Goal: Information Seeking & Learning: Learn about a topic

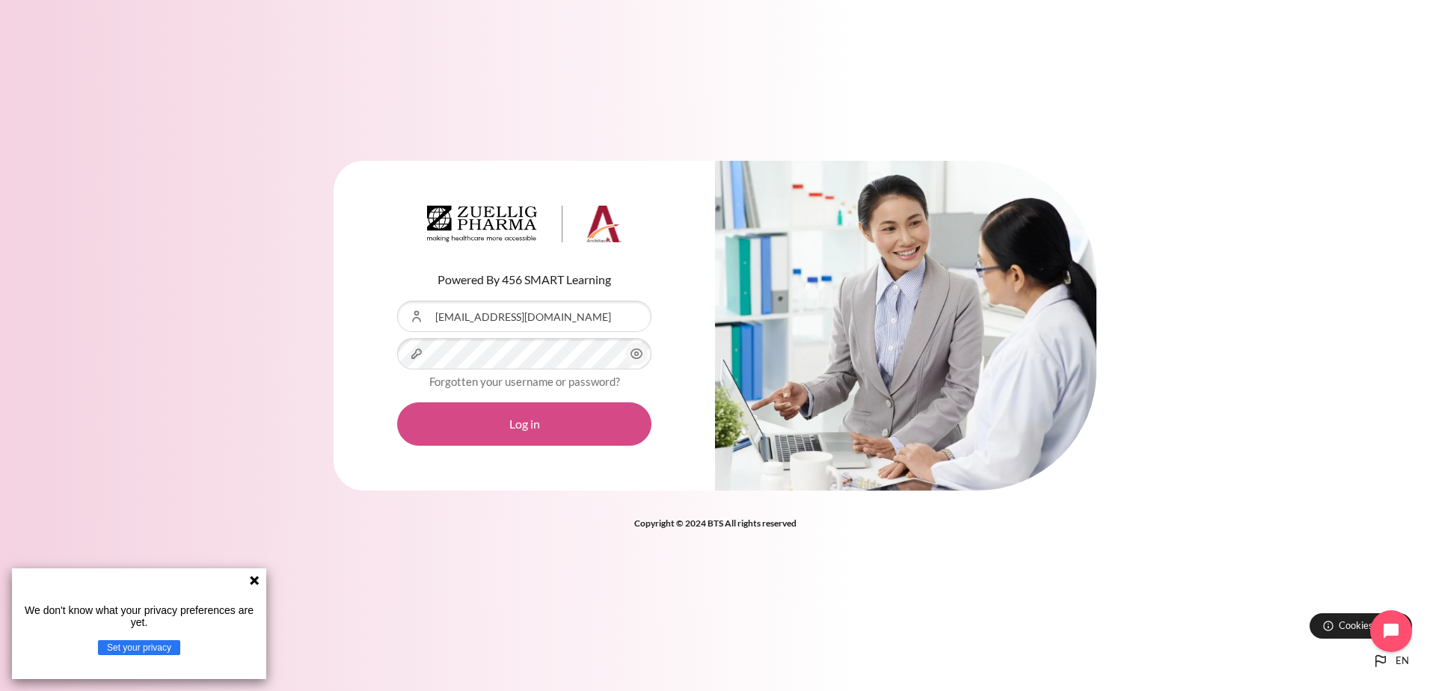
click at [571, 430] on button "Log in" at bounding box center [524, 423] width 254 height 43
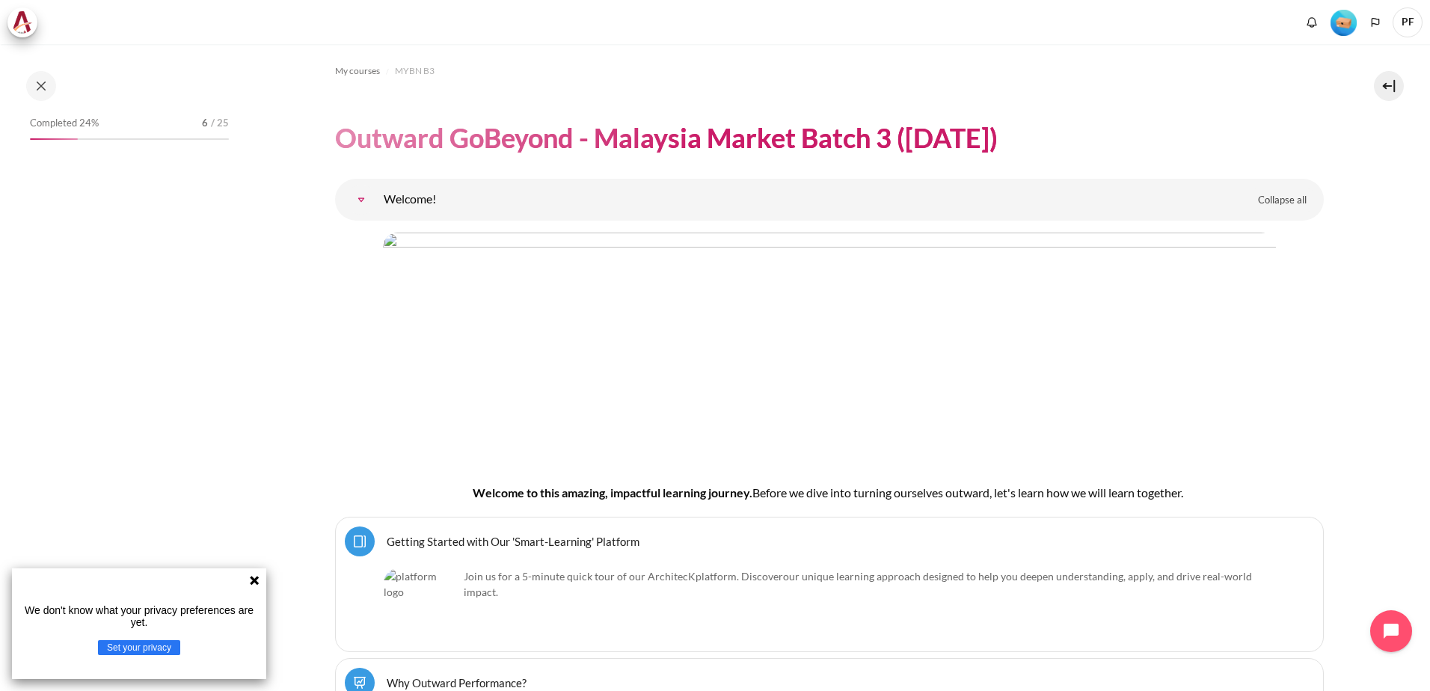
drag, startPoint x: 257, startPoint y: 580, endPoint x: 666, endPoint y: 542, distance: 410.9
click at [257, 580] on icon at bounding box center [254, 580] width 12 height 12
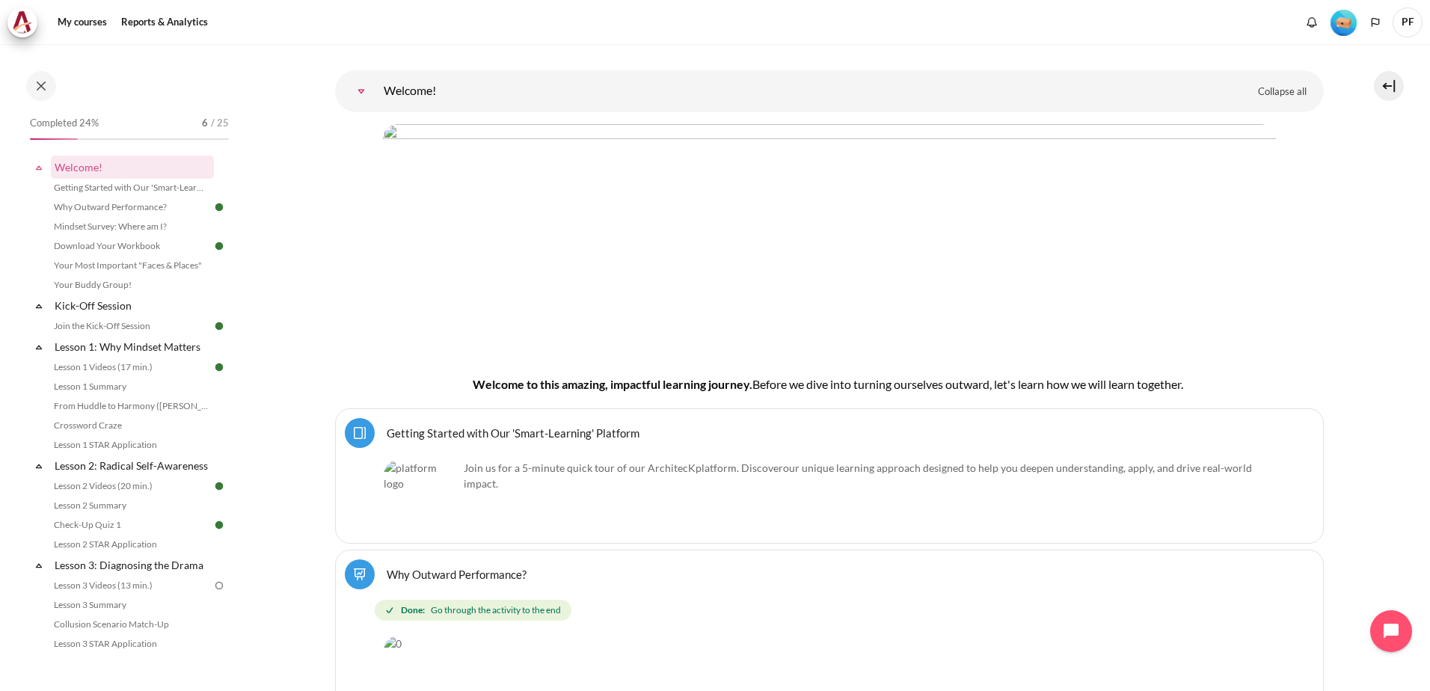
scroll to position [42, 0]
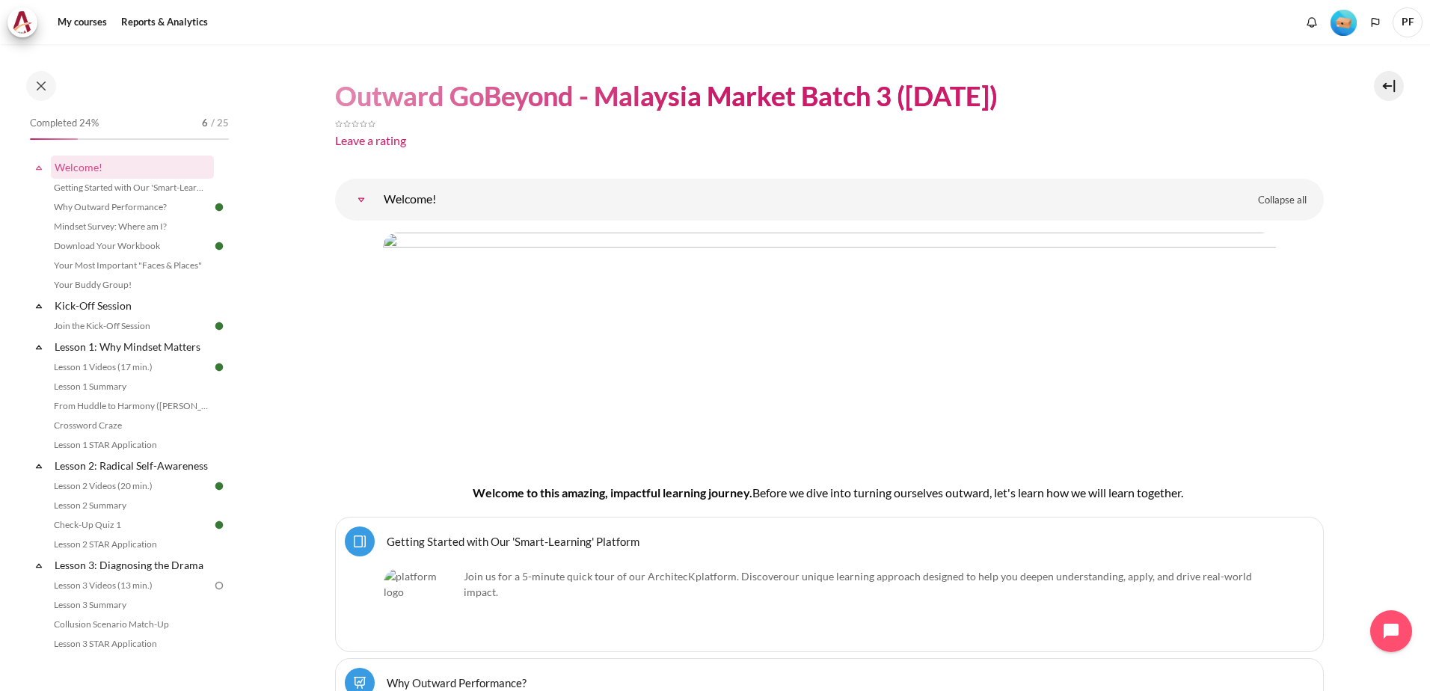
click at [226, 420] on div "Completed 24% 6 / 25 Expand Collapse Welcome! Highlighted" at bounding box center [129, 381] width 214 height 537
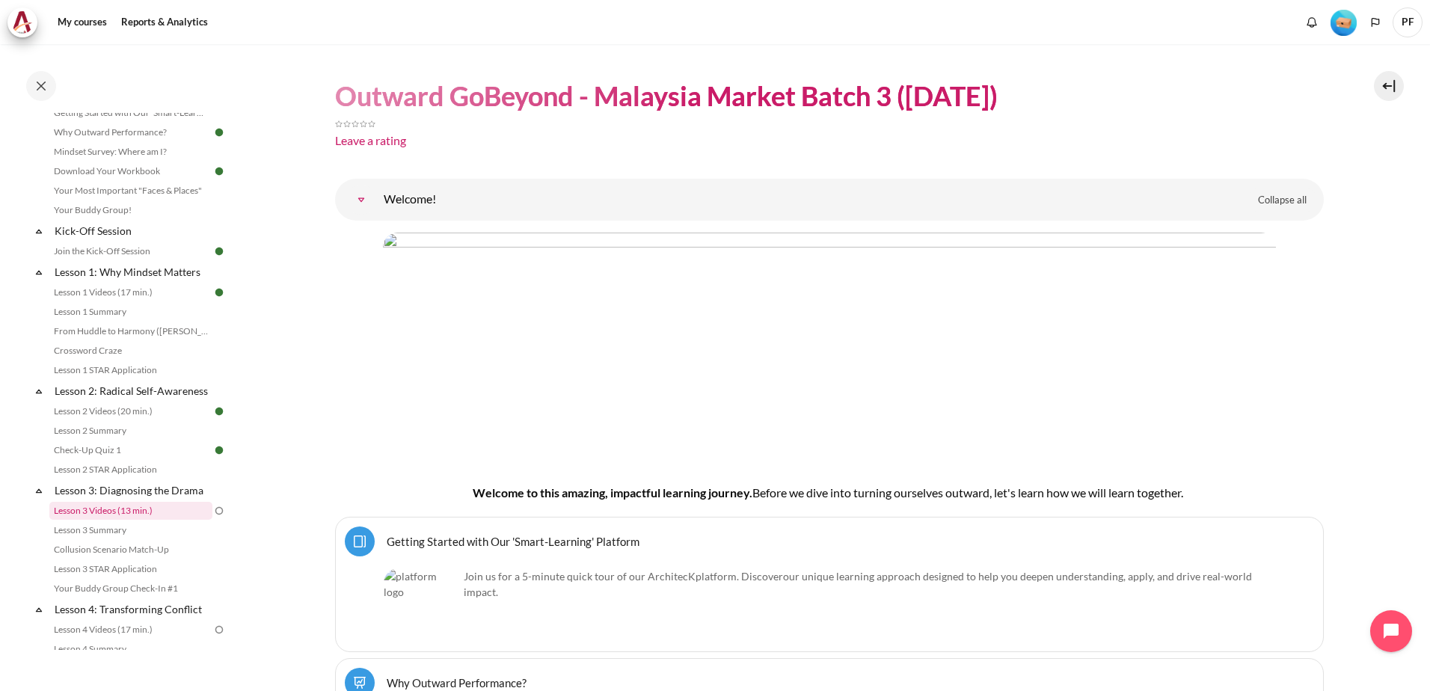
click at [137, 520] on link "Lesson 3 Videos (13 min.)" at bounding box center [130, 511] width 163 height 18
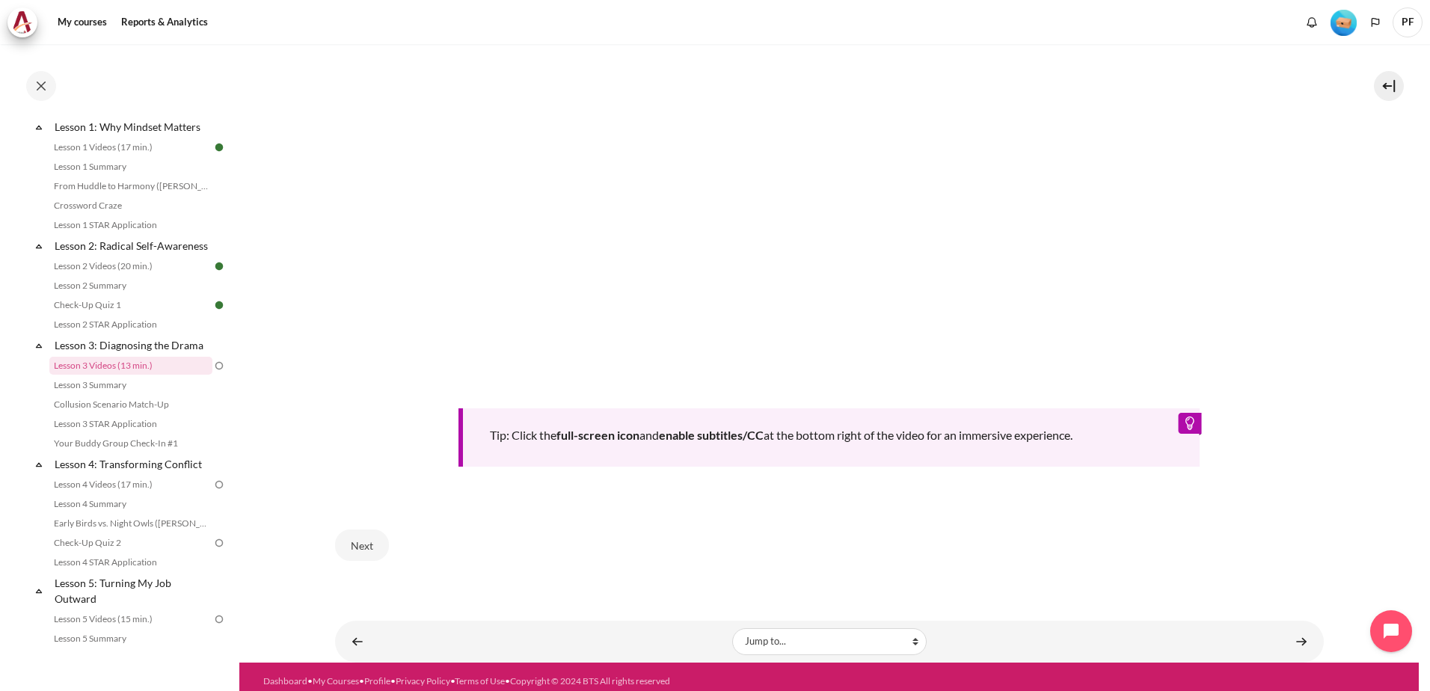
scroll to position [614, 0]
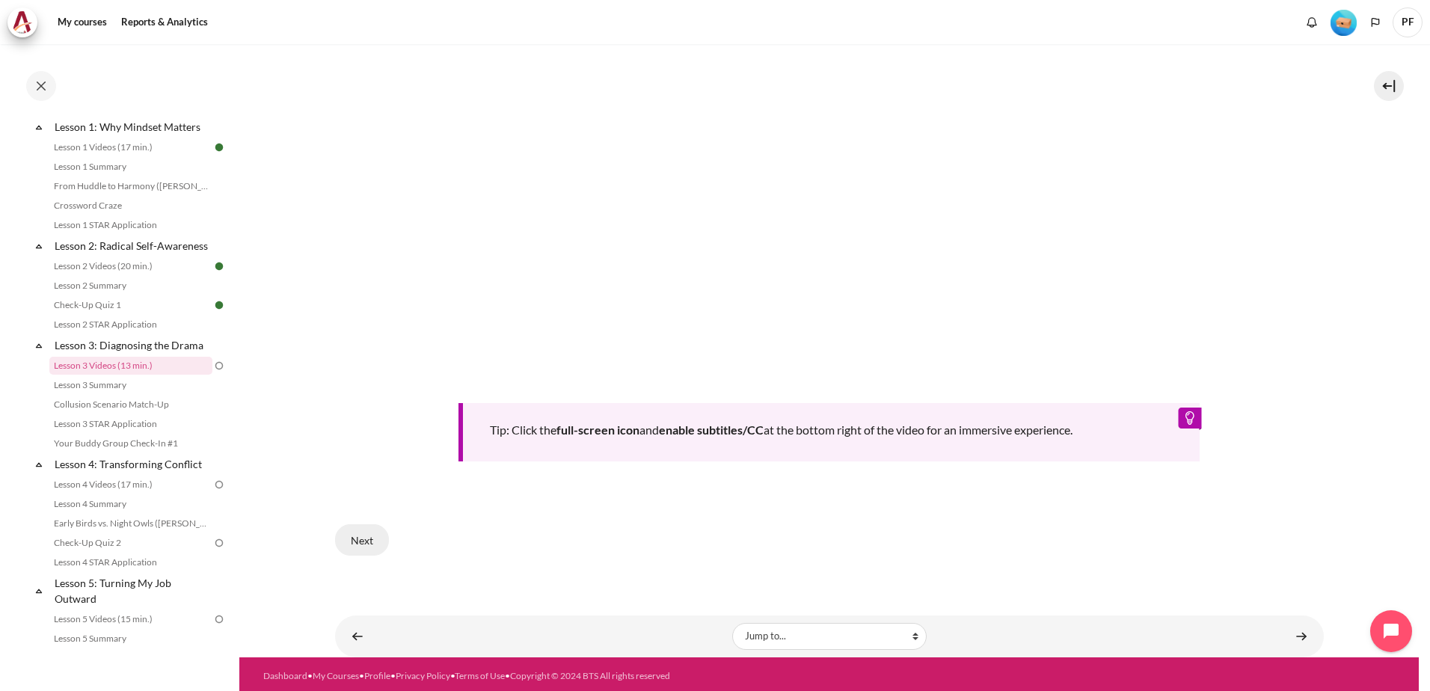
click at [360, 545] on button "Next" at bounding box center [362, 539] width 54 height 31
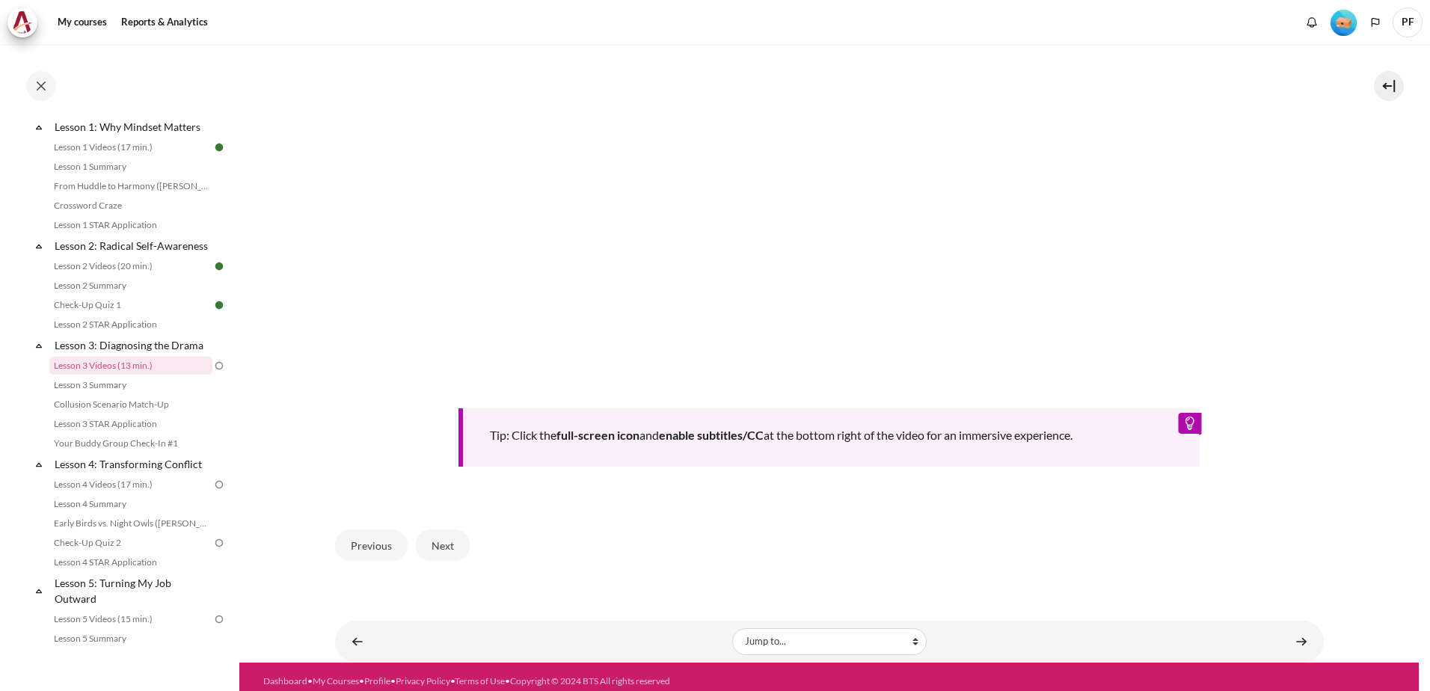
scroll to position [614, 0]
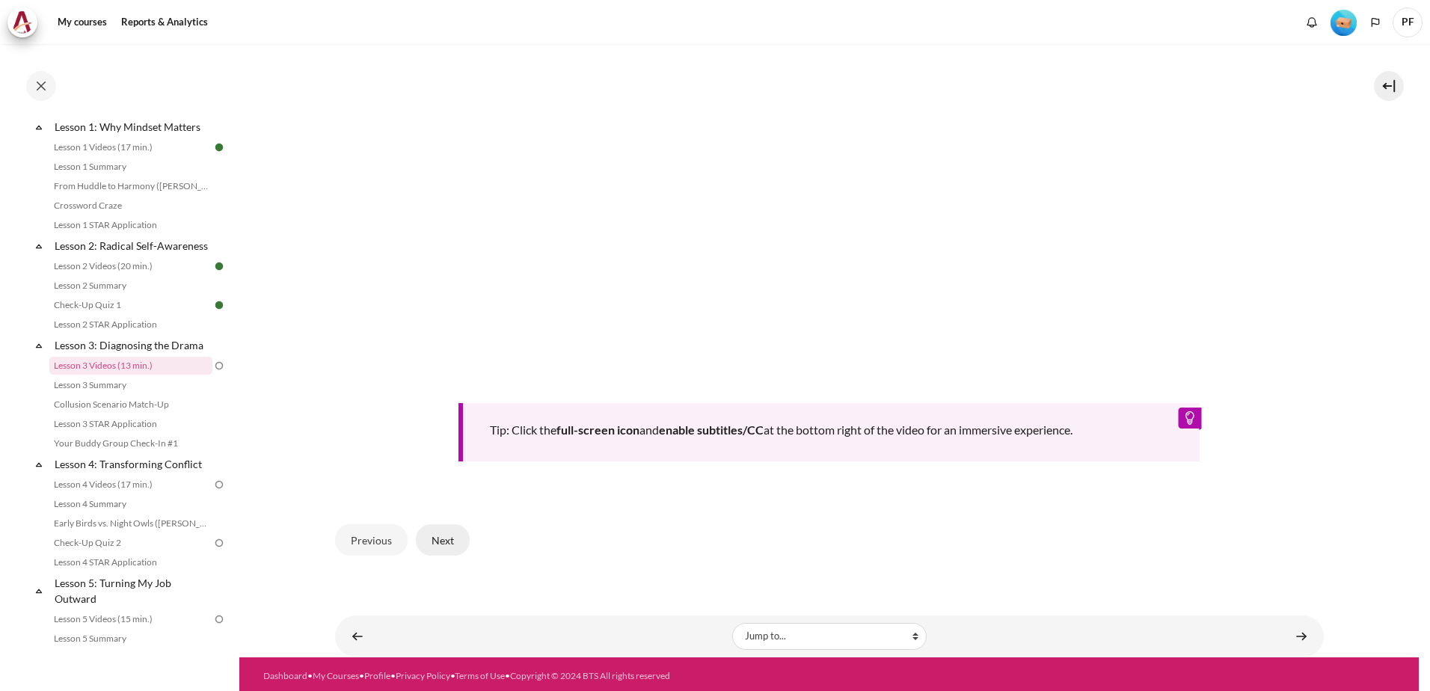
click at [449, 536] on button "Next" at bounding box center [443, 539] width 54 height 31
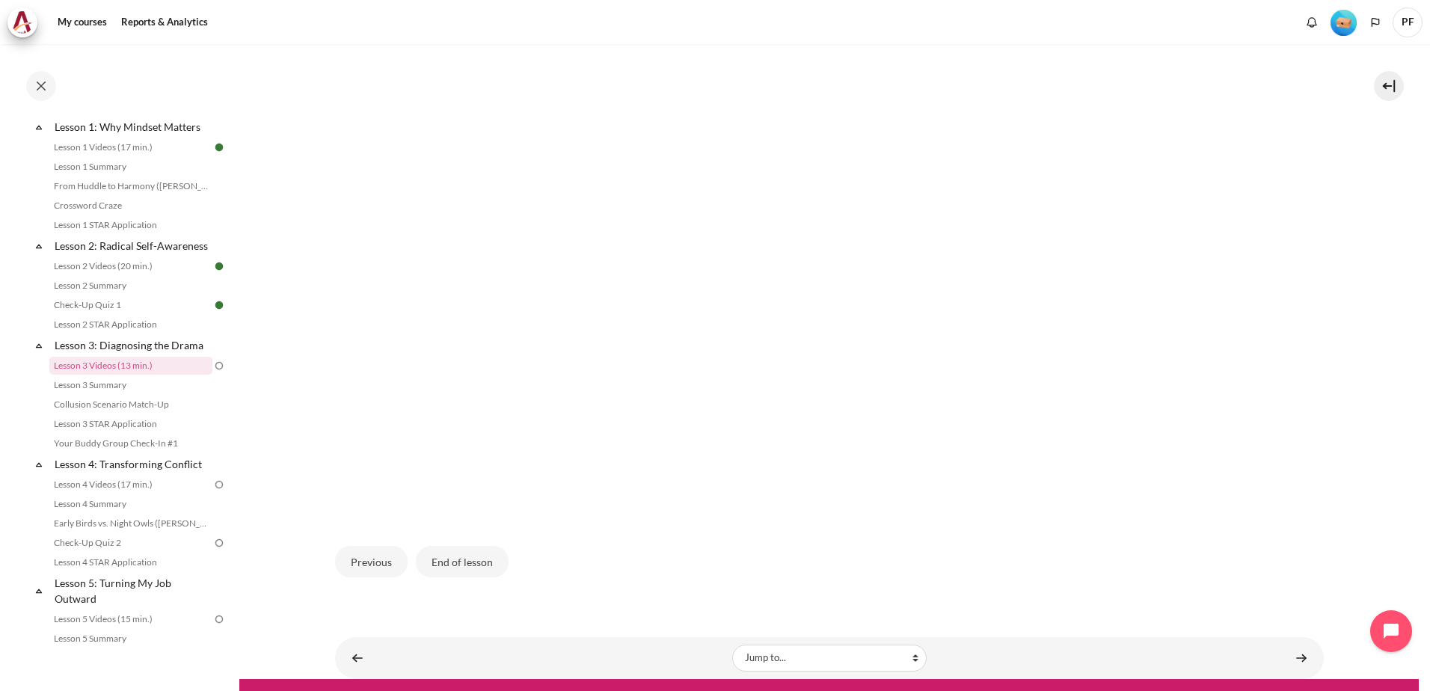
scroll to position [445, 0]
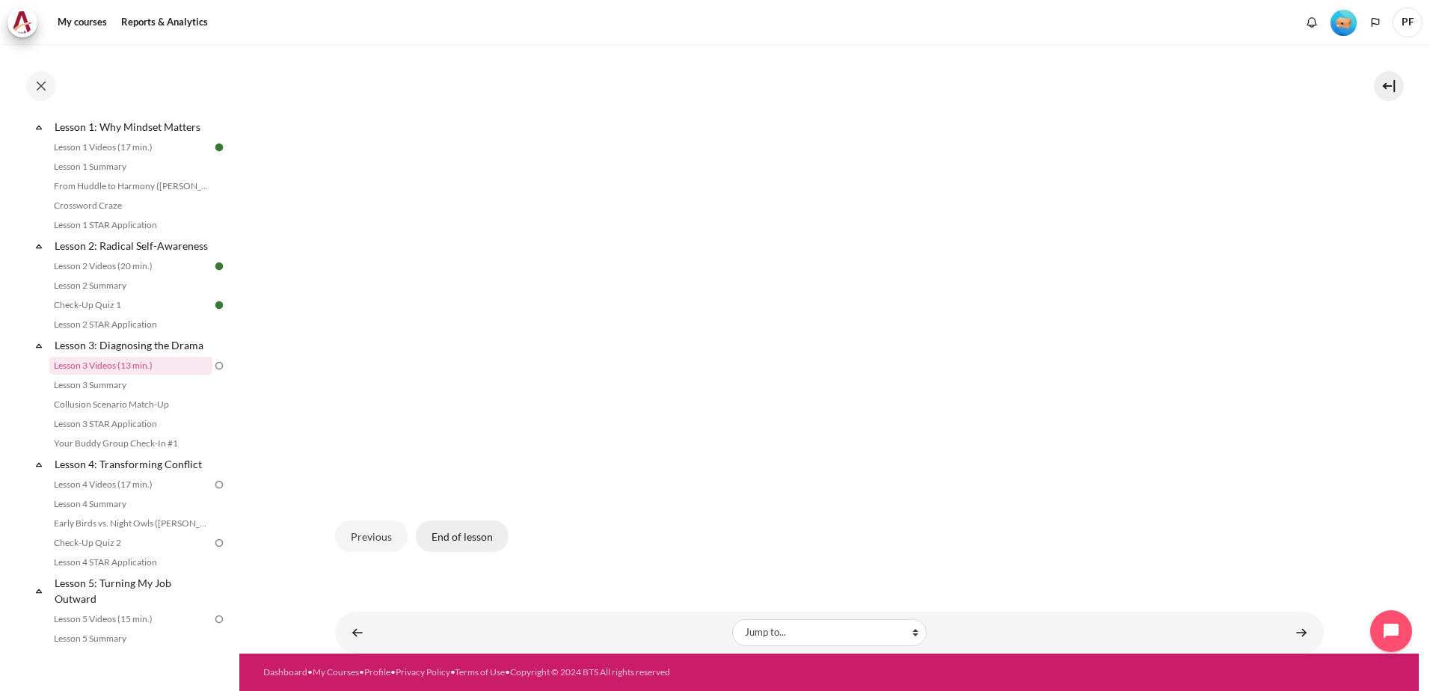
click at [489, 538] on button "End of lesson" at bounding box center [462, 536] width 93 height 31
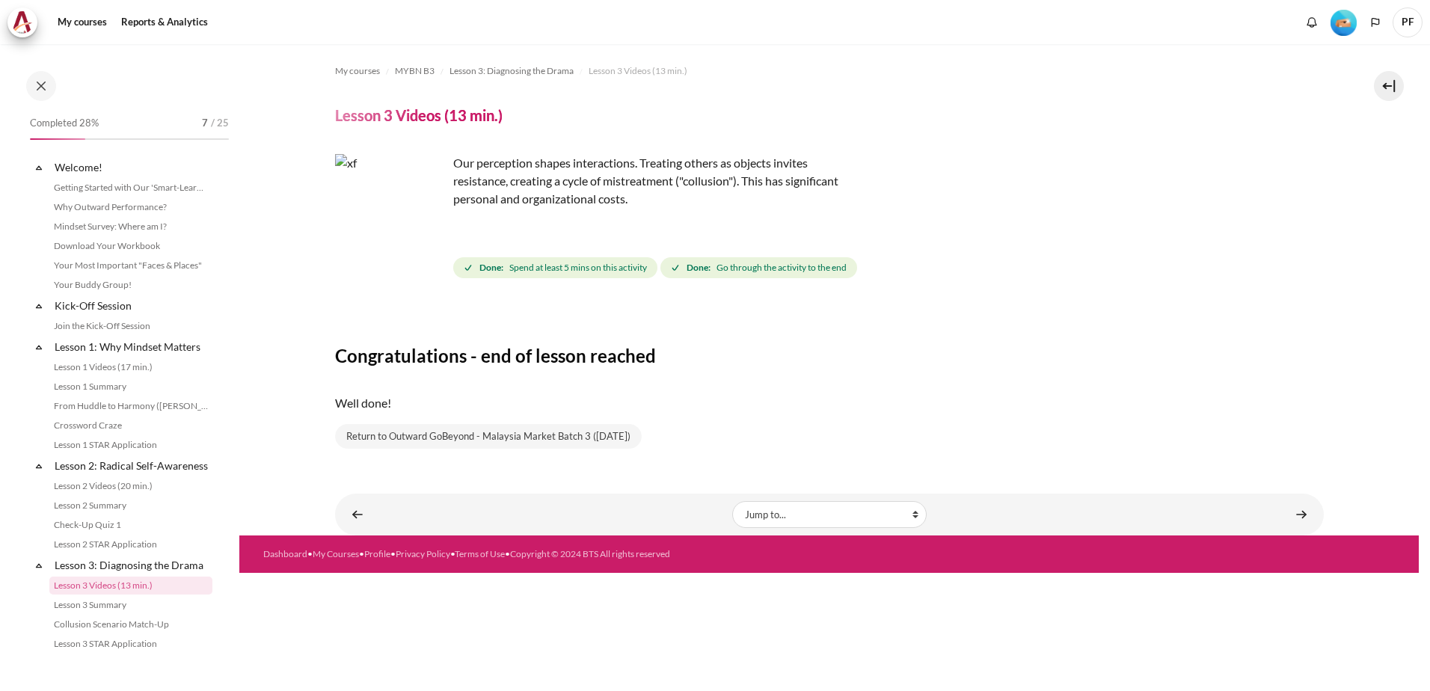
scroll to position [220, 0]
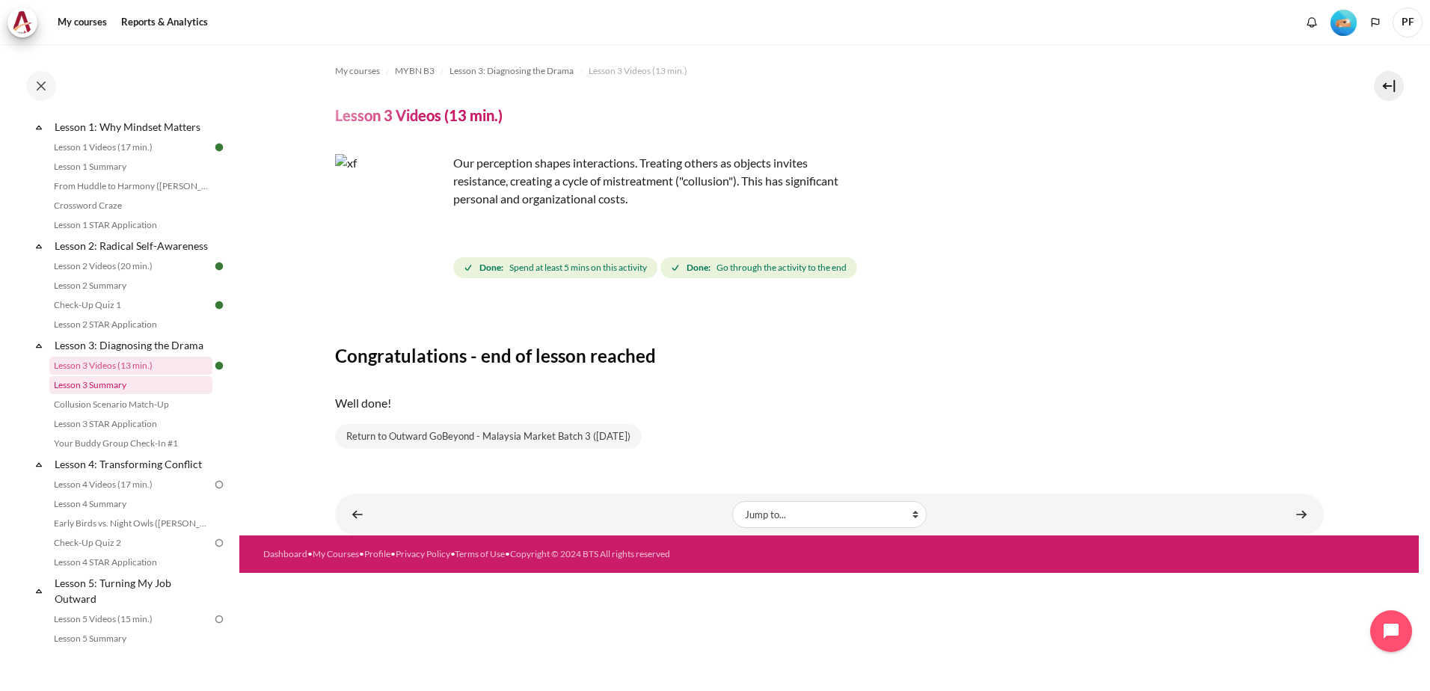
click at [120, 394] on link "Lesson 3 Summary" at bounding box center [130, 385] width 163 height 18
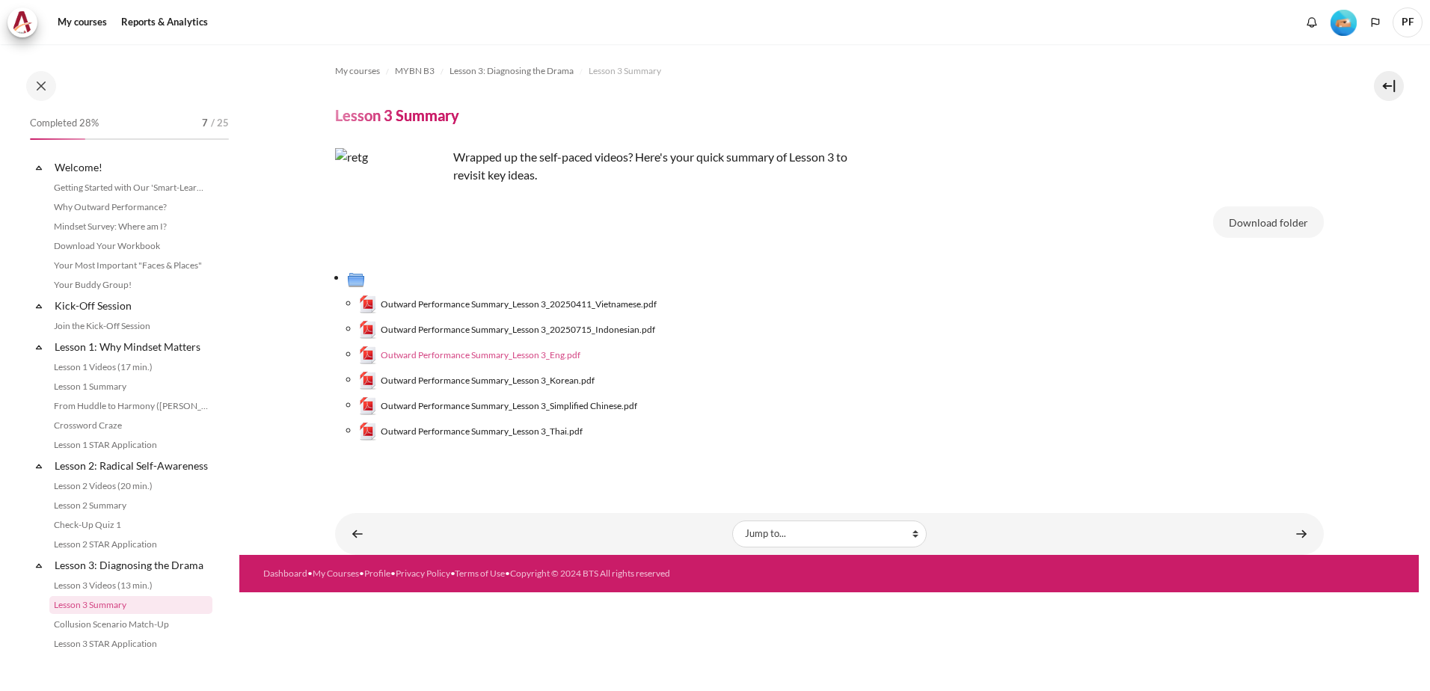
click at [536, 354] on span "Outward Performance Summary_Lesson 3_Eng.pdf" at bounding box center [481, 355] width 200 height 13
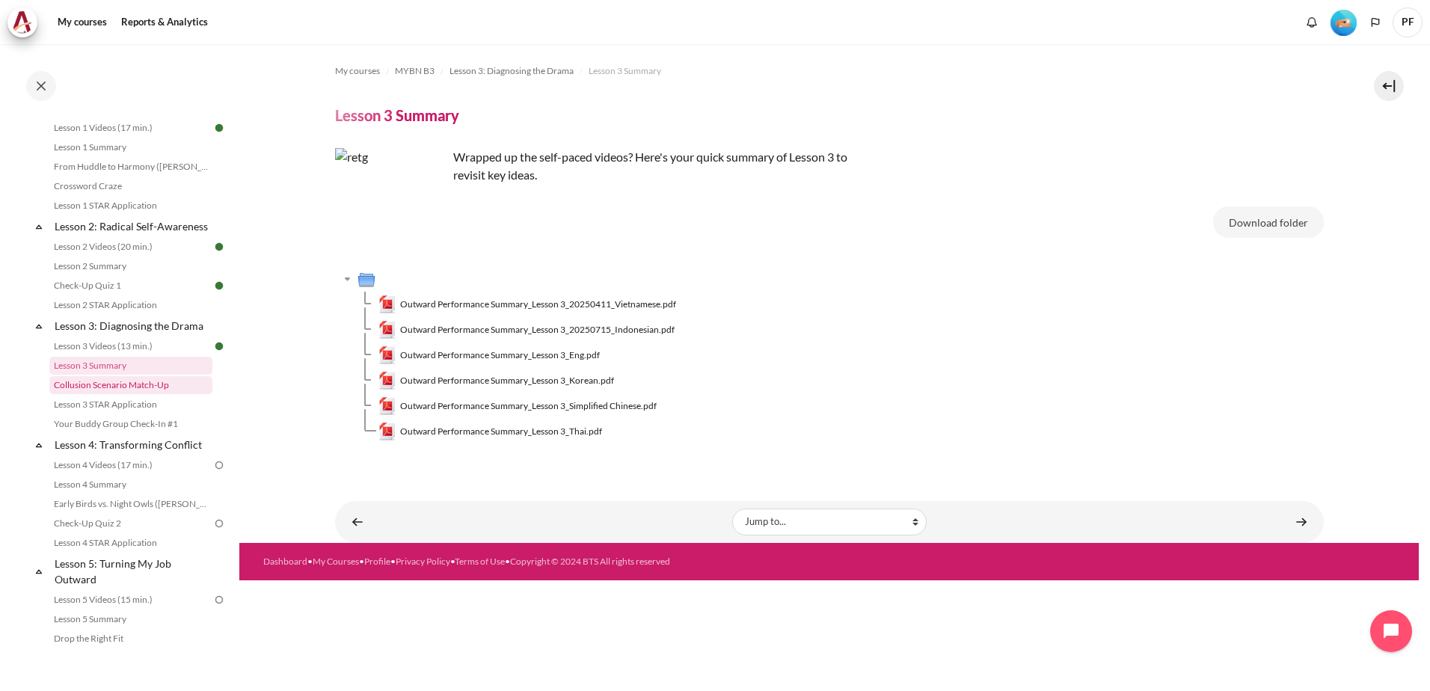
click at [132, 394] on link "Collusion Scenario Match-Up" at bounding box center [130, 385] width 163 height 18
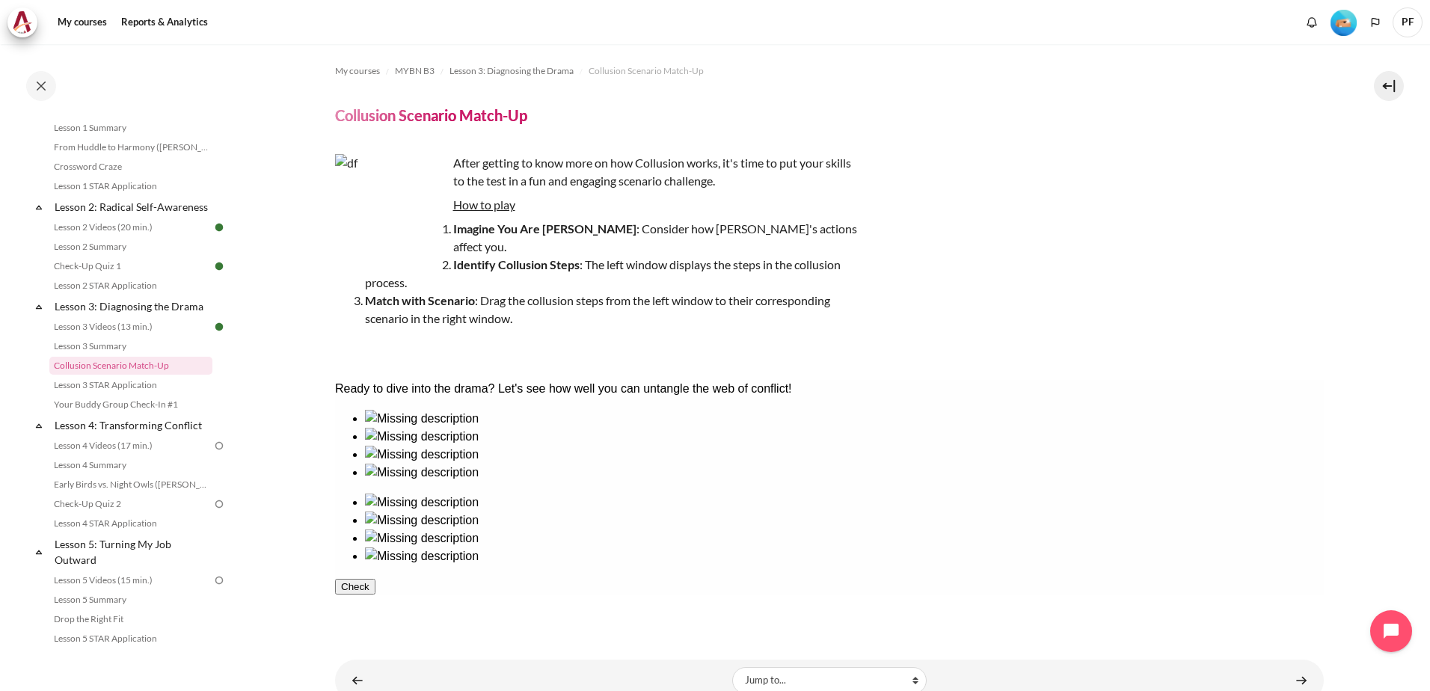
scroll to position [30, 0]
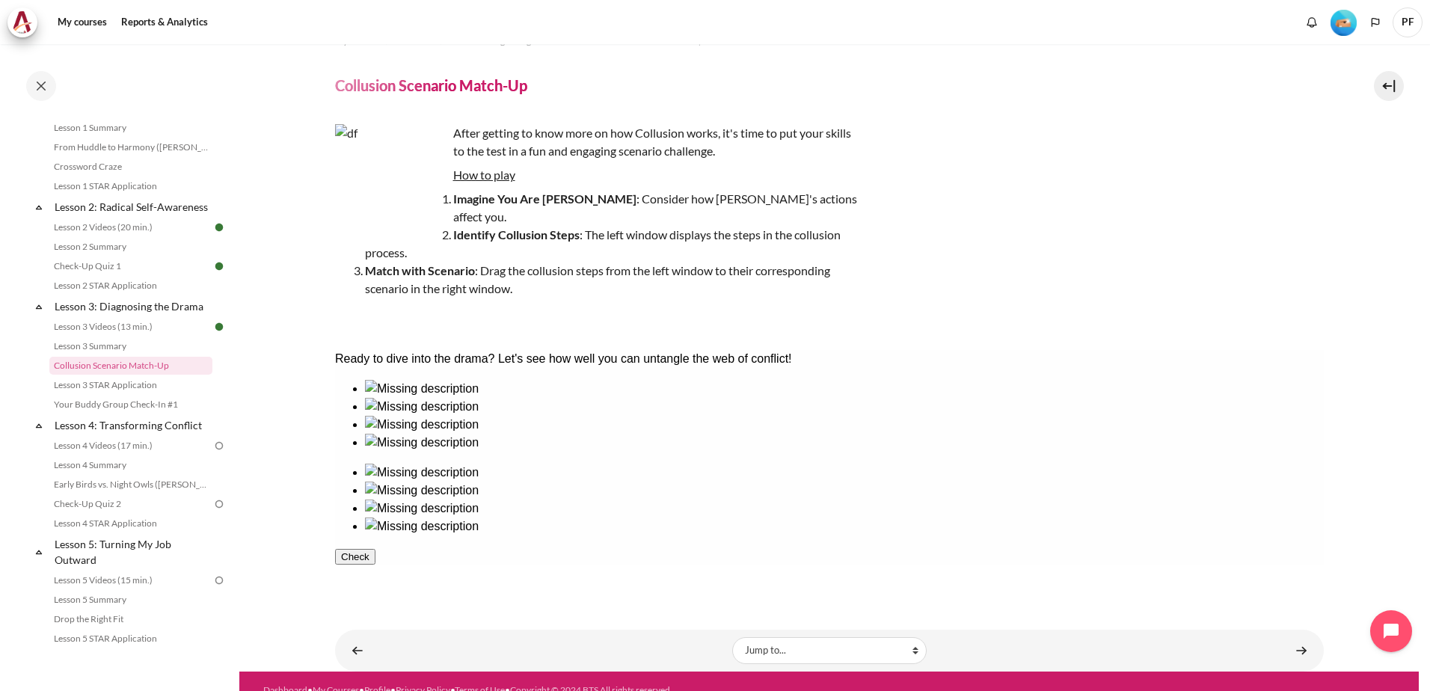
click at [375, 550] on button "Check" at bounding box center [354, 557] width 40 height 16
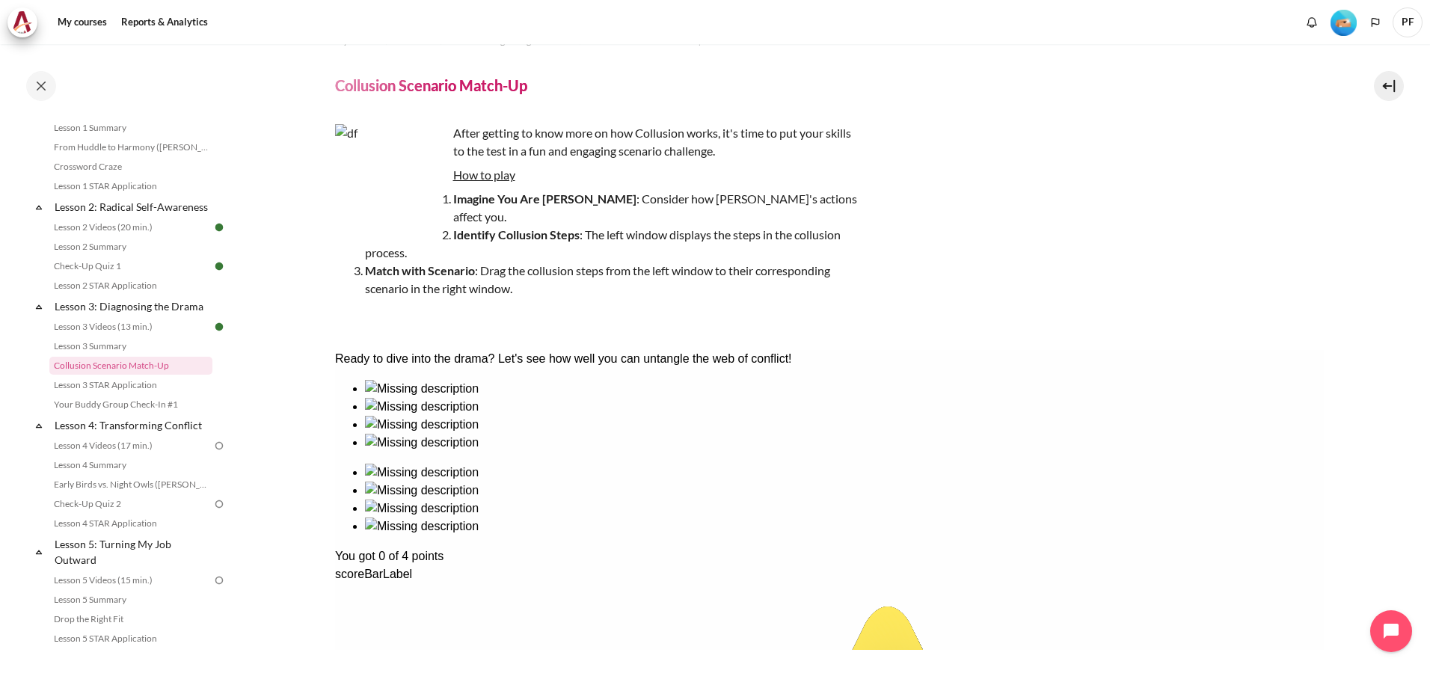
drag, startPoint x: 571, startPoint y: 453, endPoint x: 1010, endPoint y: 452, distance: 439.8
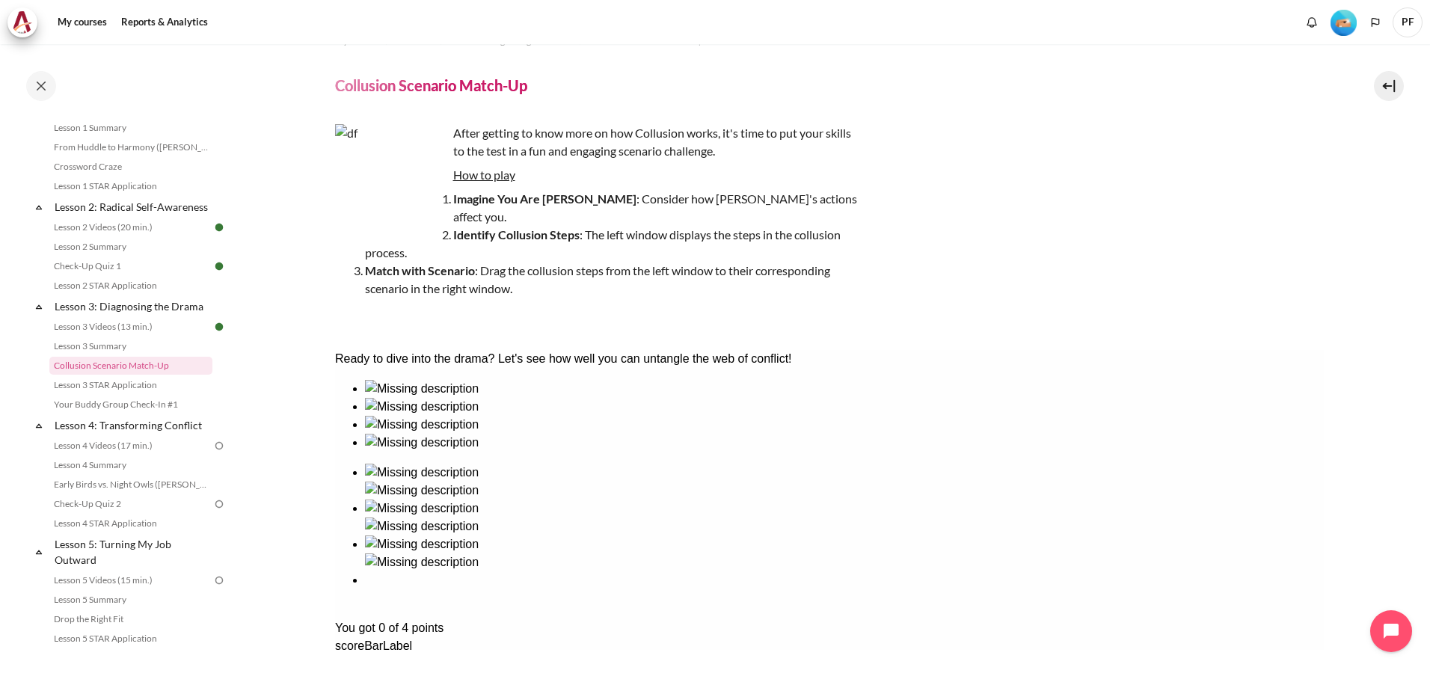
click at [121, 394] on link "Lesson 3 STAR Application" at bounding box center [130, 385] width 163 height 18
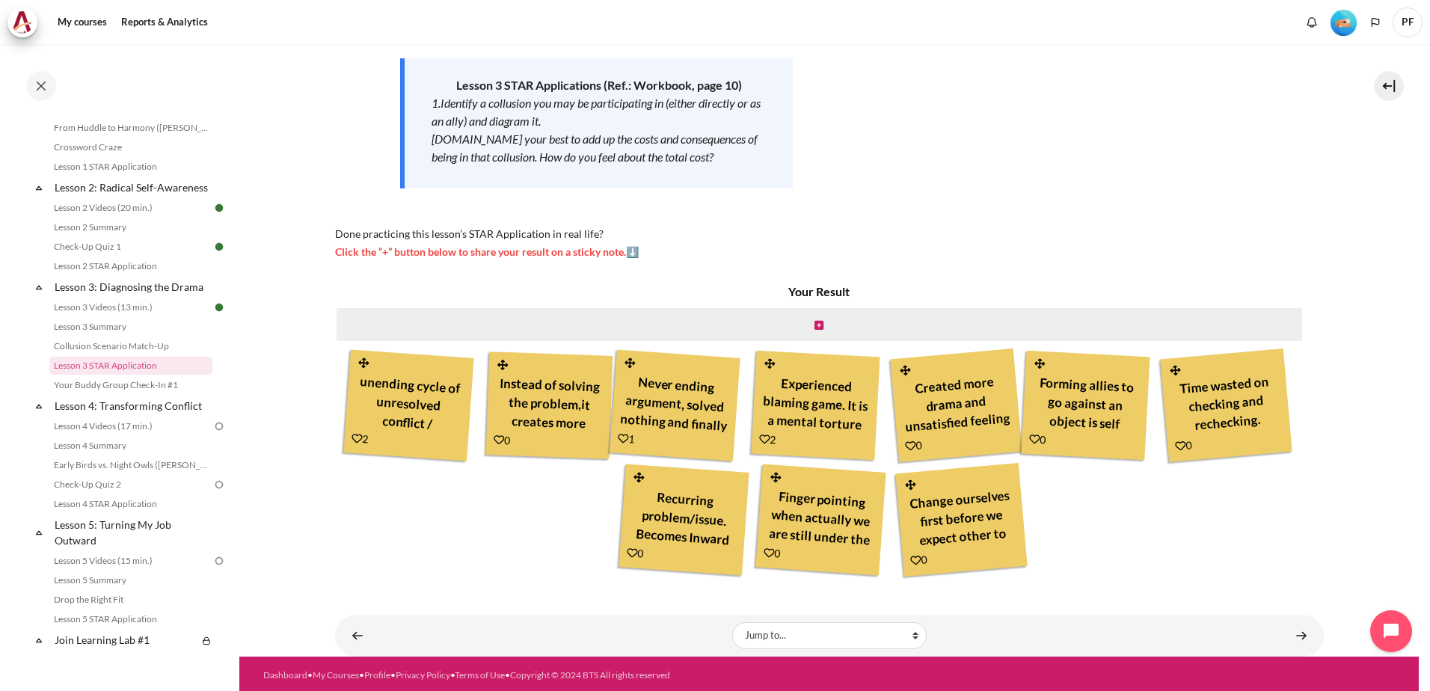
scroll to position [236, 0]
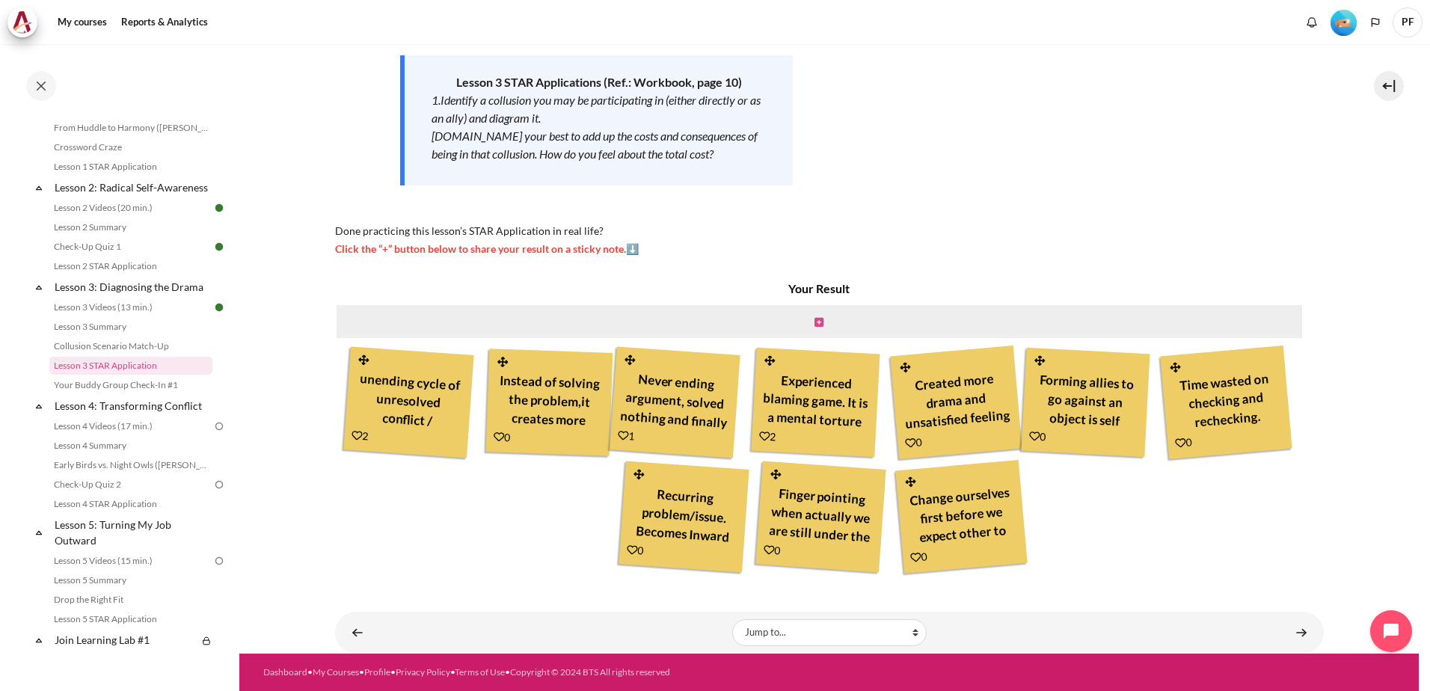
click at [814, 322] on icon "Content" at bounding box center [818, 322] width 9 height 10
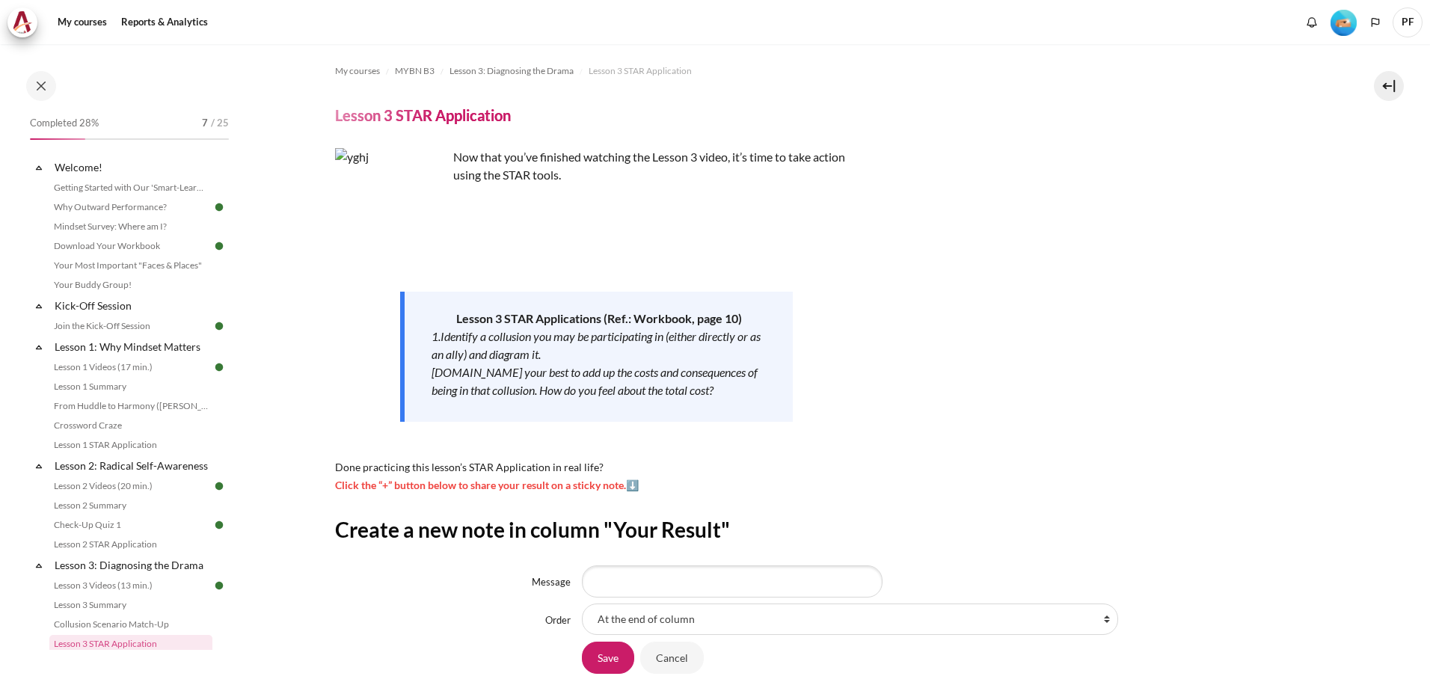
scroll to position [278, 0]
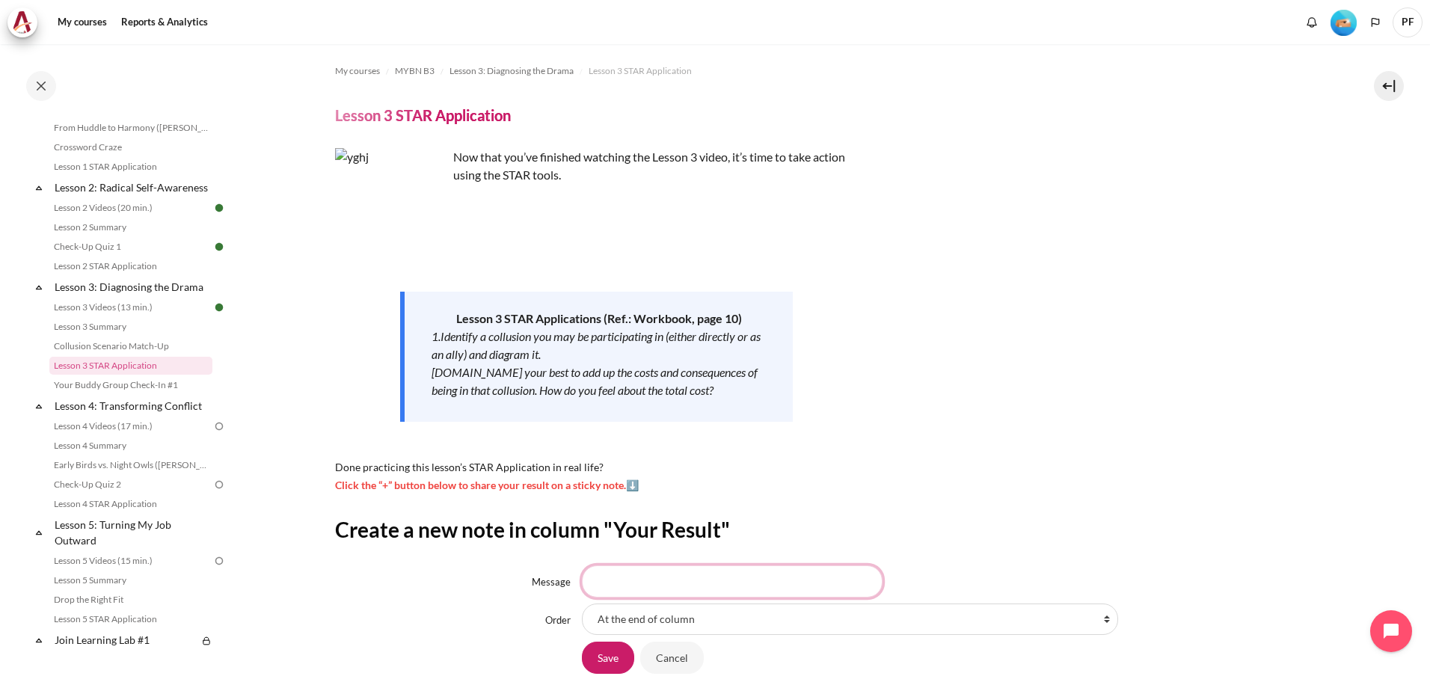
click at [649, 580] on input "Message" at bounding box center [732, 580] width 301 height 31
click at [117, 416] on link "Lesson 4: Transforming Conflict" at bounding box center [132, 406] width 160 height 20
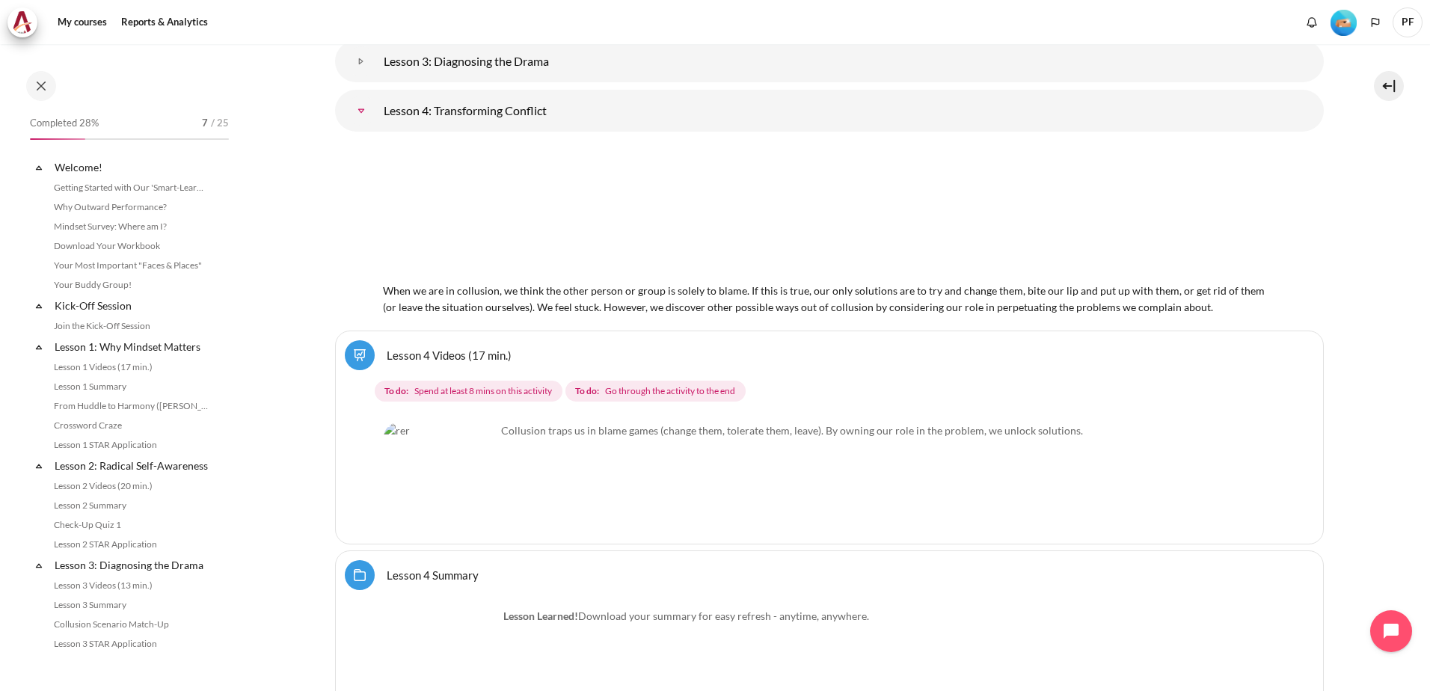
scroll to position [516, 0]
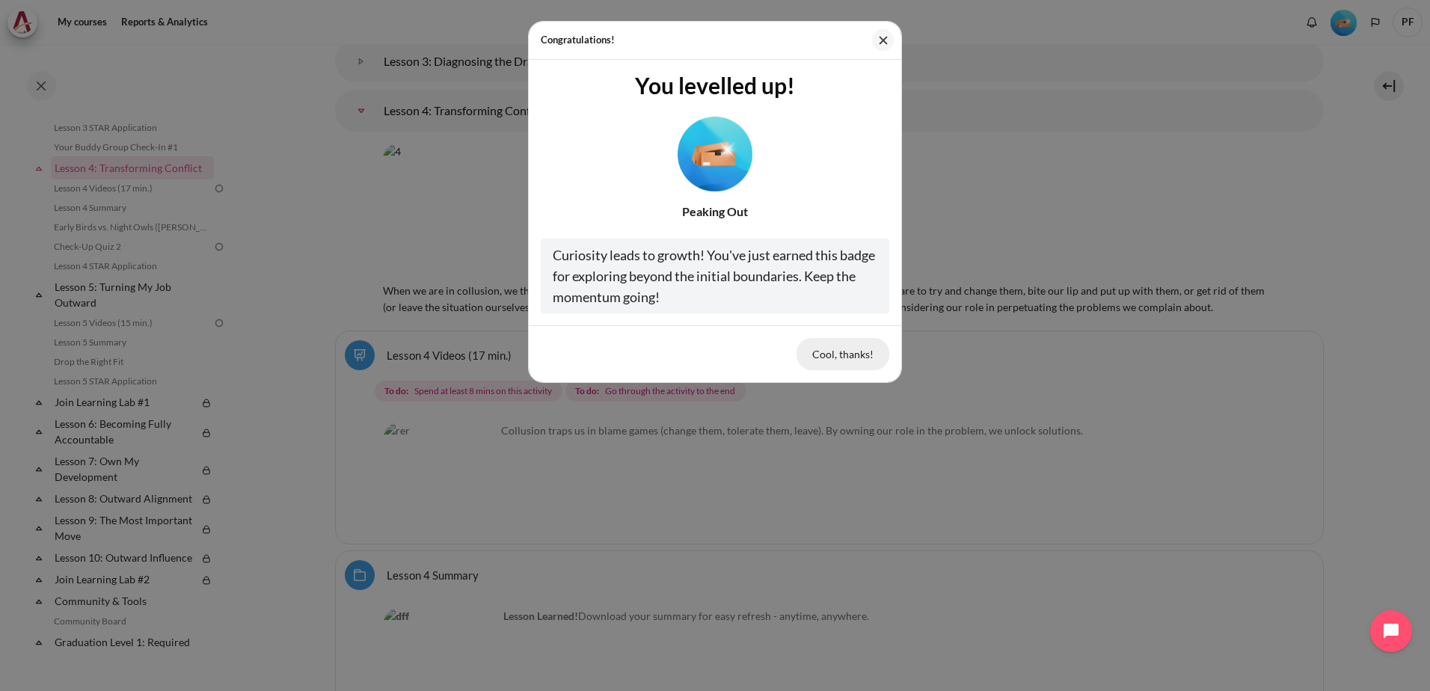
click at [841, 354] on button "Cool, thanks!" at bounding box center [842, 353] width 93 height 31
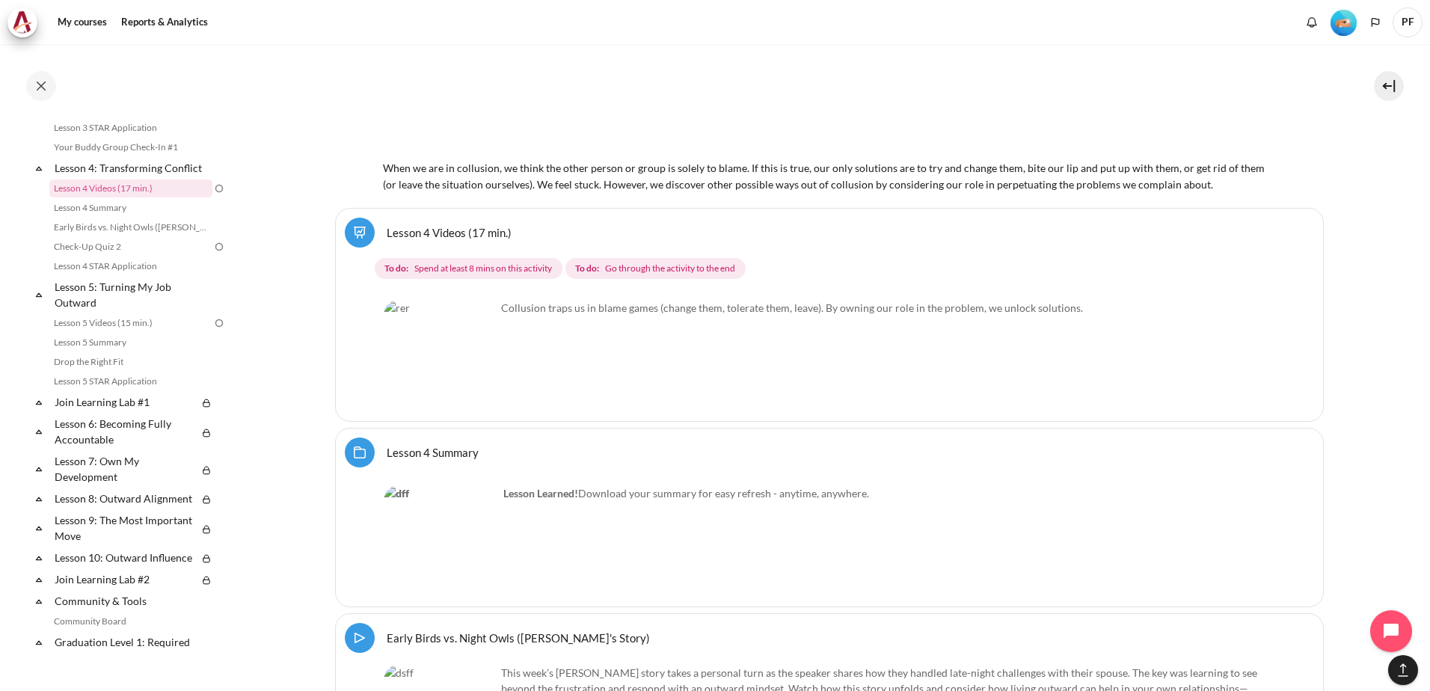
scroll to position [4821, 0]
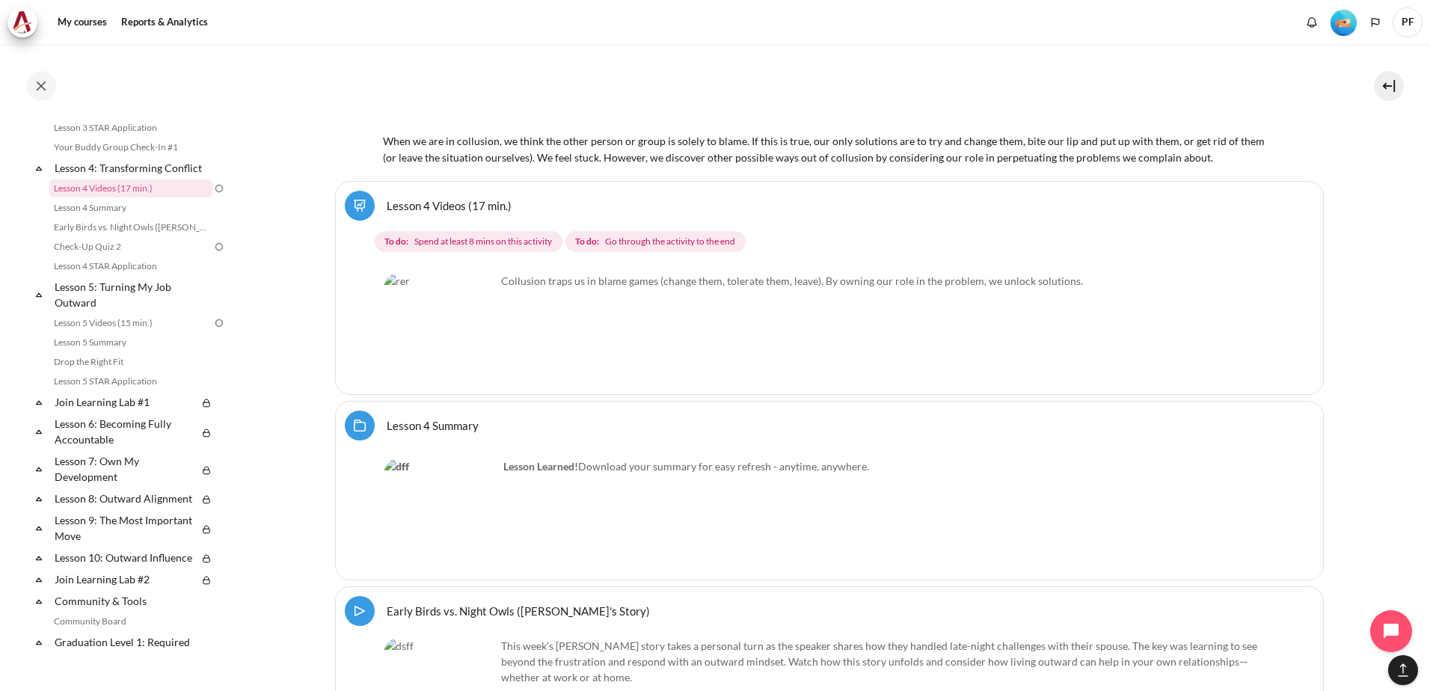
click at [469, 326] on img "Content" at bounding box center [440, 329] width 112 height 112
click at [450, 203] on link "Lesson 4 Videos (17 min.)" at bounding box center [449, 205] width 125 height 14
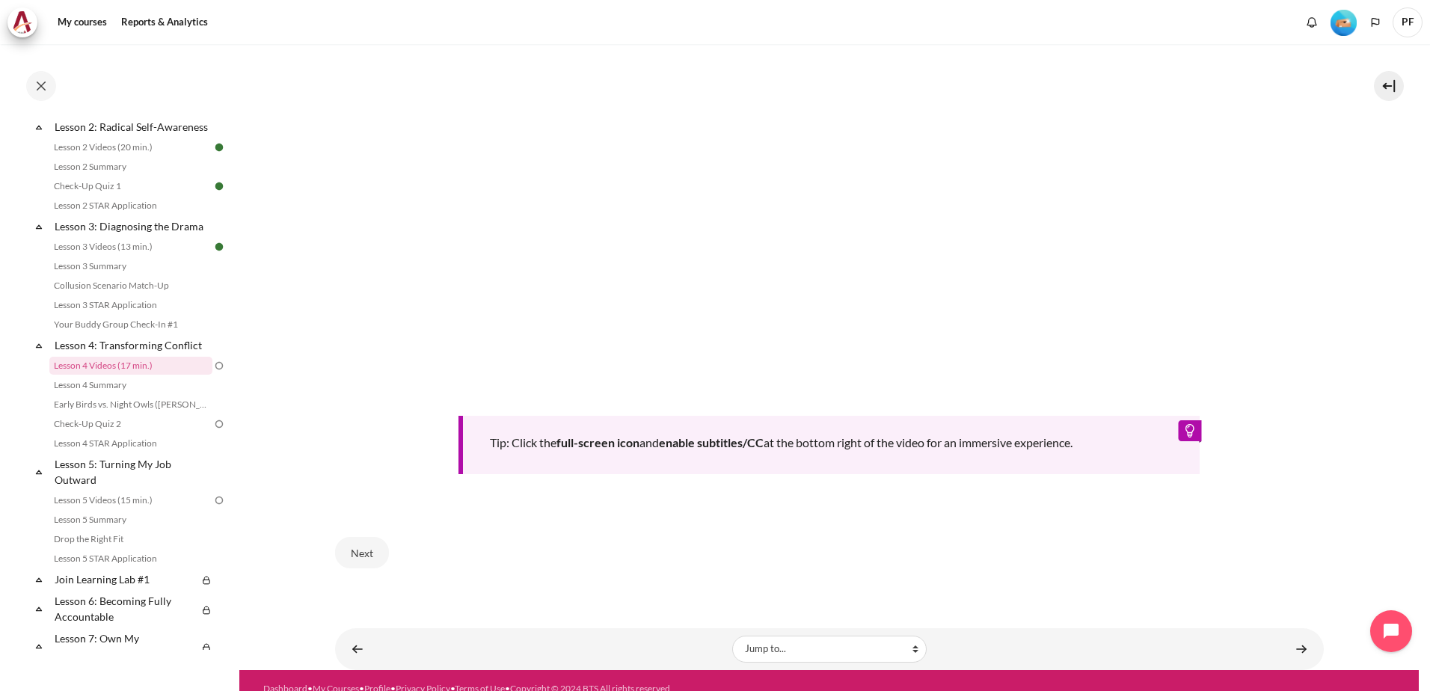
scroll to position [596, 0]
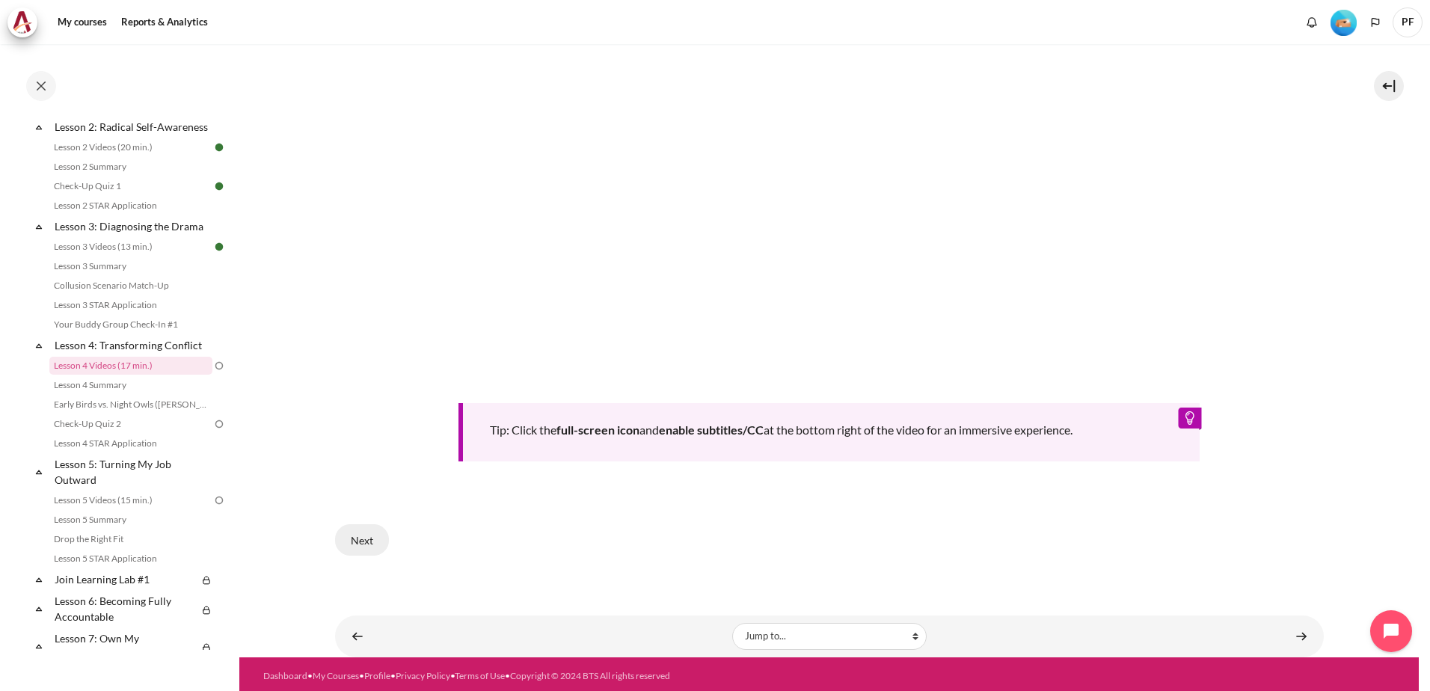
click at [357, 538] on button "Next" at bounding box center [362, 539] width 54 height 31
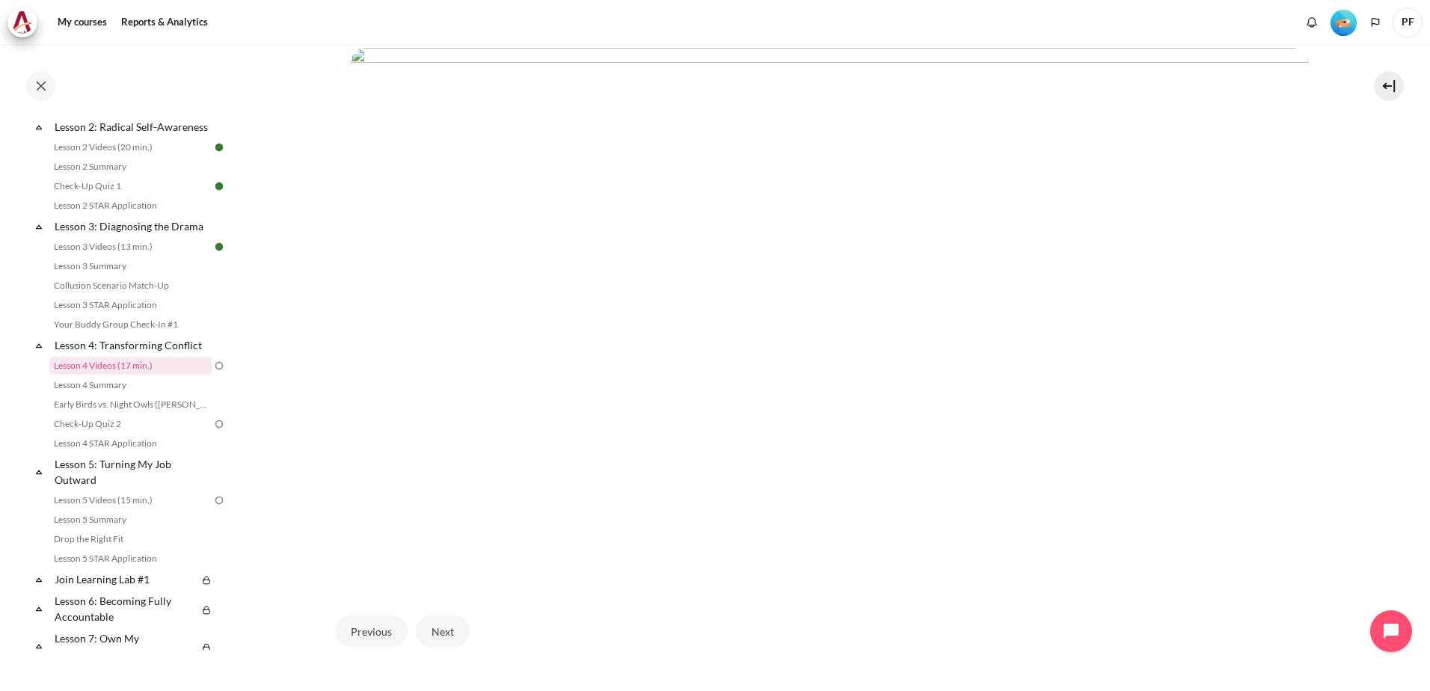
scroll to position [427, 0]
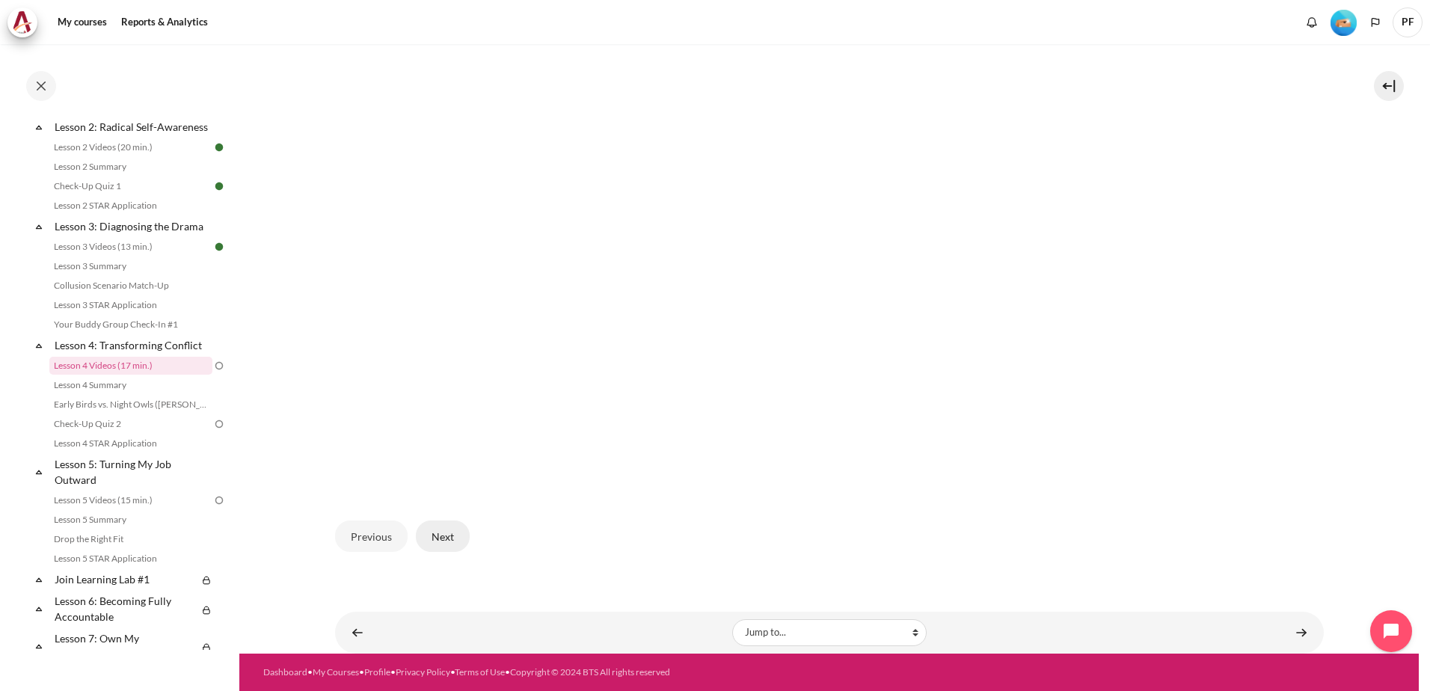
click at [444, 524] on button "Next" at bounding box center [443, 536] width 54 height 31
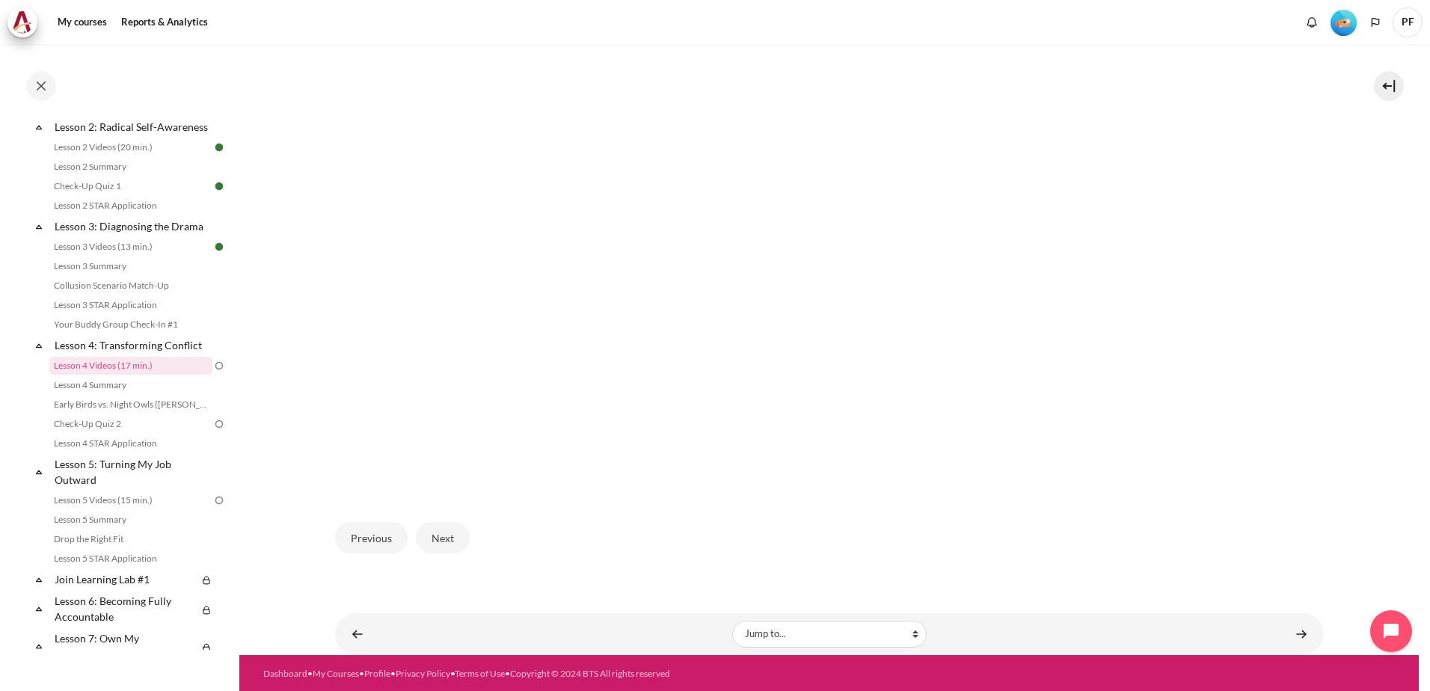
scroll to position [427, 0]
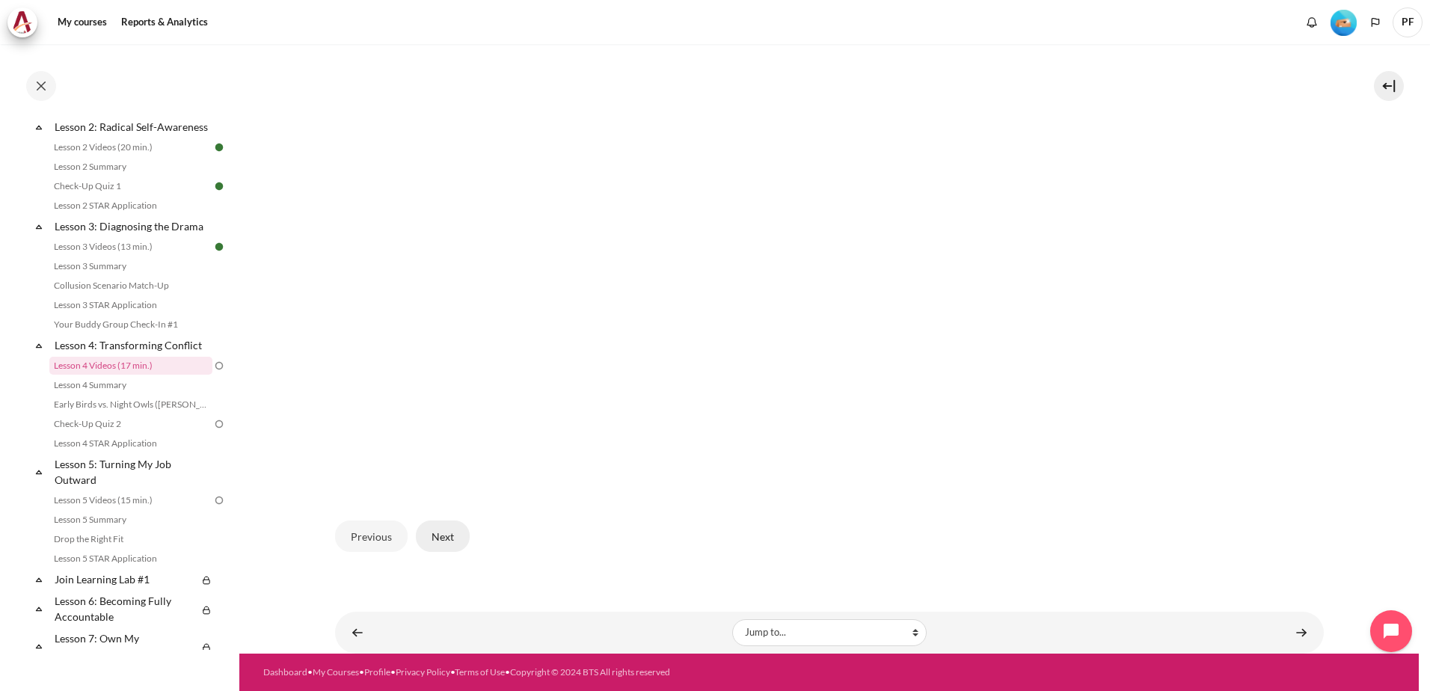
click at [443, 545] on button "Next" at bounding box center [443, 536] width 54 height 31
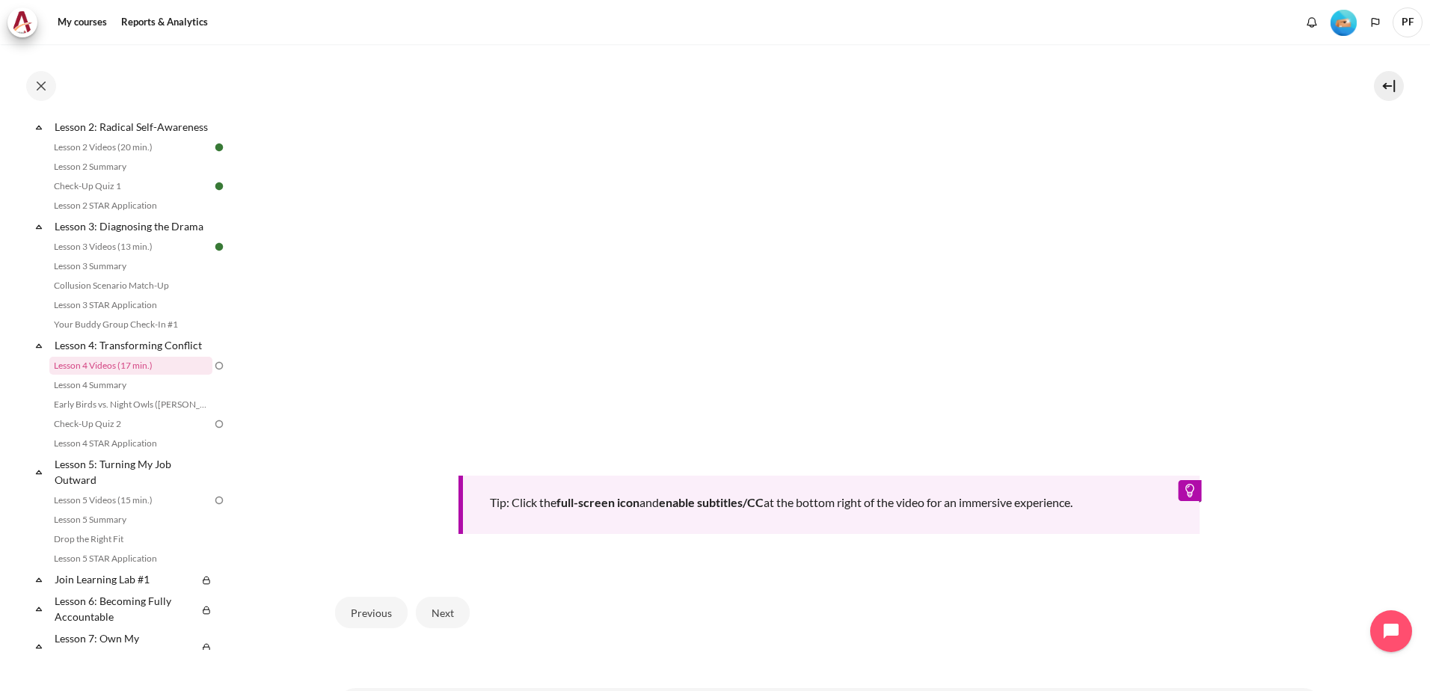
scroll to position [596, 0]
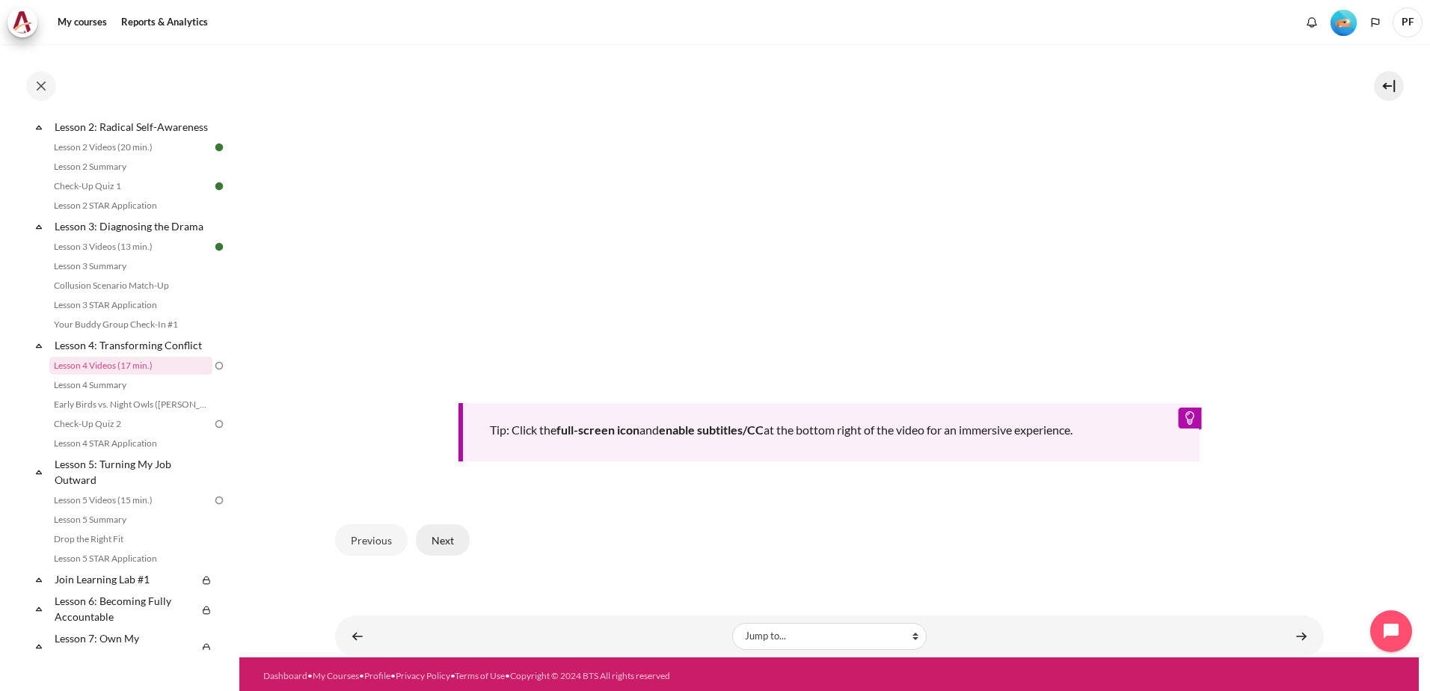
click at [438, 535] on button "Next" at bounding box center [443, 539] width 54 height 31
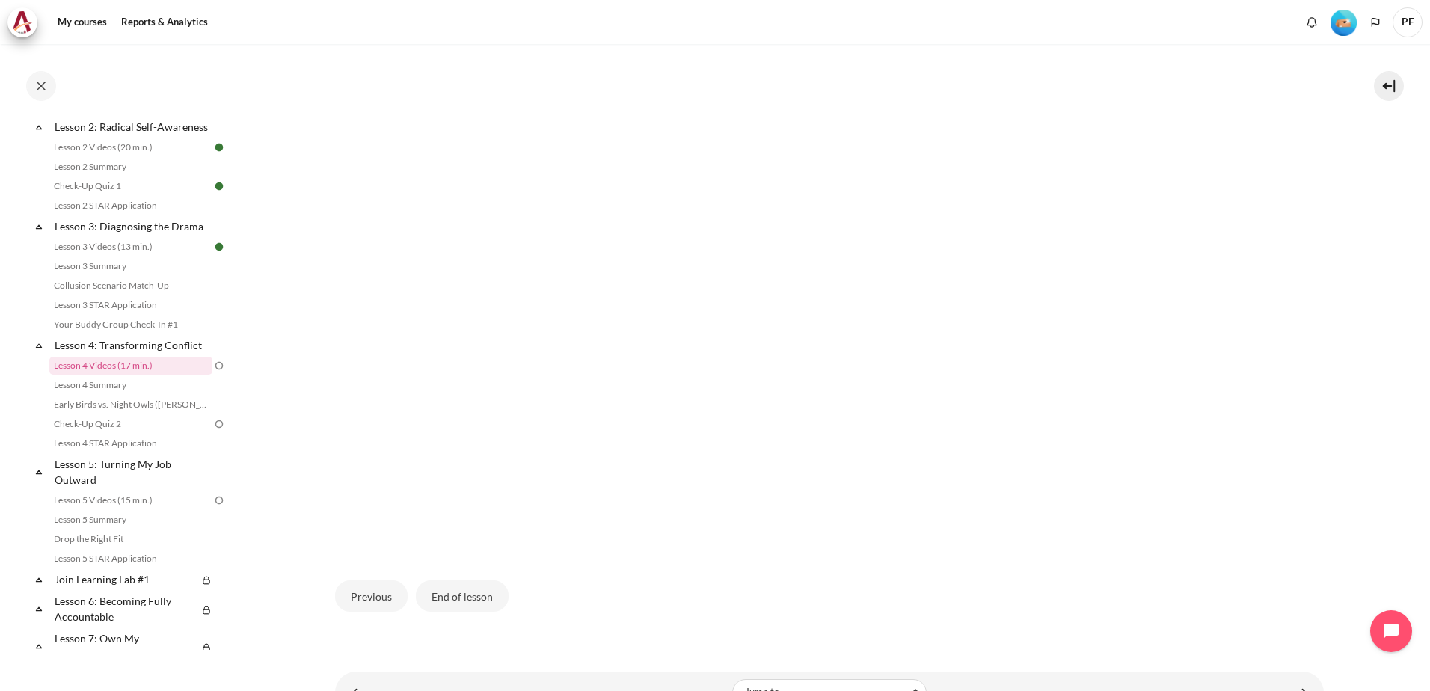
scroll to position [427, 0]
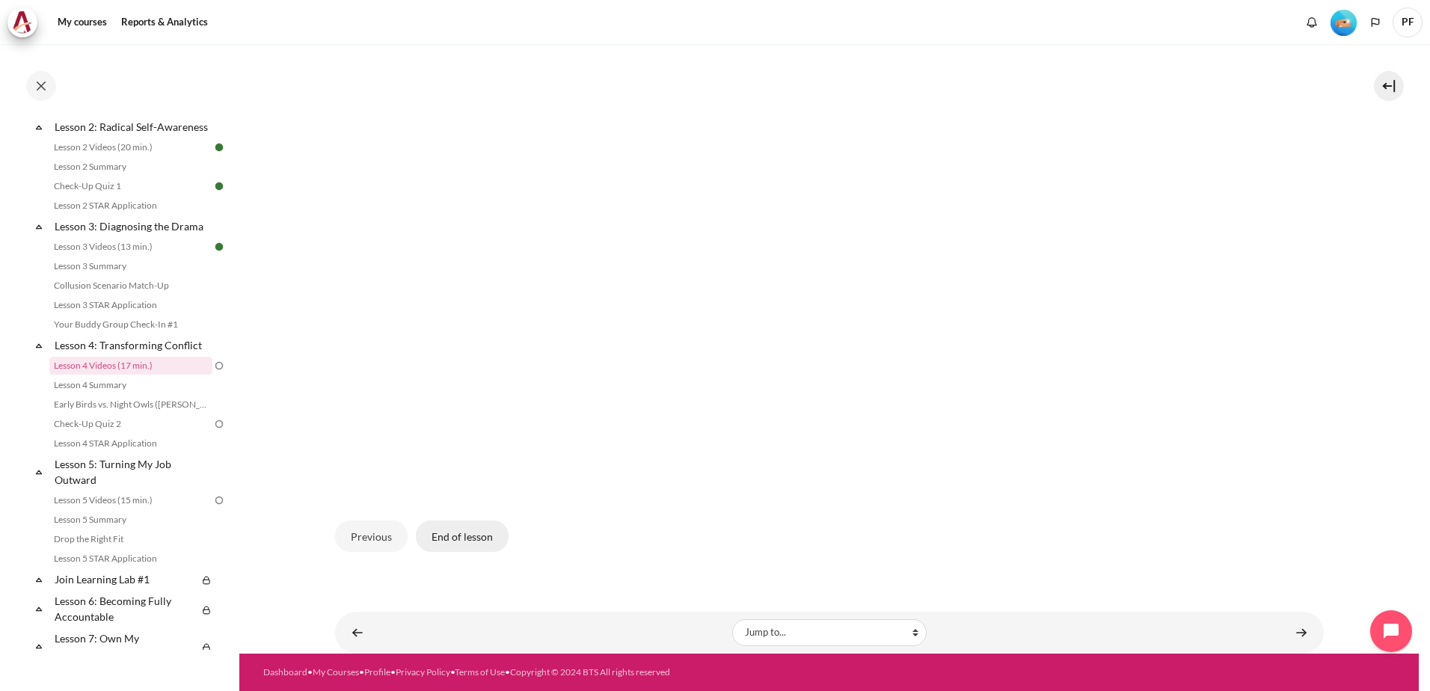
click at [455, 541] on button "End of lesson" at bounding box center [462, 536] width 93 height 31
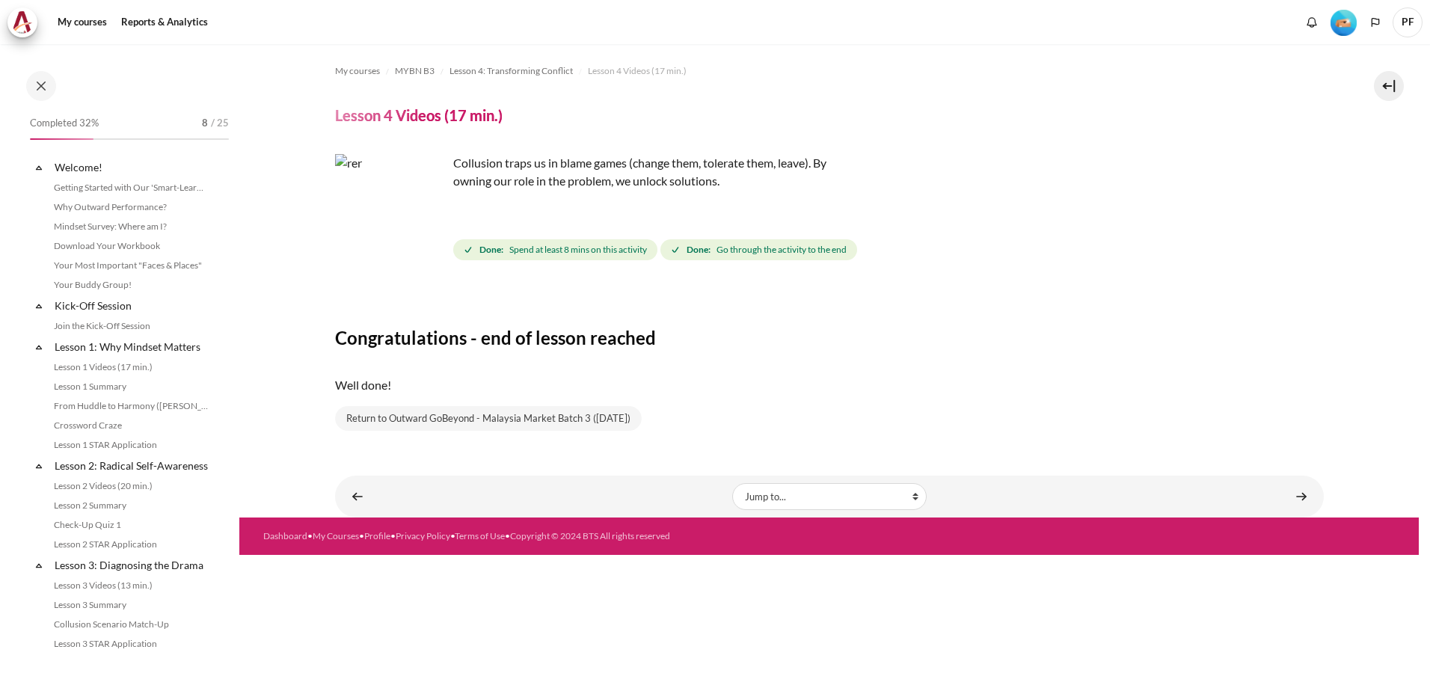
scroll to position [339, 0]
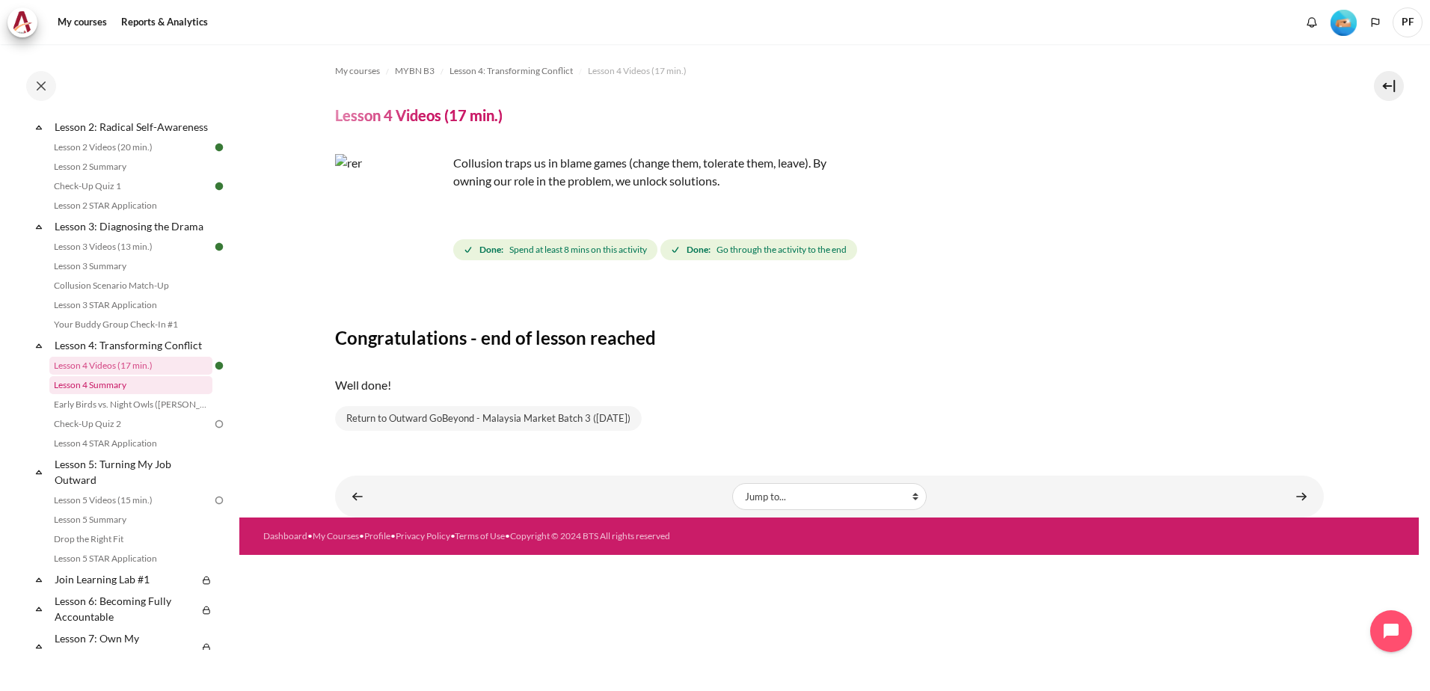
click at [111, 394] on link "Lesson 4 Summary" at bounding box center [130, 385] width 163 height 18
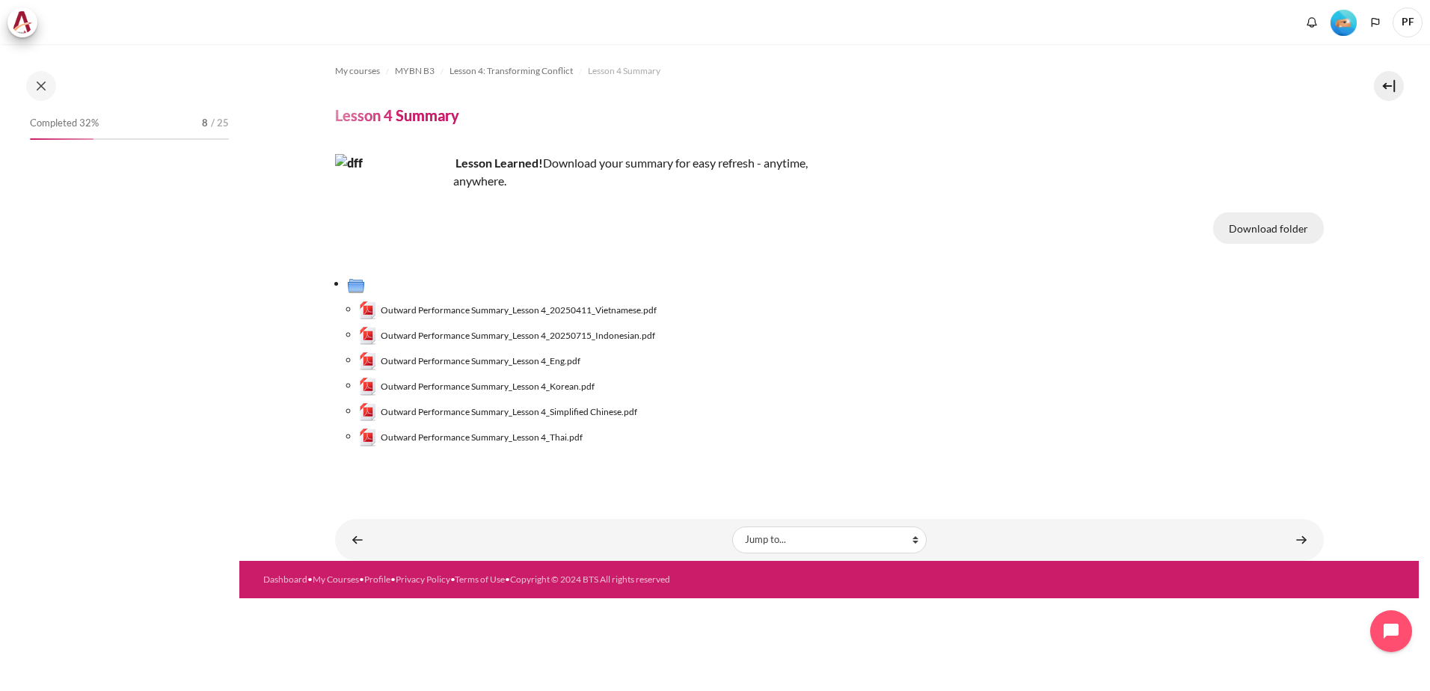
click at [1248, 224] on button "Download folder" at bounding box center [1268, 227] width 111 height 31
drag, startPoint x: 1302, startPoint y: 543, endPoint x: 1197, endPoint y: 542, distance: 104.7
click at [1302, 543] on link "Content" at bounding box center [1301, 539] width 30 height 29
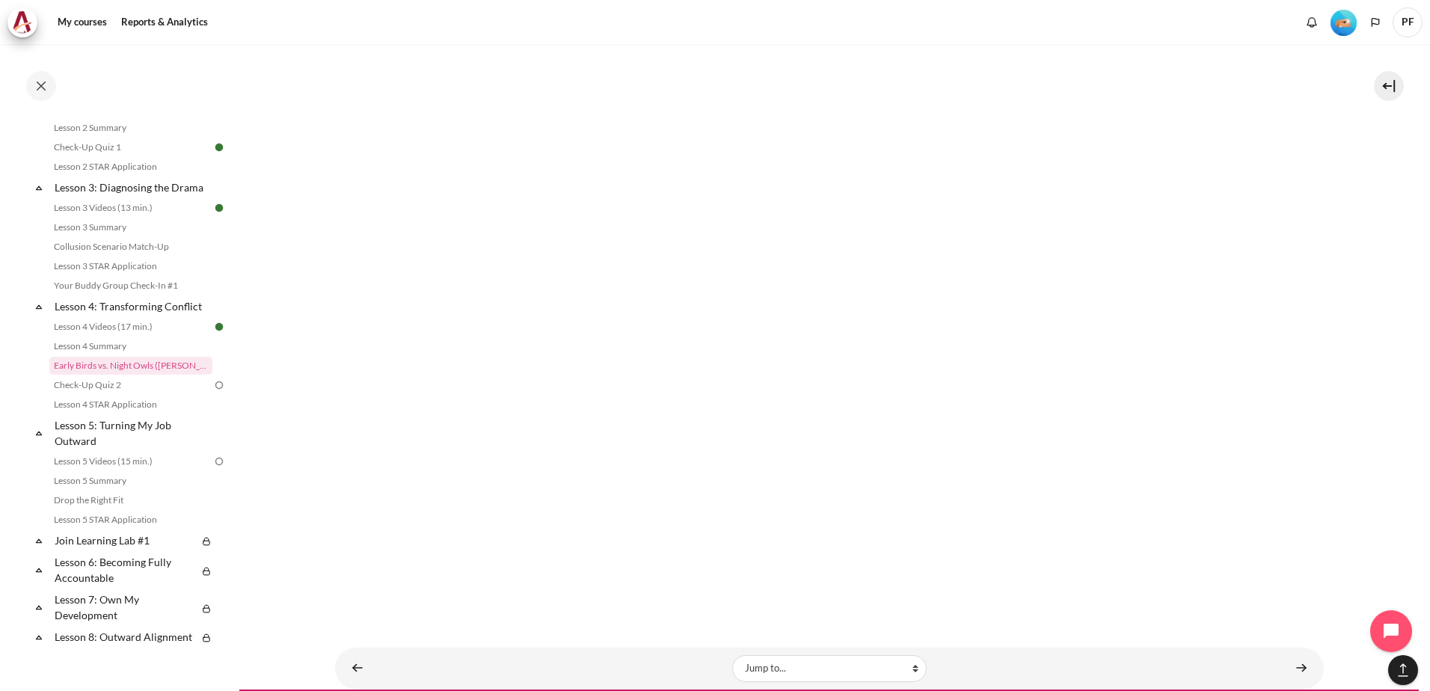
scroll to position [1398, 0]
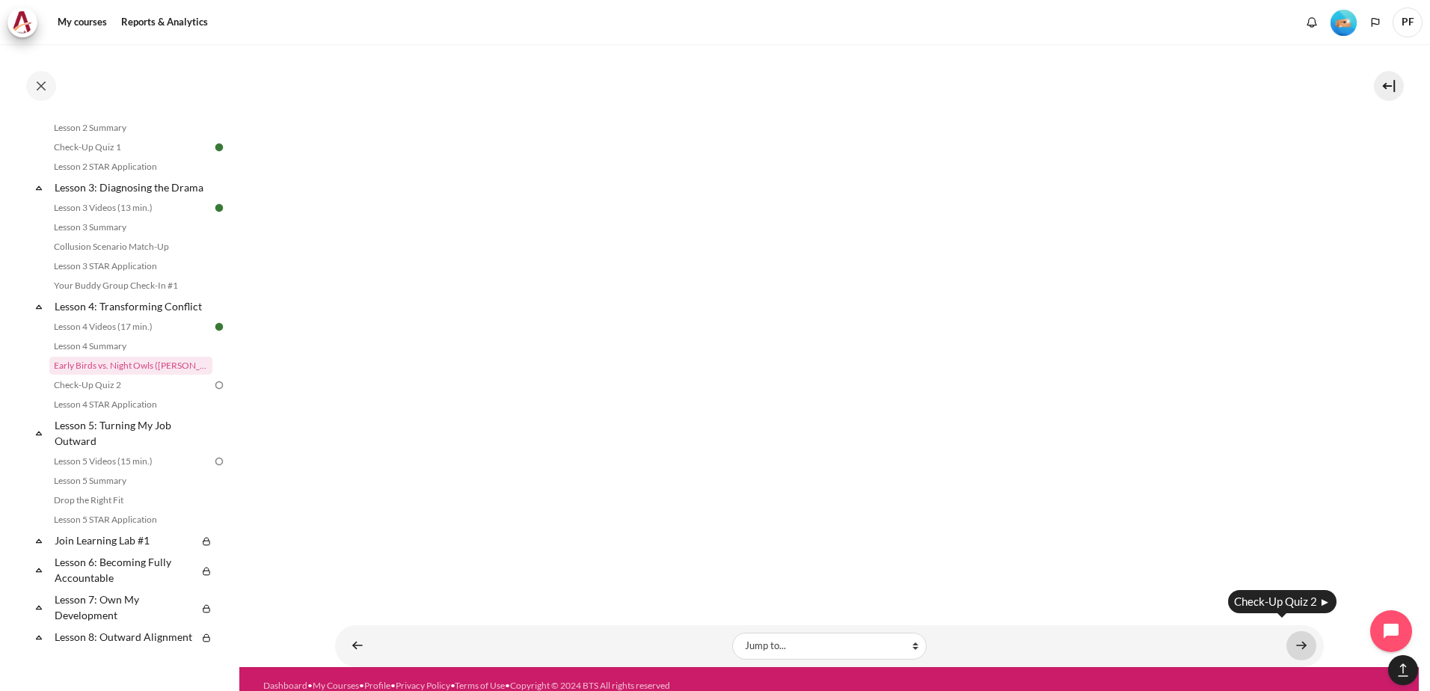
click at [1298, 631] on link "Content" at bounding box center [1301, 645] width 30 height 29
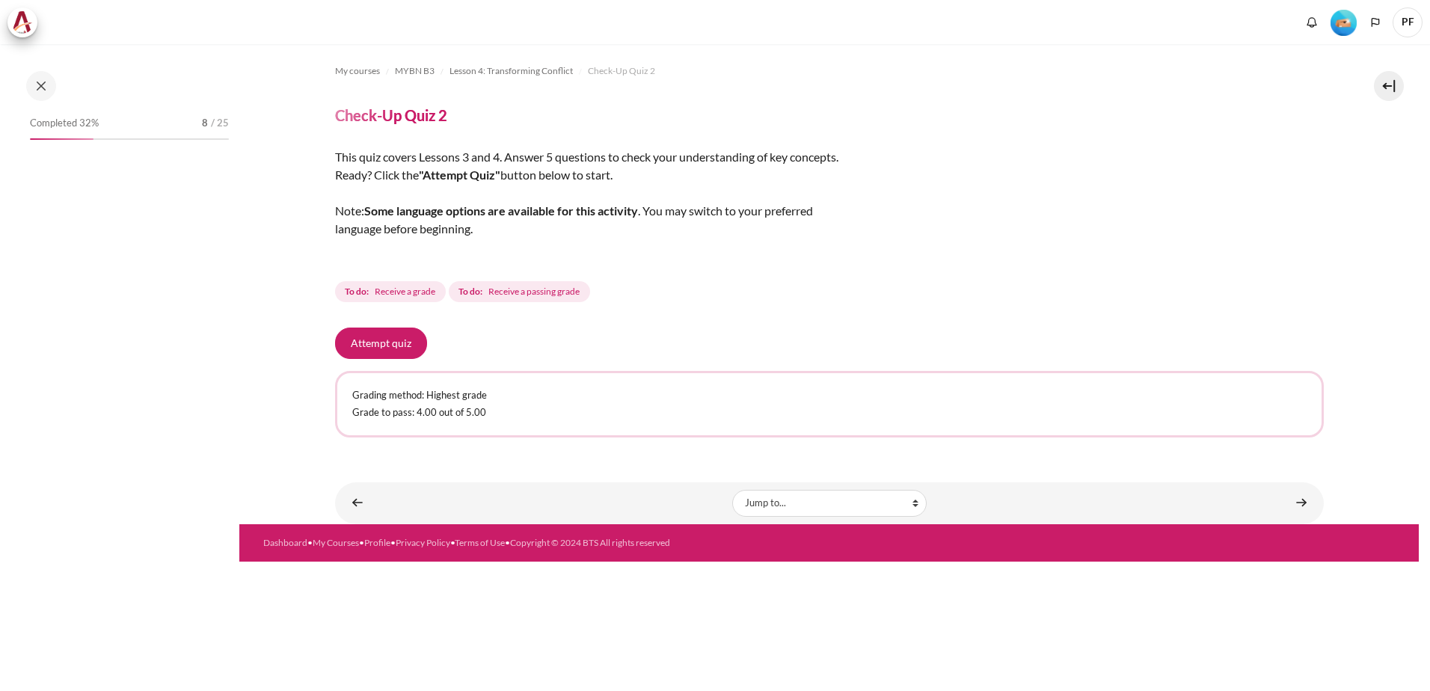
scroll to position [397, 0]
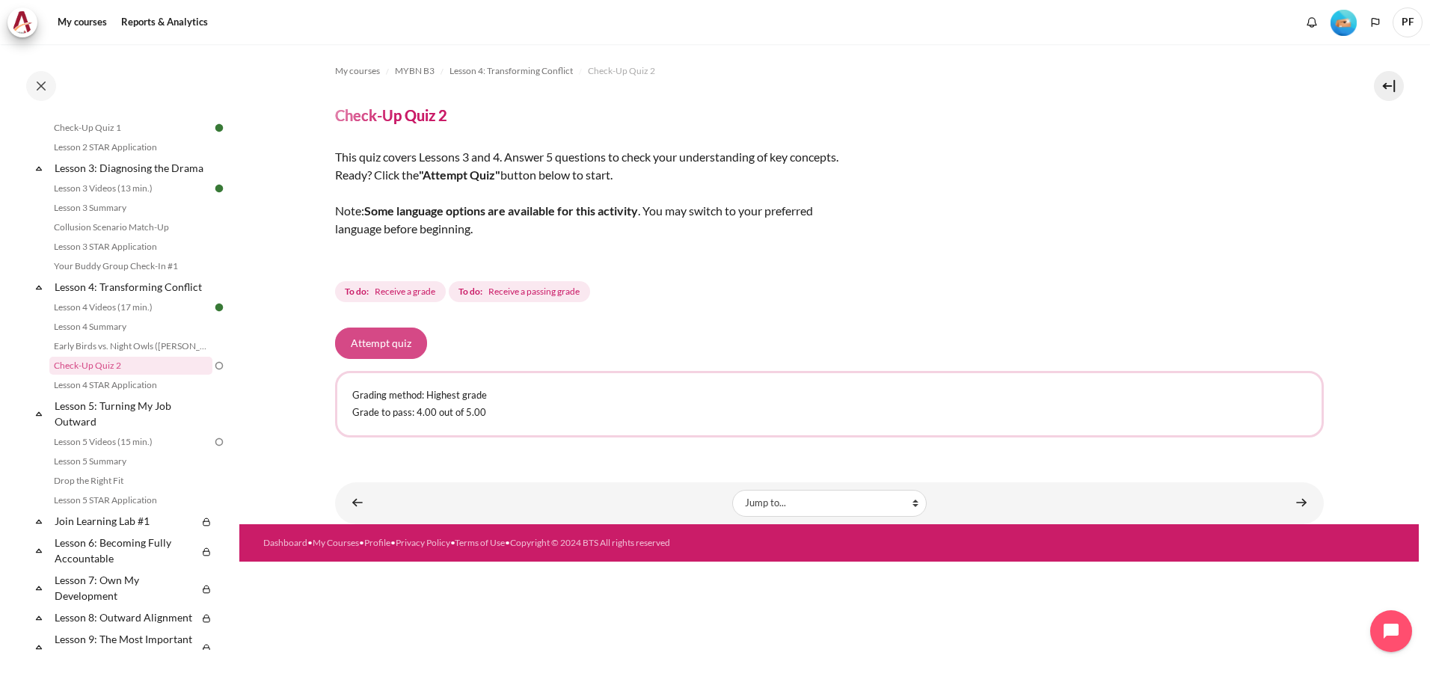
click at [400, 346] on button "Attempt quiz" at bounding box center [381, 343] width 92 height 31
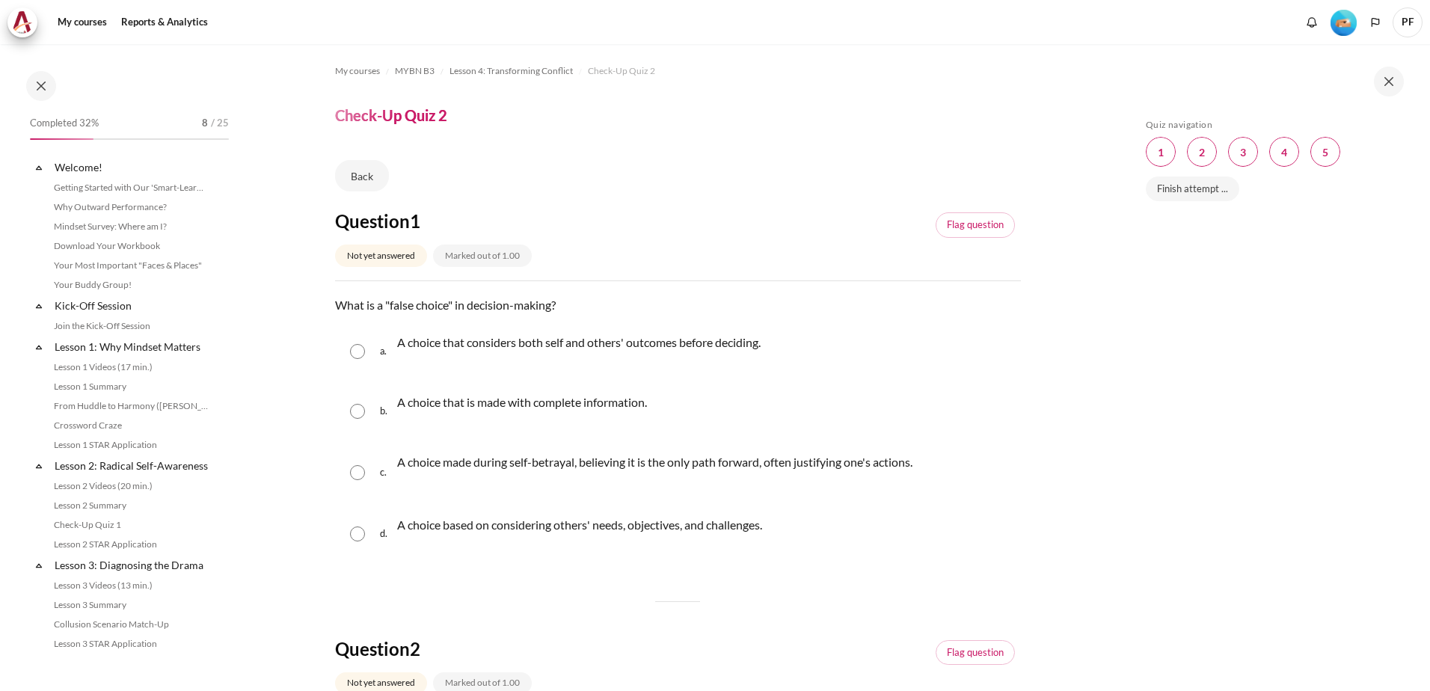
scroll to position [397, 0]
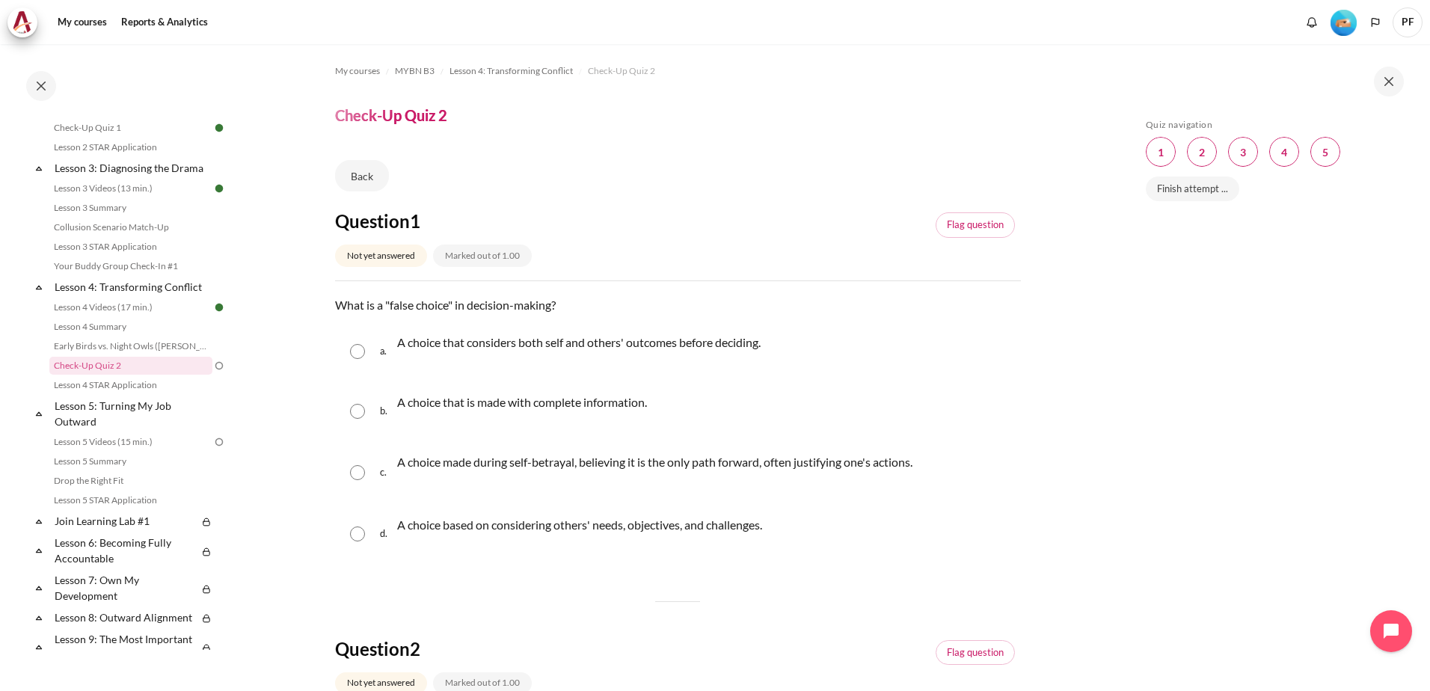
click at [363, 471] on input "Content" at bounding box center [357, 472] width 15 height 15
radio input "true"
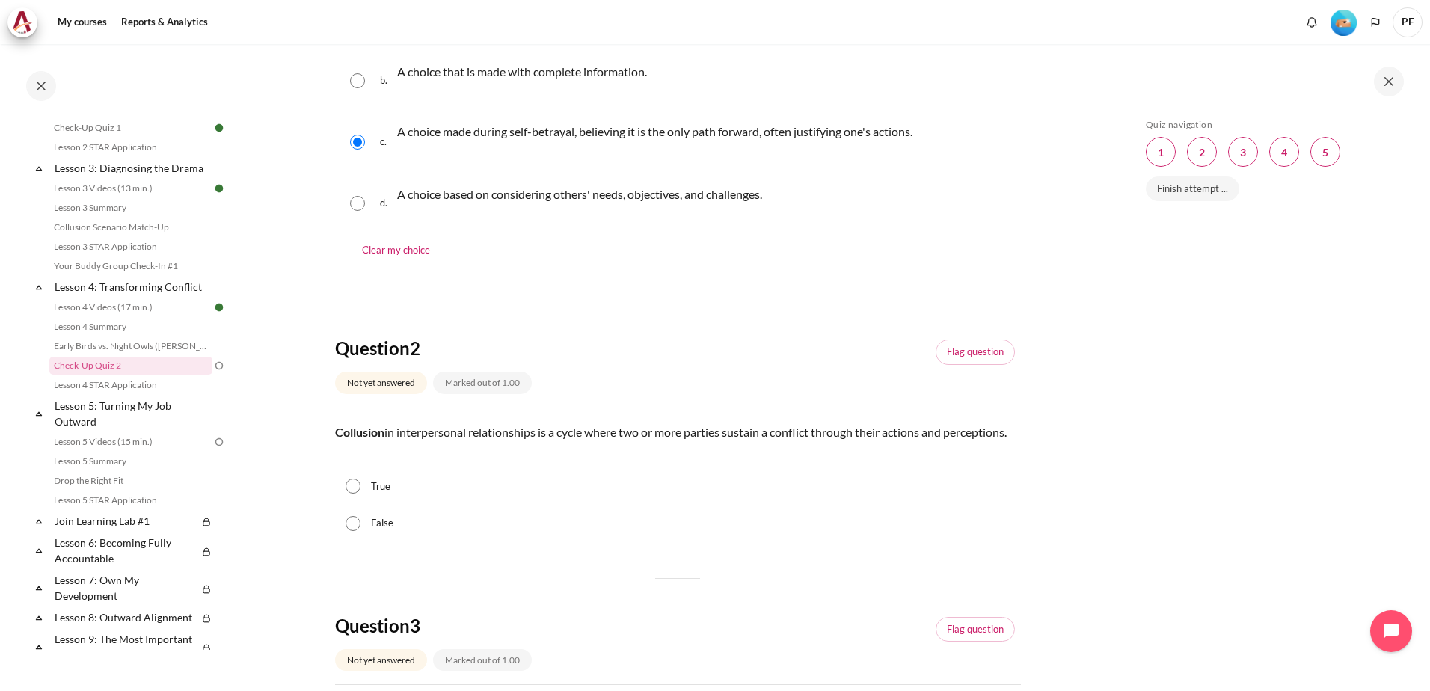
scroll to position [374, 0]
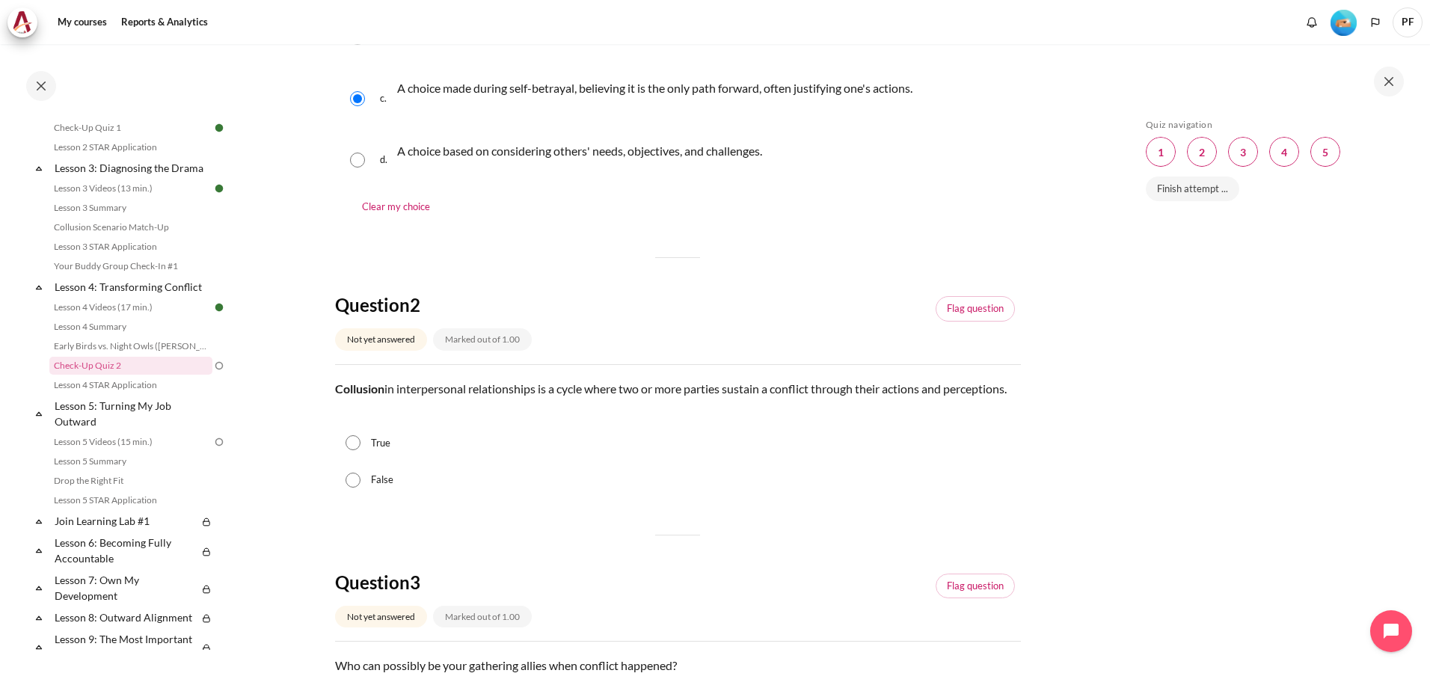
click at [1180, 359] on div "Skip Quiz navigation Quiz navigation Question 1 This page Question 2 This page …" at bounding box center [1271, 378] width 266 height 519
click at [383, 488] on label "False" at bounding box center [382, 480] width 22 height 15
click at [360, 488] on input "False" at bounding box center [353, 480] width 15 height 15
radio input "true"
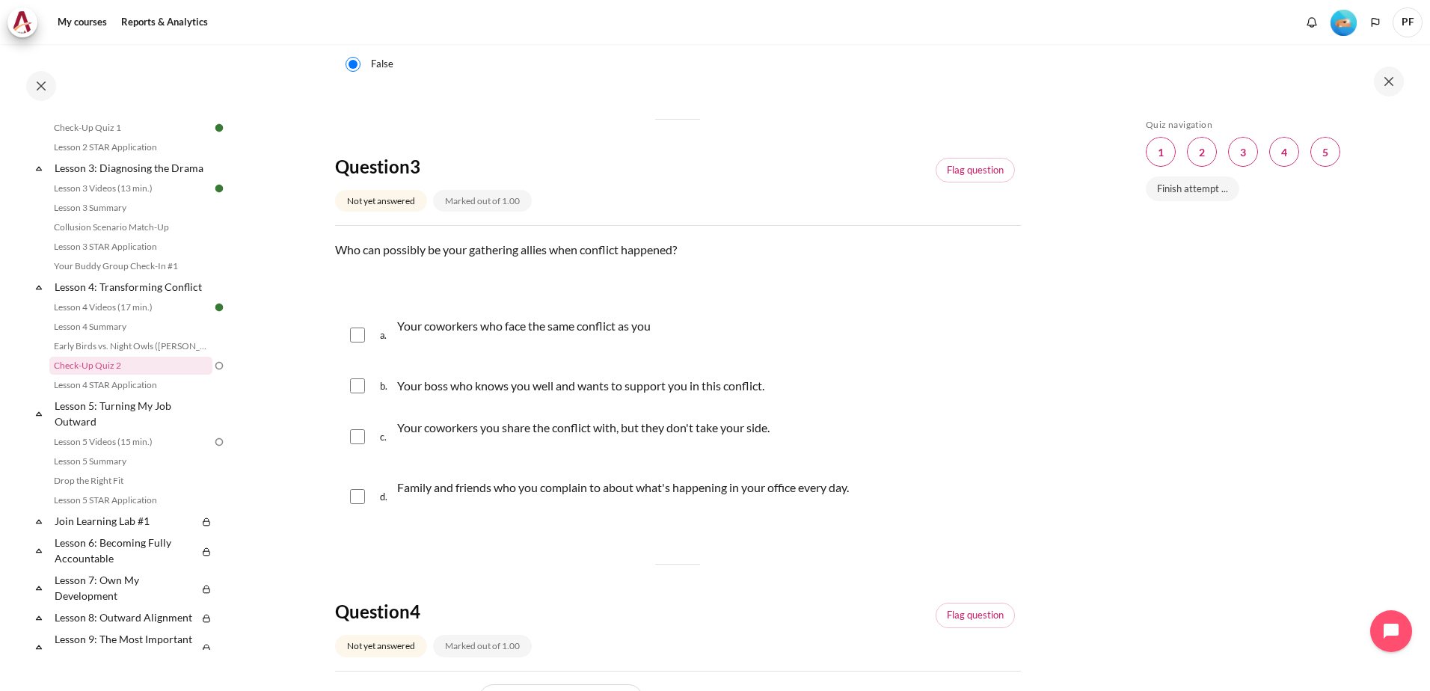
scroll to position [823, 0]
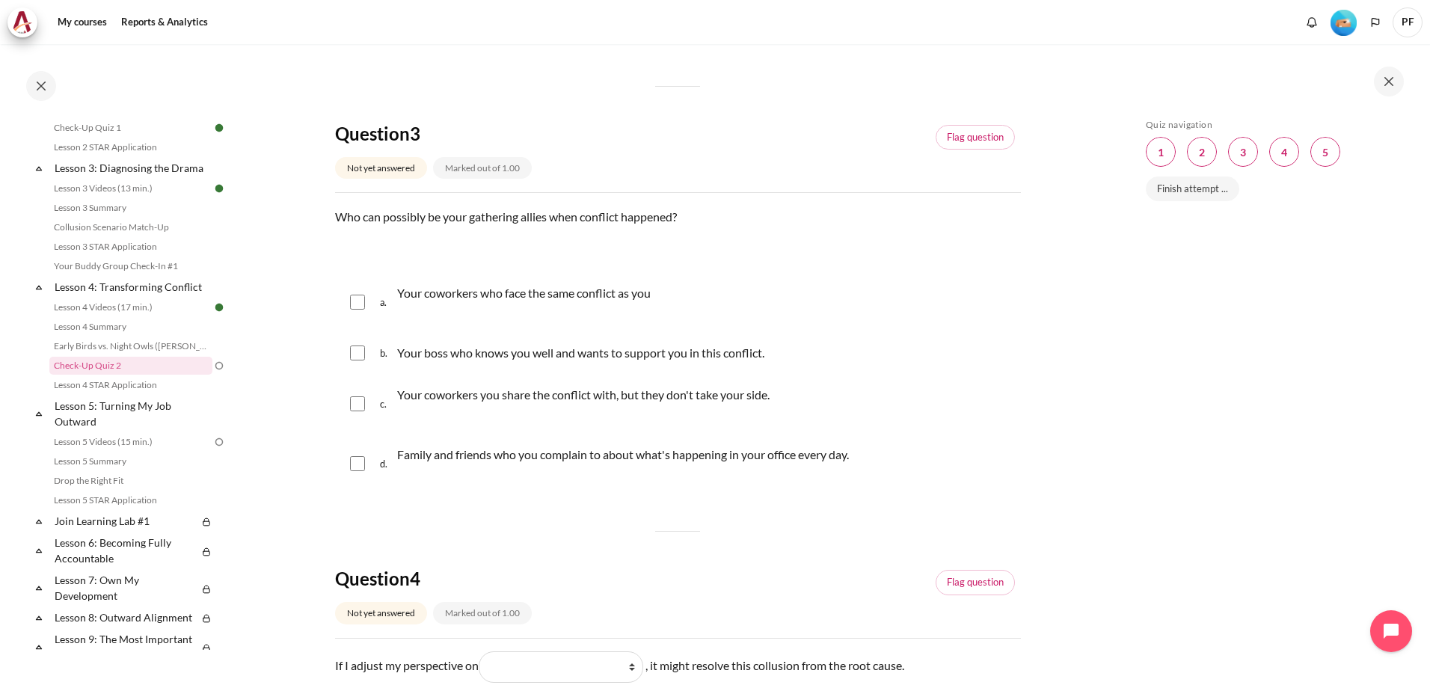
click at [354, 310] on input "Content" at bounding box center [357, 302] width 15 height 15
checkbox input "true"
click at [356, 360] on input "Content" at bounding box center [357, 353] width 15 height 15
click at [352, 360] on input "Content" at bounding box center [357, 353] width 15 height 15
checkbox input "false"
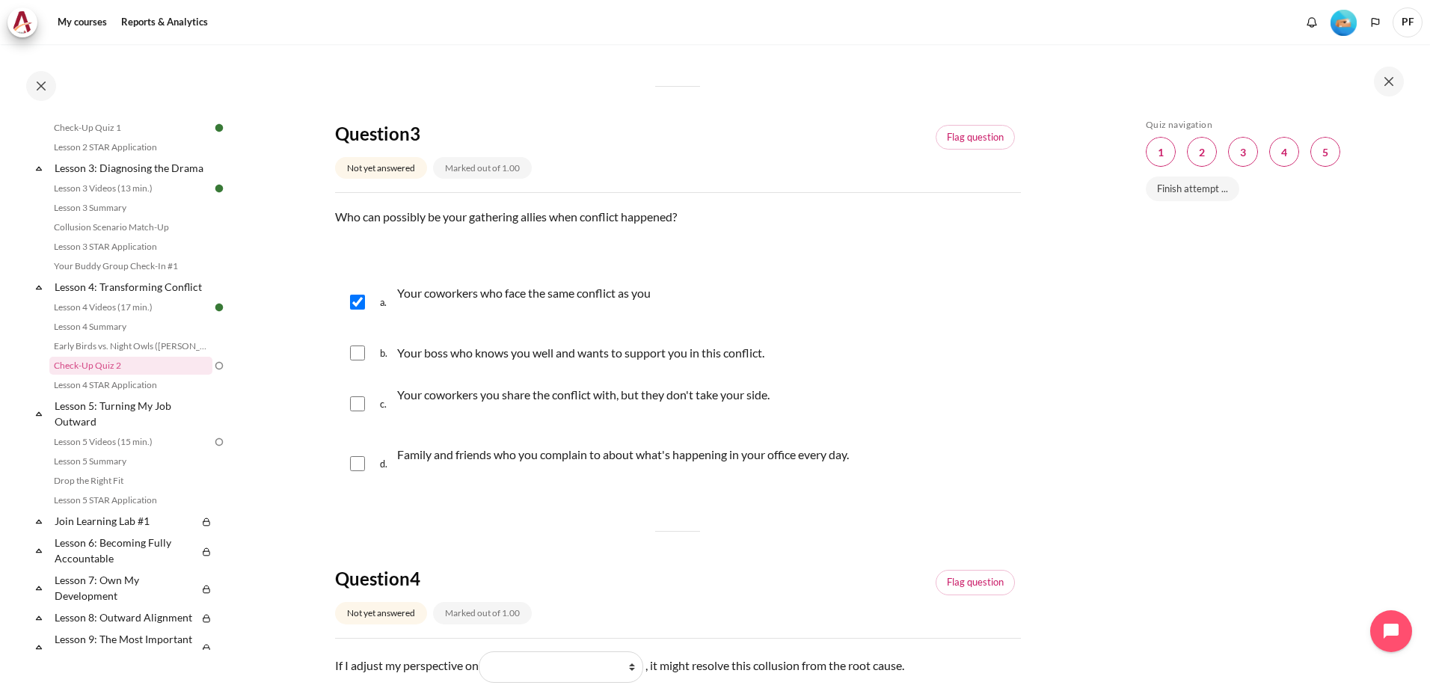
click at [361, 310] on input "Content" at bounding box center [357, 302] width 15 height 15
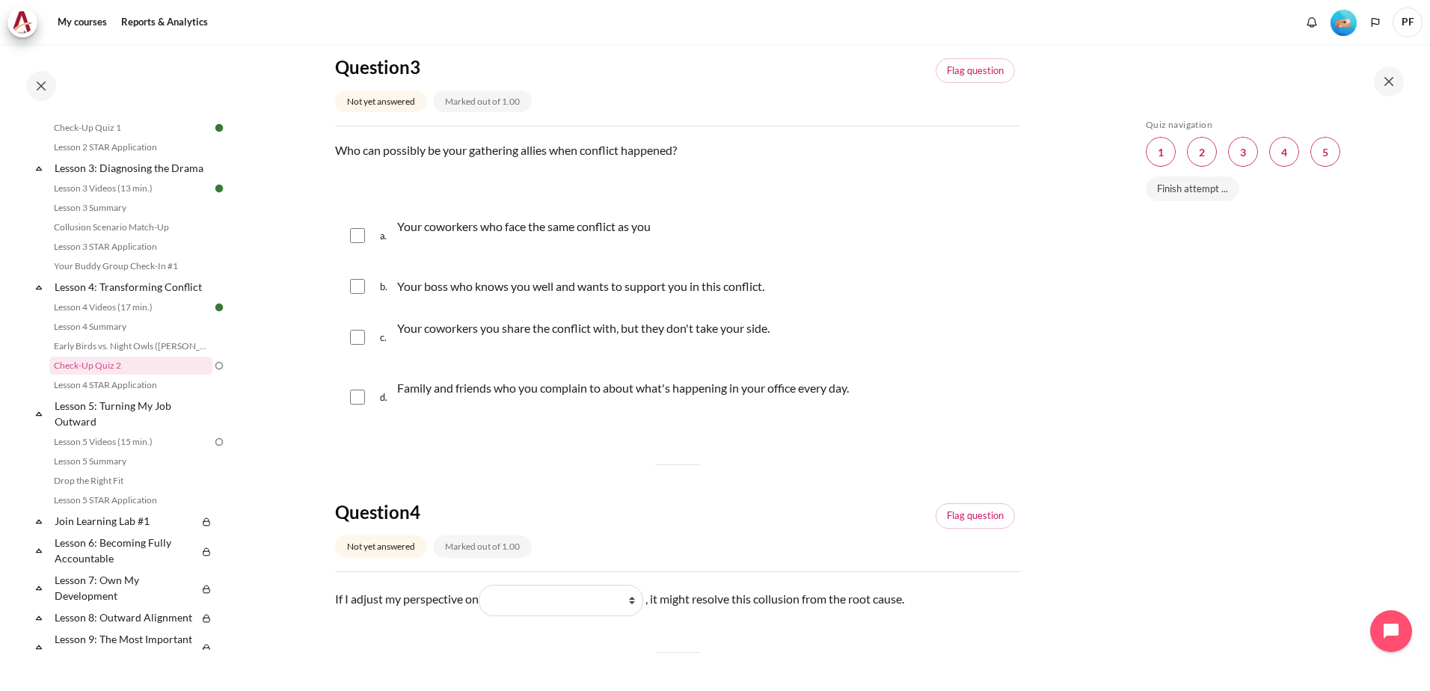
scroll to position [897, 0]
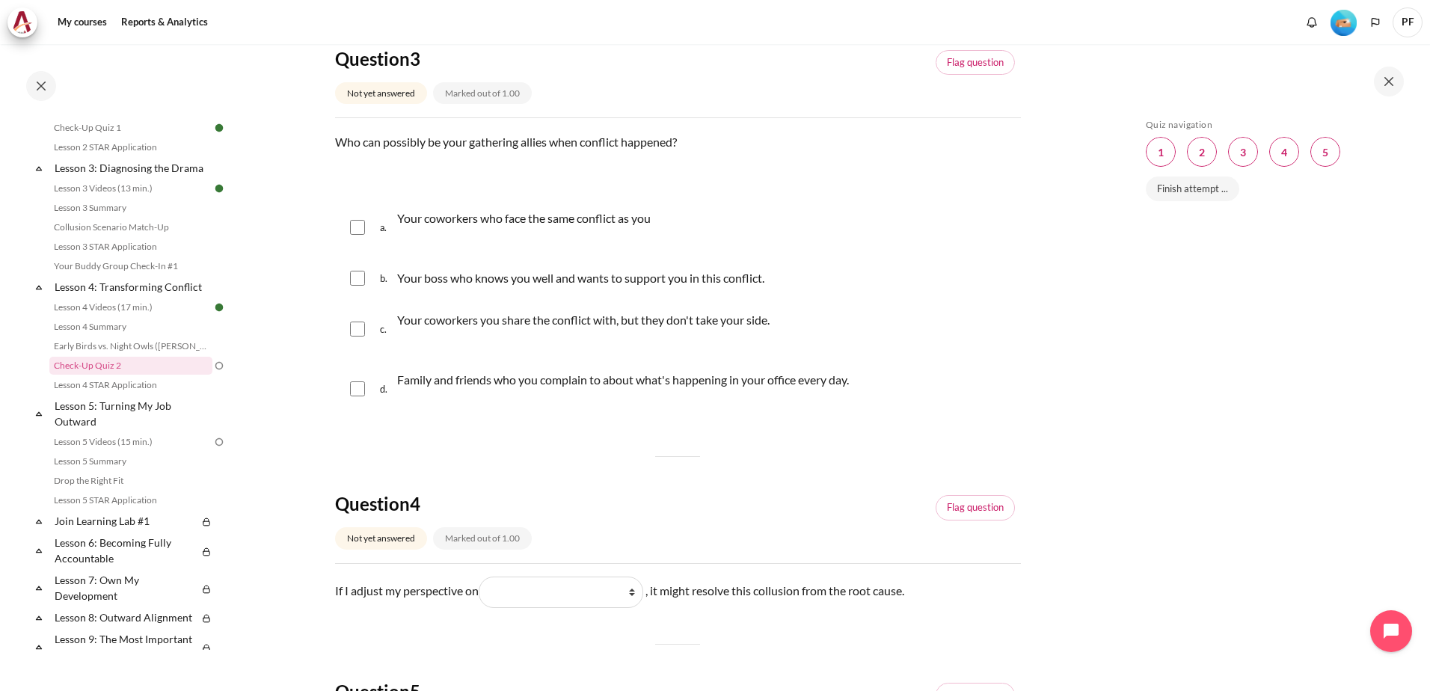
click at [352, 235] on input "Content" at bounding box center [357, 227] width 15 height 15
checkbox input "true"
click at [360, 286] on input "Content" at bounding box center [357, 278] width 15 height 15
checkbox input "true"
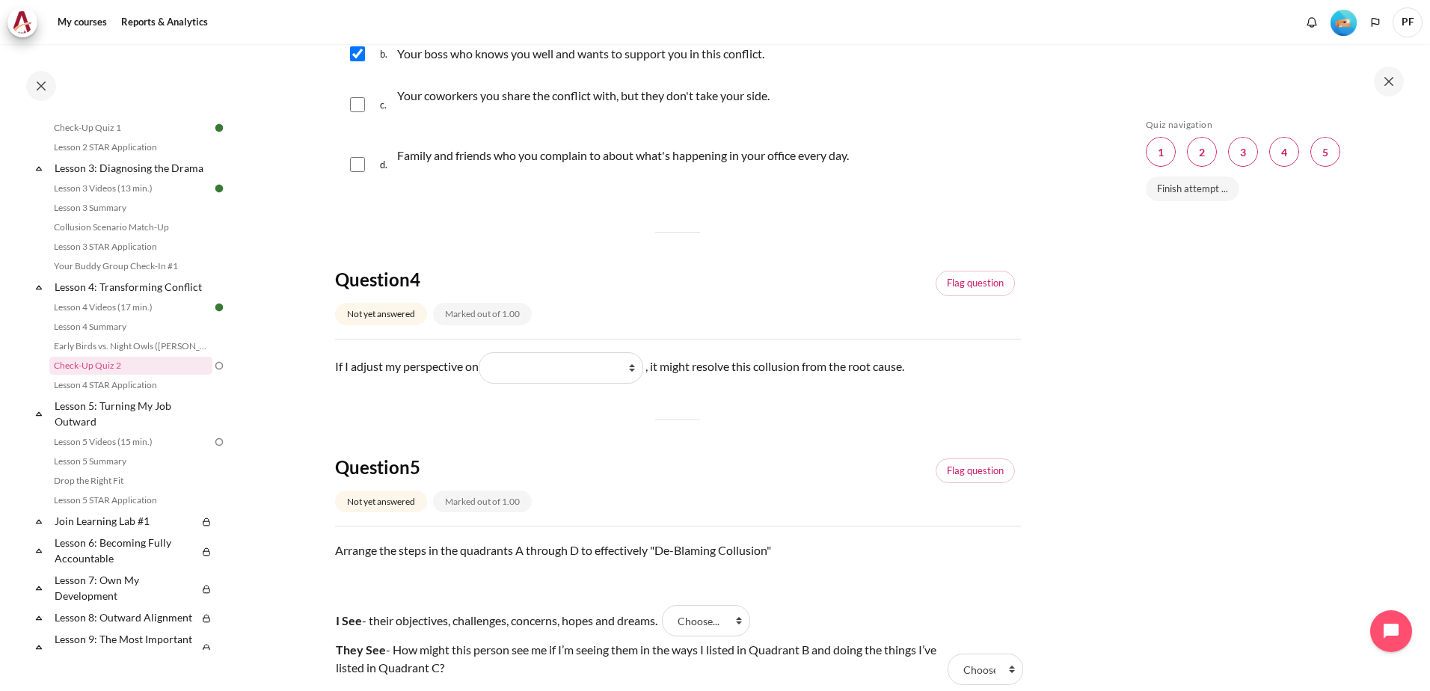
scroll to position [1197, 0]
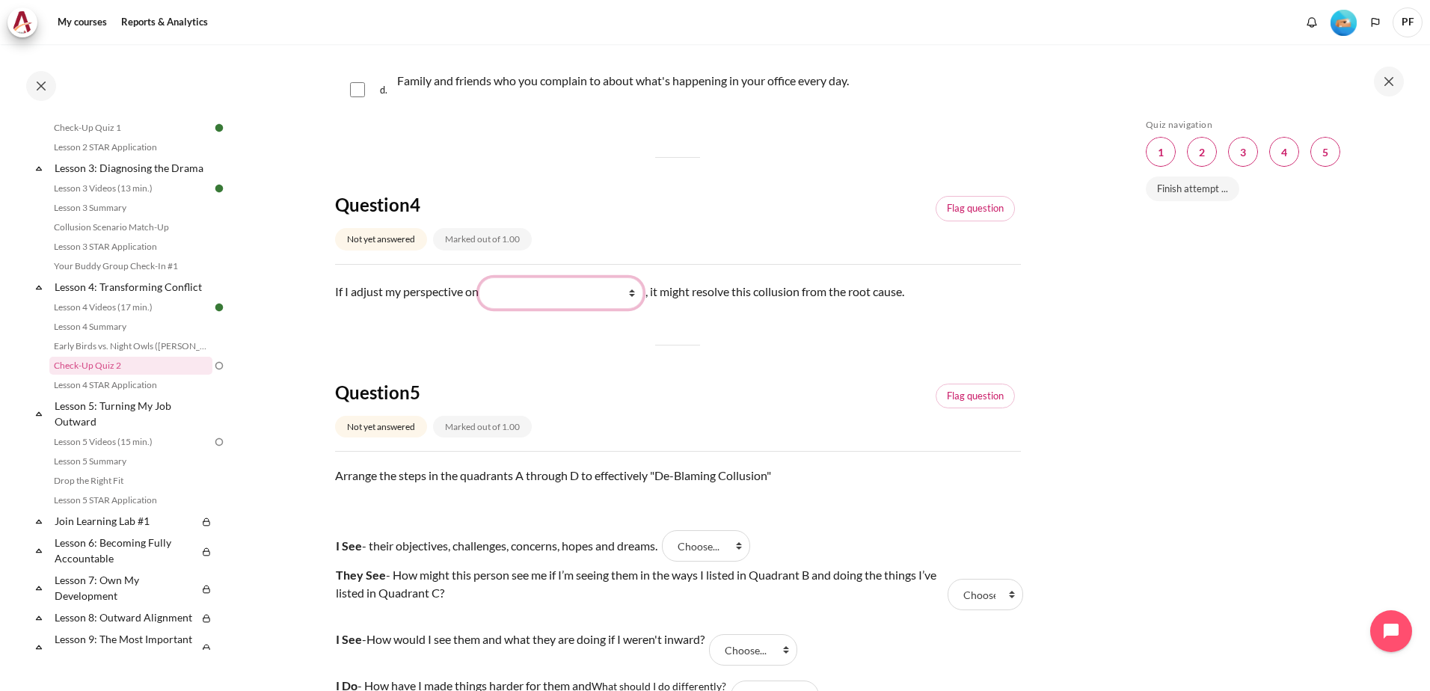
click at [633, 309] on select "What I do (我做了什么) What they see and feel (他们看到什么) What they do (他们做了什么) What I …" at bounding box center [561, 292] width 165 height 31
click at [577, 309] on select "What I do (我做了什么) What they see and feel (他们看到什么) What they do (他们做了什么) What I …" at bounding box center [561, 292] width 165 height 31
click at [529, 302] on select "What I do (我做了什么) What they see and feel (他们看到什么) What they do (他们做了什么) What I …" at bounding box center [561, 292] width 165 height 31
select select "4"
click at [482, 295] on select "What I do (我做了什么) What they see and feel (他们看到什么) What they do (他们做了什么) What I …" at bounding box center [561, 292] width 165 height 31
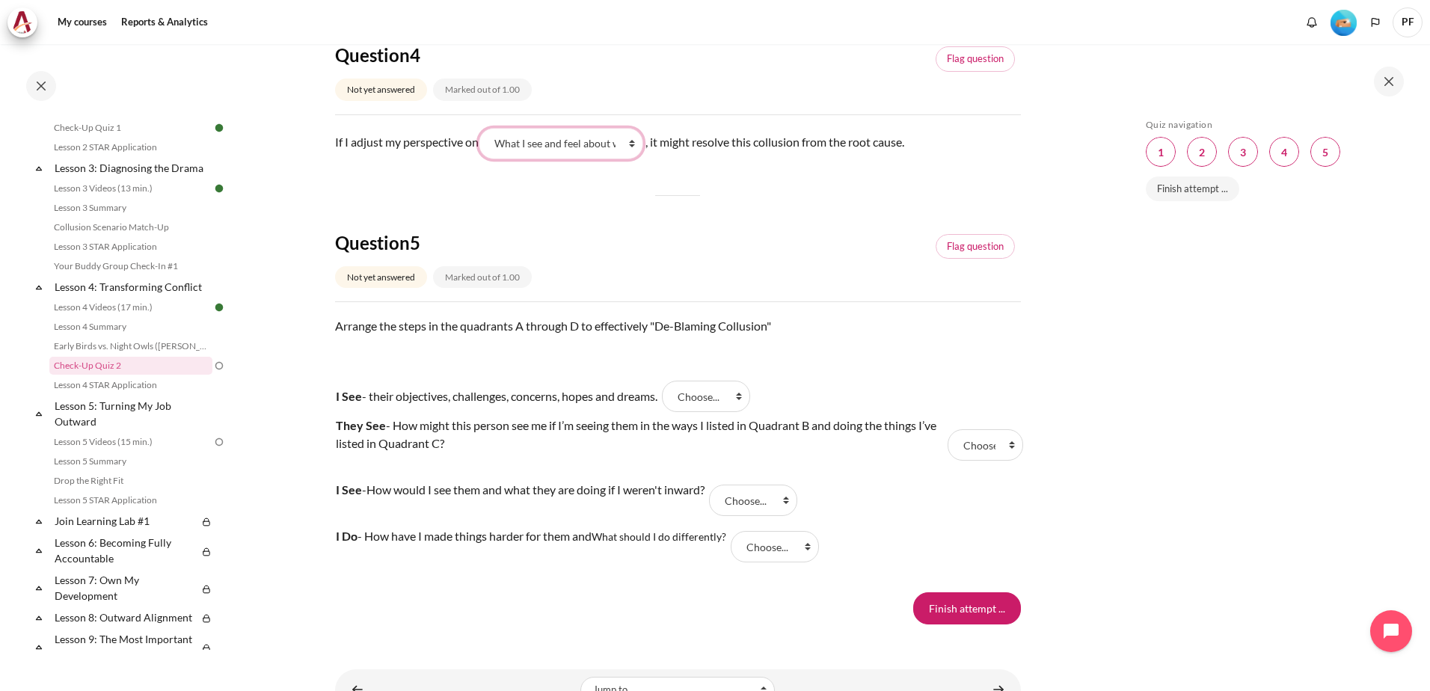
scroll to position [1421, 0]
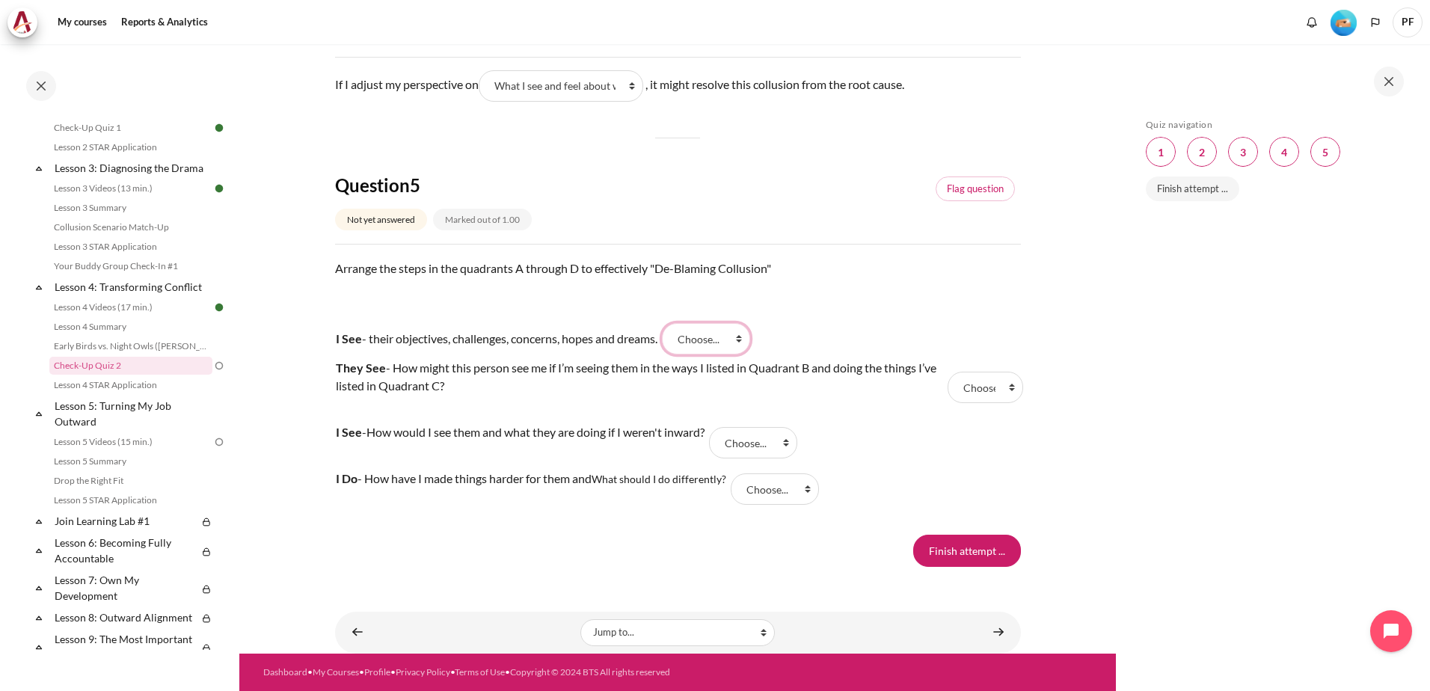
click at [750, 341] on select "Choose... C A B D" at bounding box center [706, 338] width 88 height 31
click at [547, 400] on td "They See - How might this person see me if I’m seeing them in the ways I listed…" at bounding box center [639, 387] width 609 height 64
click at [814, 491] on select "Choose... C A B D" at bounding box center [775, 488] width 88 height 31
select select "2"
click at [734, 474] on select "Choose... C A B D" at bounding box center [775, 488] width 88 height 31
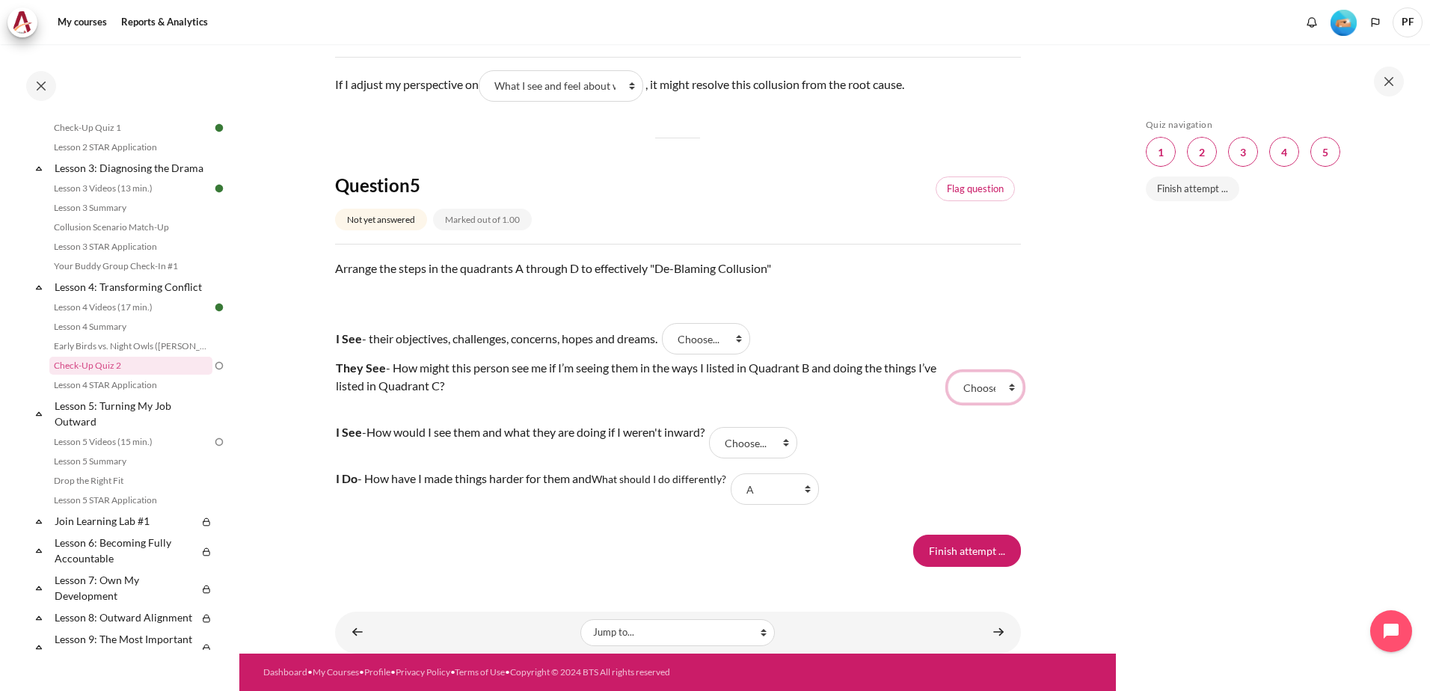
click at [1006, 393] on select "Choose... C A B D" at bounding box center [986, 387] width 76 height 31
select select "3"
click at [948, 372] on select "Choose... C A B D" at bounding box center [986, 387] width 76 height 31
click at [797, 445] on select "Choose... C A B D" at bounding box center [753, 442] width 88 height 31
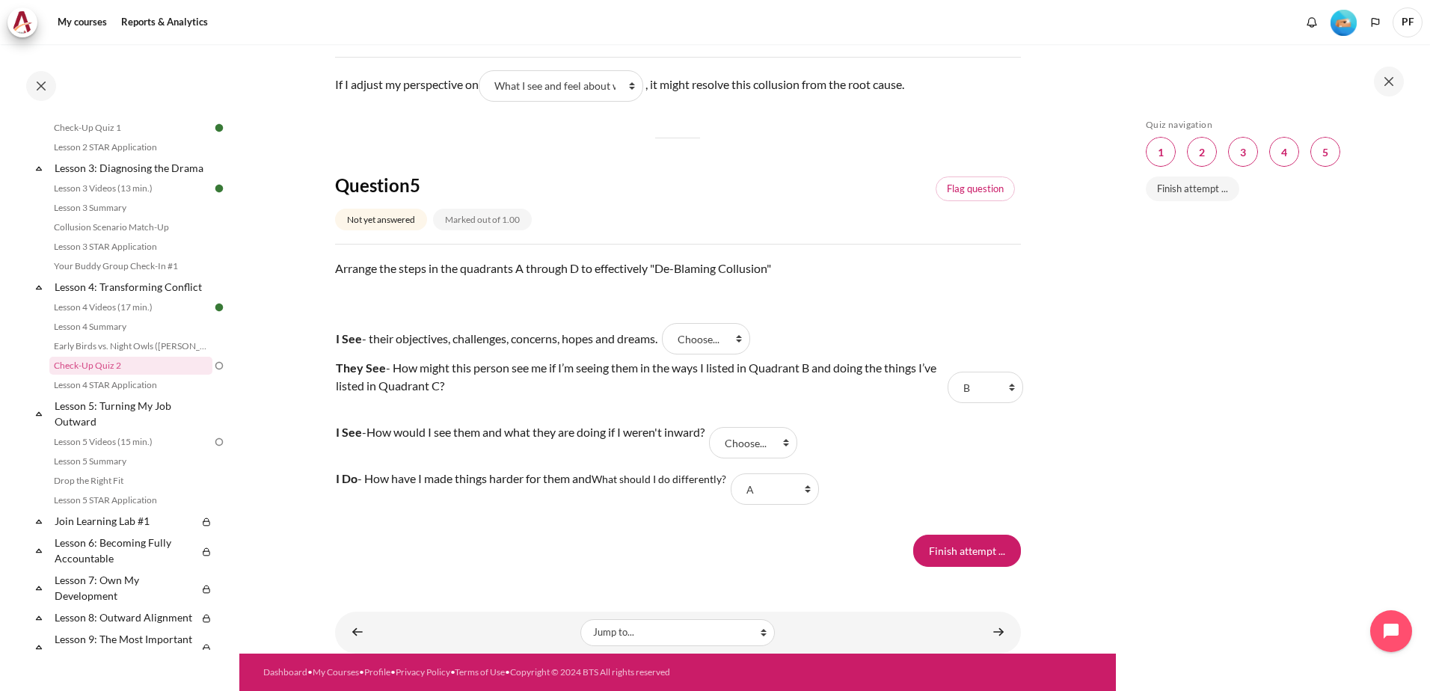
click at [898, 428] on tr "I See - How would I see them and what they are doing if I weren't inward? Answe…" at bounding box center [678, 443] width 686 height 46
click at [749, 337] on select "Choose... C A B D" at bounding box center [706, 338] width 88 height 31
click at [91, 394] on link "Lesson 4 STAR Application" at bounding box center [130, 385] width 163 height 18
click at [750, 341] on select "Choose... C A B D" at bounding box center [706, 338] width 88 height 31
select select "1"
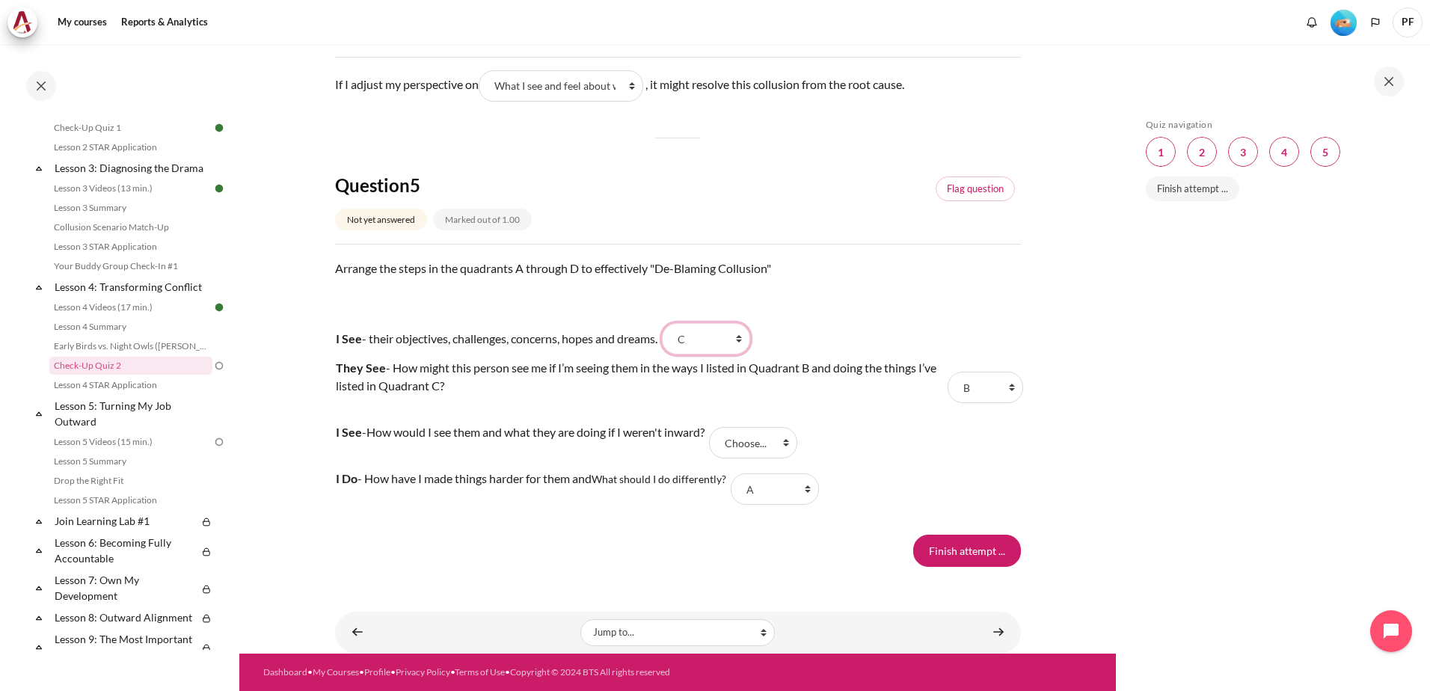
click at [675, 323] on select "Choose... C A B D" at bounding box center [706, 338] width 88 height 31
click at [797, 444] on select "Choose... C A B D" at bounding box center [753, 442] width 88 height 31
select select "4"
click at [724, 427] on select "Choose... C A B D" at bounding box center [753, 442] width 88 height 31
click at [989, 555] on input "Finish attempt ..." at bounding box center [967, 550] width 108 height 31
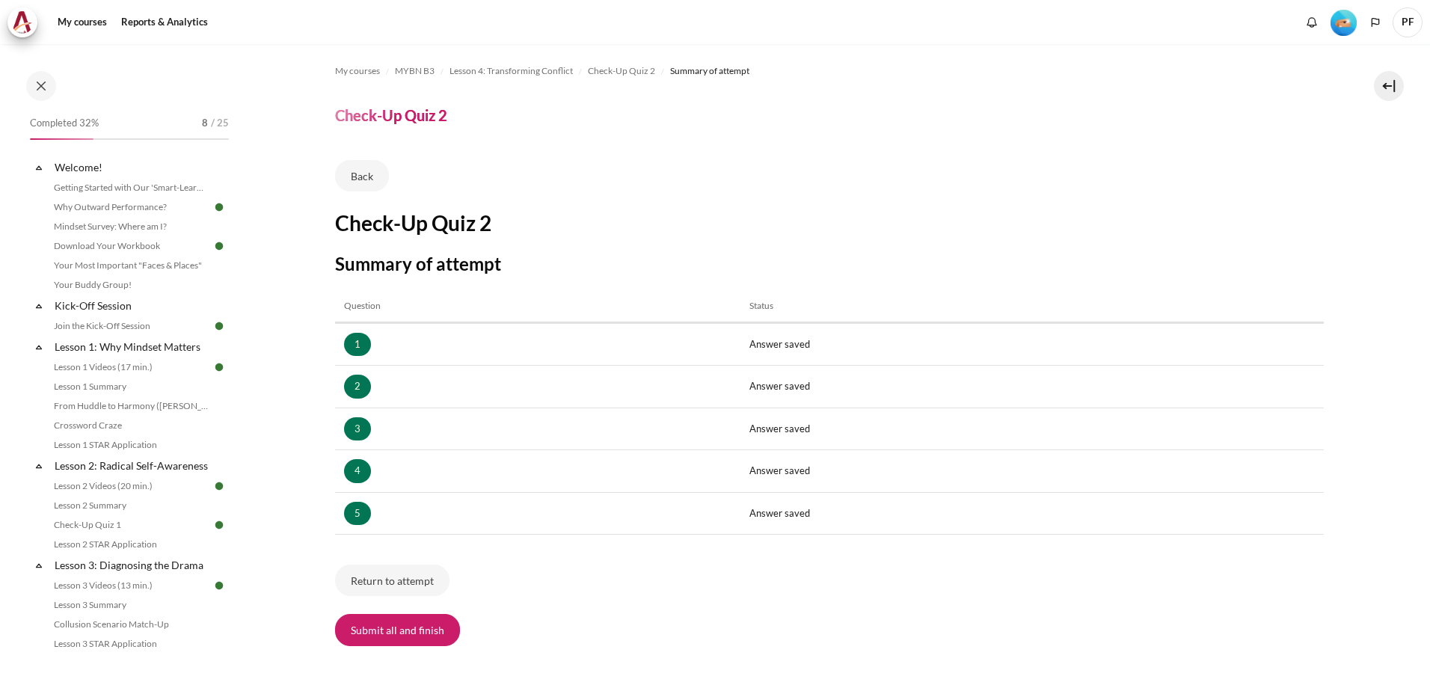
scroll to position [397, 0]
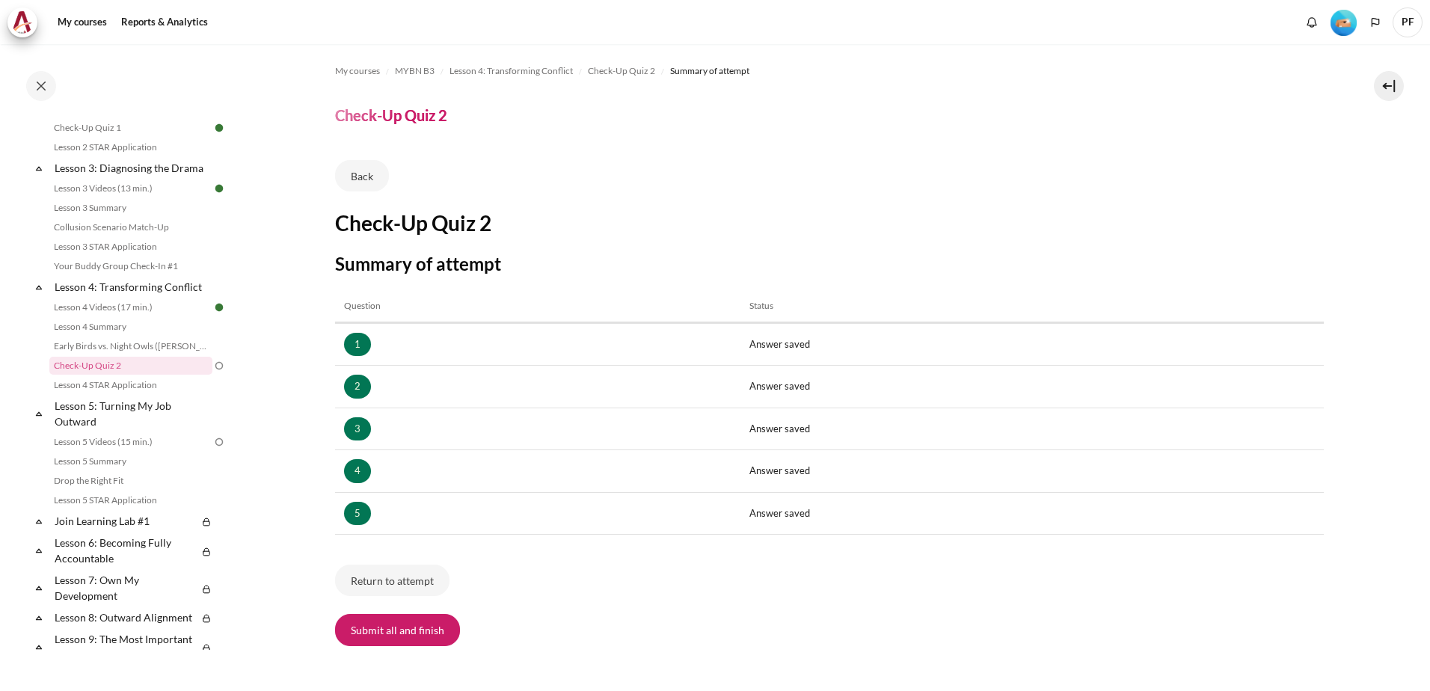
click at [423, 636] on button "Submit all and finish" at bounding box center [397, 629] width 125 height 31
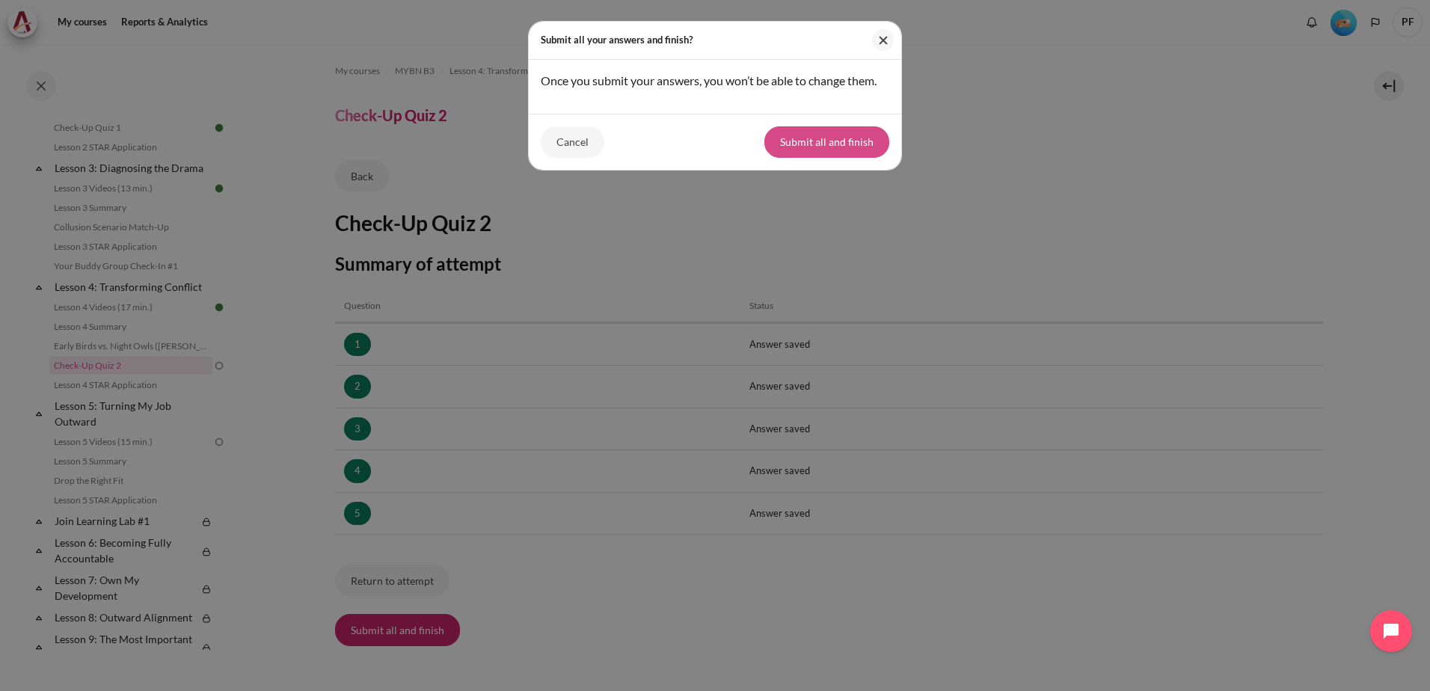
click at [881, 144] on button "Submit all and finish" at bounding box center [826, 141] width 125 height 31
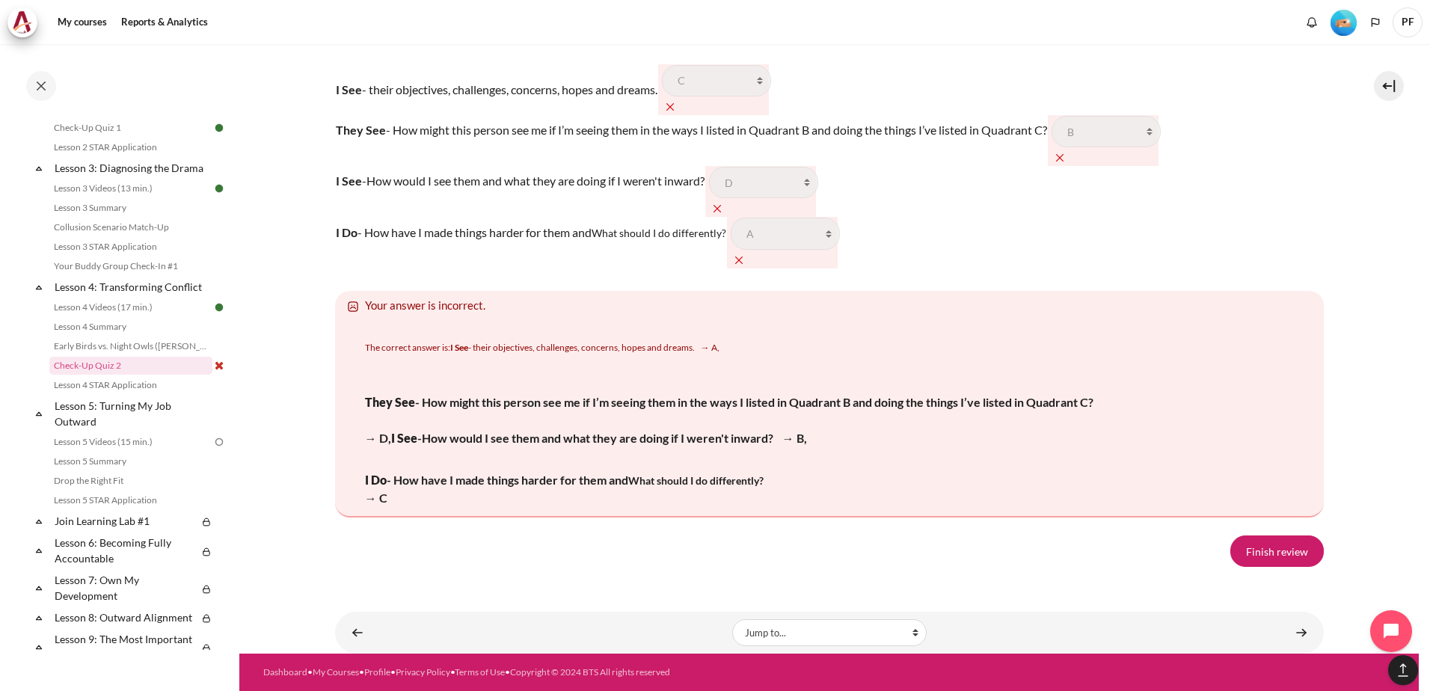
scroll to position [2808, 0]
click at [1268, 550] on link "Finish review" at bounding box center [1276, 550] width 93 height 31
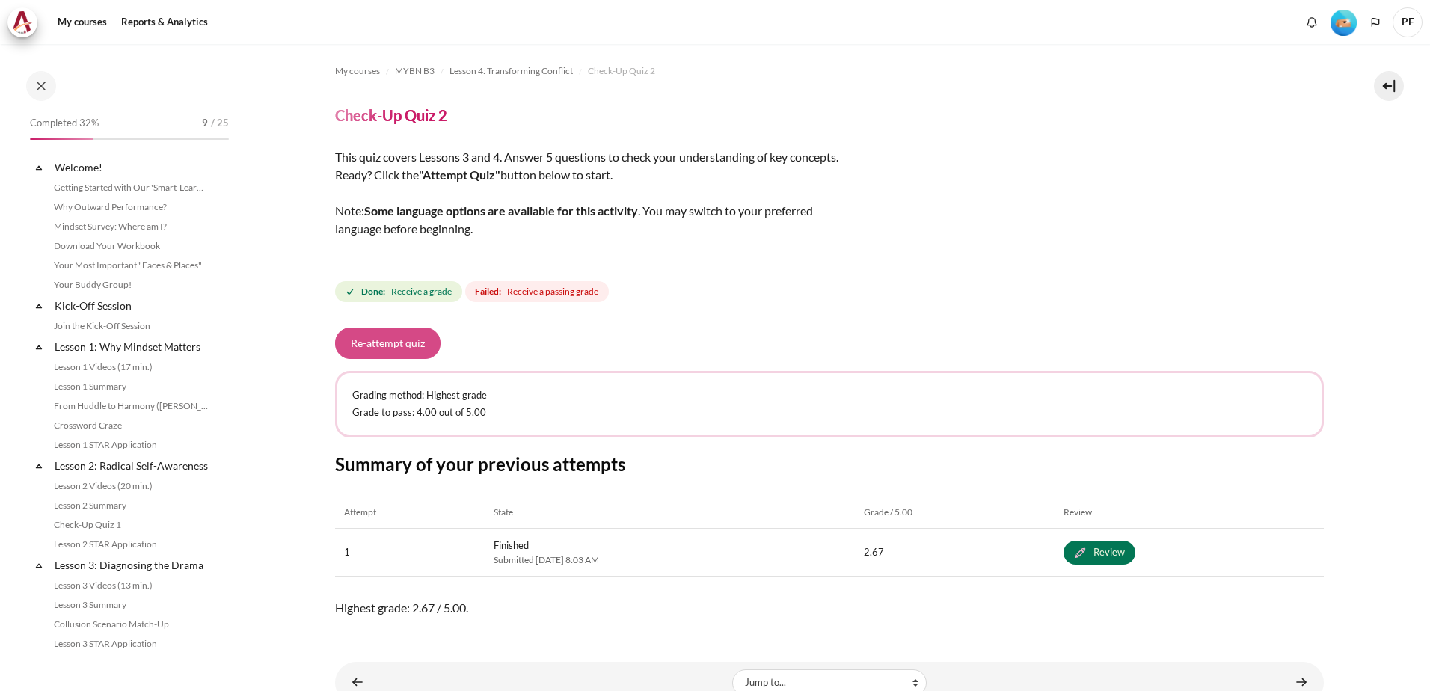
scroll to position [397, 0]
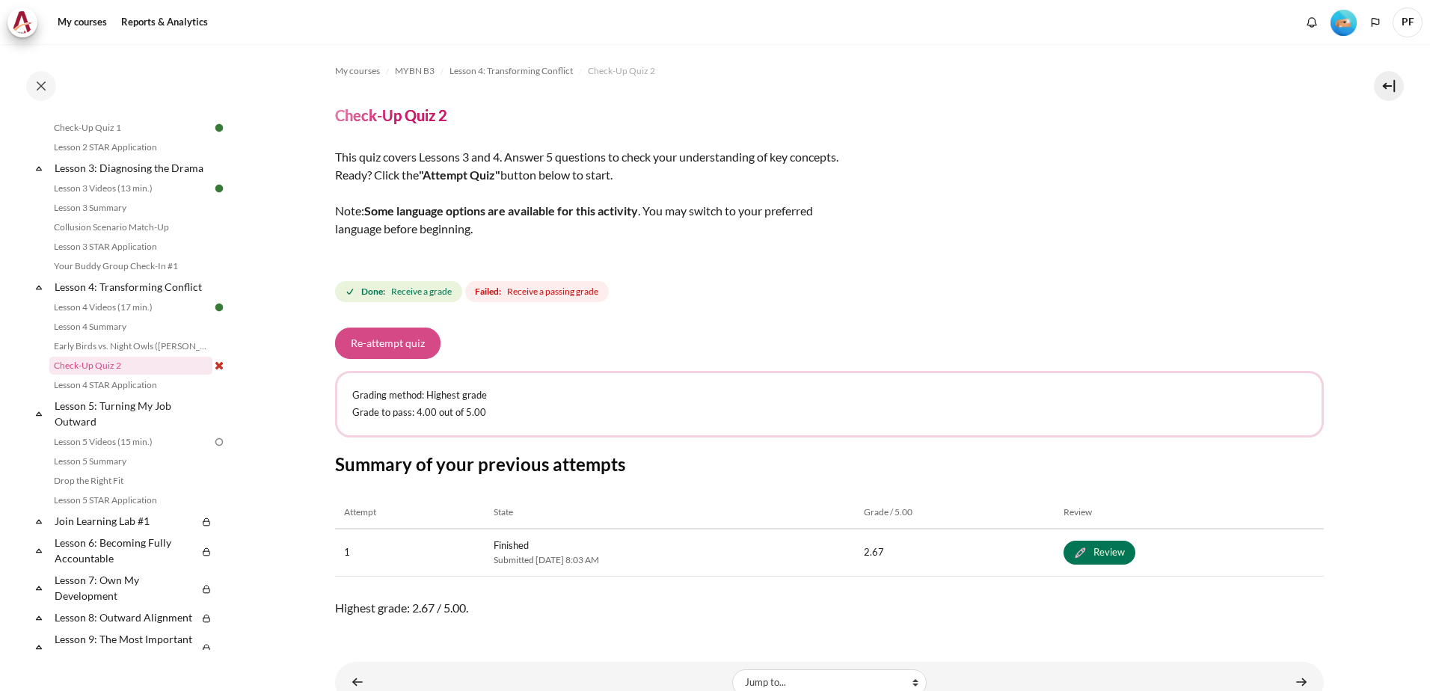
click at [369, 344] on button "Re-attempt quiz" at bounding box center [387, 343] width 105 height 31
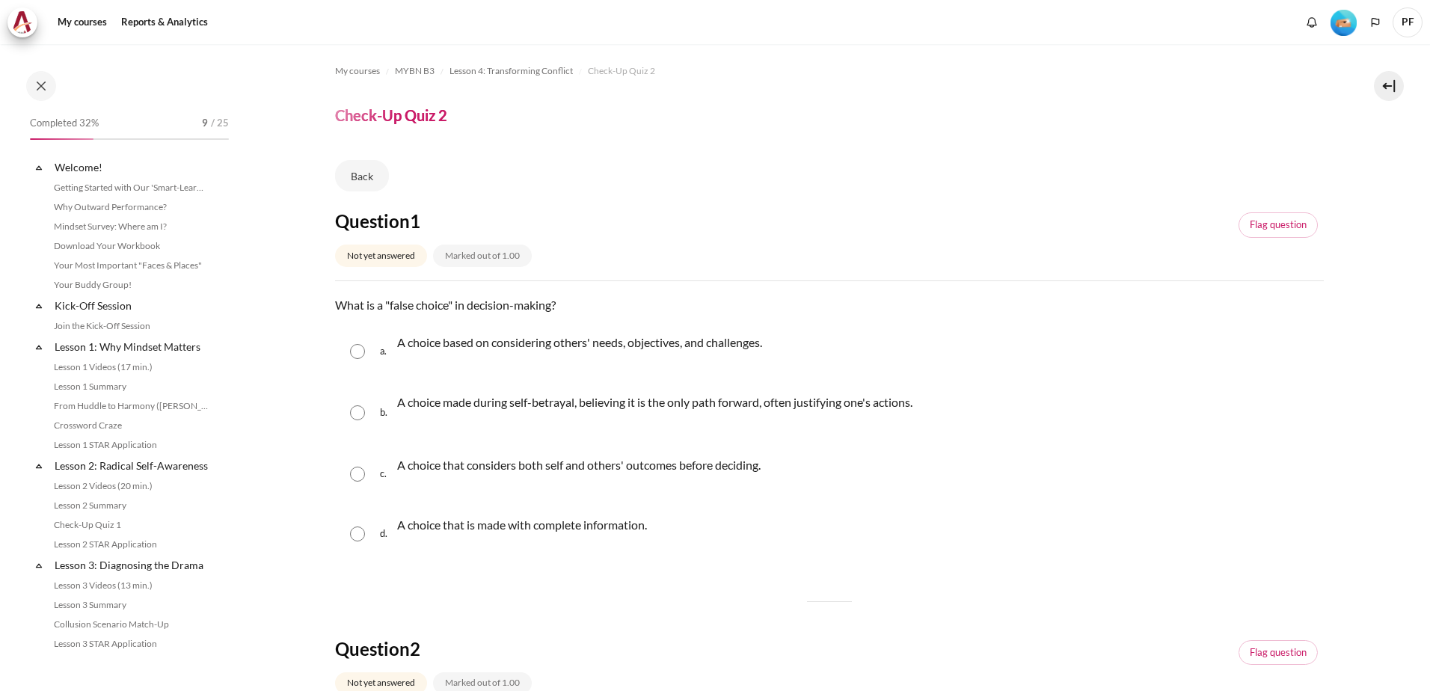
scroll to position [397, 0]
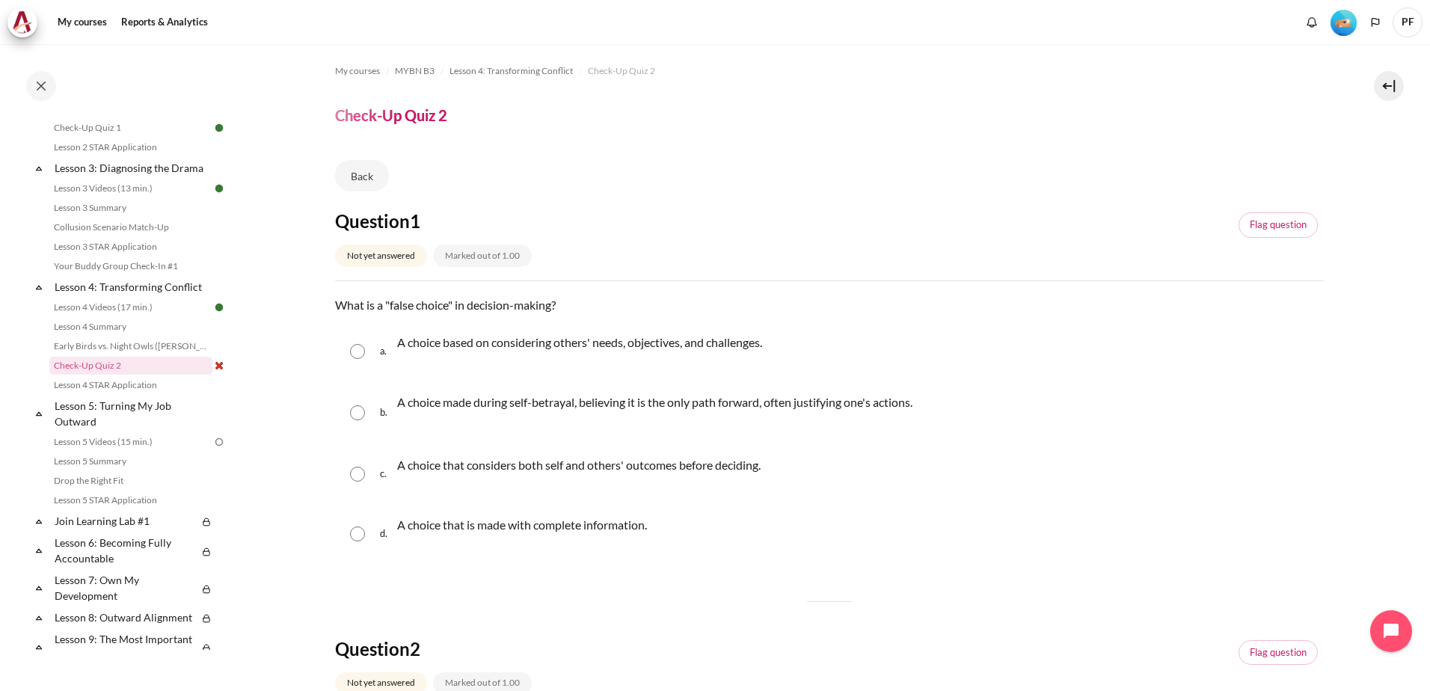
click at [355, 416] on input "Content" at bounding box center [357, 412] width 15 height 15
radio input "true"
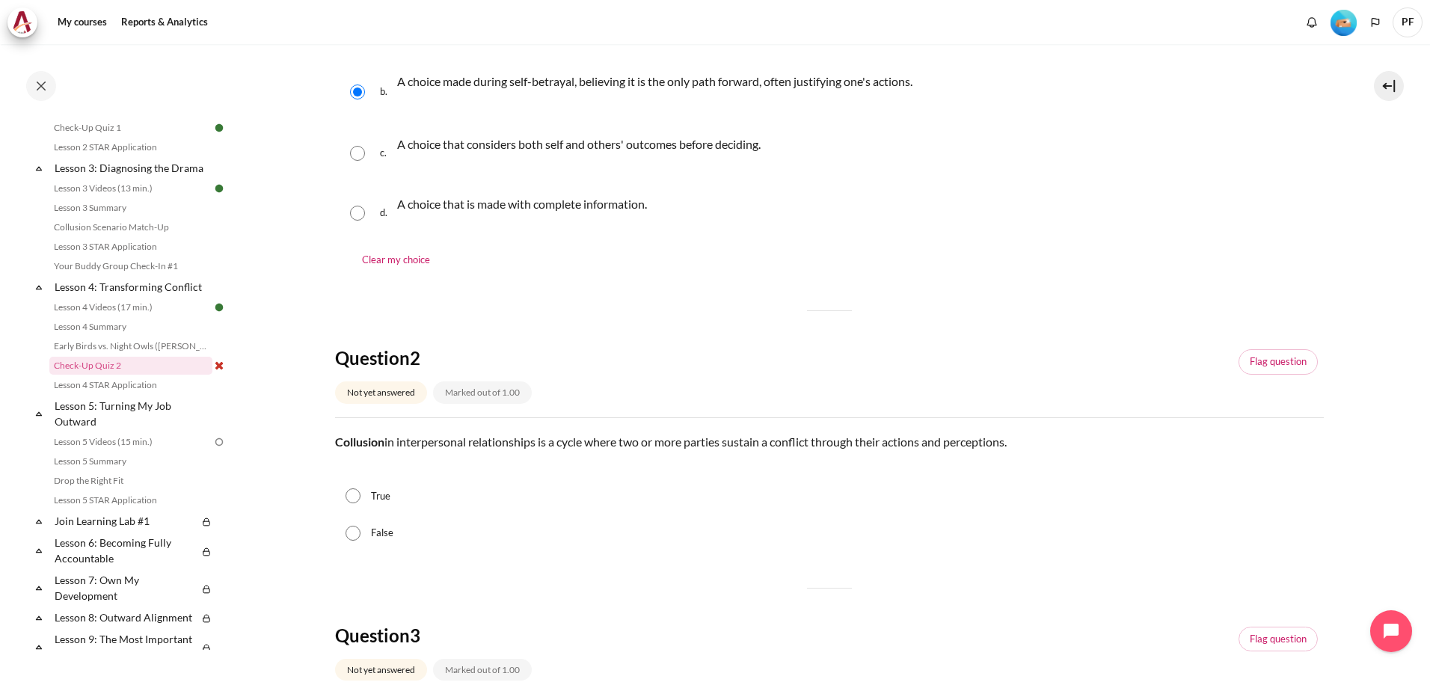
scroll to position [374, 0]
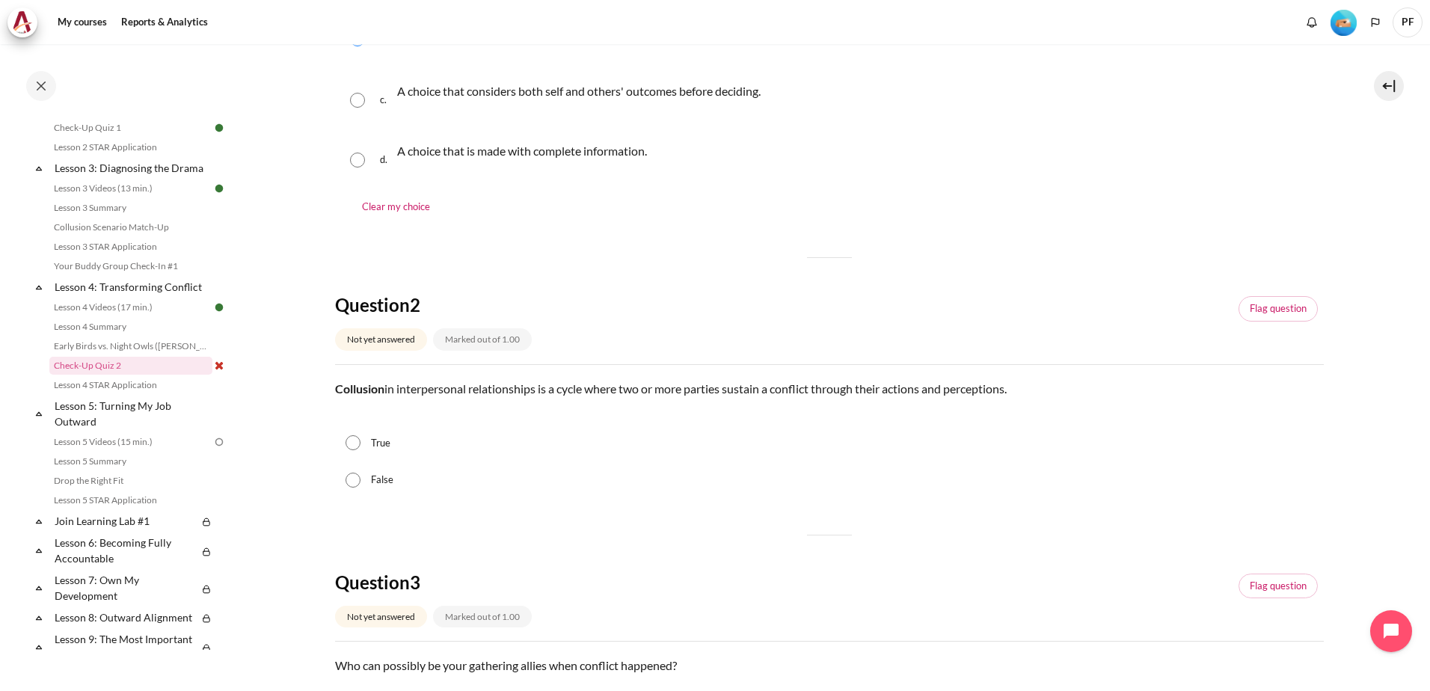
click at [381, 443] on label "True" at bounding box center [380, 443] width 19 height 15
click at [360, 443] on input "True" at bounding box center [353, 442] width 15 height 15
radio input "true"
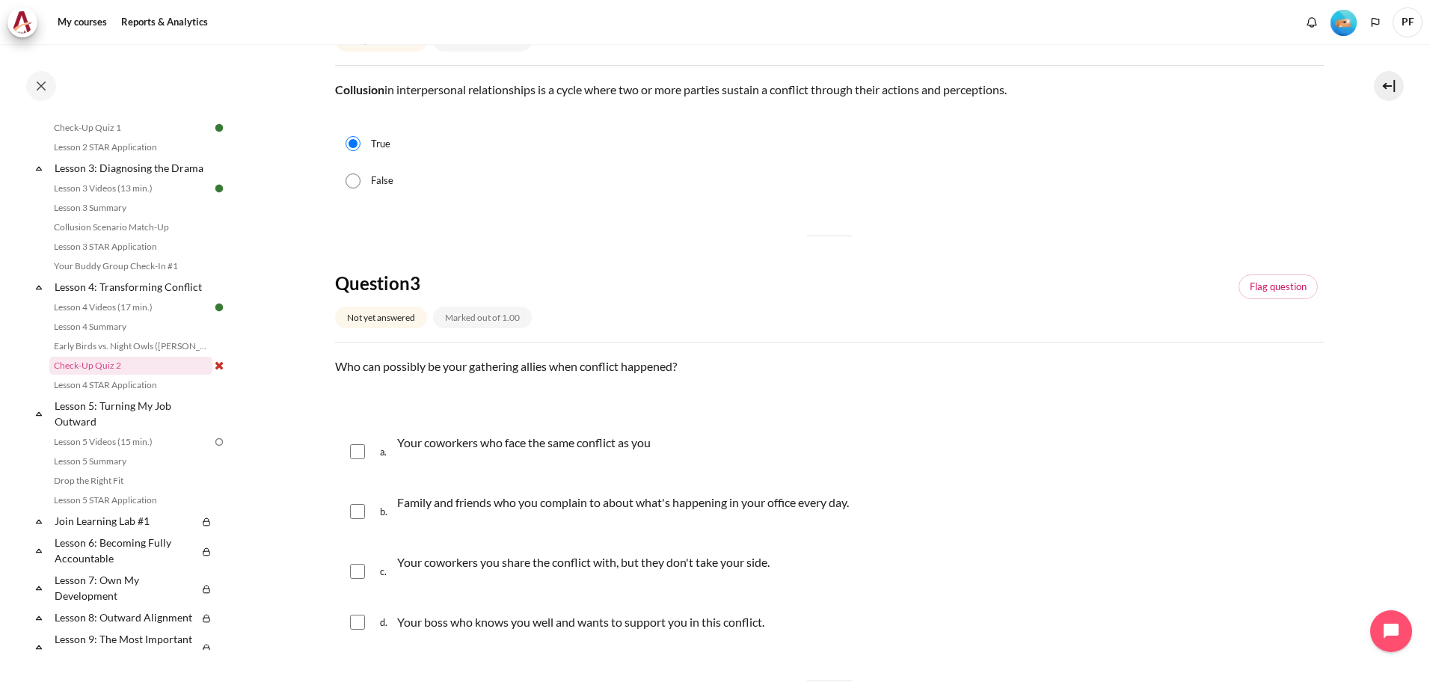
scroll to position [748, 0]
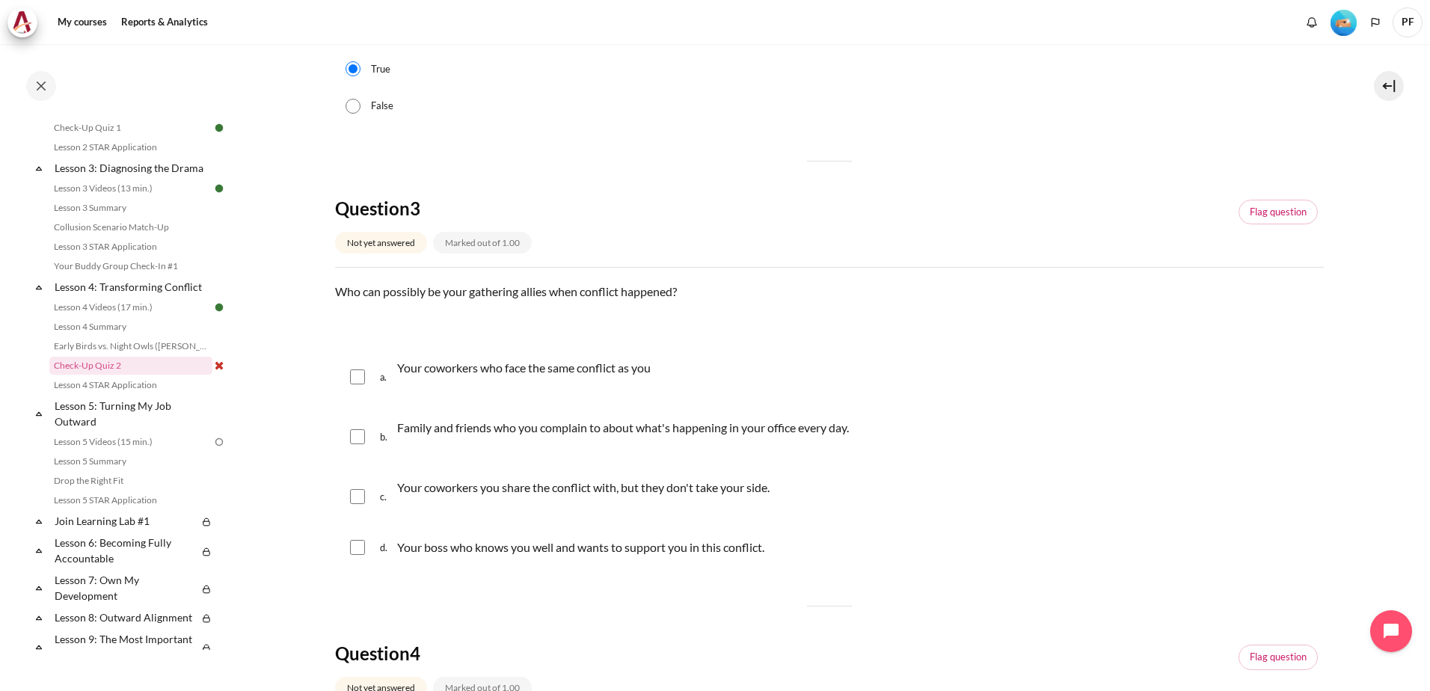
click at [349, 373] on div "a. Your coworkers who face the same conflict as you" at bounding box center [829, 377] width 989 height 57
click at [362, 376] on input "Content" at bounding box center [357, 376] width 15 height 15
checkbox input "true"
click at [360, 435] on input "Content" at bounding box center [357, 436] width 15 height 15
checkbox input "true"
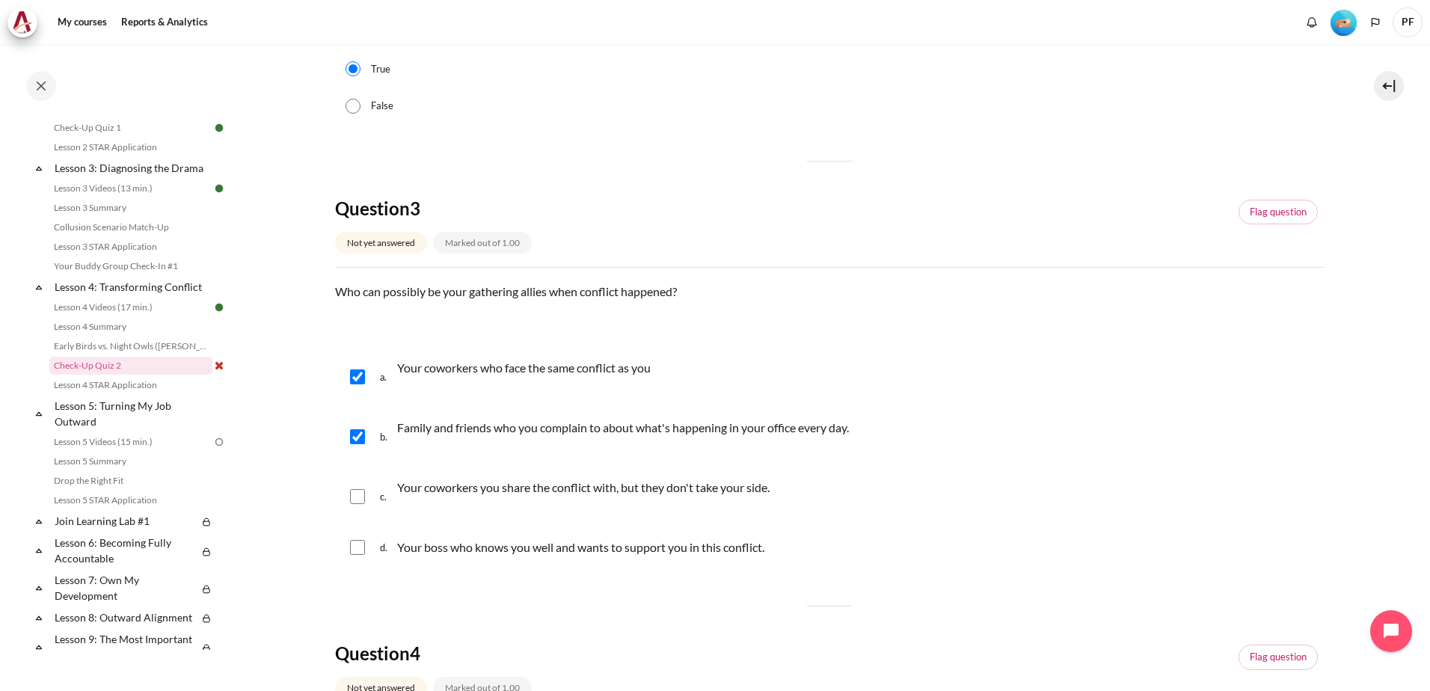
scroll to position [823, 0]
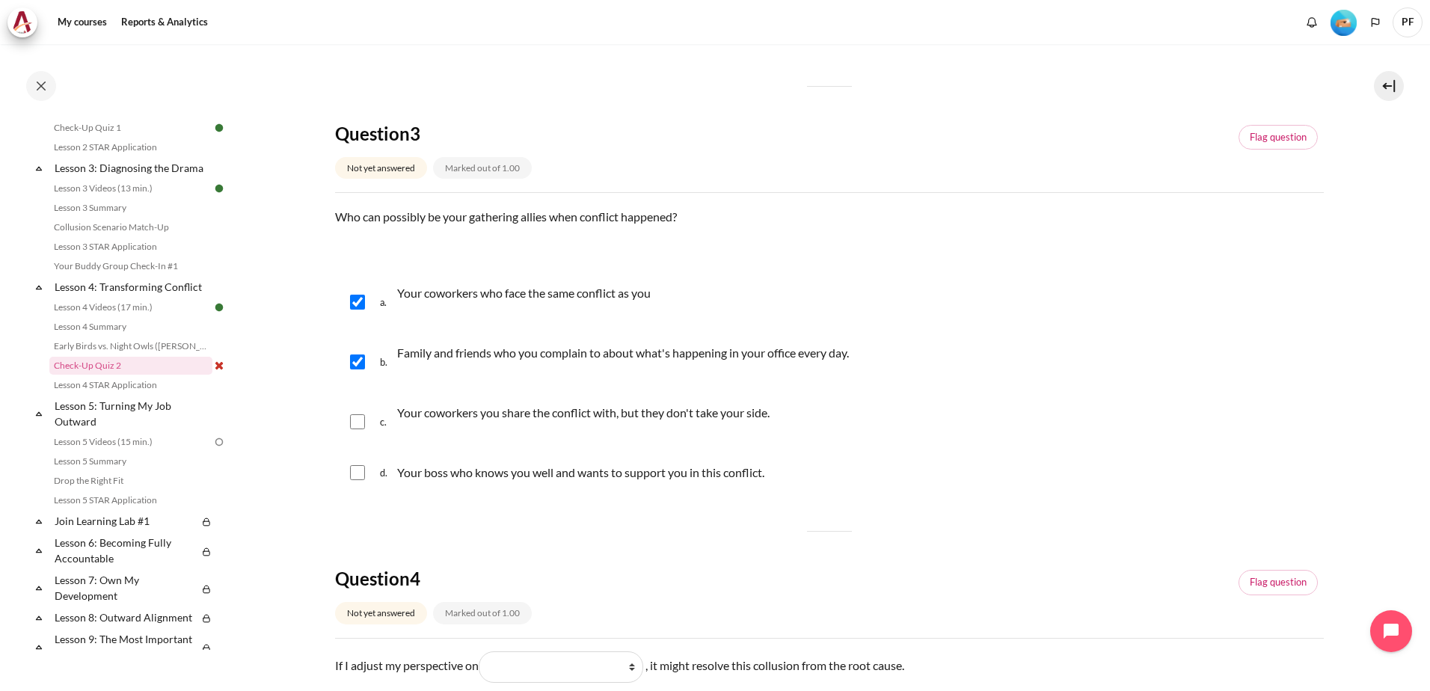
click at [363, 472] on input "Content" at bounding box center [357, 472] width 15 height 15
checkbox input "true"
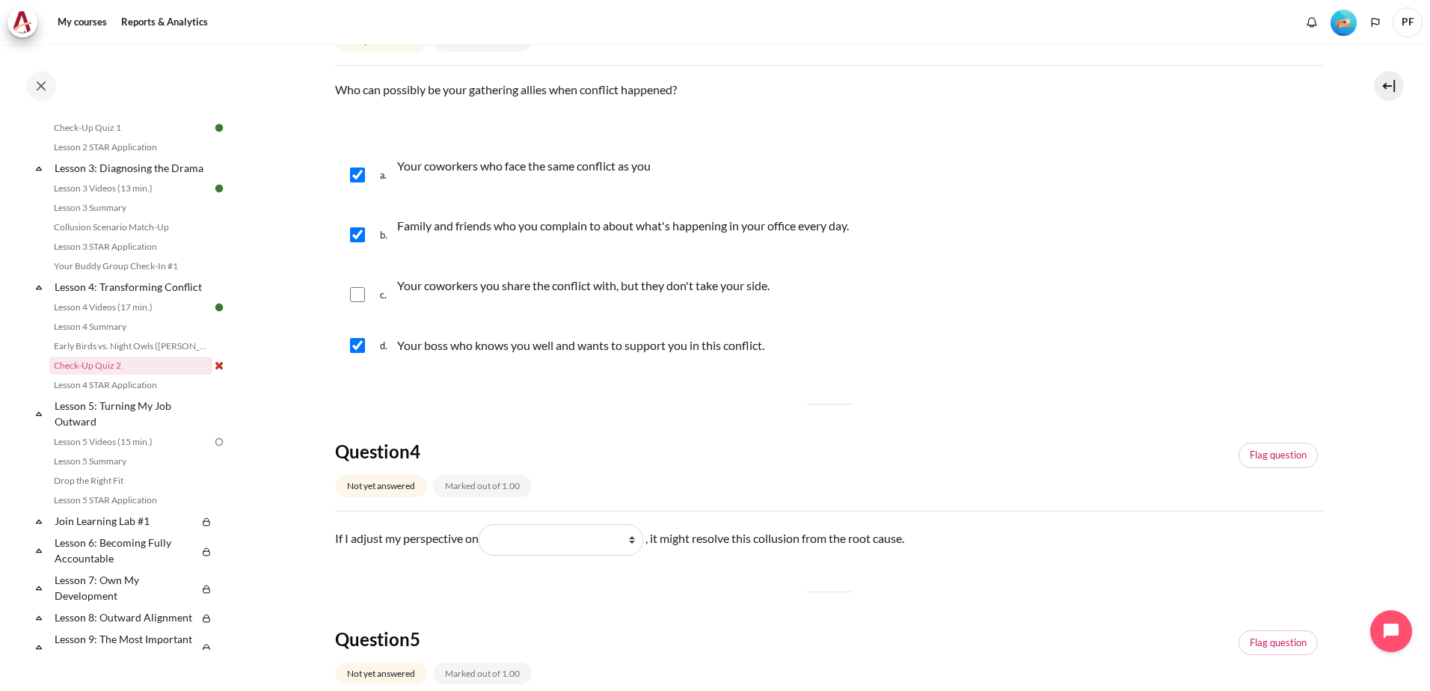
scroll to position [1047, 0]
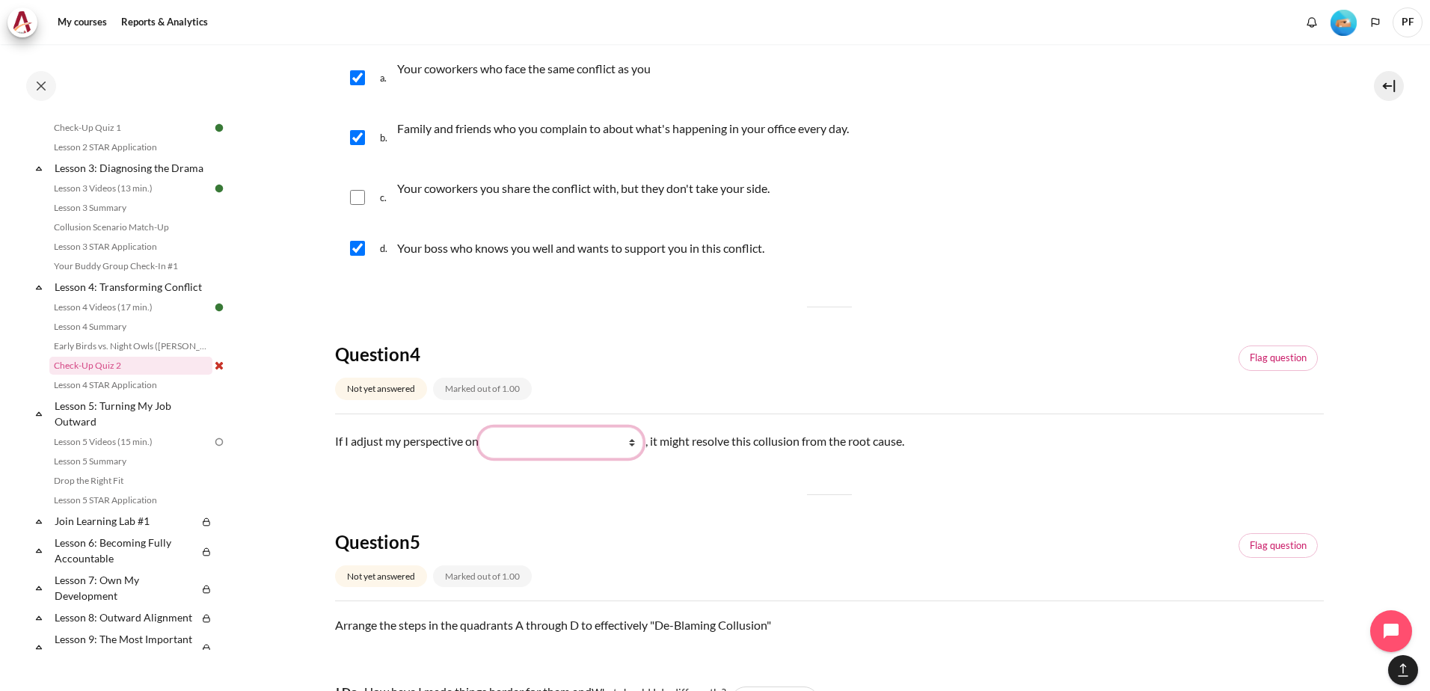
click at [638, 443] on select "What they see and feel (他们看到什么) What I see and feel about what they do (我看到什么) …" at bounding box center [561, 442] width 165 height 31
select select "2"
click at [482, 427] on select "What they see and feel (他们看到什么) What I see and feel about what they do (我看到什么) …" at bounding box center [561, 442] width 165 height 31
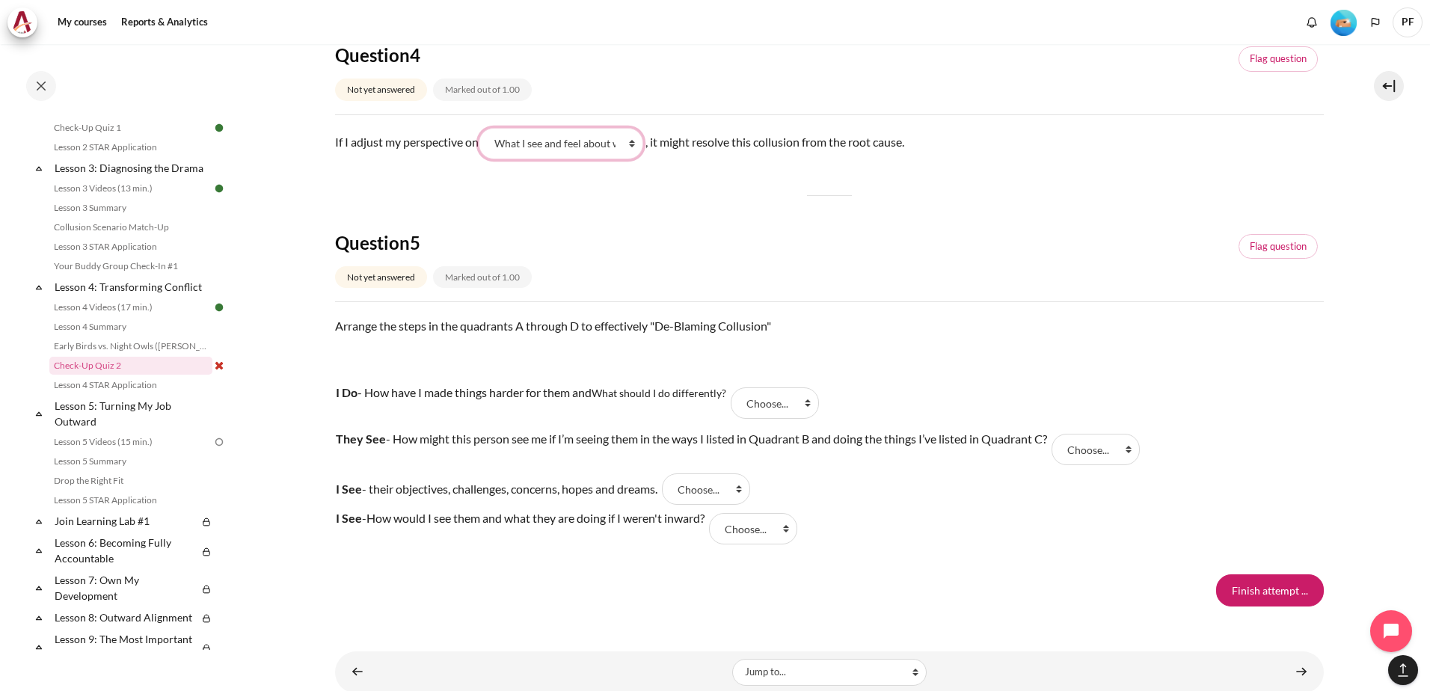
scroll to position [1386, 0]
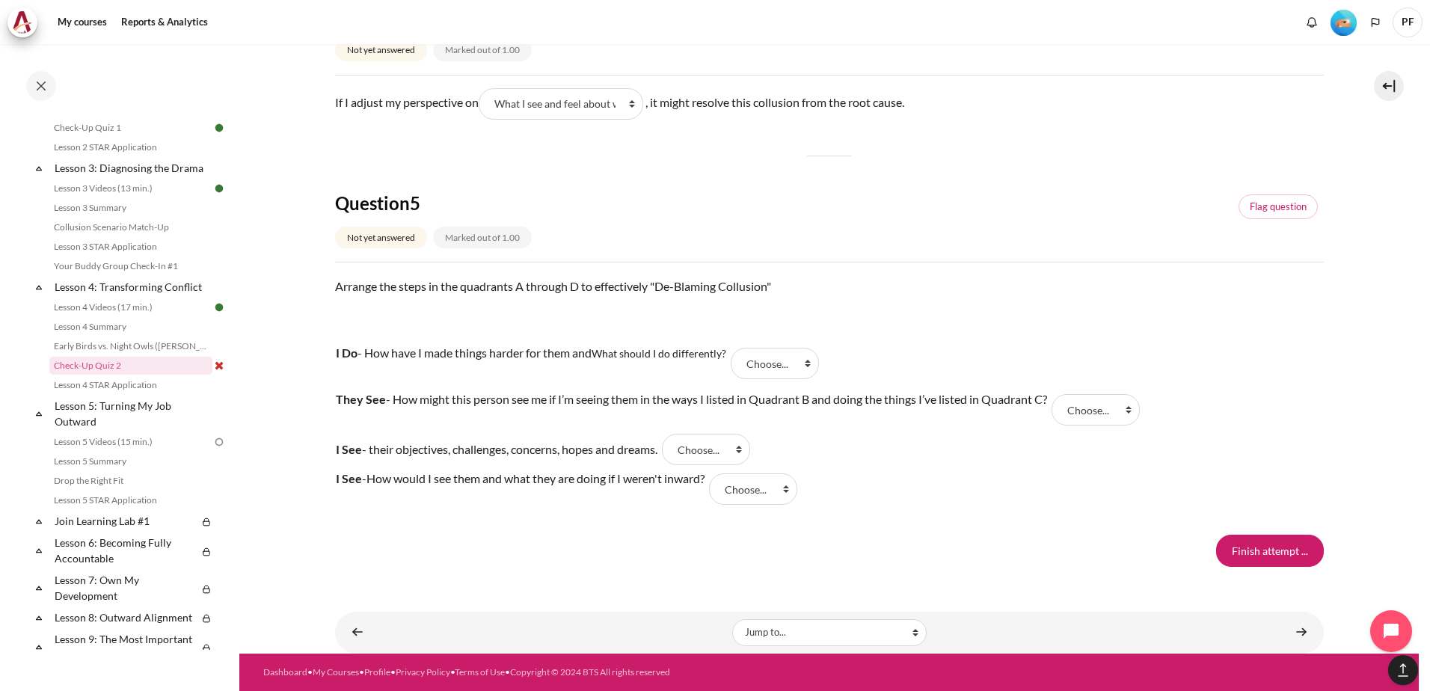
drag, startPoint x: 1085, startPoint y: 600, endPoint x: 1069, endPoint y: 594, distance: 16.8
click at [812, 366] on select "Choose... B C A D" at bounding box center [775, 363] width 88 height 31
select select "2"
click at [734, 348] on select "Choose... B C A D" at bounding box center [775, 363] width 88 height 31
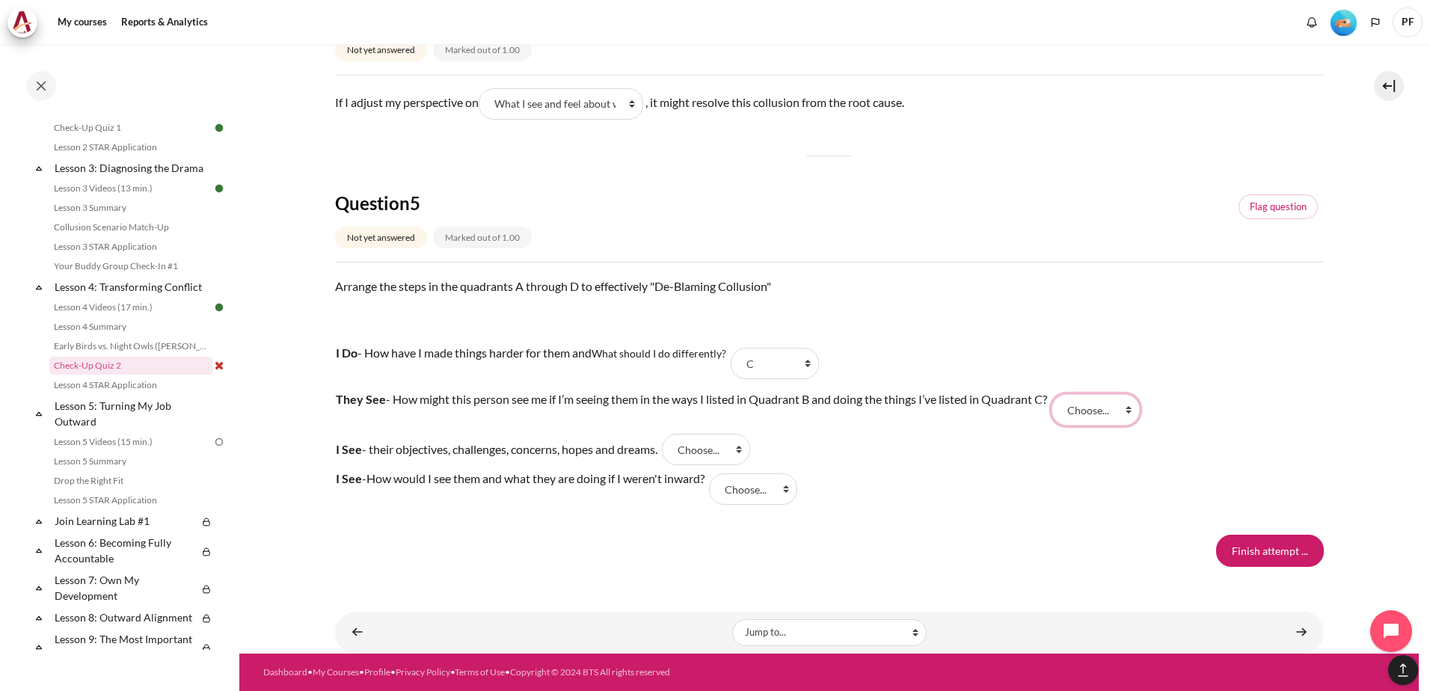
click at [1136, 411] on select "Choose... B C A D" at bounding box center [1096, 409] width 88 height 31
select select "4"
click at [1058, 394] on select "Choose... B C A D" at bounding box center [1096, 409] width 88 height 31
click at [750, 451] on select "Choose... B C A D" at bounding box center [706, 449] width 88 height 31
select select "3"
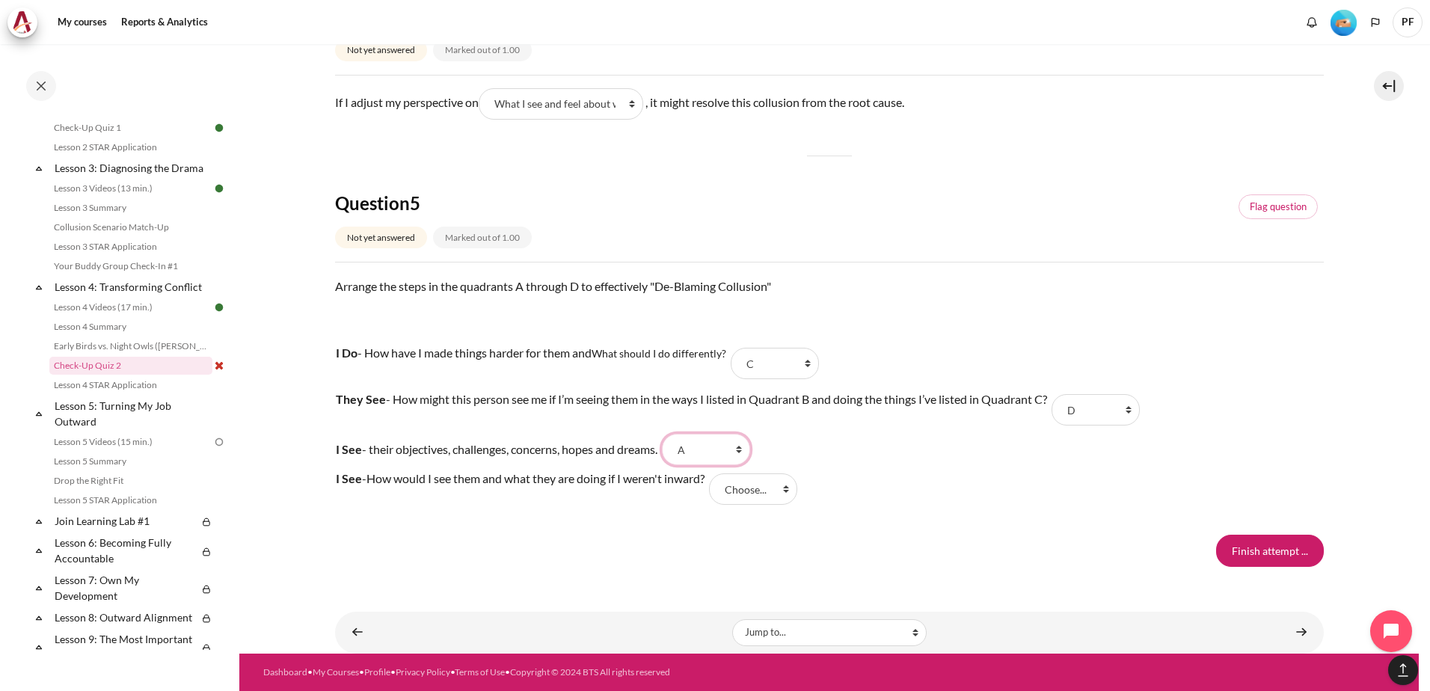
click at [675, 434] on select "Choose... B C A D" at bounding box center [706, 449] width 88 height 31
click at [779, 495] on select "Choose... B C A D" at bounding box center [753, 488] width 88 height 31
select select "1"
click at [724, 473] on select "Choose... B C A D" at bounding box center [753, 488] width 88 height 31
click at [1247, 550] on input "Finish attempt ..." at bounding box center [1270, 550] width 108 height 31
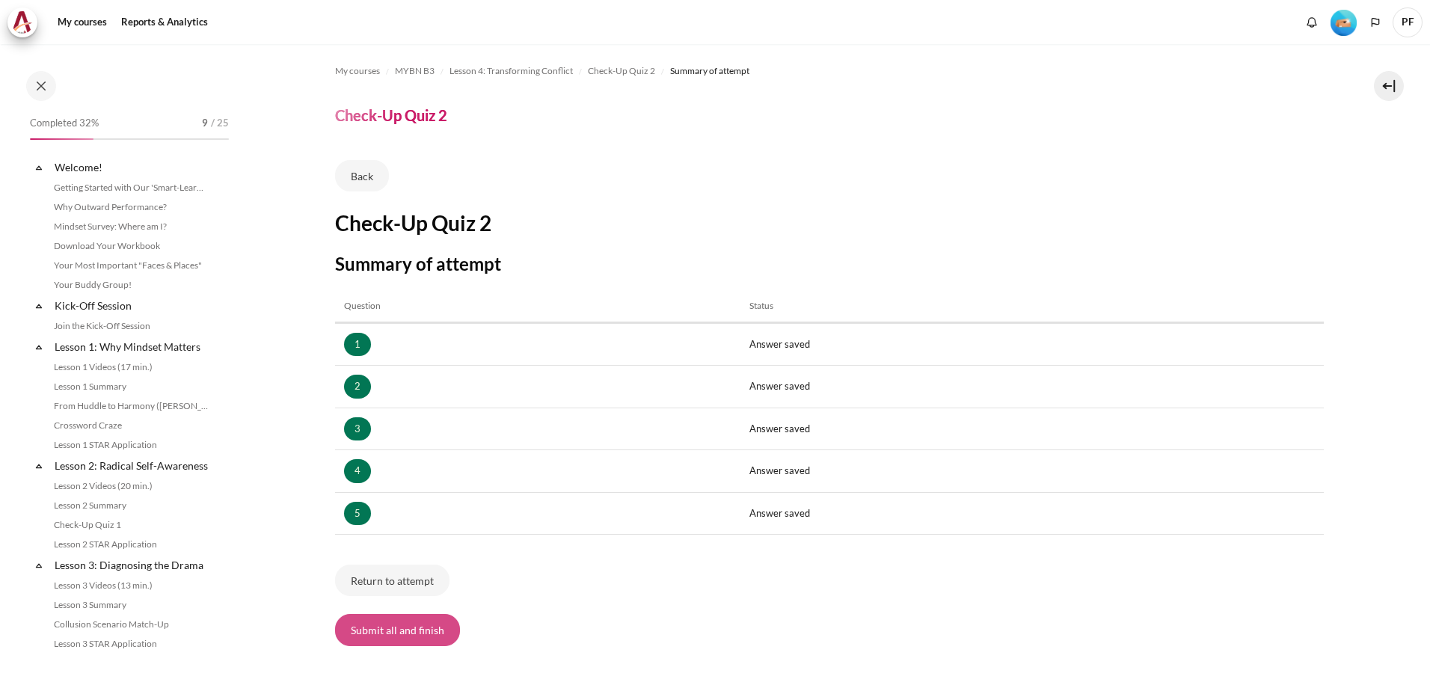
scroll to position [397, 0]
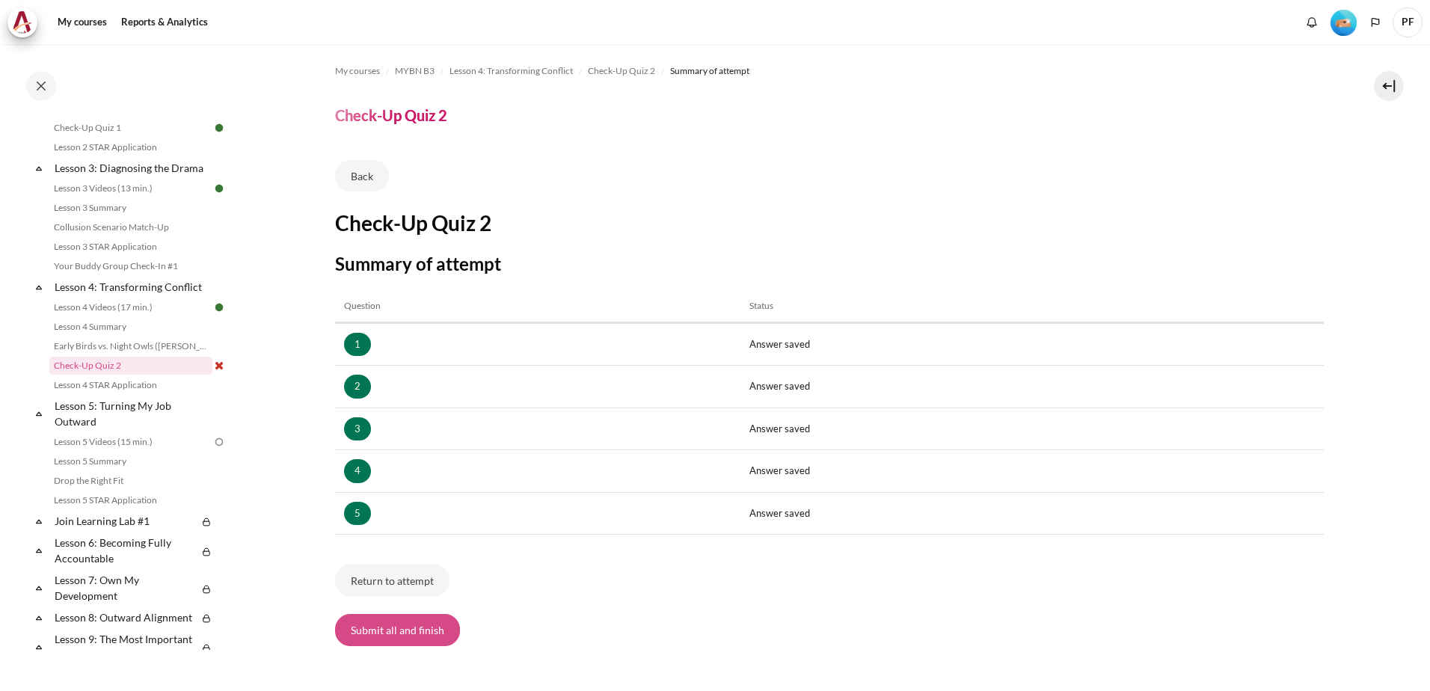
click at [411, 638] on button "Submit all and finish" at bounding box center [397, 629] width 125 height 31
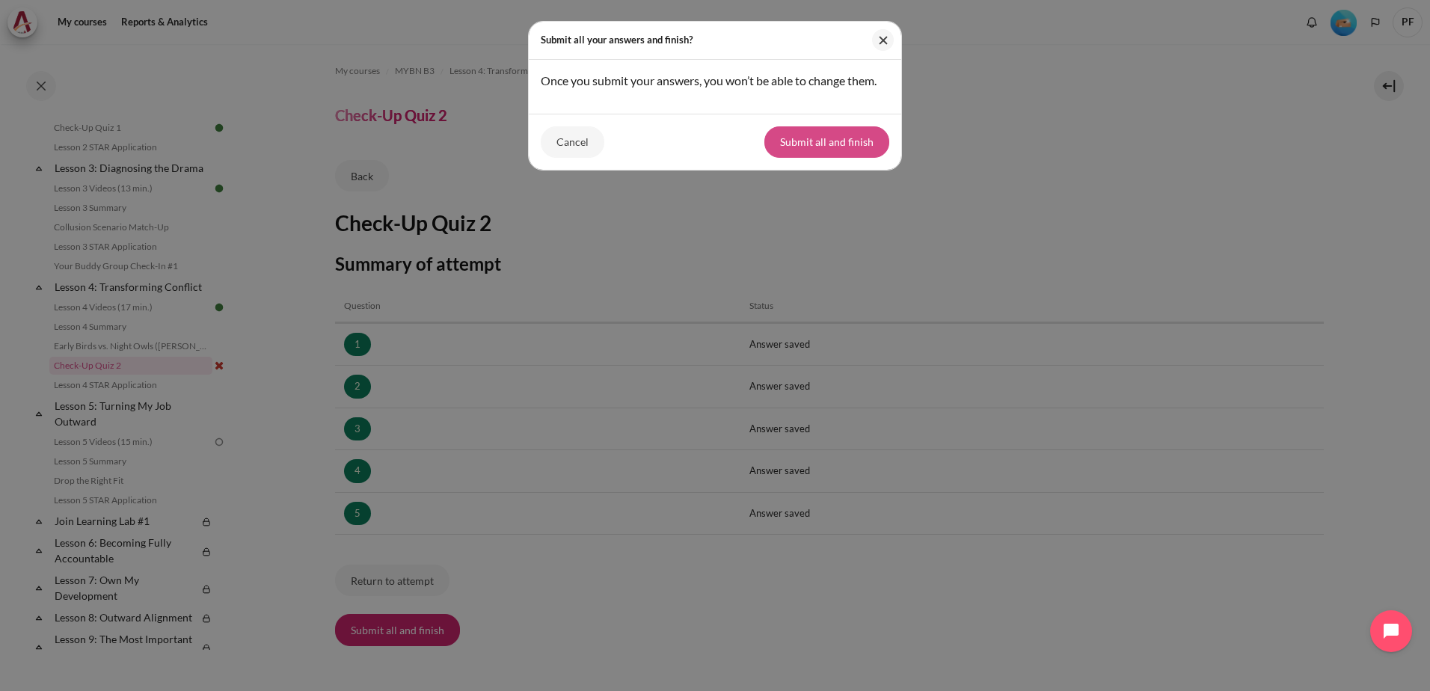
click at [819, 144] on button "Submit all and finish" at bounding box center [826, 141] width 125 height 31
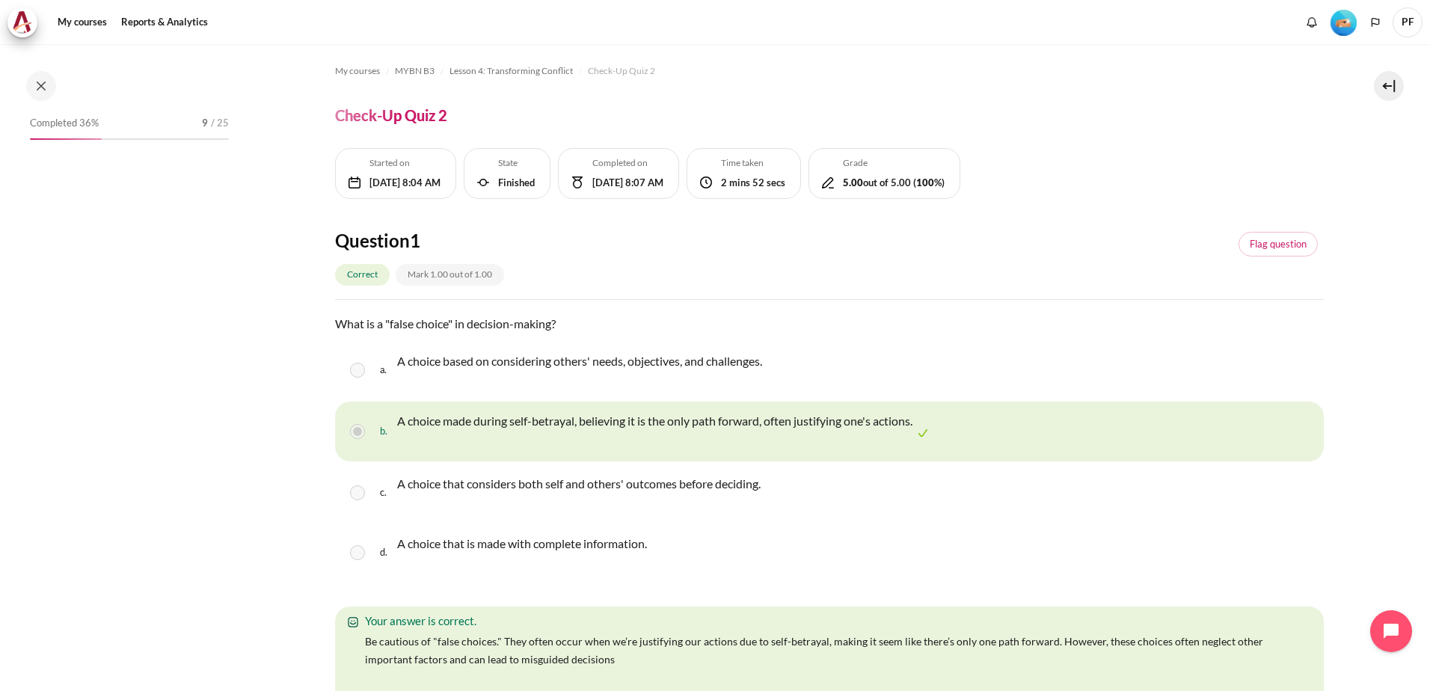
scroll to position [397, 0]
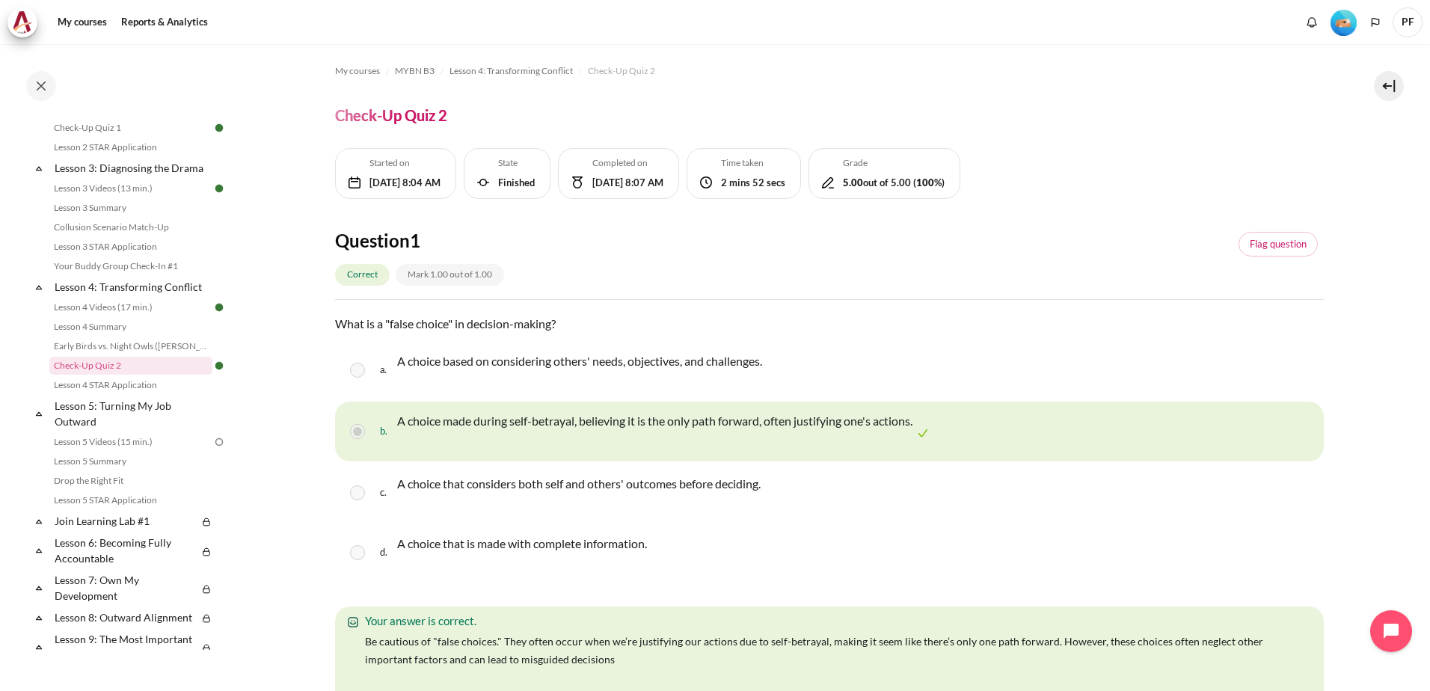
drag, startPoint x: 1381, startPoint y: 377, endPoint x: 1345, endPoint y: 369, distance: 37.6
click at [138, 394] on link "Lesson 4 STAR Application" at bounding box center [130, 385] width 163 height 18
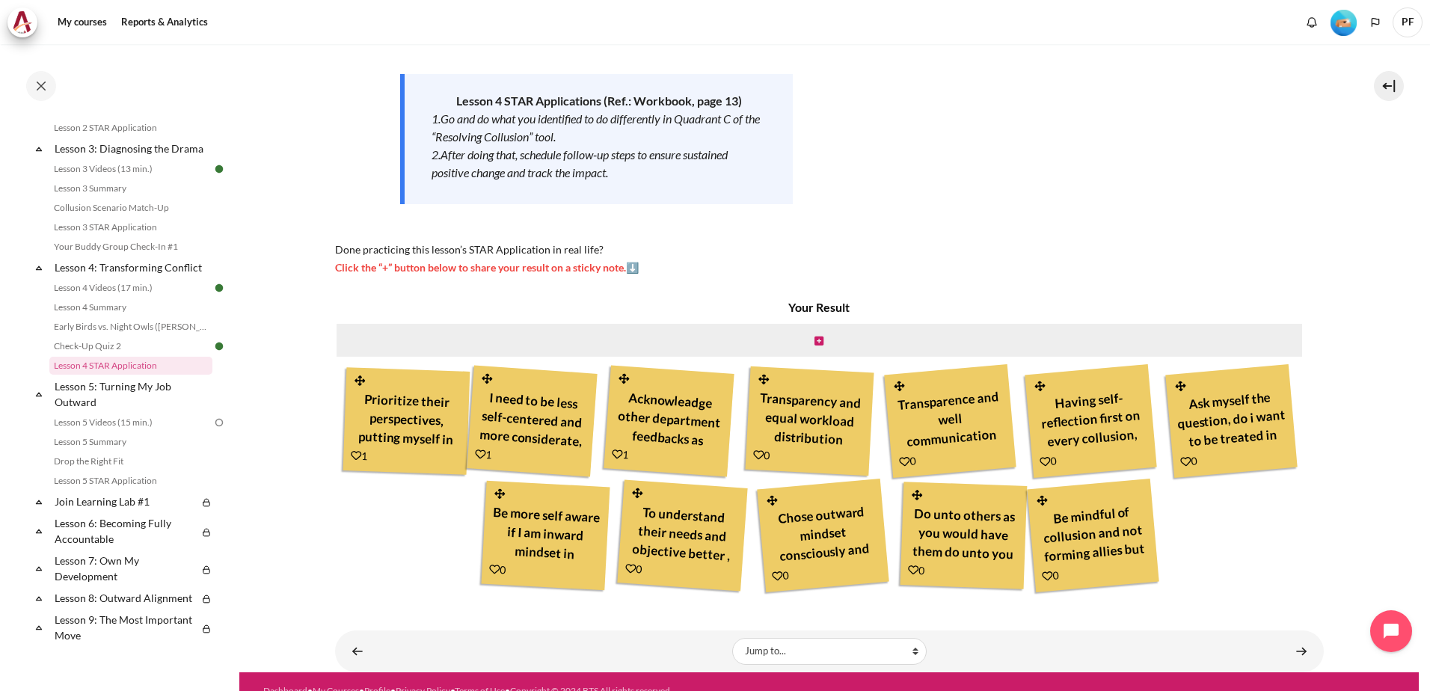
scroll to position [224, 0]
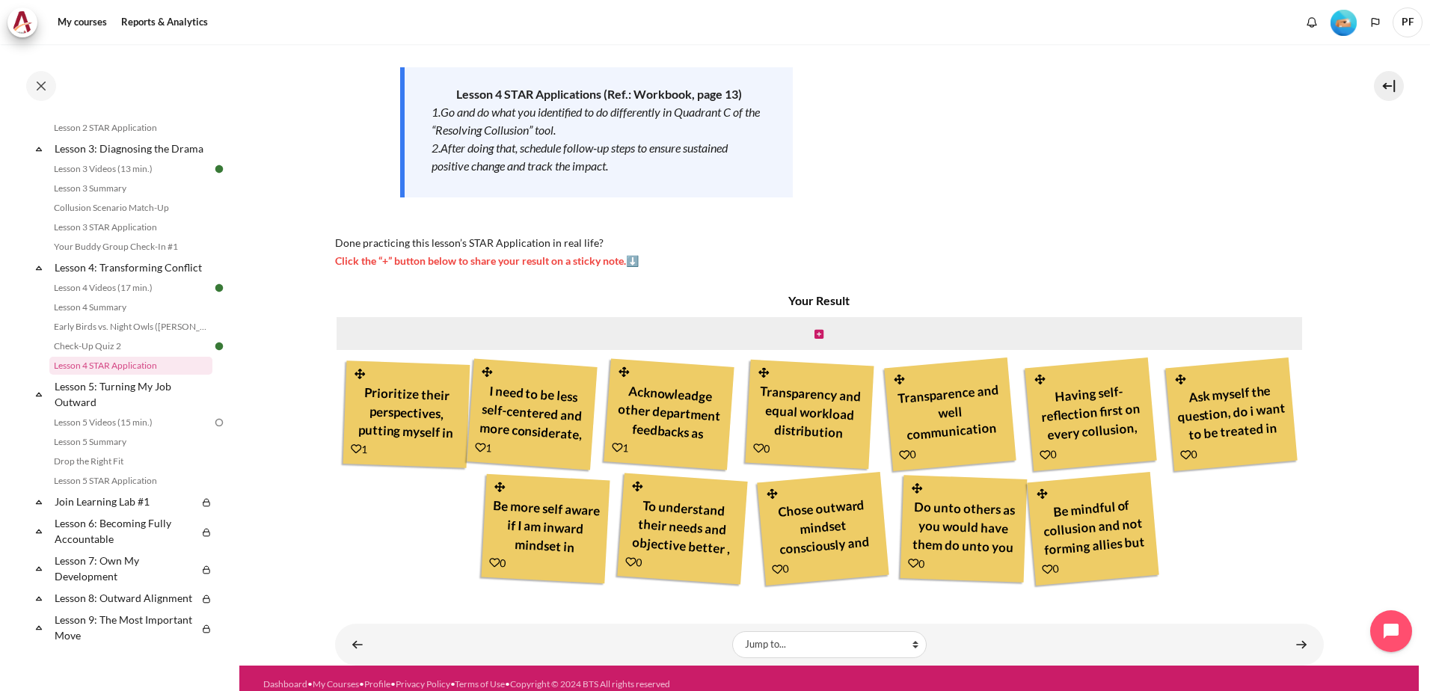
click at [361, 446] on icon "Content" at bounding box center [356, 448] width 10 height 10
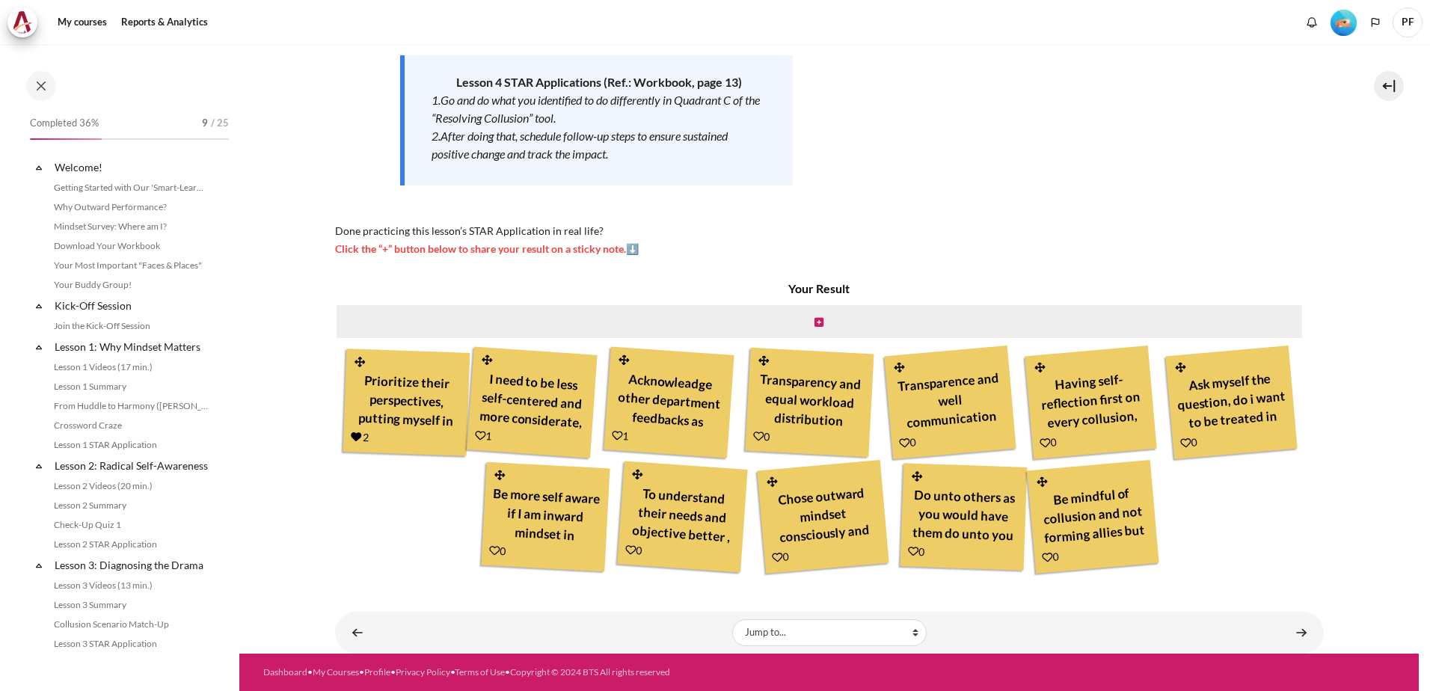
scroll to position [417, 0]
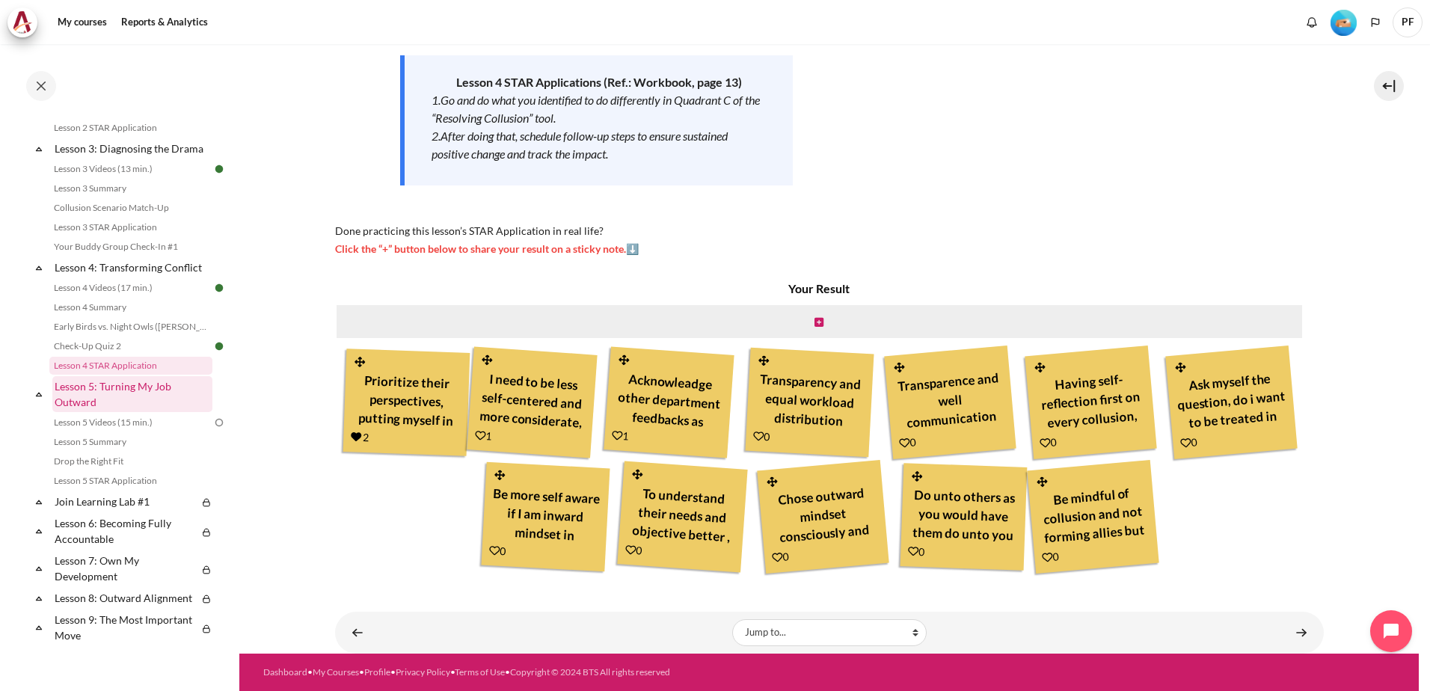
click at [129, 411] on link "Lesson 5: Turning My Job Outward" at bounding box center [132, 394] width 160 height 36
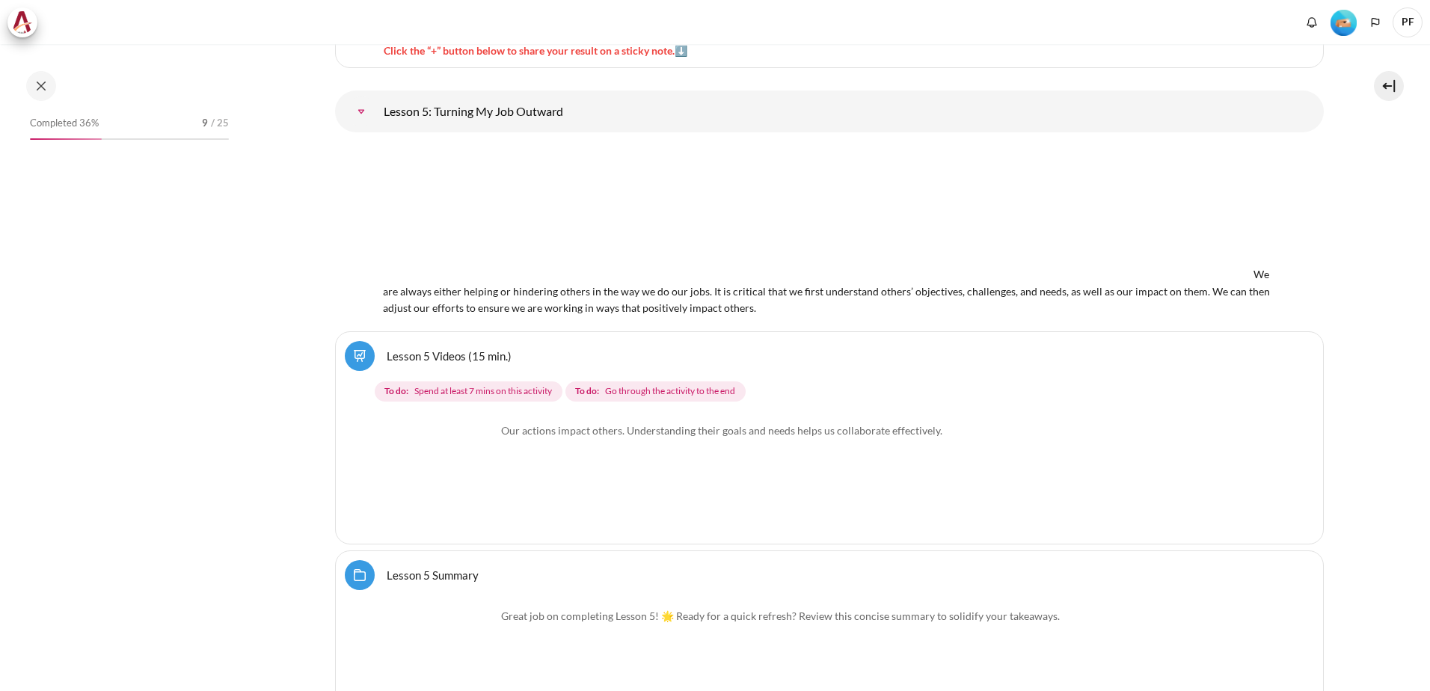
scroll to position [635, 0]
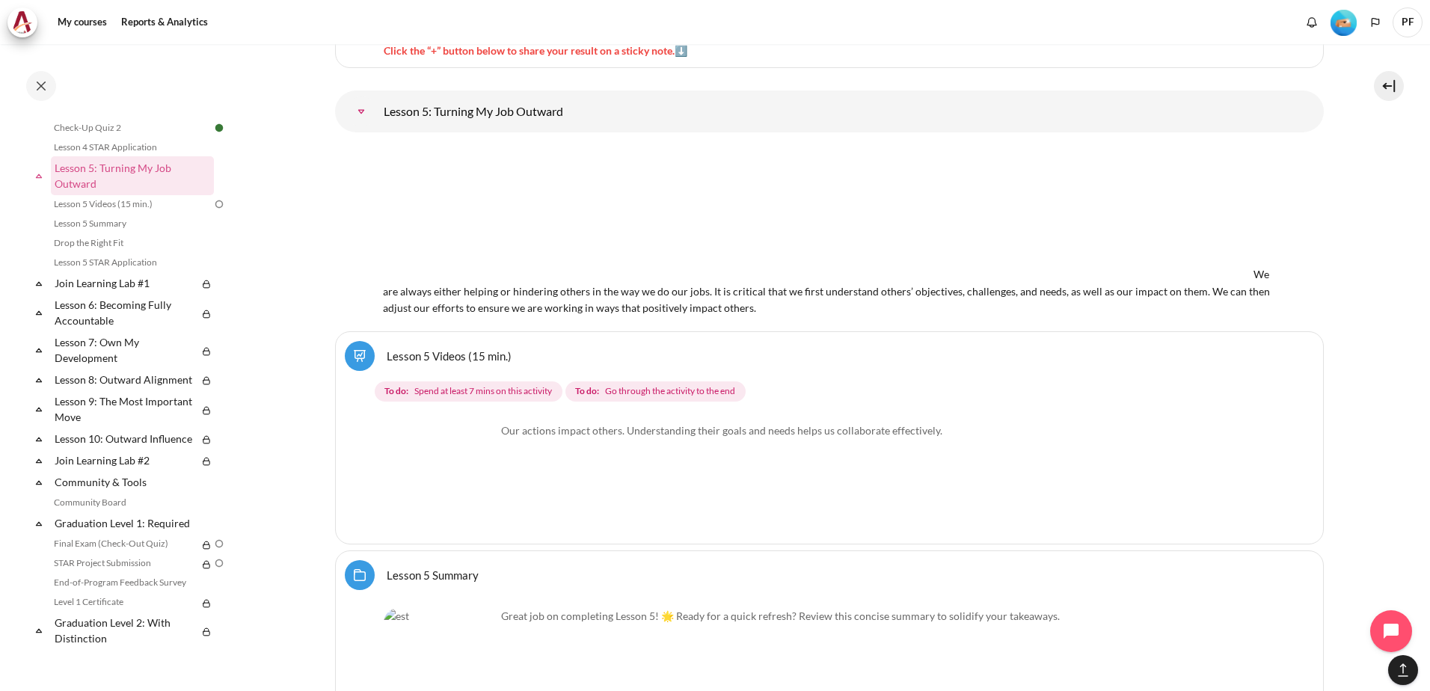
click at [613, 477] on div "Our actions impact others. Understanding their goals and needs helps us collabo…" at bounding box center [829, 476] width 891 height 118
click at [479, 501] on img "Content" at bounding box center [440, 479] width 112 height 112
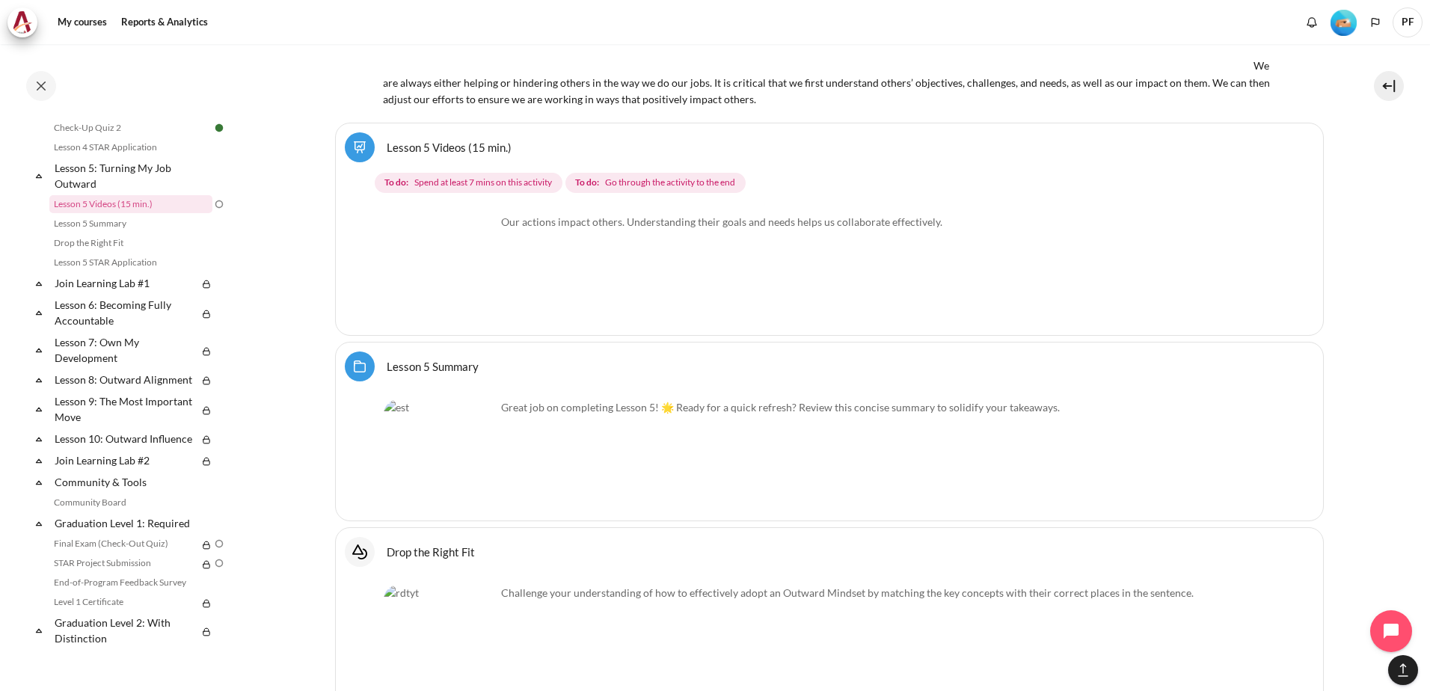
scroll to position [6162, 0]
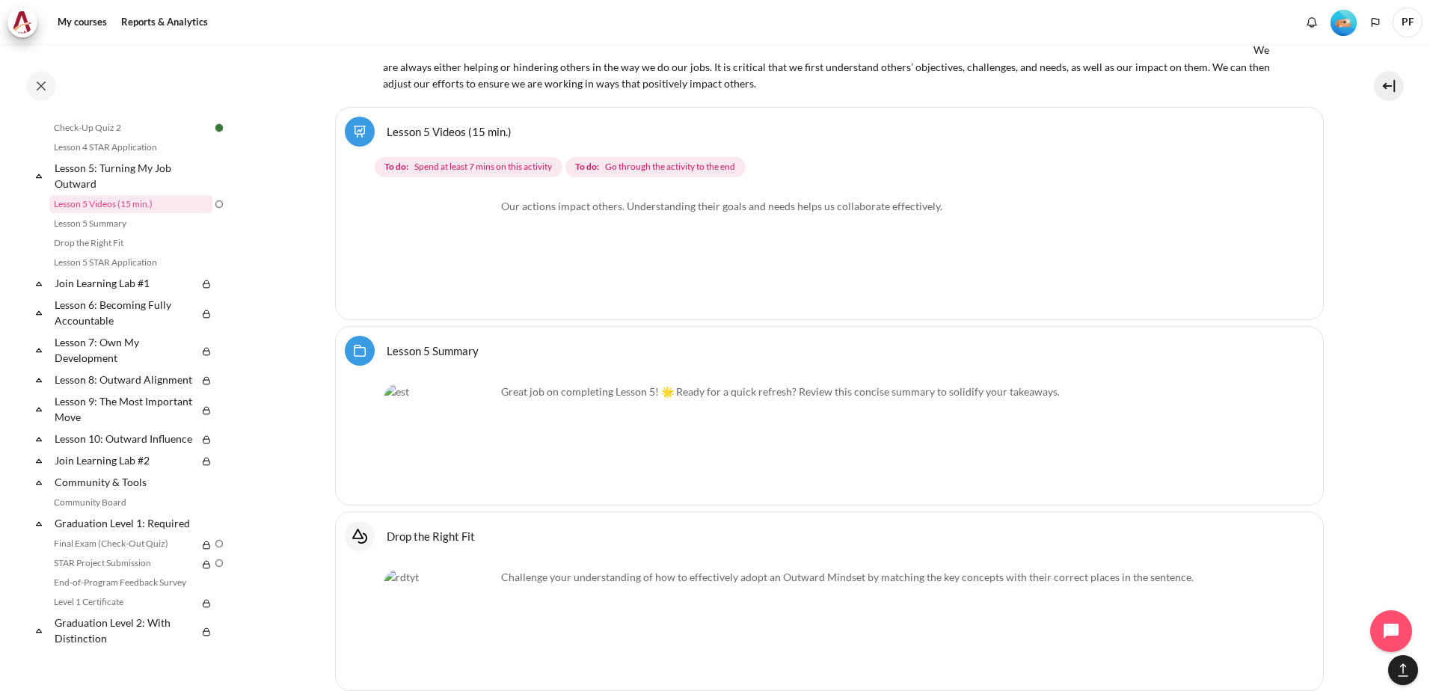
click at [621, 209] on p "Our actions impact others. Understanding their goals and needs helps us collabo…" at bounding box center [829, 206] width 891 height 16
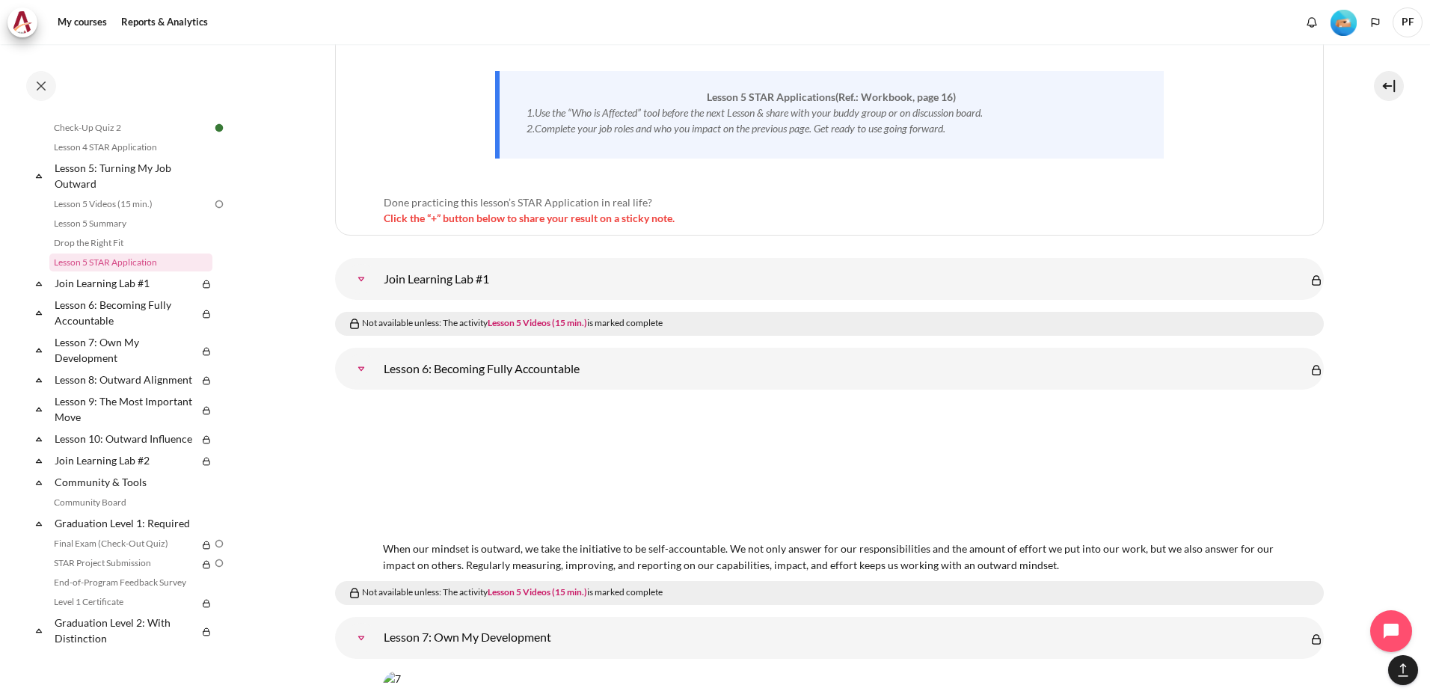
scroll to position [6760, 0]
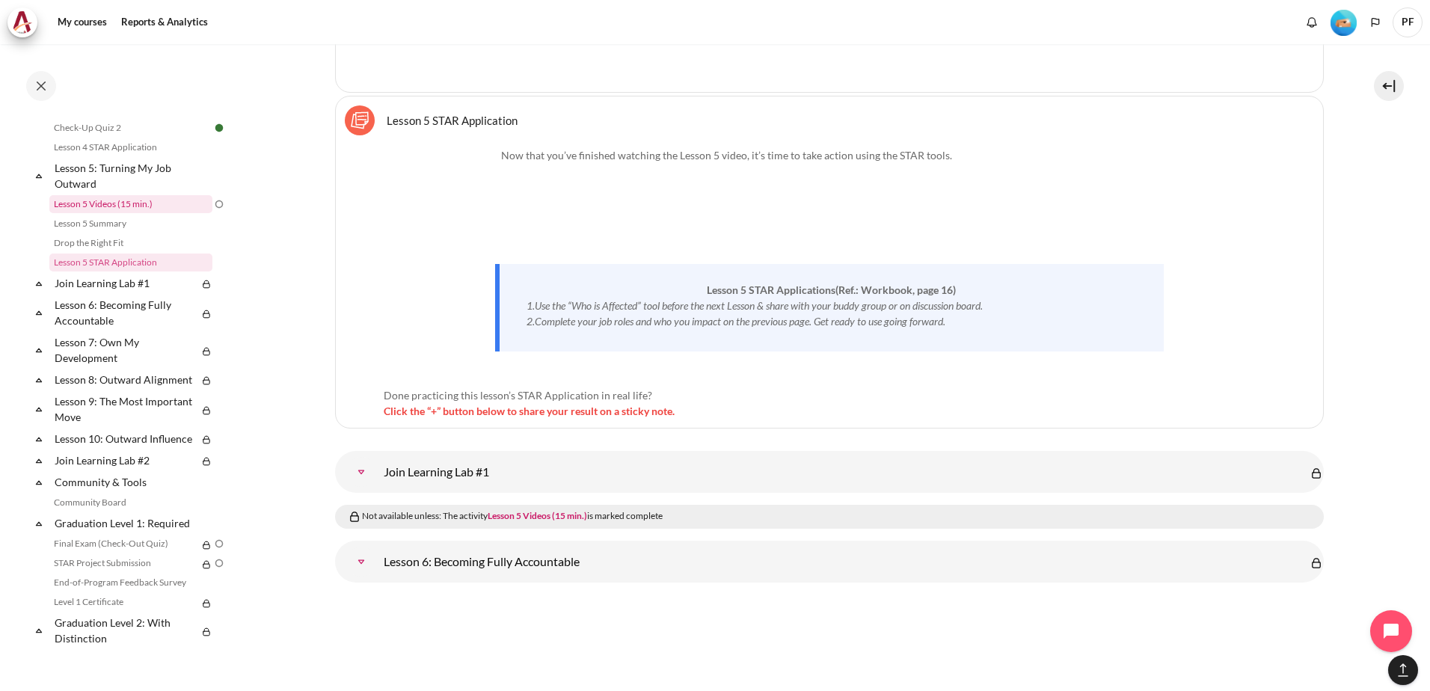
click at [152, 213] on link "Lesson 5 Videos (15 min.)" at bounding box center [130, 204] width 163 height 18
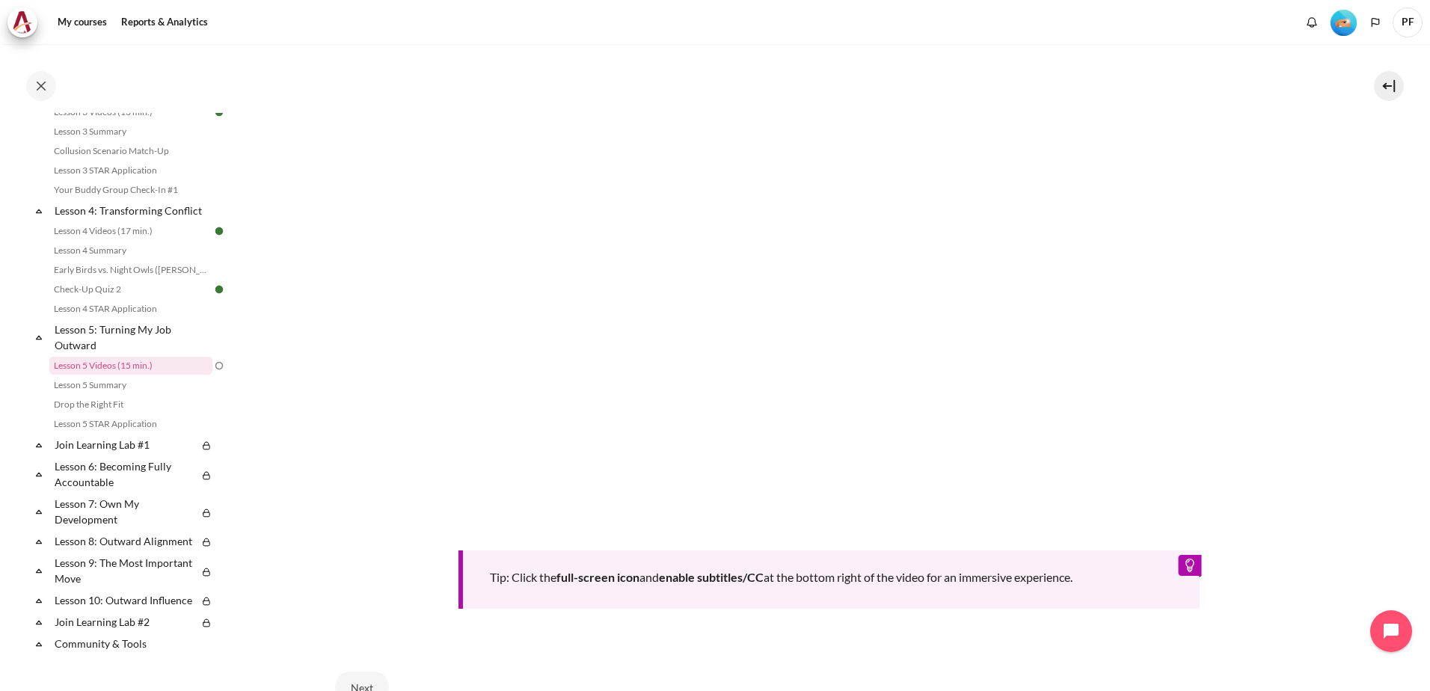
scroll to position [596, 0]
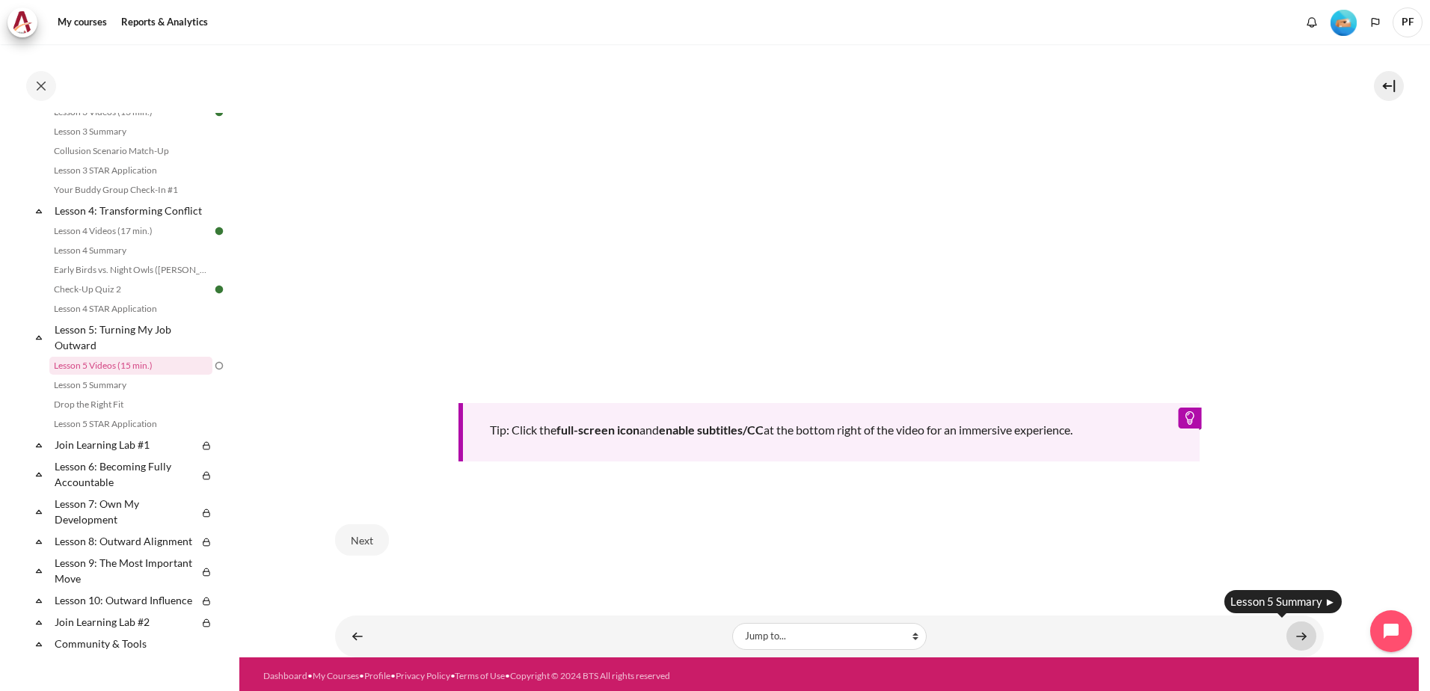
click at [1292, 630] on link "Content" at bounding box center [1301, 635] width 30 height 29
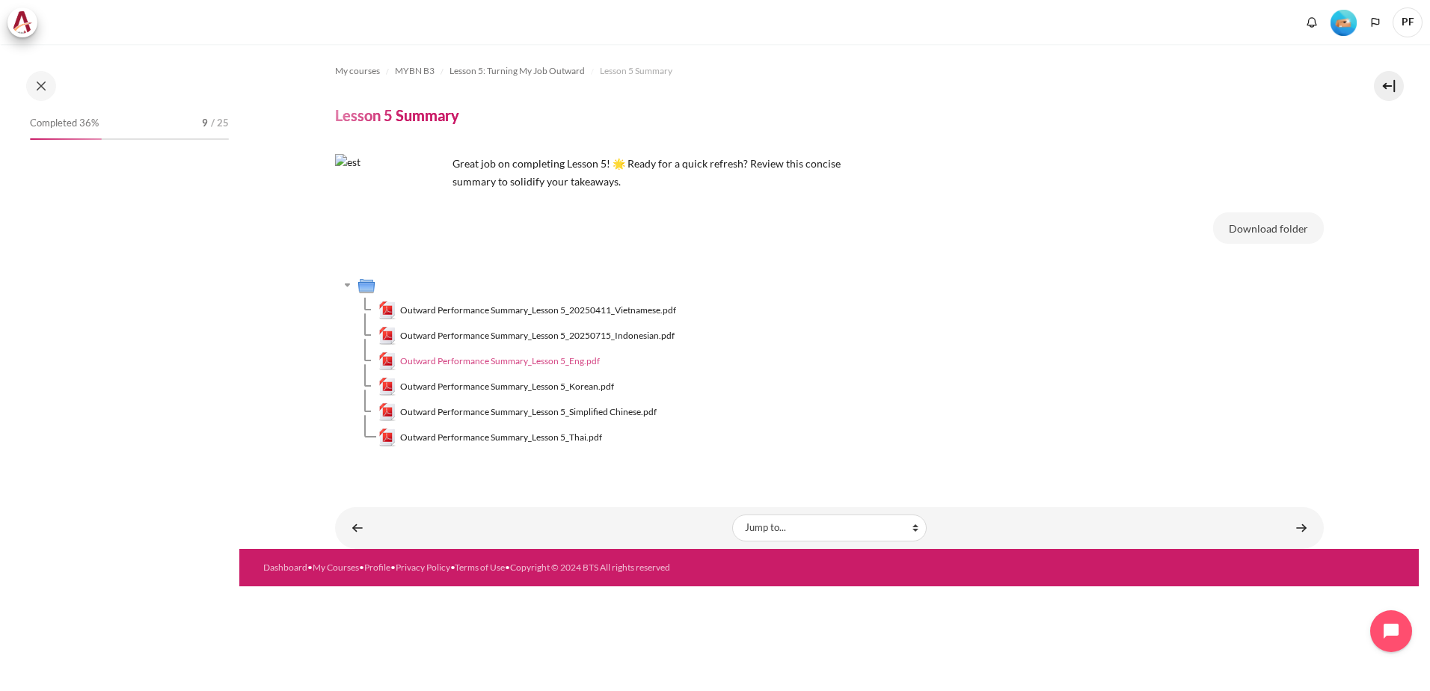
scroll to position [493, 0]
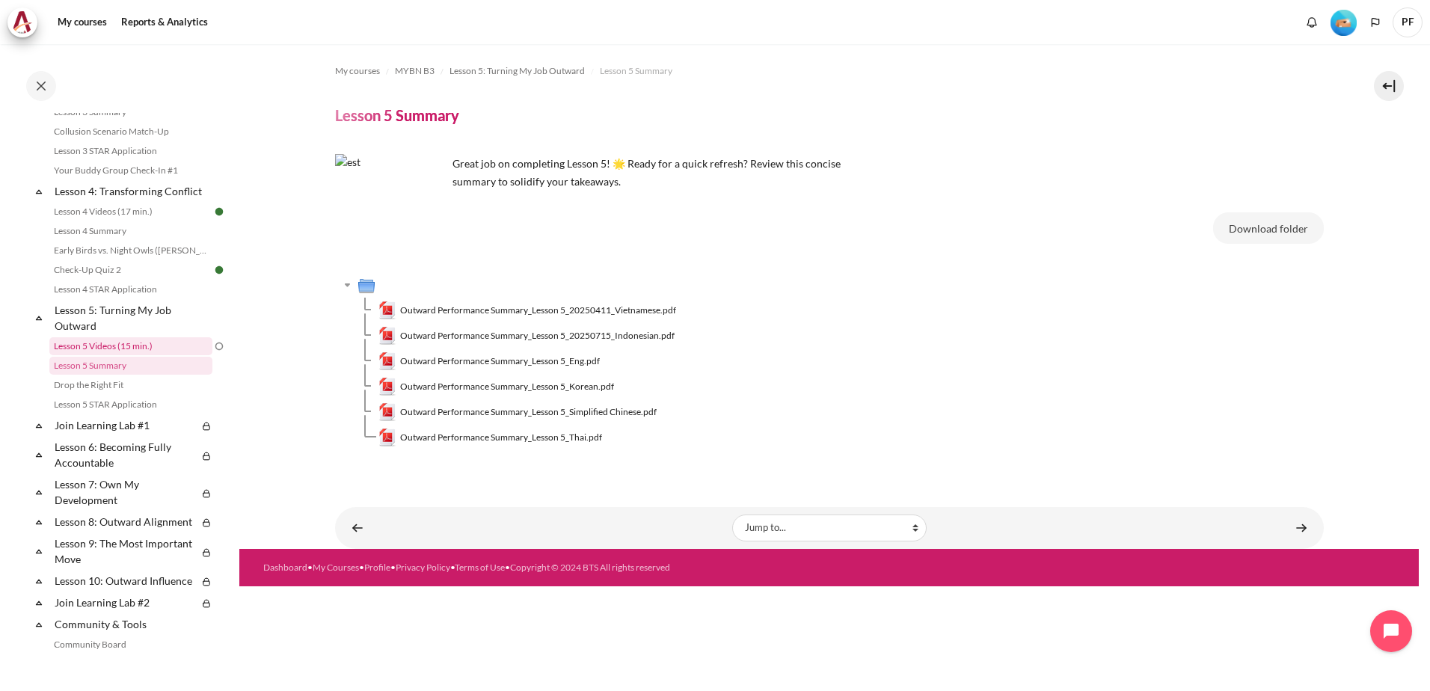
click at [148, 355] on link "Lesson 5 Videos (15 min.)" at bounding box center [130, 346] width 163 height 18
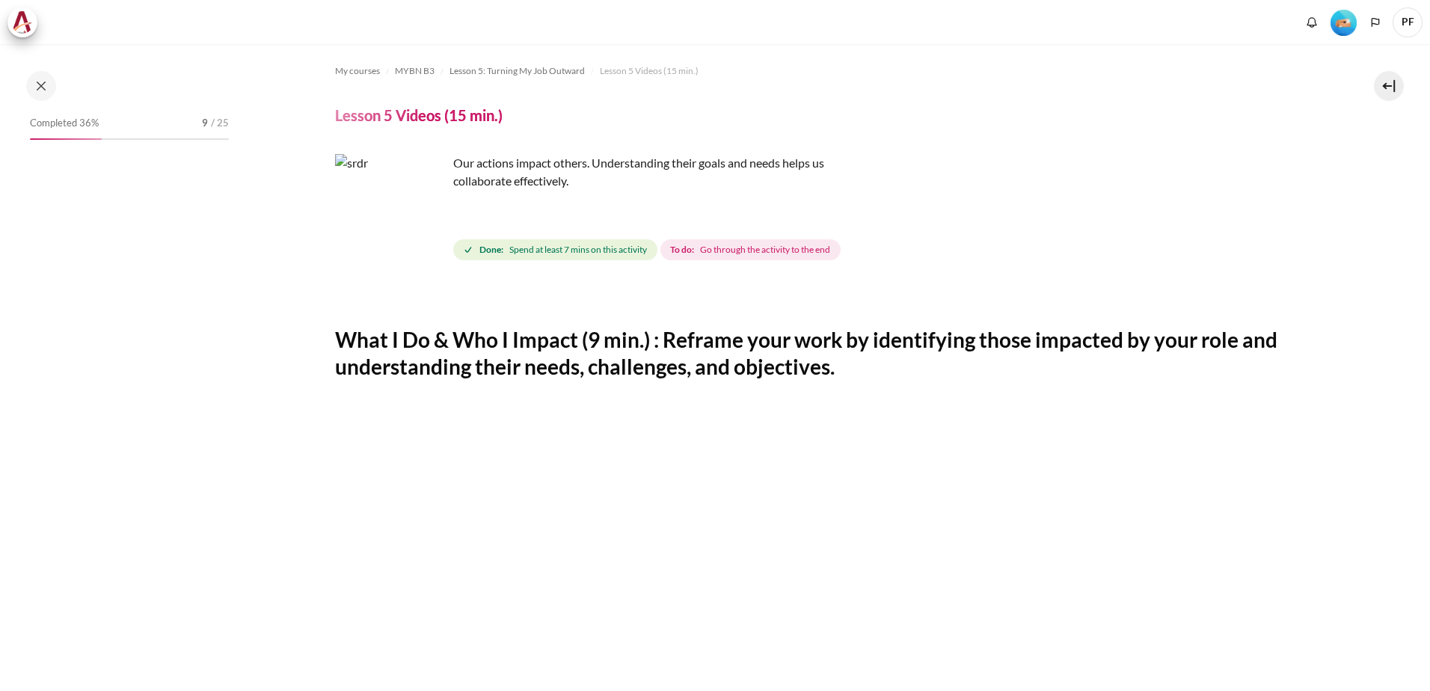
scroll to position [596, 0]
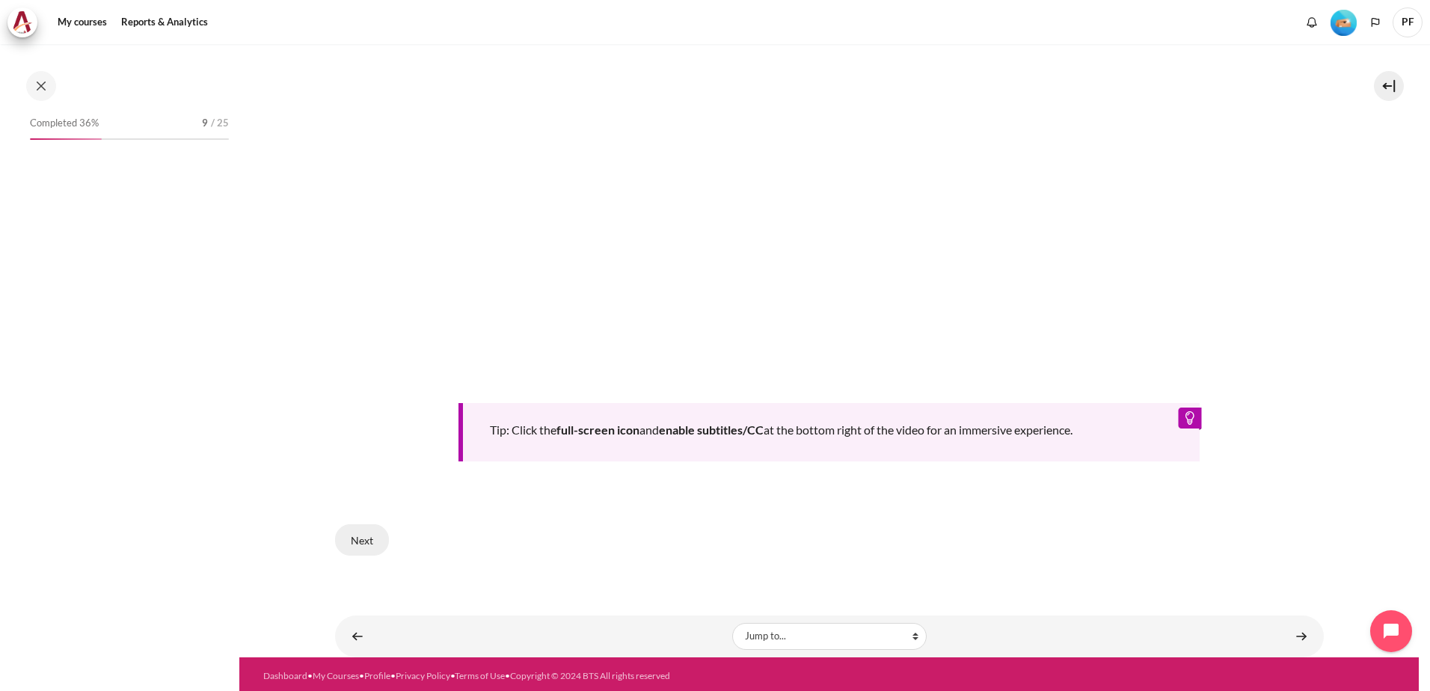
click at [364, 533] on button "Next" at bounding box center [362, 539] width 54 height 31
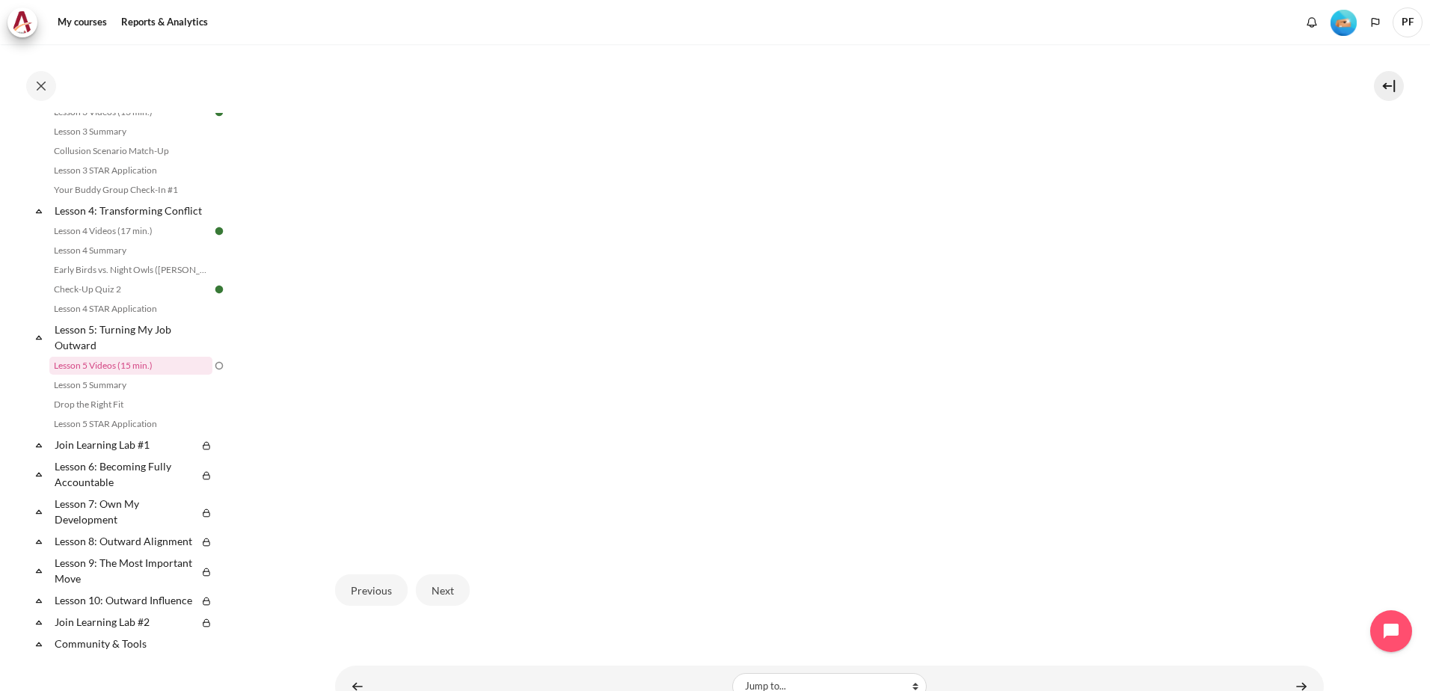
scroll to position [374, 0]
click at [443, 589] on button "Next" at bounding box center [443, 589] width 54 height 31
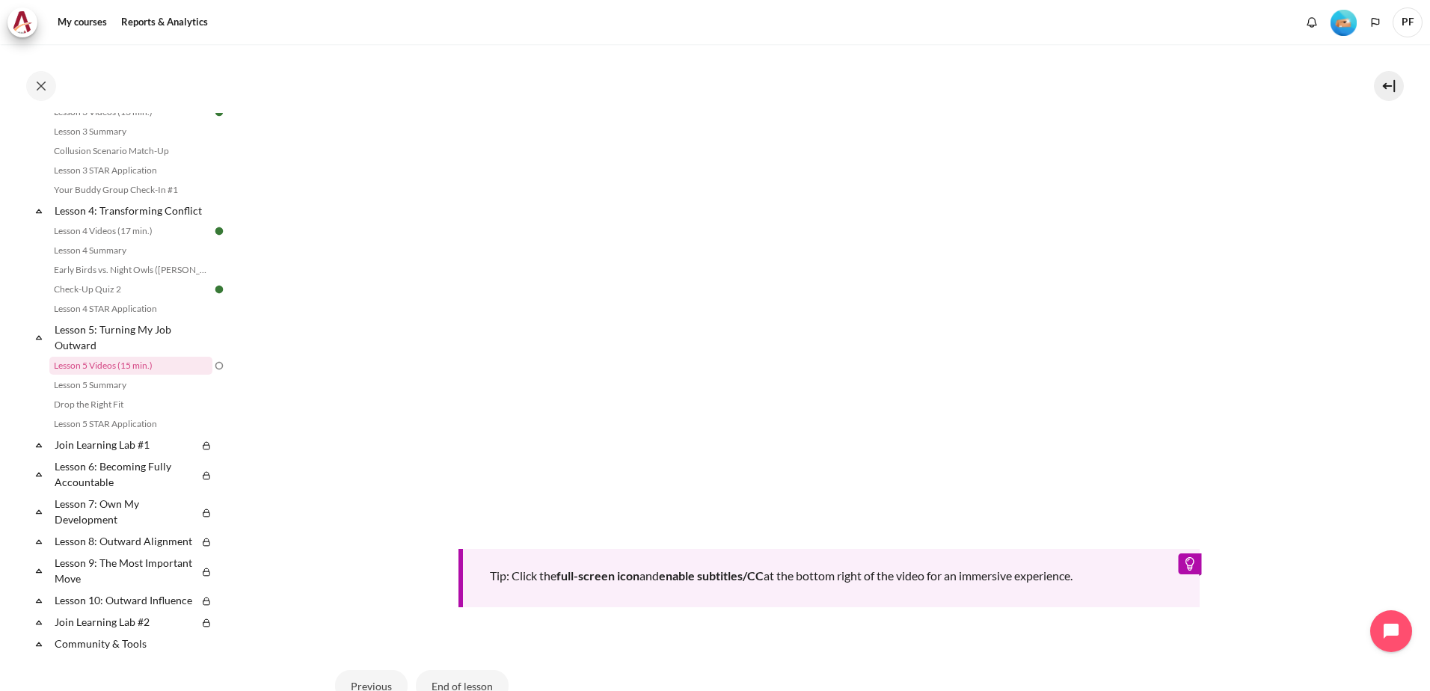
scroll to position [596, 0]
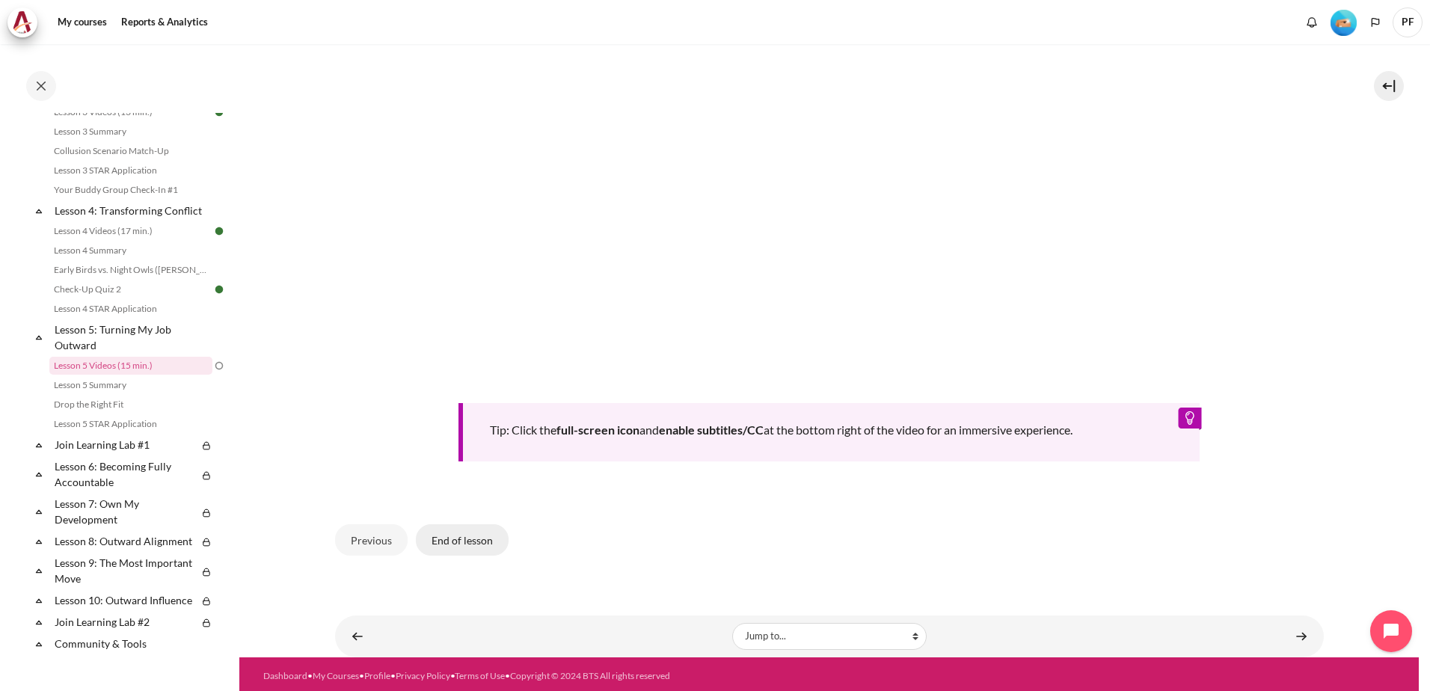
click at [466, 535] on button "End of lesson" at bounding box center [462, 539] width 93 height 31
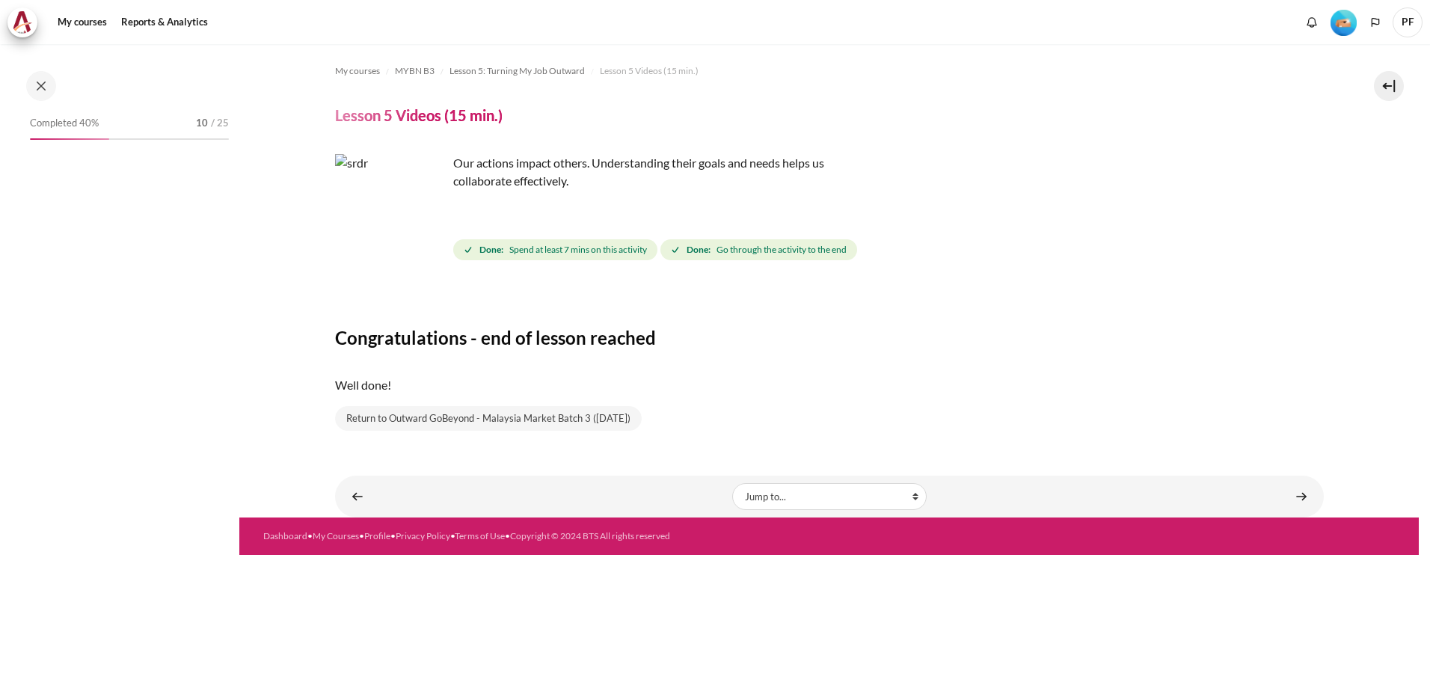
scroll to position [473, 0]
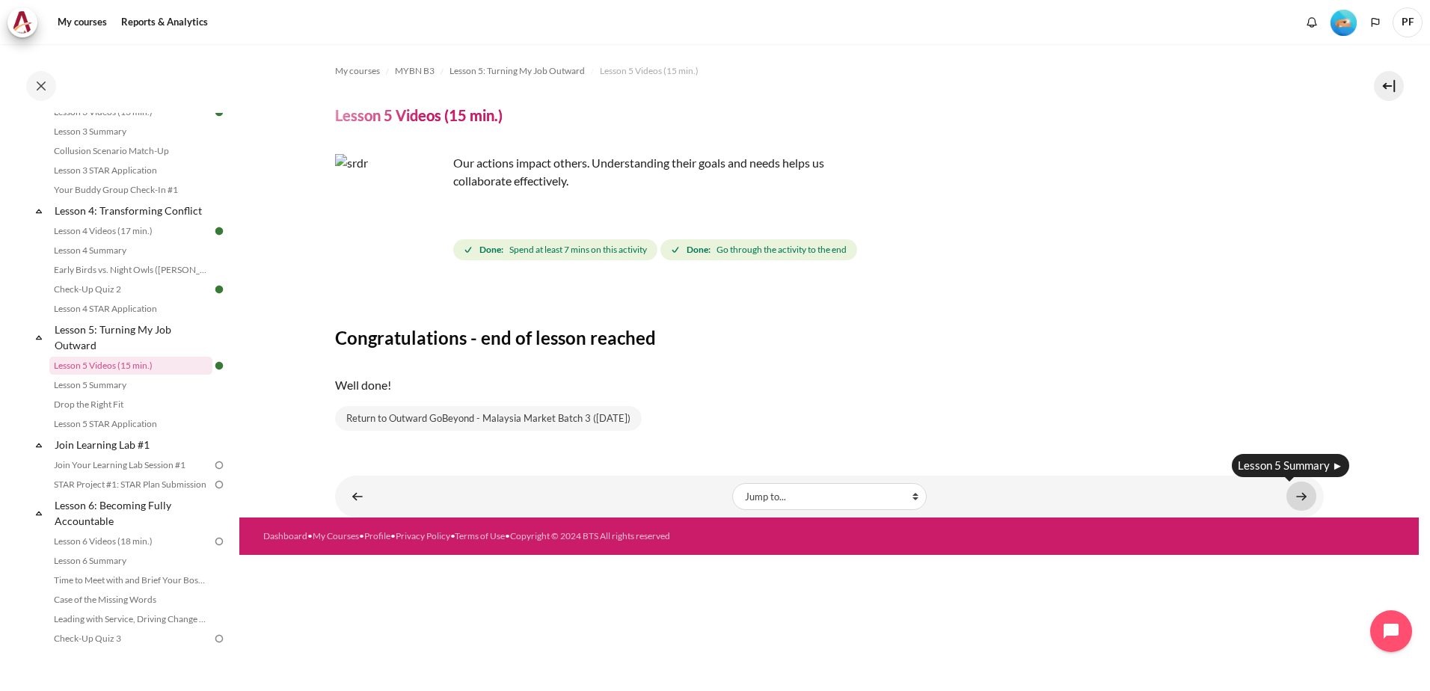
click at [1307, 497] on link "Content" at bounding box center [1301, 496] width 30 height 29
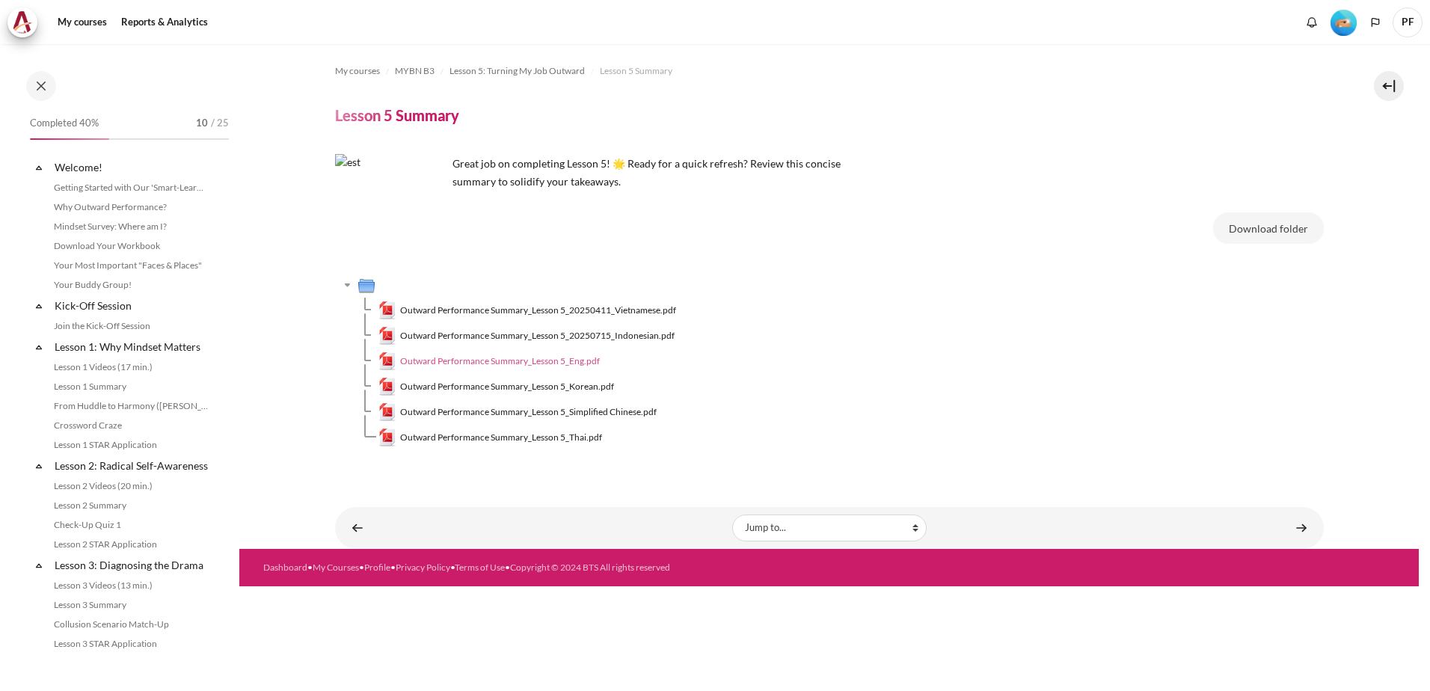
scroll to position [493, 0]
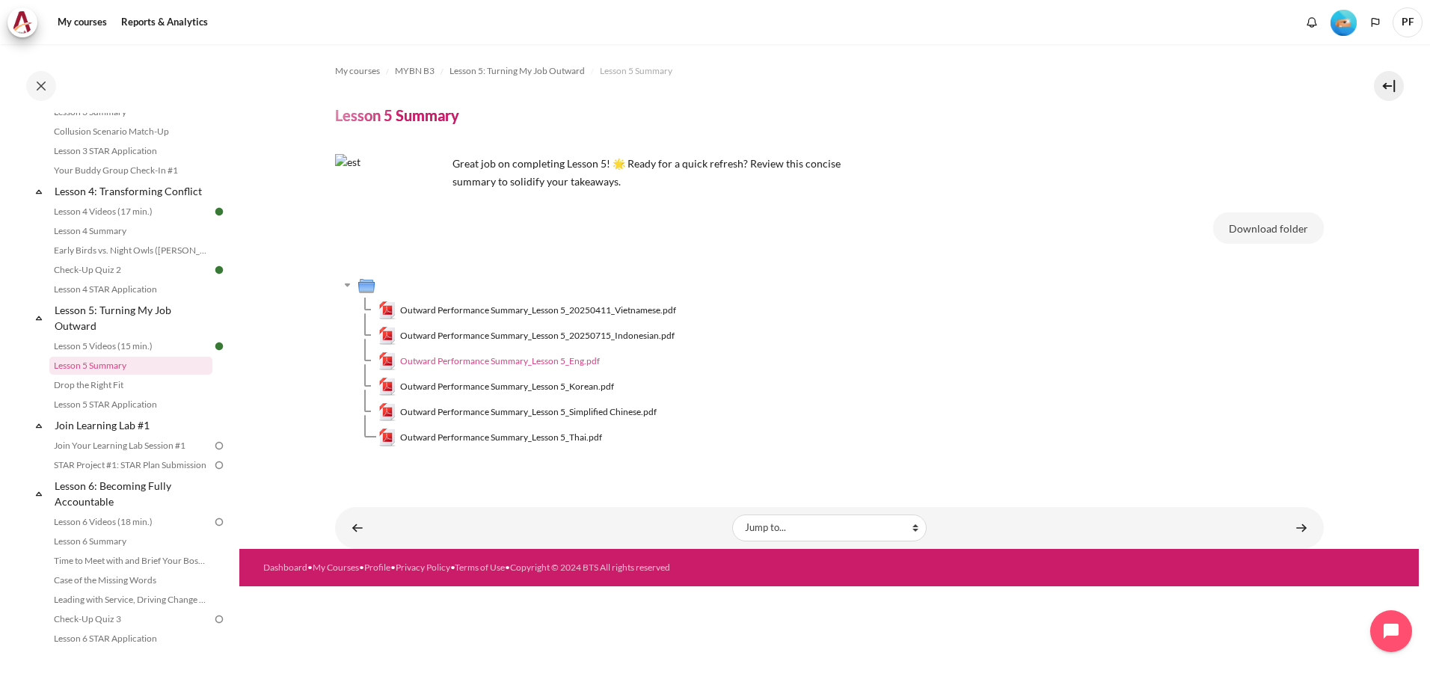
click at [462, 364] on span "Outward Performance Summary_Lesson 5_Eng.pdf" at bounding box center [500, 360] width 200 height 13
click at [109, 394] on link "Drop the Right Fit" at bounding box center [130, 385] width 163 height 18
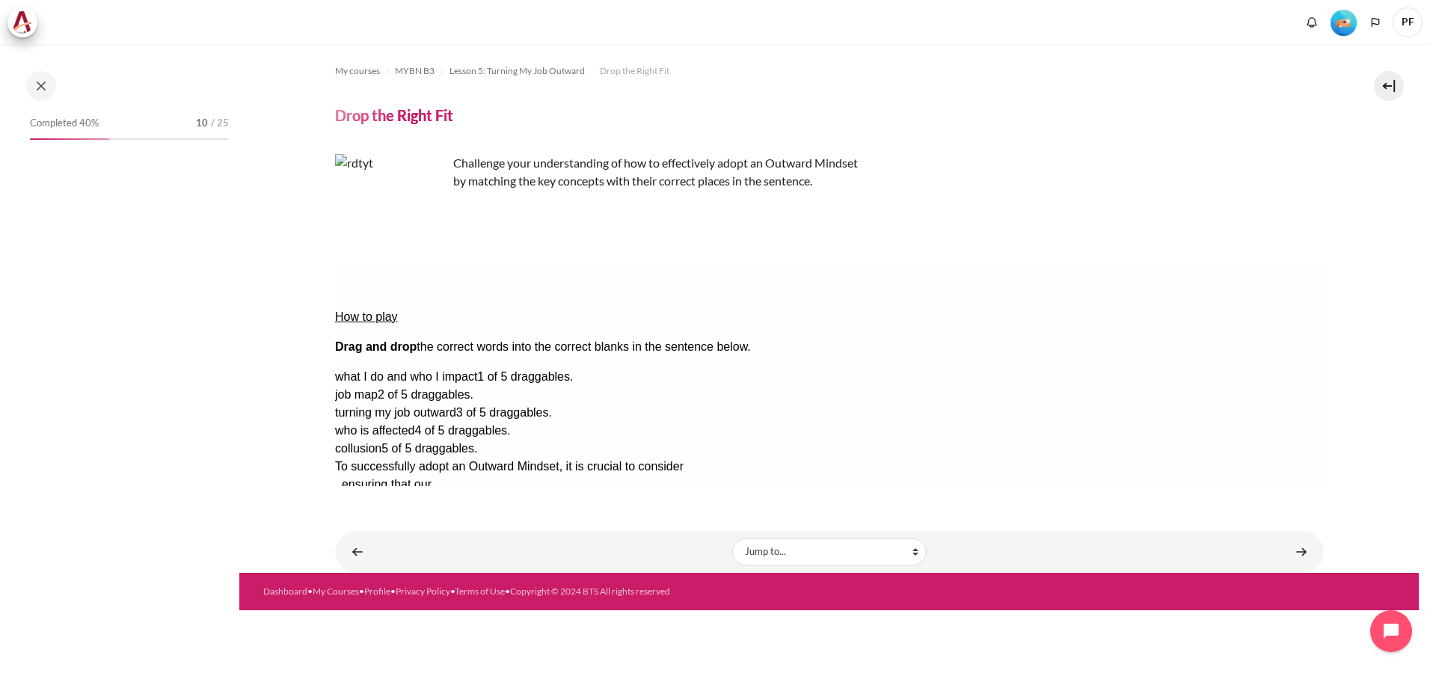
scroll to position [512, 0]
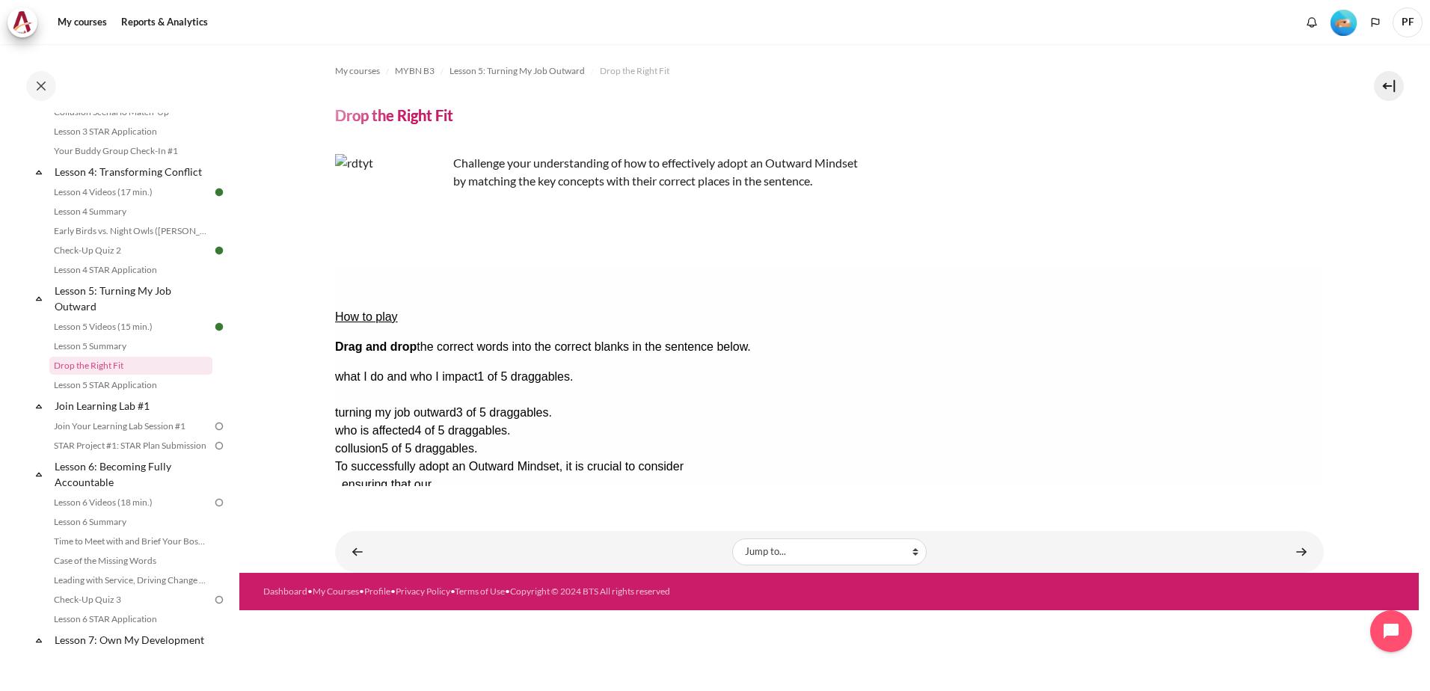
drag, startPoint x: 1192, startPoint y: 354, endPoint x: 954, endPoint y: 316, distance: 241.0
drag, startPoint x: 1197, startPoint y: 374, endPoint x: 712, endPoint y: 313, distance: 489.1
drag, startPoint x: 1183, startPoint y: 378, endPoint x: 912, endPoint y: 349, distance: 273.0
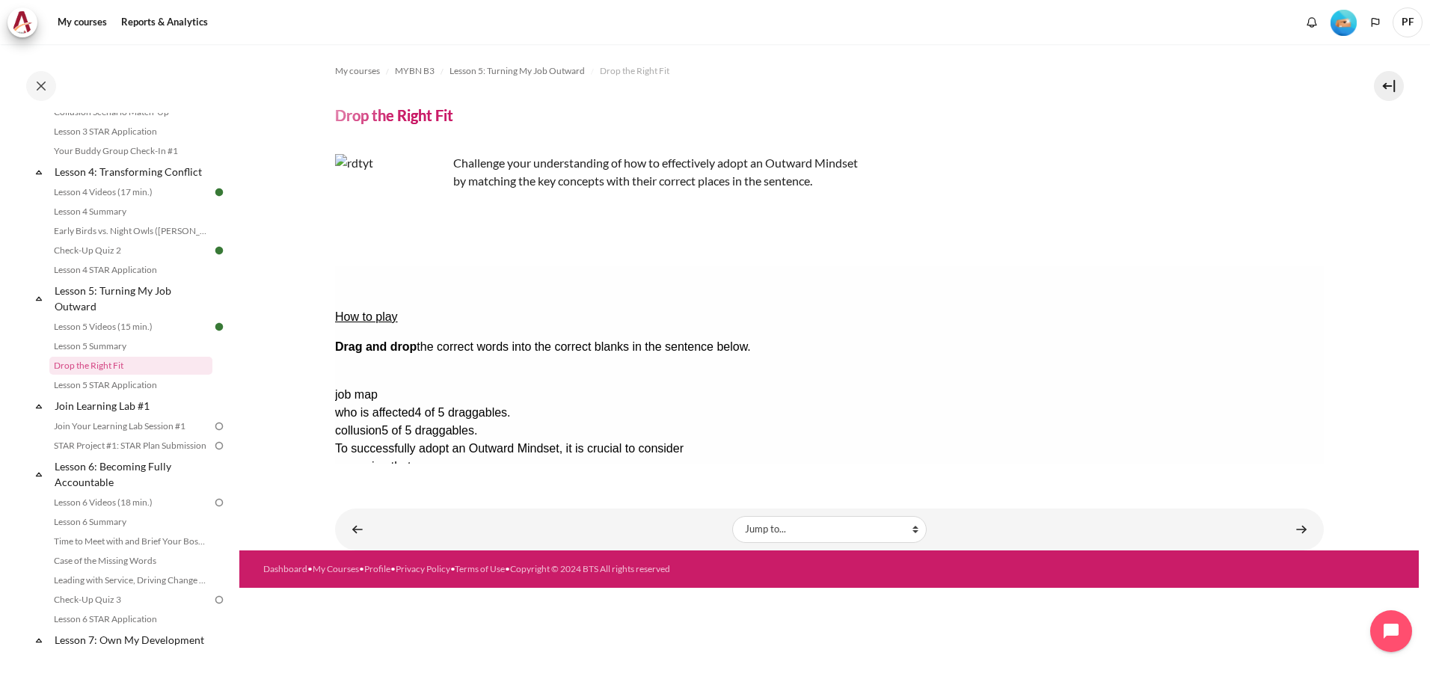
drag, startPoint x: 1206, startPoint y: 328, endPoint x: 714, endPoint y: 300, distance: 492.2
drag, startPoint x: 1224, startPoint y: 356, endPoint x: 707, endPoint y: 319, distance: 517.4
drag, startPoint x: 1213, startPoint y: 376, endPoint x: 728, endPoint y: 298, distance: 490.8
drag, startPoint x: 1230, startPoint y: 399, endPoint x: 720, endPoint y: 313, distance: 517.4
drag, startPoint x: 1209, startPoint y: 330, endPoint x: 944, endPoint y: 298, distance: 267.4
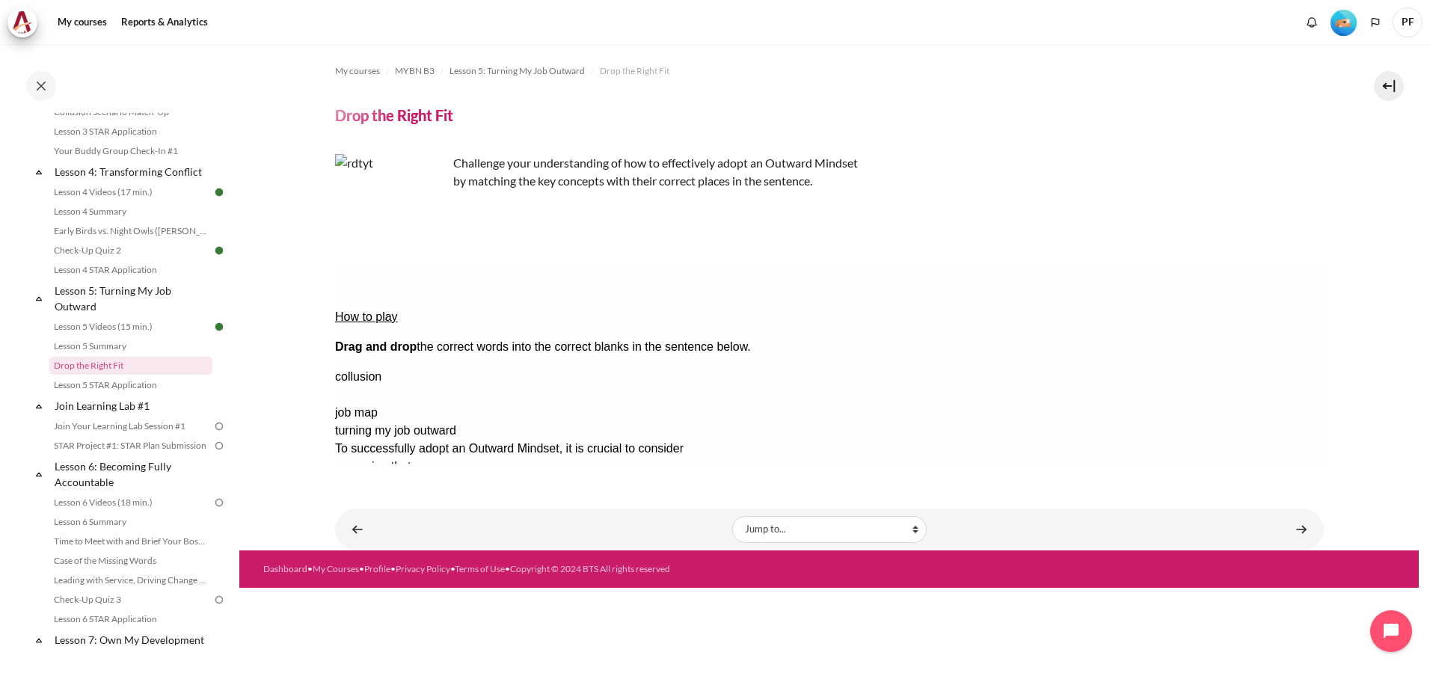
drag, startPoint x: 1221, startPoint y: 350, endPoint x: 950, endPoint y: 282, distance: 279.2
drag, startPoint x: 1224, startPoint y: 399, endPoint x: 939, endPoint y: 278, distance: 310.0
drag, startPoint x: 1237, startPoint y: 402, endPoint x: 970, endPoint y: 277, distance: 294.4
drag, startPoint x: 1203, startPoint y: 353, endPoint x: 637, endPoint y: 249, distance: 575.6
drag, startPoint x: 1217, startPoint y: 356, endPoint x: 690, endPoint y: 279, distance: 532.1
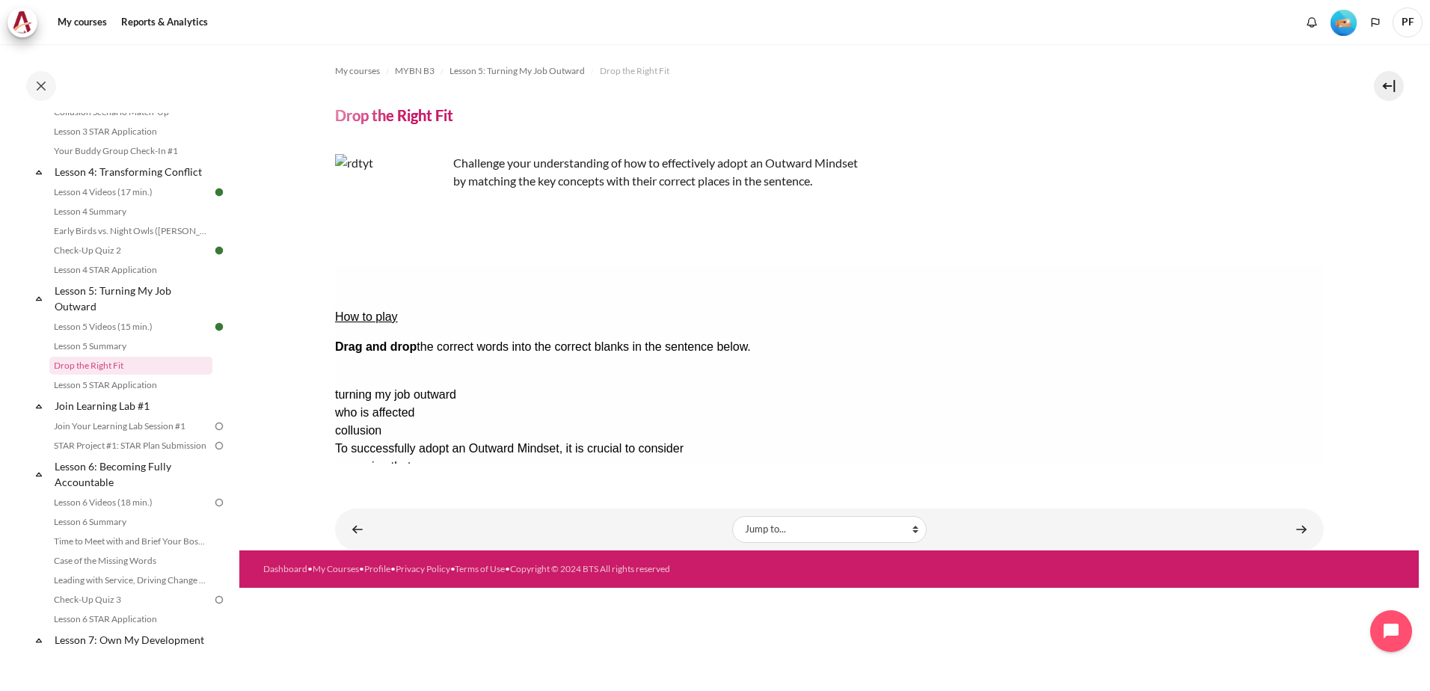
drag, startPoint x: 1233, startPoint y: 331, endPoint x: 653, endPoint y: 350, distance: 580.7
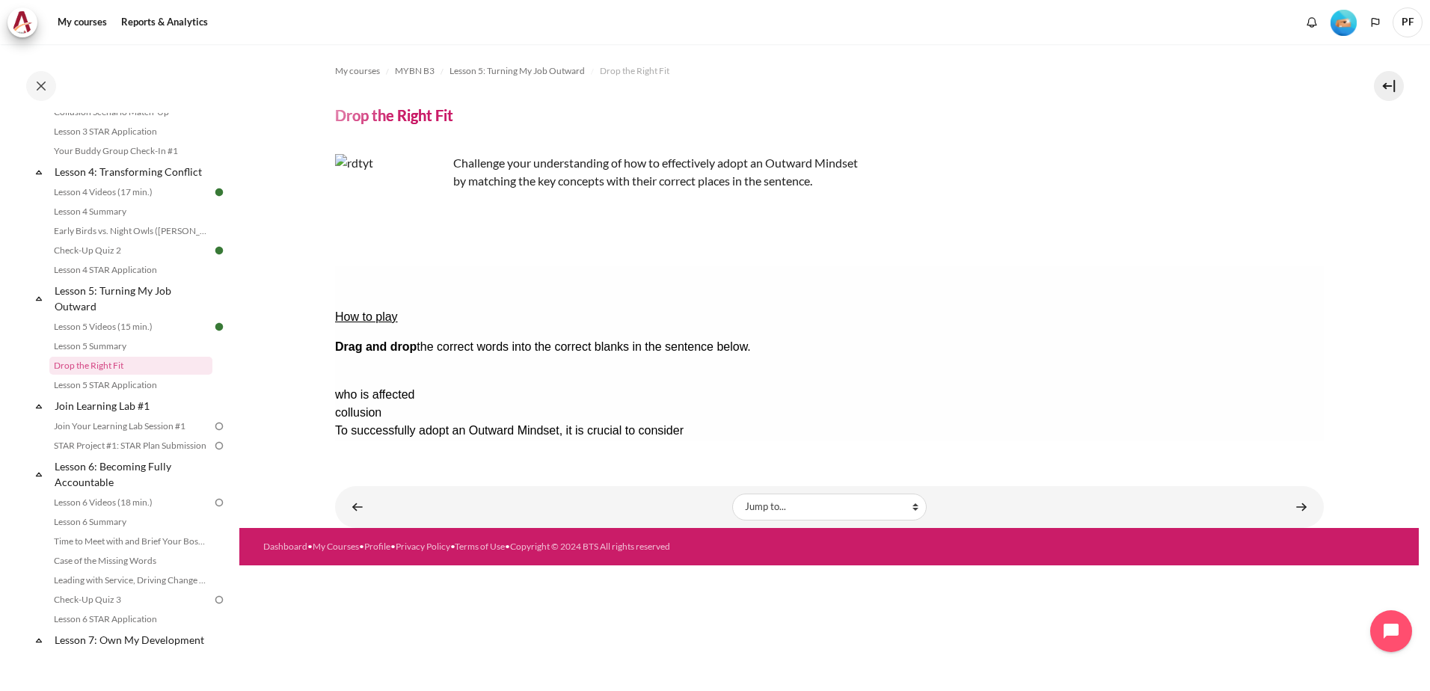
drag, startPoint x: 1254, startPoint y: 331, endPoint x: 742, endPoint y: 273, distance: 515.6
drag, startPoint x: 1221, startPoint y: 357, endPoint x: 714, endPoint y: 302, distance: 510.1
drag, startPoint x: 1200, startPoint y: 384, endPoint x: 737, endPoint y: 299, distance: 470.6
drag, startPoint x: 1231, startPoint y: 330, endPoint x: 977, endPoint y: 307, distance: 254.6
drag, startPoint x: 1218, startPoint y: 357, endPoint x: 974, endPoint y: 306, distance: 248.3
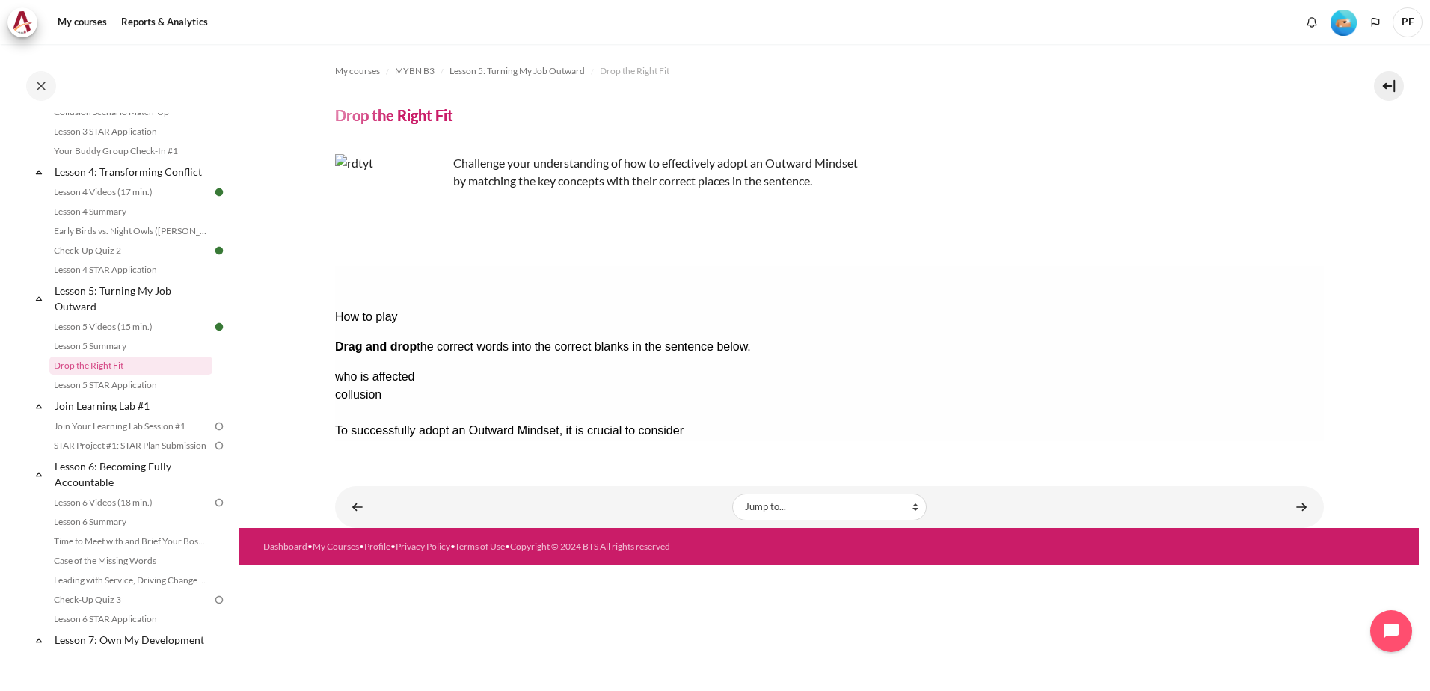
drag, startPoint x: 1219, startPoint y: 375, endPoint x: 708, endPoint y: 299, distance: 516.4
drag, startPoint x: 1206, startPoint y: 354, endPoint x: 713, endPoint y: 297, distance: 496.9
drag, startPoint x: 968, startPoint y: 354, endPoint x: 758, endPoint y: 302, distance: 216.6
drag, startPoint x: 1243, startPoint y: 378, endPoint x: 963, endPoint y: 324, distance: 284.8
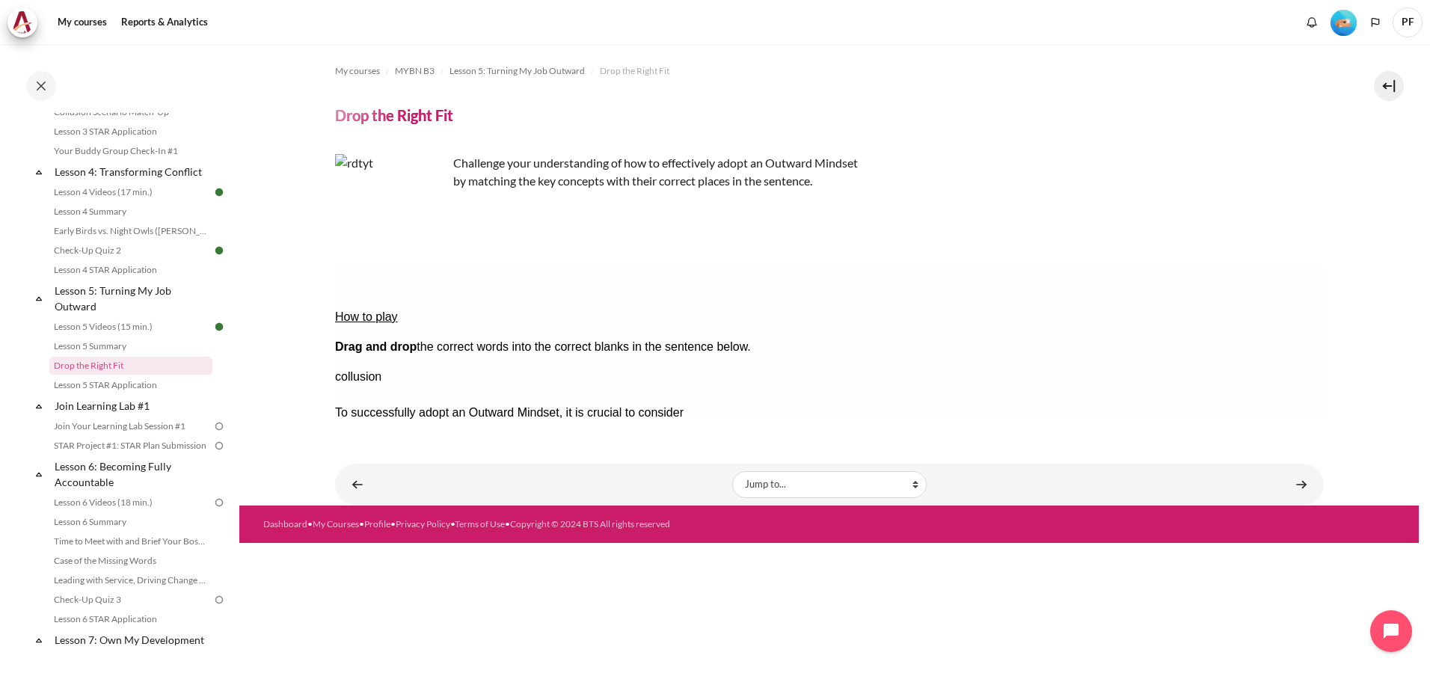
drag, startPoint x: 1280, startPoint y: 355, endPoint x: 757, endPoint y: 266, distance: 531.0
drag, startPoint x: 1209, startPoint y: 351, endPoint x: 728, endPoint y: 301, distance: 483.5
drag, startPoint x: 1270, startPoint y: 353, endPoint x: 1065, endPoint y: 519, distance: 263.7
click at [375, 549] on button "Check Check the answers. The responses will be marked as correct, incorrect, or…" at bounding box center [354, 557] width 40 height 16
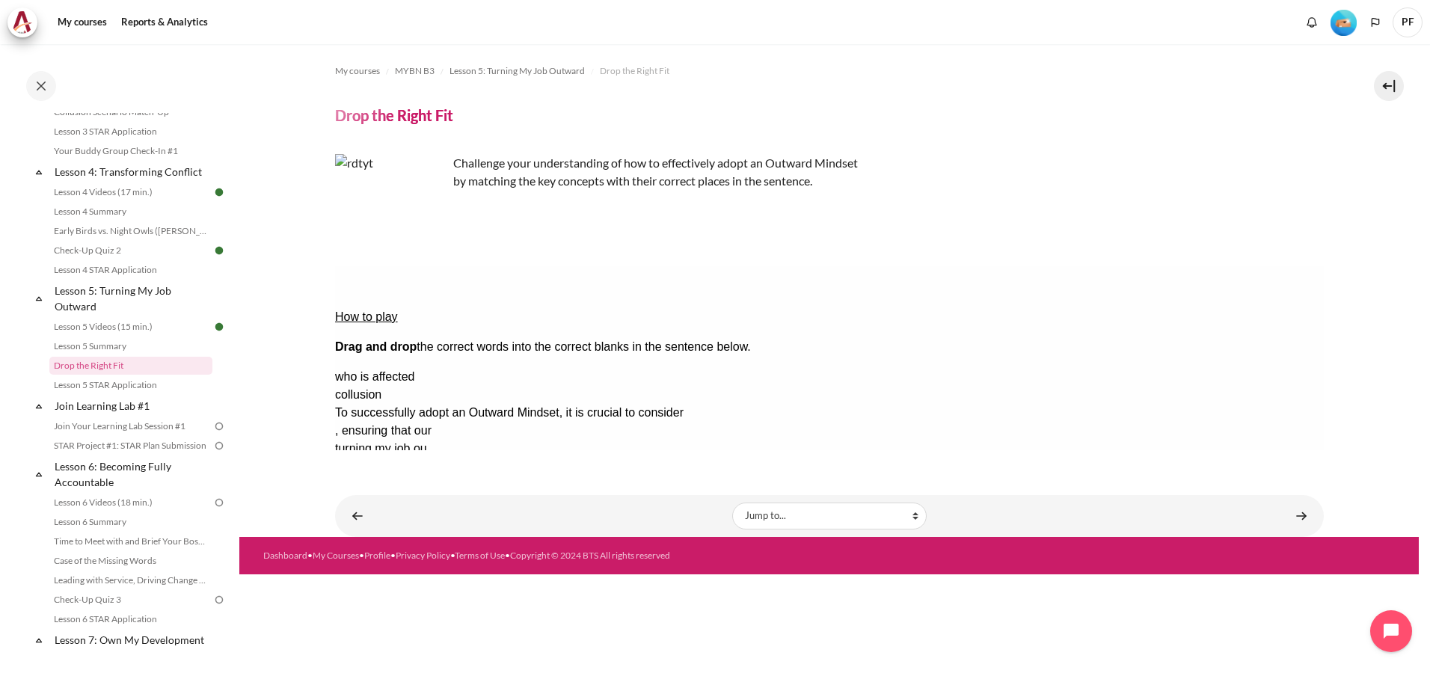
click at [444, 595] on button "Retry Retry the task. Reset all responses and start the task over again." at bounding box center [426, 603] width 36 height 16
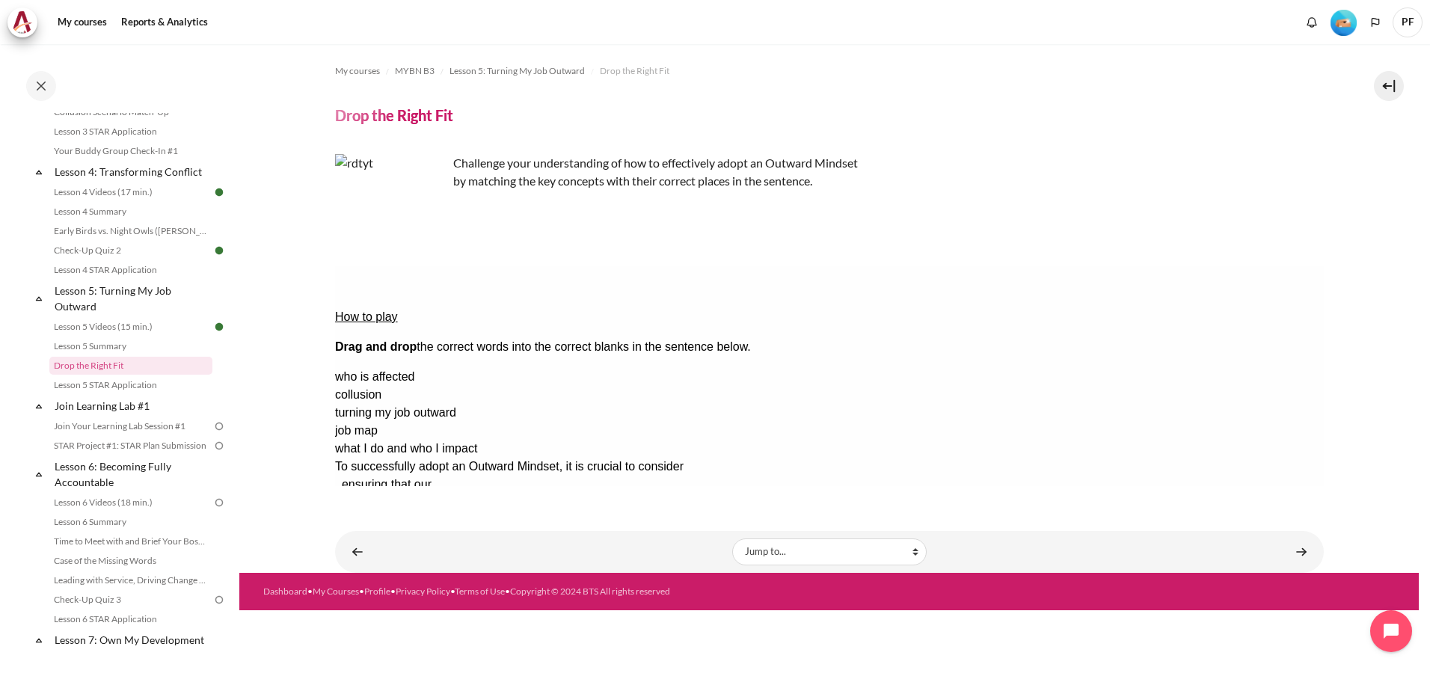
click at [651, 670] on div "My courses MYBN B3 Lesson 5: Turning My Job Outward Drop the Right Fit Drop the…" at bounding box center [828, 367] width 1179 height 647
drag, startPoint x: 1210, startPoint y: 378, endPoint x: 708, endPoint y: 279, distance: 511.6
drag, startPoint x: 1203, startPoint y: 331, endPoint x: 725, endPoint y: 319, distance: 478.8
click at [453, 476] on div "Drop Zone 1. Drop Zone 1 is empty." at bounding box center [393, 476] width 119 height 0
click at [1213, 368] on div "turning my job outward" at bounding box center [828, 377] width 989 height 18
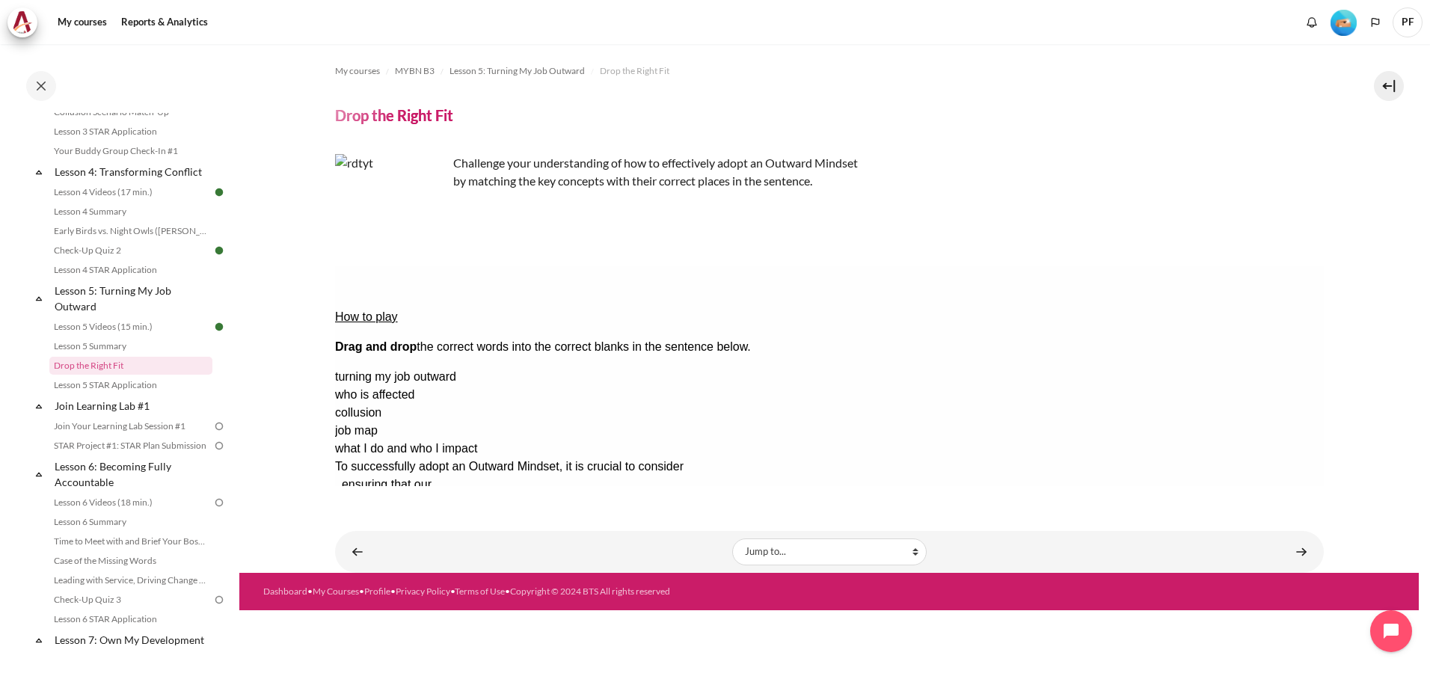
click at [1213, 368] on div "turning my job outward" at bounding box center [828, 377] width 989 height 18
drag, startPoint x: 1210, startPoint y: 336, endPoint x: 692, endPoint y: 300, distance: 519.5
drag, startPoint x: 1229, startPoint y: 375, endPoint x: 982, endPoint y: 290, distance: 260.9
drag, startPoint x: 1138, startPoint y: 331, endPoint x: 957, endPoint y: 307, distance: 182.6
drag, startPoint x: 1185, startPoint y: 401, endPoint x: 610, endPoint y: 349, distance: 577.4
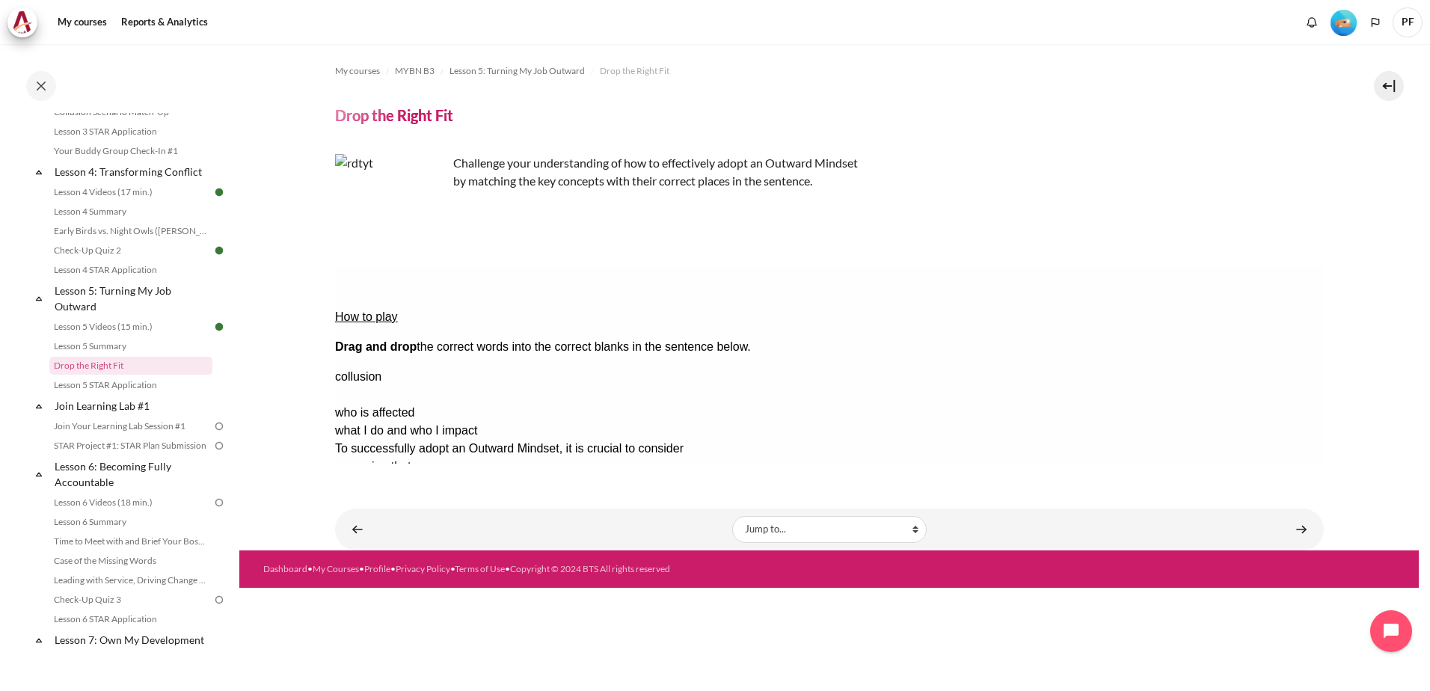
drag, startPoint x: 1204, startPoint y: 352, endPoint x: 936, endPoint y: 353, distance: 267.7
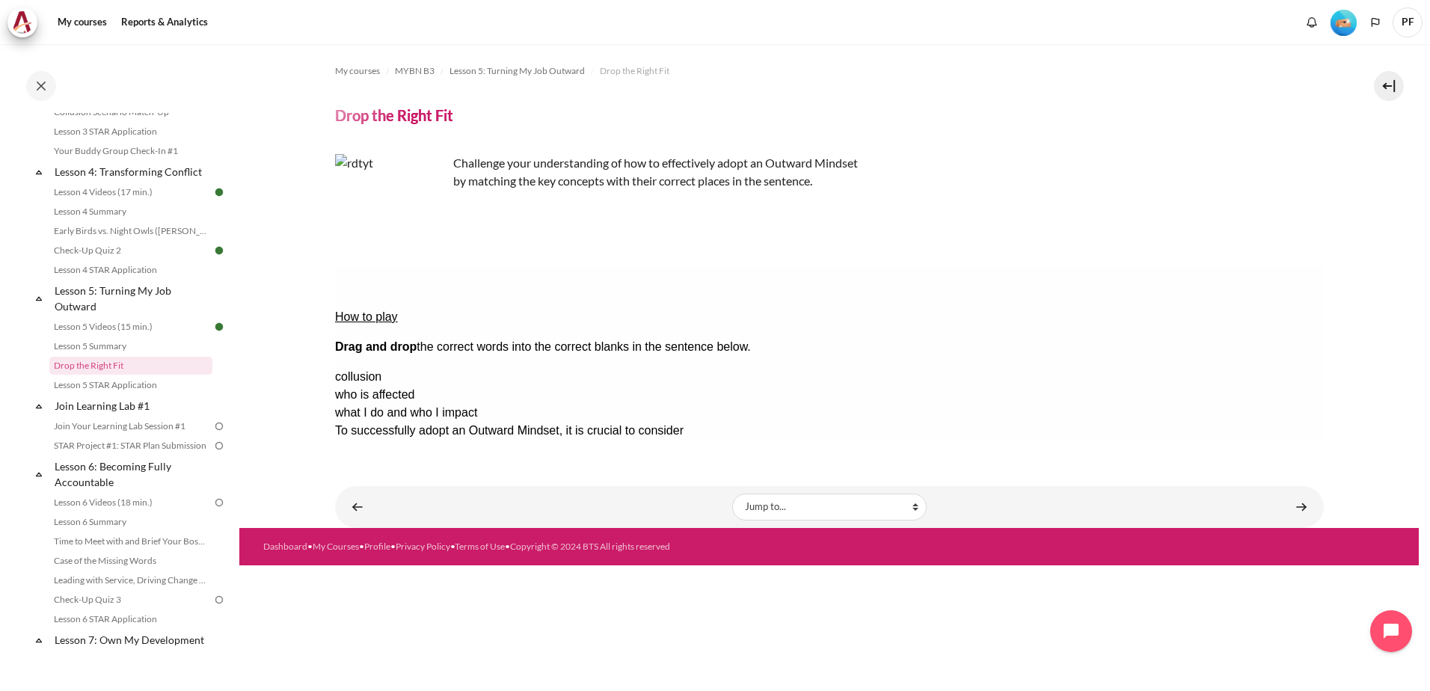
drag, startPoint x: 960, startPoint y: 351, endPoint x: 746, endPoint y: 288, distance: 222.2
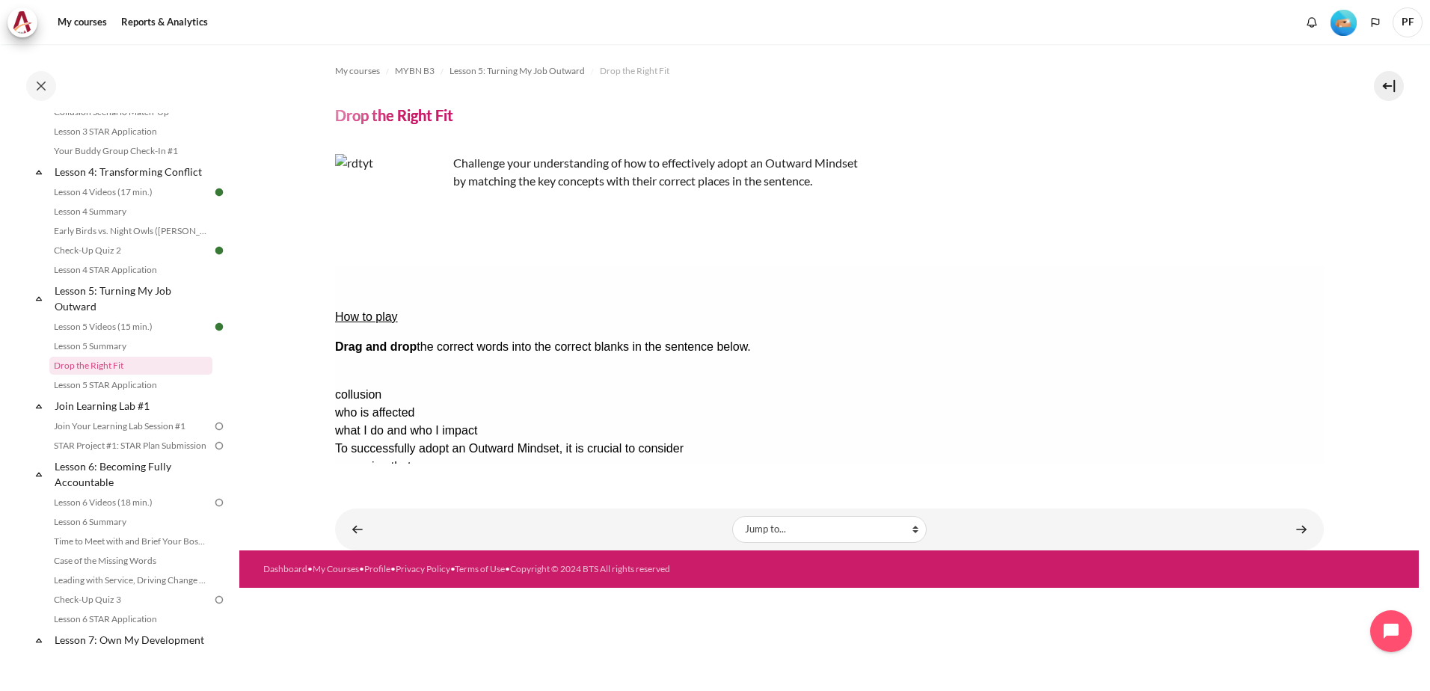
drag, startPoint x: 1233, startPoint y: 329, endPoint x: 748, endPoint y: 307, distance: 485.1
drag, startPoint x: 1186, startPoint y: 325, endPoint x: 687, endPoint y: 292, distance: 500.0
drag, startPoint x: 1224, startPoint y: 333, endPoint x: 766, endPoint y: 275, distance: 462.1
drag, startPoint x: 1191, startPoint y: 355, endPoint x: 688, endPoint y: 298, distance: 505.9
drag, startPoint x: 1213, startPoint y: 328, endPoint x: 711, endPoint y: 280, distance: 504.1
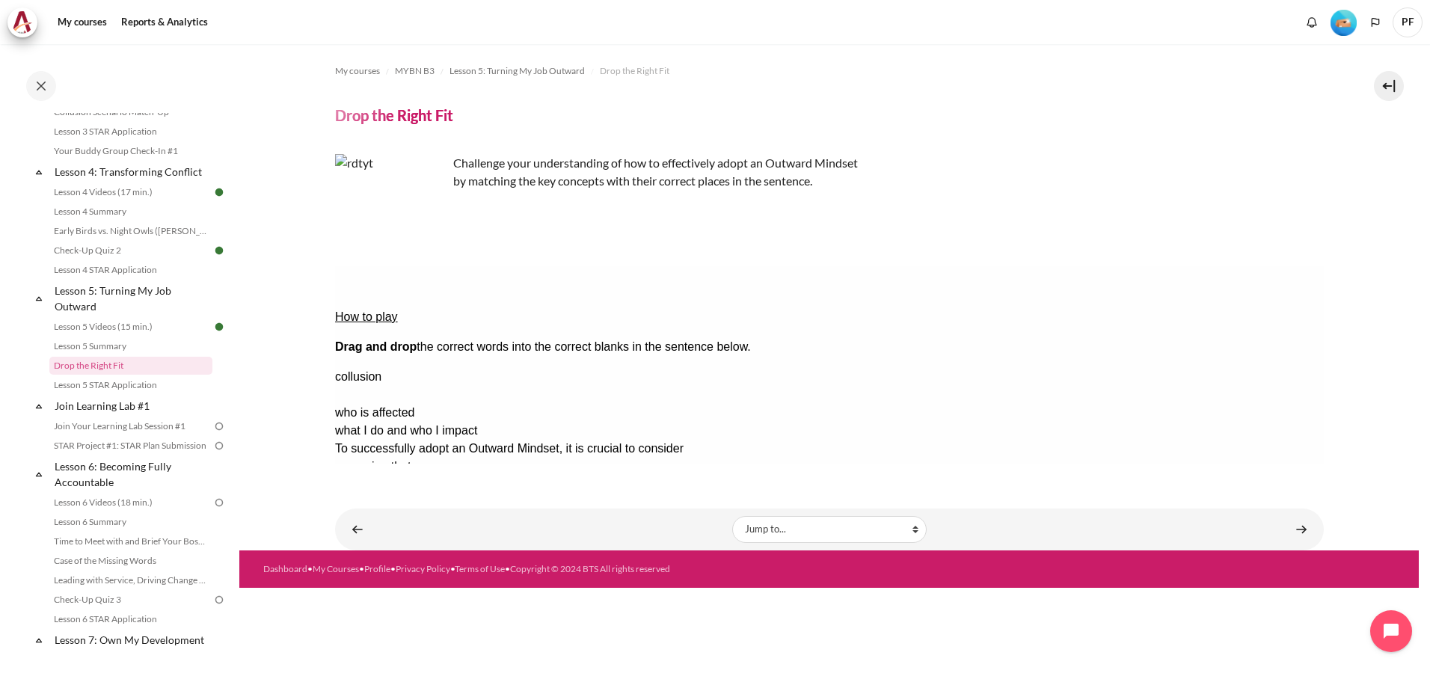
drag, startPoint x: 1081, startPoint y: 354, endPoint x: 705, endPoint y: 304, distance: 380.3
drag, startPoint x: 1091, startPoint y: 364, endPoint x: 710, endPoint y: 294, distance: 387.1
drag, startPoint x: 1129, startPoint y: 387, endPoint x: 949, endPoint y: 322, distance: 191.4
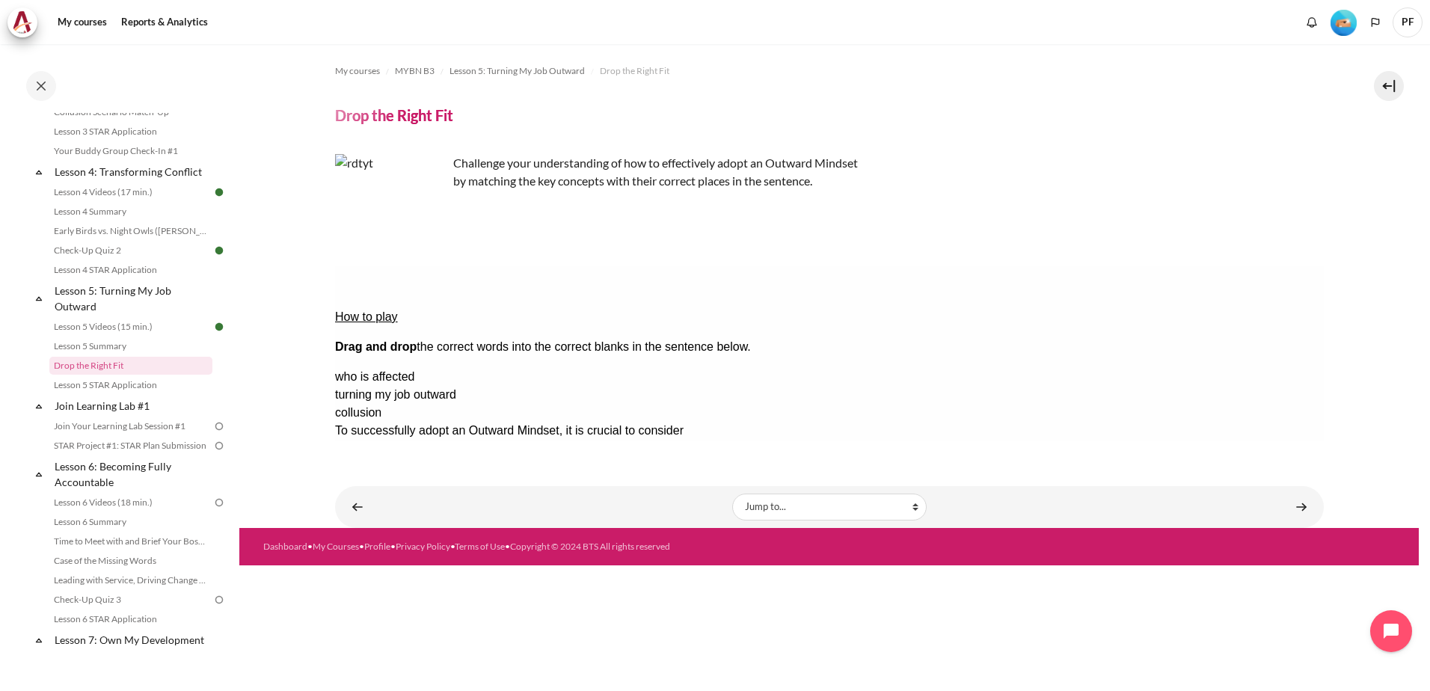
drag, startPoint x: 991, startPoint y: 329, endPoint x: 1260, endPoint y: 429, distance: 287.3
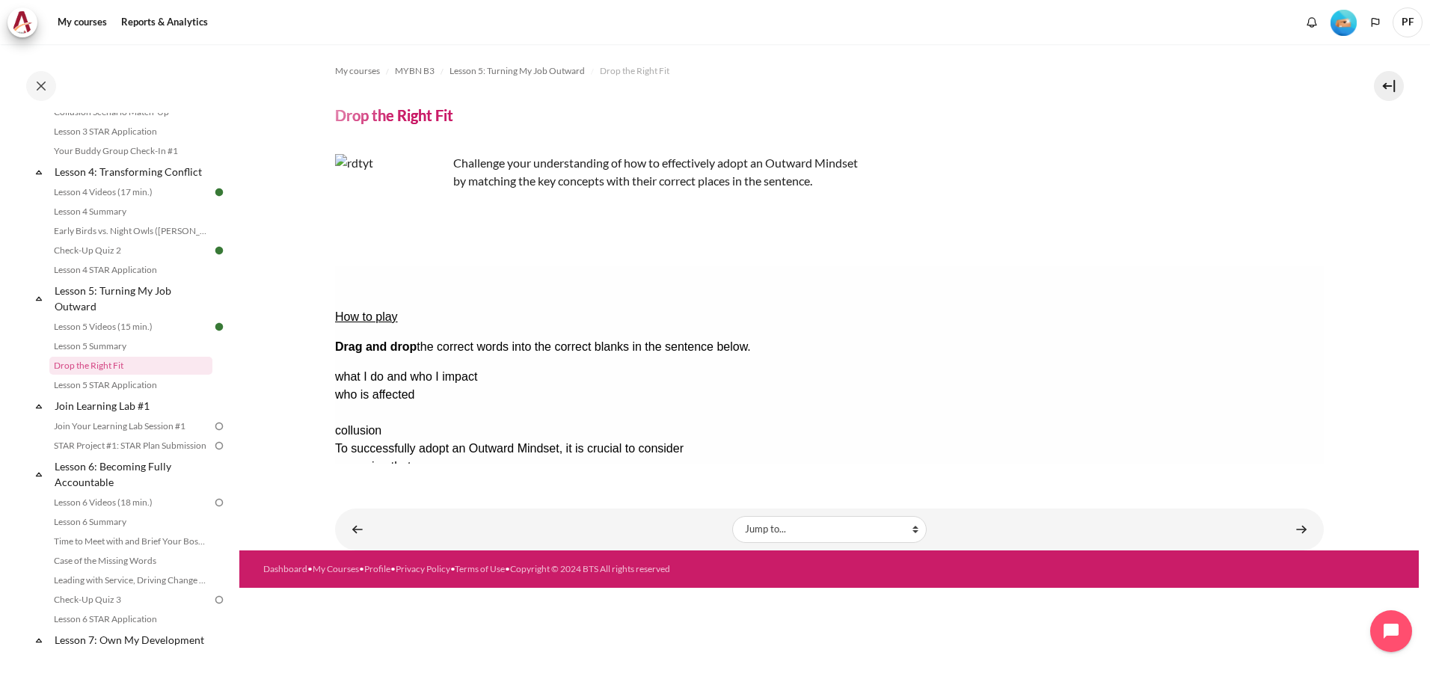
drag, startPoint x: 1194, startPoint y: 376, endPoint x: 740, endPoint y: 289, distance: 462.3
drag, startPoint x: 1231, startPoint y: 354, endPoint x: 980, endPoint y: 304, distance: 255.5
drag, startPoint x: 1034, startPoint y: 313, endPoint x: 937, endPoint y: 295, distance: 98.1
click at [375, 549] on button "Check Check the answers. The responses will be marked as correct, incorrect, or…" at bounding box center [354, 557] width 40 height 16
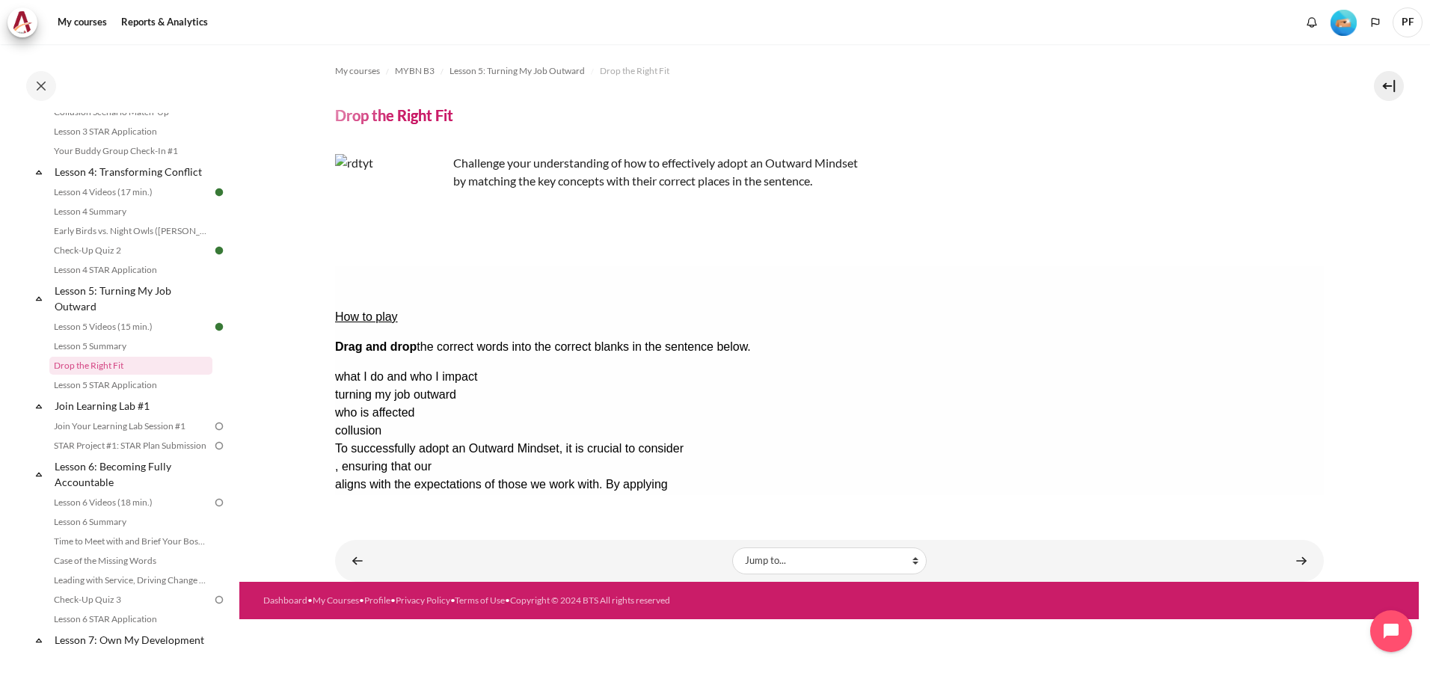
click at [444, 595] on button "Retry Retry the task. Reset all responses and start the task over again." at bounding box center [426, 603] width 36 height 16
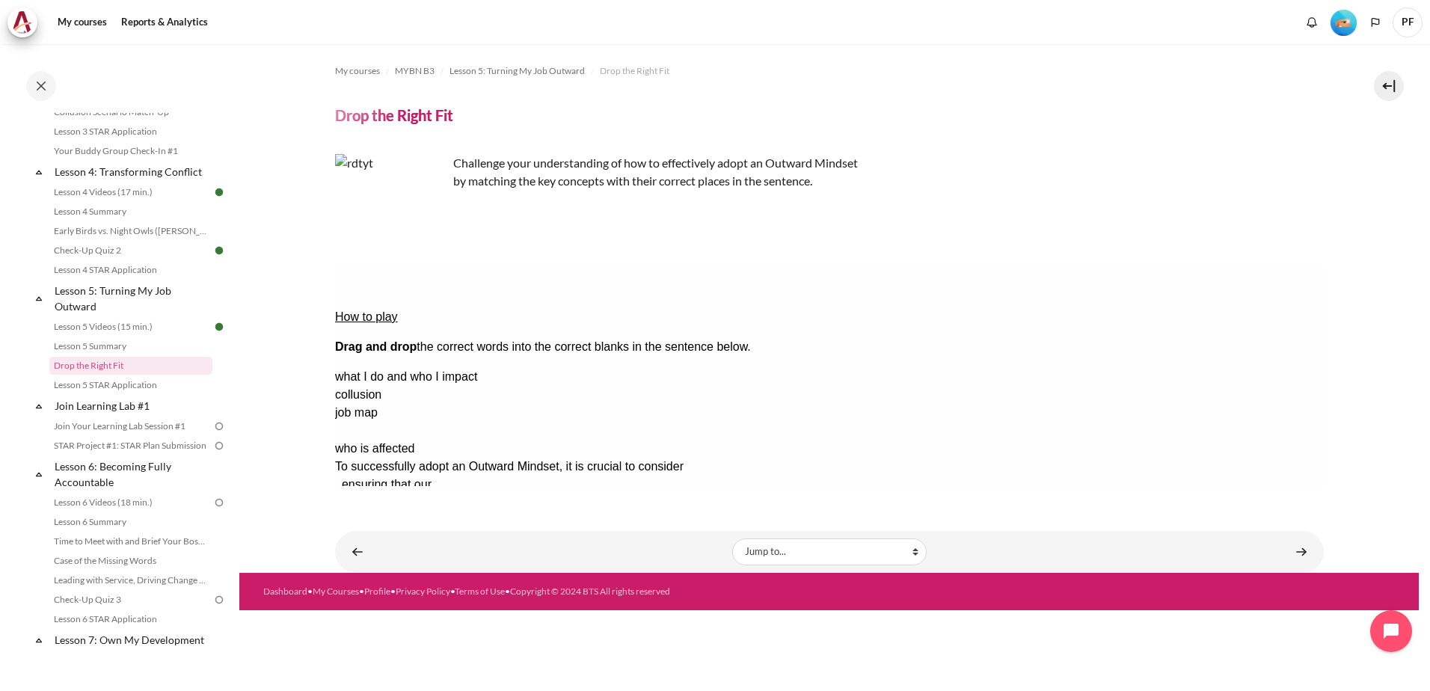
drag, startPoint x: 1182, startPoint y: 401, endPoint x: 700, endPoint y: 299, distance: 493.0
drag, startPoint x: 1209, startPoint y: 323, endPoint x: 738, endPoint y: 300, distance: 471.7
click at [1224, 368] on div "turning my job outward" at bounding box center [828, 377] width 989 height 18
drag, startPoint x: 1182, startPoint y: 332, endPoint x: 705, endPoint y: 290, distance: 479.7
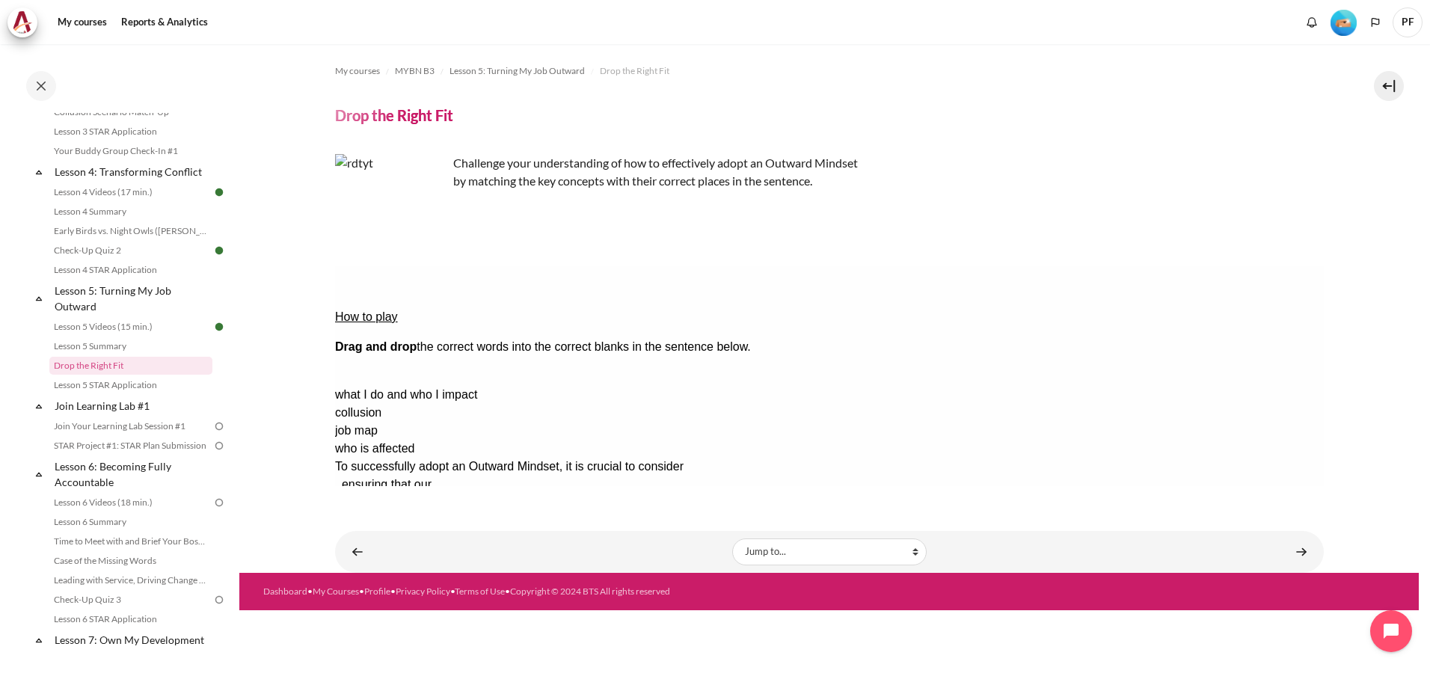
drag, startPoint x: 1212, startPoint y: 327, endPoint x: 709, endPoint y: 270, distance: 505.8
drag, startPoint x: 1214, startPoint y: 331, endPoint x: 645, endPoint y: 295, distance: 570.3
drag, startPoint x: 1216, startPoint y: 332, endPoint x: 722, endPoint y: 310, distance: 494.1
drag, startPoint x: 1213, startPoint y: 331, endPoint x: 715, endPoint y: 321, distance: 498.2
drag, startPoint x: 1210, startPoint y: 333, endPoint x: 747, endPoint y: 319, distance: 463.1
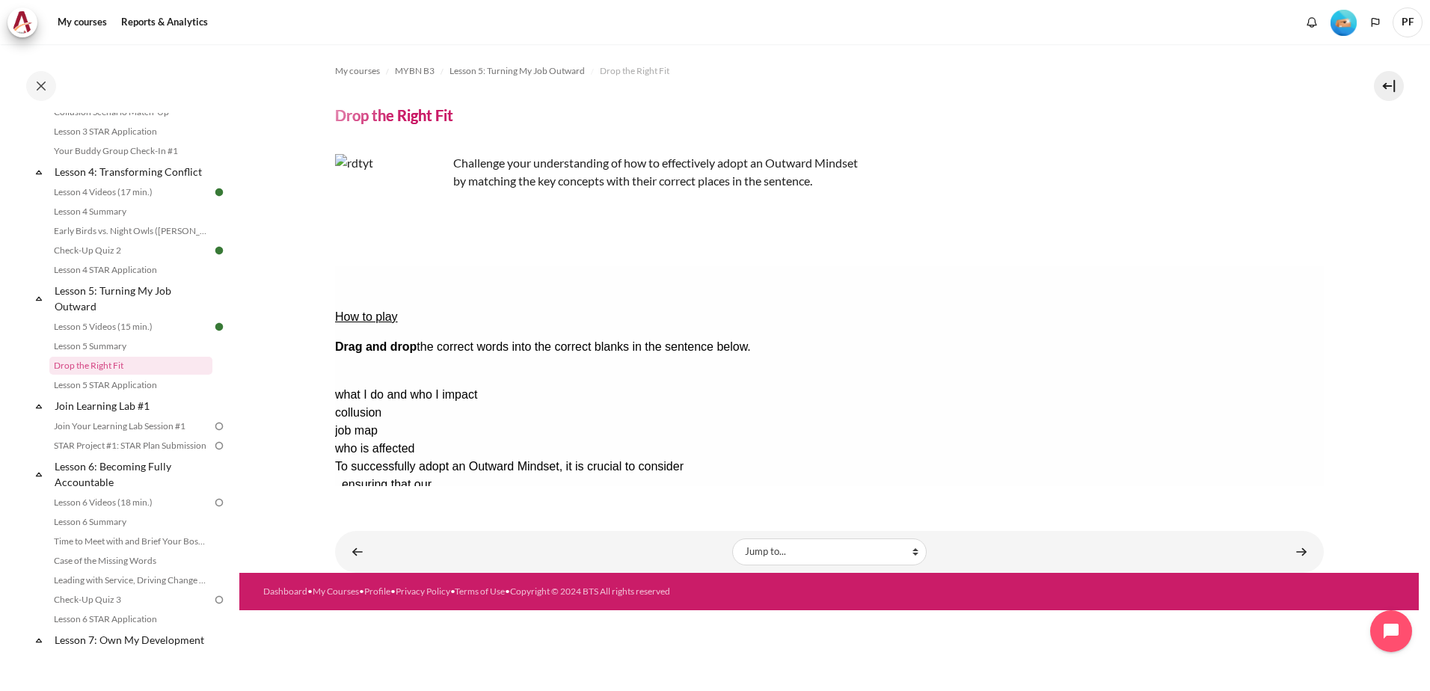
drag, startPoint x: 1199, startPoint y: 332, endPoint x: 708, endPoint y: 323, distance: 490.7
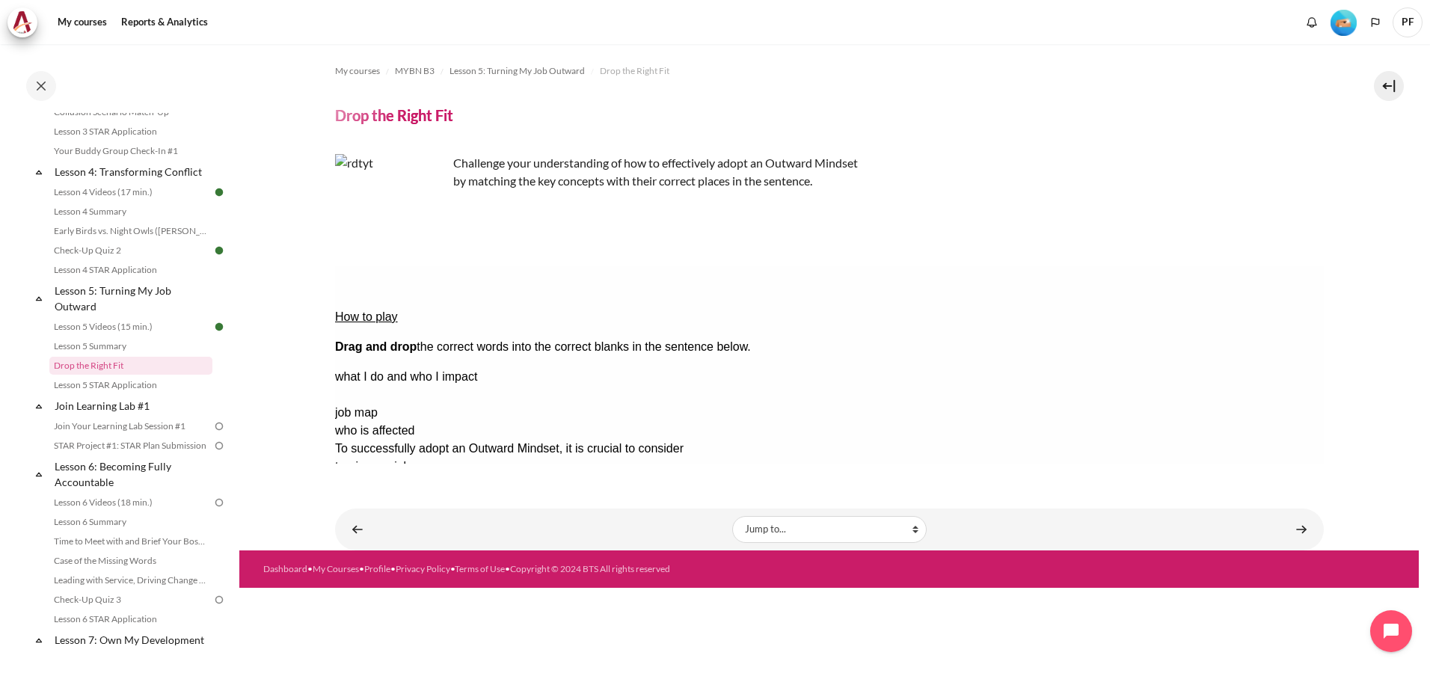
drag, startPoint x: 1203, startPoint y: 352, endPoint x: 976, endPoint y: 296, distance: 233.4
drag, startPoint x: 1171, startPoint y: 328, endPoint x: 921, endPoint y: 315, distance: 250.1
drag, startPoint x: 1200, startPoint y: 335, endPoint x: 930, endPoint y: 297, distance: 273.4
drag, startPoint x: 1218, startPoint y: 334, endPoint x: 971, endPoint y: 306, distance: 248.4
drag, startPoint x: 1246, startPoint y: 332, endPoint x: 989, endPoint y: 313, distance: 257.3
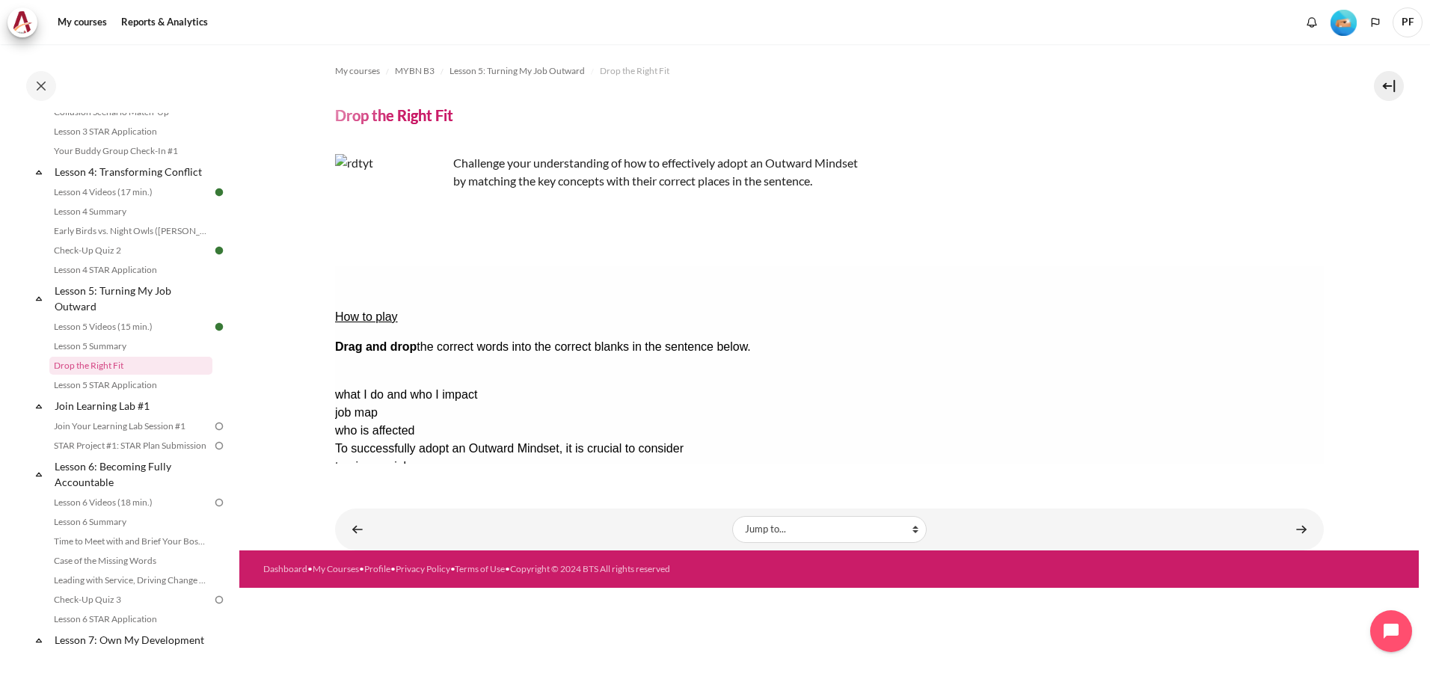
drag, startPoint x: 1254, startPoint y: 333, endPoint x: 982, endPoint y: 301, distance: 274.0
drag, startPoint x: 1156, startPoint y: 326, endPoint x: 957, endPoint y: 311, distance: 199.5
drag, startPoint x: 1227, startPoint y: 327, endPoint x: 993, endPoint y: 312, distance: 233.8
drag, startPoint x: 1194, startPoint y: 330, endPoint x: 909, endPoint y: 315, distance: 285.3
drag, startPoint x: 1197, startPoint y: 330, endPoint x: 965, endPoint y: 314, distance: 232.4
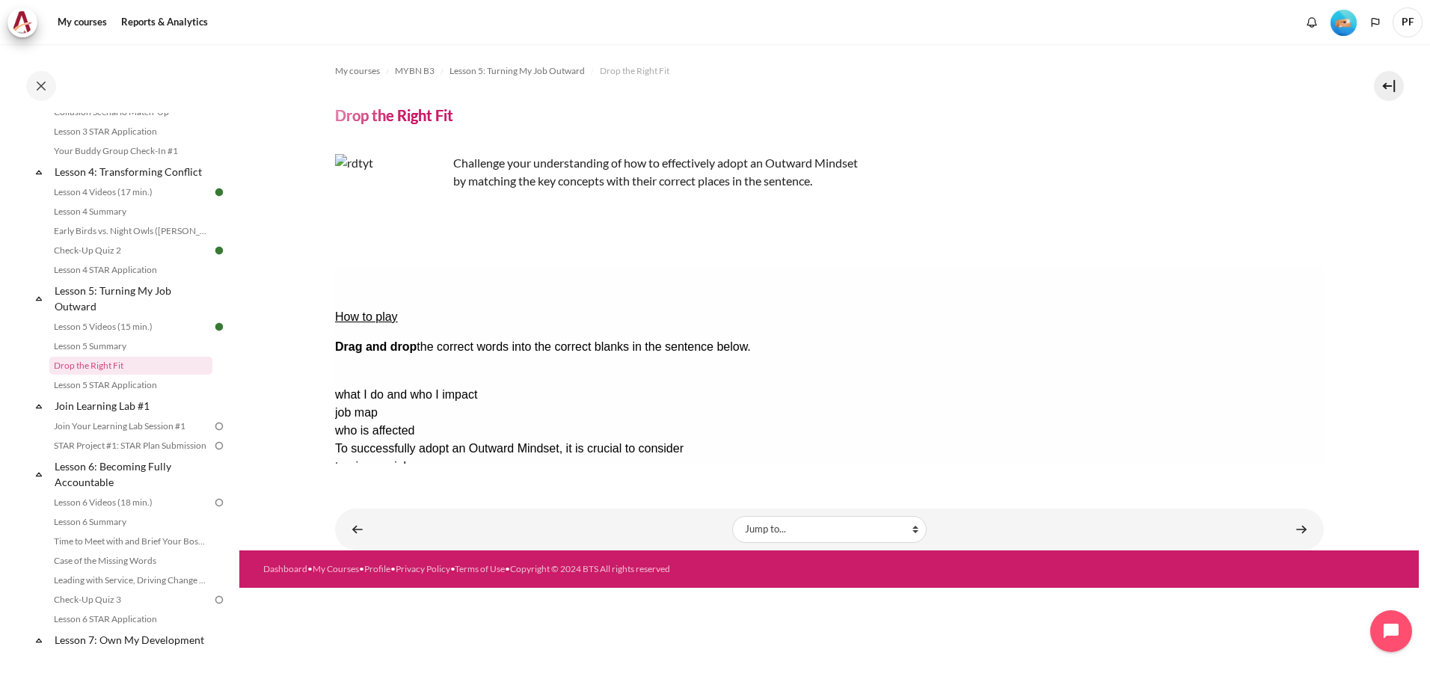
drag, startPoint x: 1210, startPoint y: 331, endPoint x: 906, endPoint y: 307, distance: 304.5
drag, startPoint x: 1177, startPoint y: 337, endPoint x: 927, endPoint y: 316, distance: 251.4
drag, startPoint x: 1109, startPoint y: 316, endPoint x: 951, endPoint y: 308, distance: 158.8
click at [1204, 368] on div "collusion" at bounding box center [828, 377] width 989 height 18
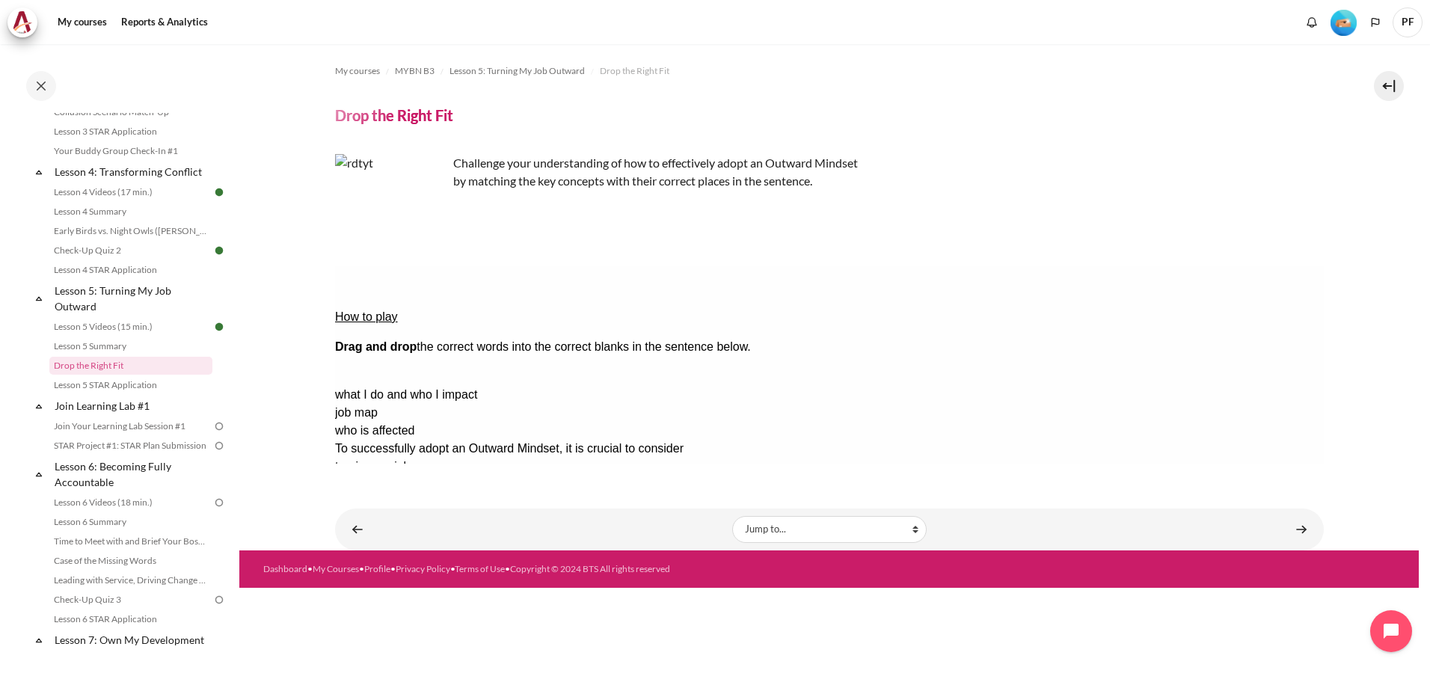
drag, startPoint x: 1207, startPoint y: 332, endPoint x: 986, endPoint y: 325, distance: 220.8
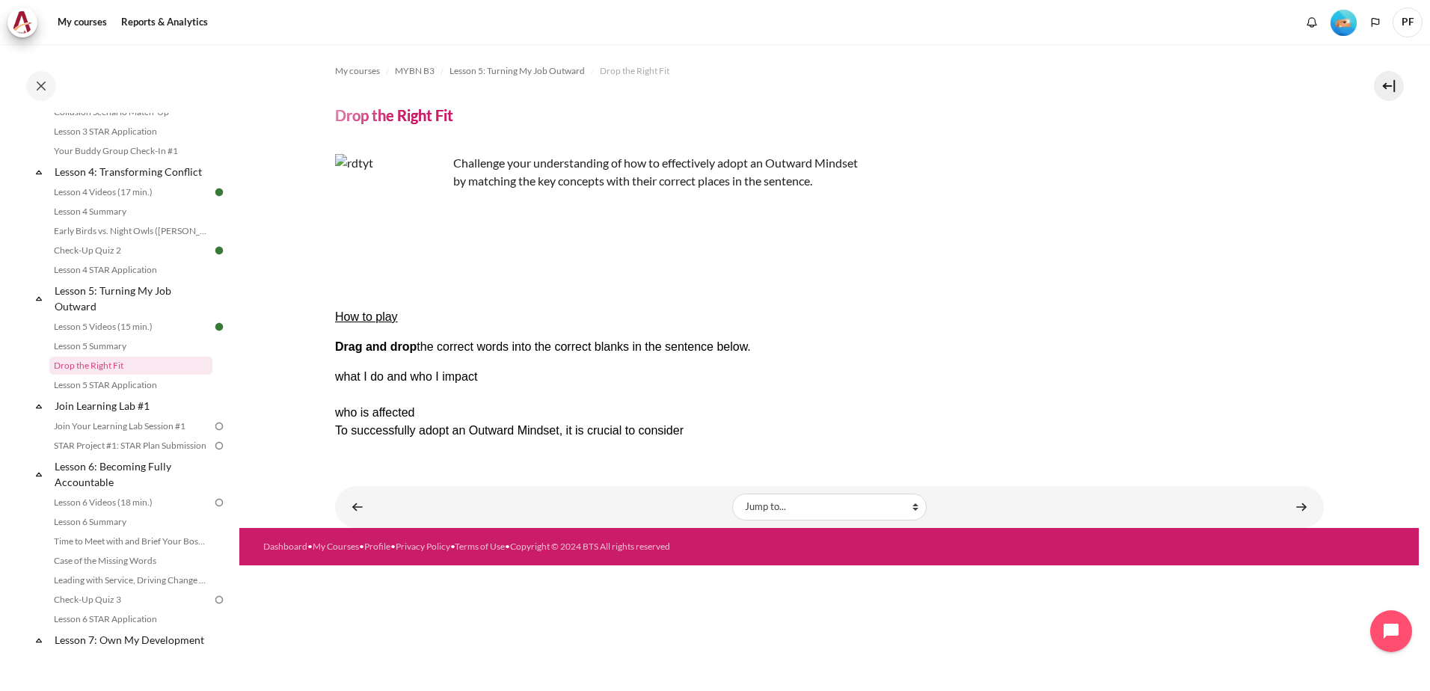
drag, startPoint x: 1238, startPoint y: 354, endPoint x: 642, endPoint y: 352, distance: 596.1
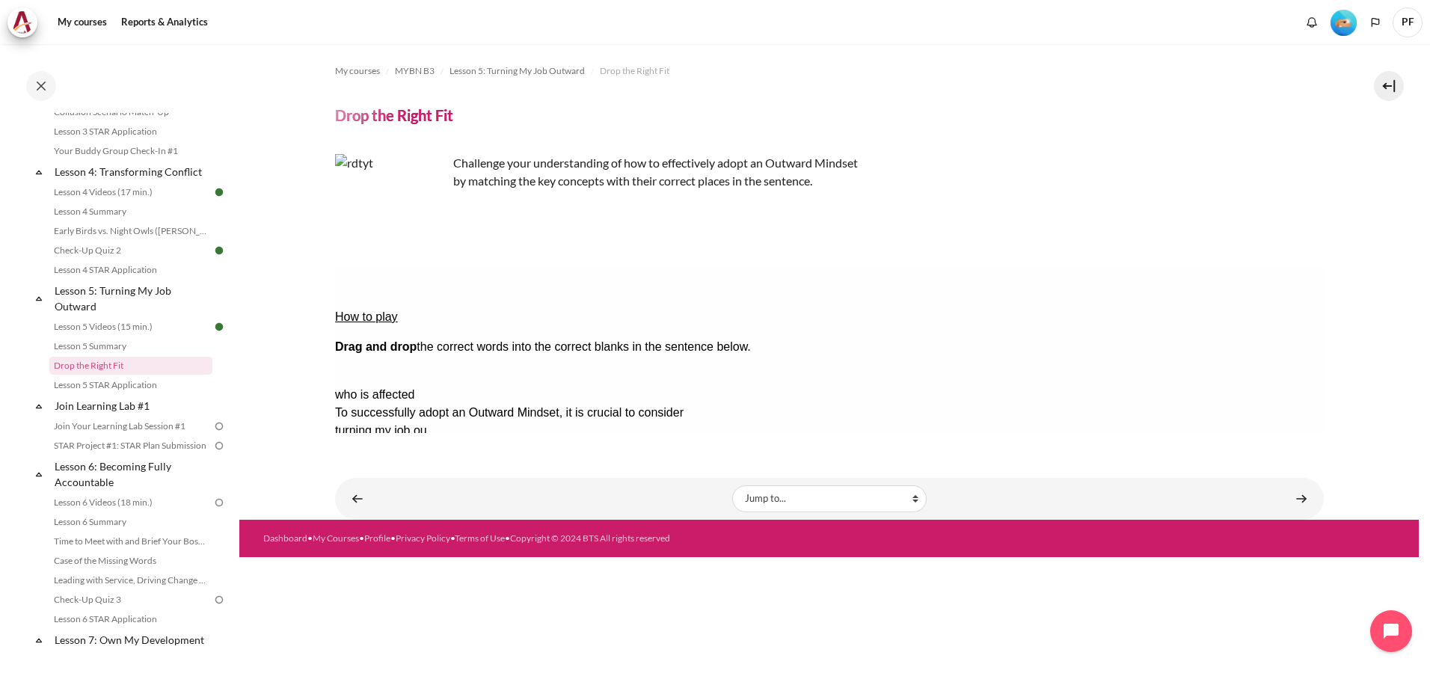
drag, startPoint x: 1206, startPoint y: 328, endPoint x: 912, endPoint y: 341, distance: 294.2
click at [1221, 368] on div "what I do and who I impact" at bounding box center [828, 377] width 989 height 18
drag, startPoint x: 1221, startPoint y: 330, endPoint x: 1170, endPoint y: 329, distance: 50.9
click at [453, 530] on div "Drop Zone 4 is empty." at bounding box center [393, 530] width 119 height 0
drag, startPoint x: 1178, startPoint y: 326, endPoint x: 918, endPoint y: 340, distance: 260.6
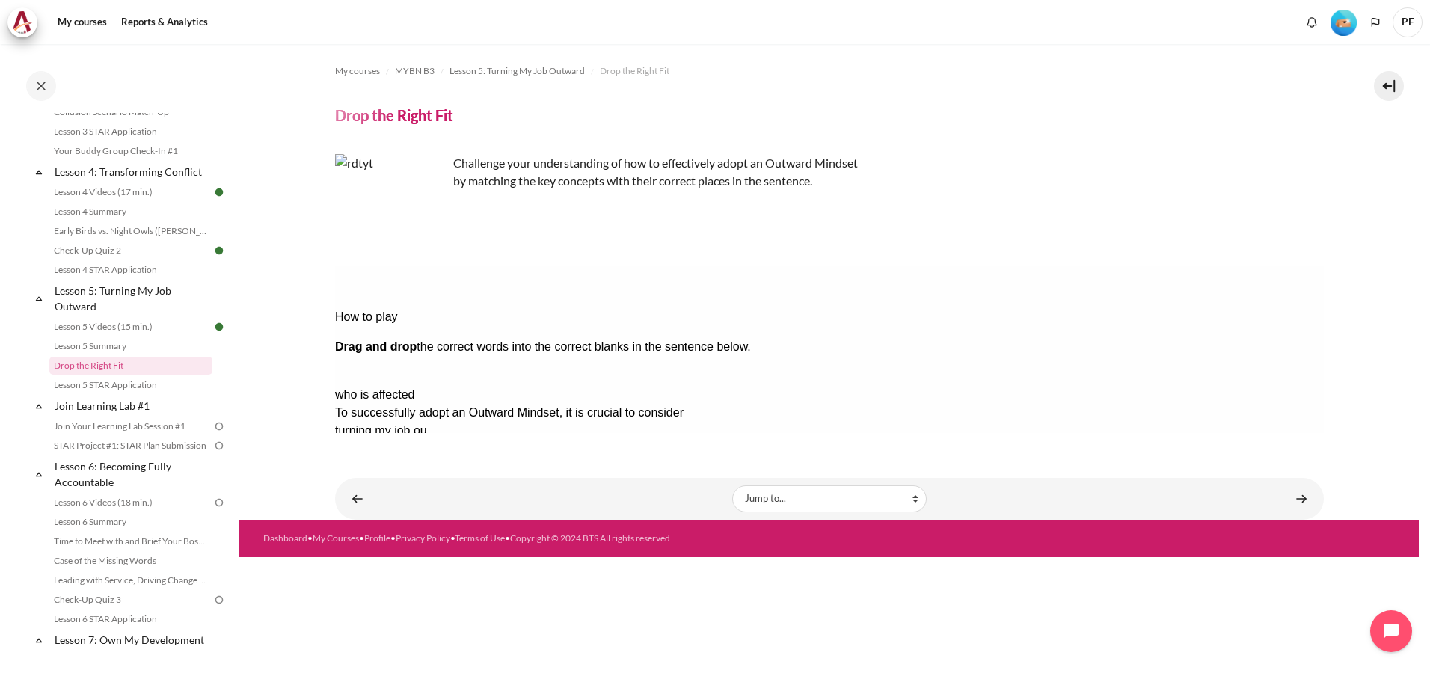
drag, startPoint x: 1231, startPoint y: 334, endPoint x: 962, endPoint y: 355, distance: 270.1
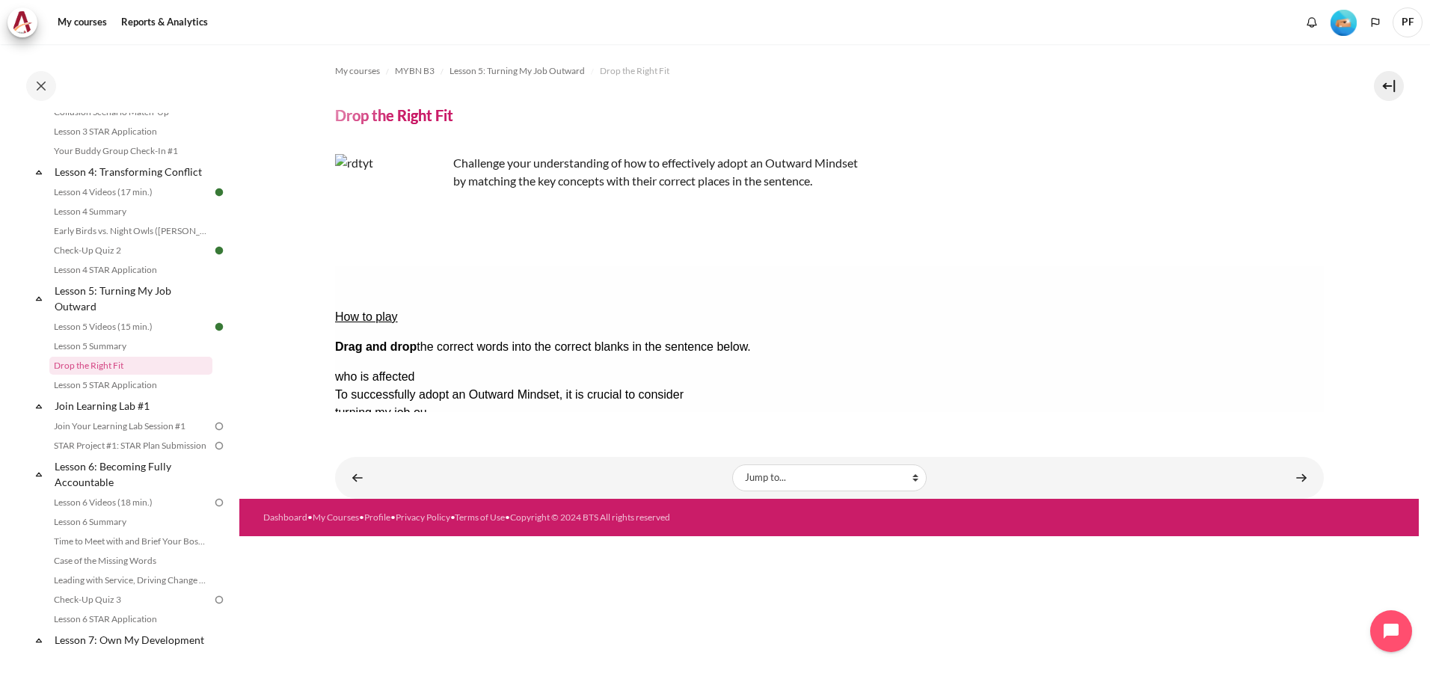
click at [453, 512] on div "what I do and who..." at bounding box center [393, 521] width 119 height 18
drag, startPoint x: 892, startPoint y: 354, endPoint x: 1197, endPoint y: 377, distance: 305.2
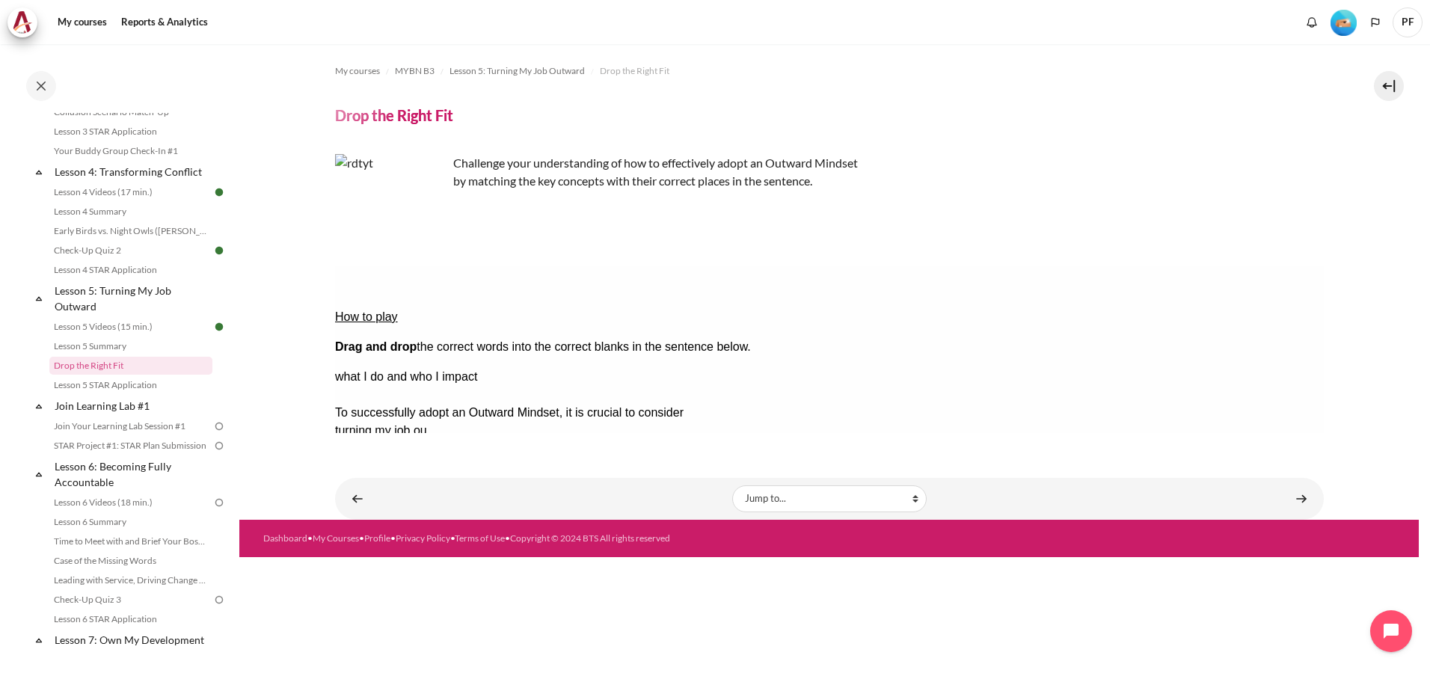
drag, startPoint x: 1209, startPoint y: 357, endPoint x: 914, endPoint y: 356, distance: 294.7
click at [375, 549] on button "Check Check the answers. The responses will be marked as correct, incorrect, or…" at bounding box center [354, 557] width 40 height 16
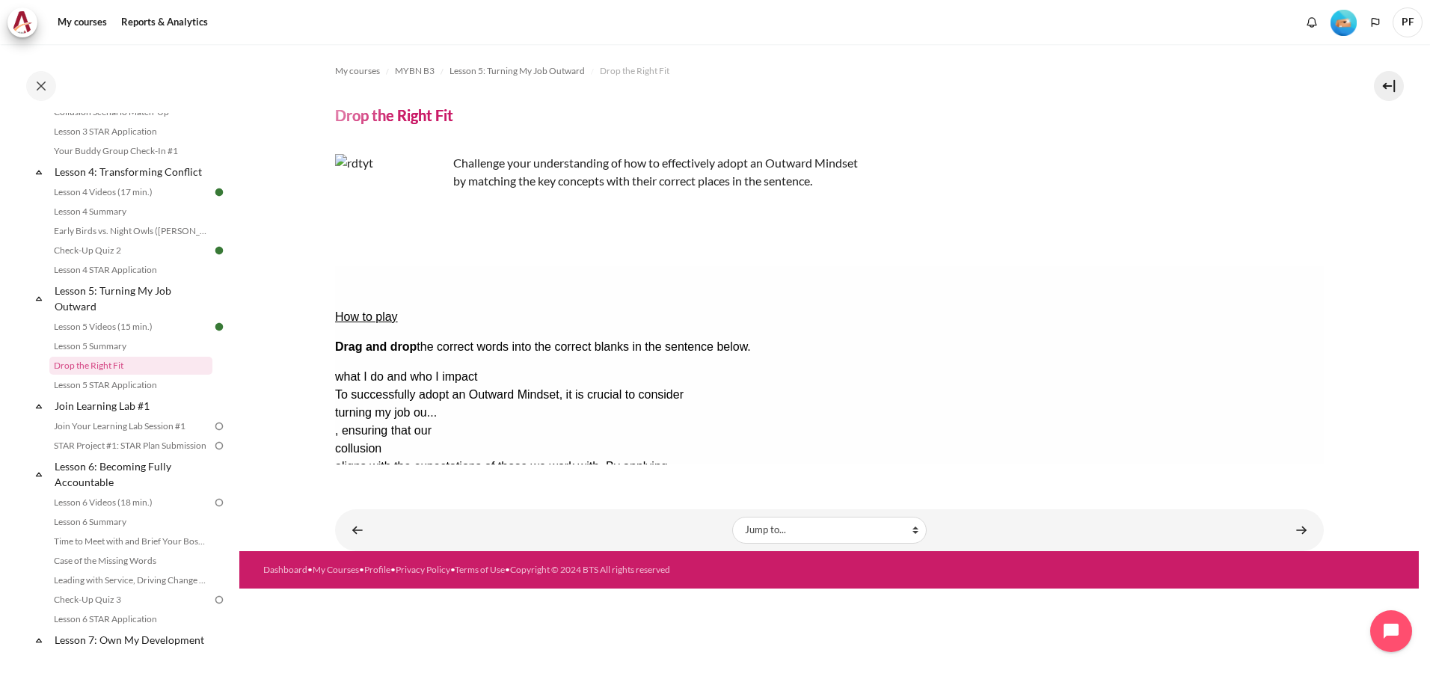
click at [444, 595] on button "Retry Retry the task. Reset all responses and start the task over again." at bounding box center [426, 603] width 36 height 16
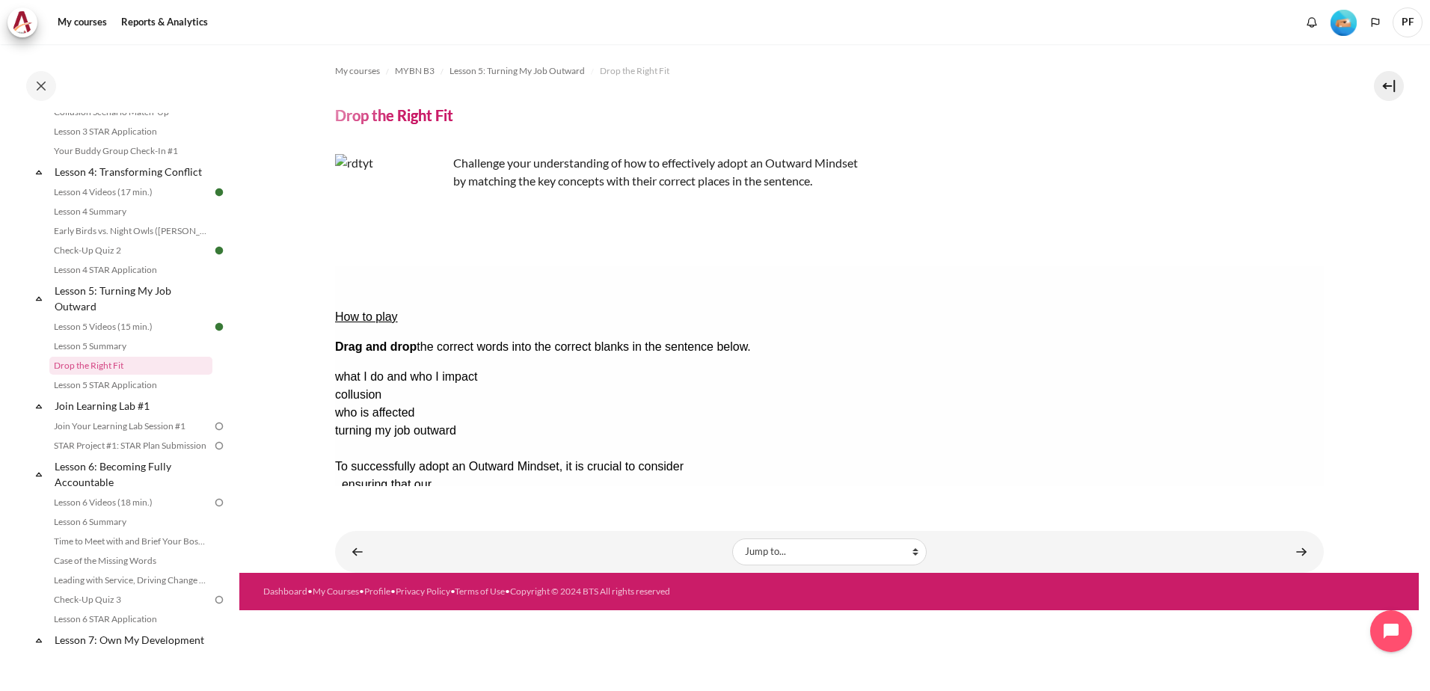
drag, startPoint x: 1197, startPoint y: 417, endPoint x: 731, endPoint y: 307, distance: 479.6
click at [1212, 368] on div "job map" at bounding box center [828, 377] width 989 height 18
drag, startPoint x: 1091, startPoint y: 332, endPoint x: 716, endPoint y: 320, distance: 375.6
drag, startPoint x: 1239, startPoint y: 334, endPoint x: 726, endPoint y: 285, distance: 515.3
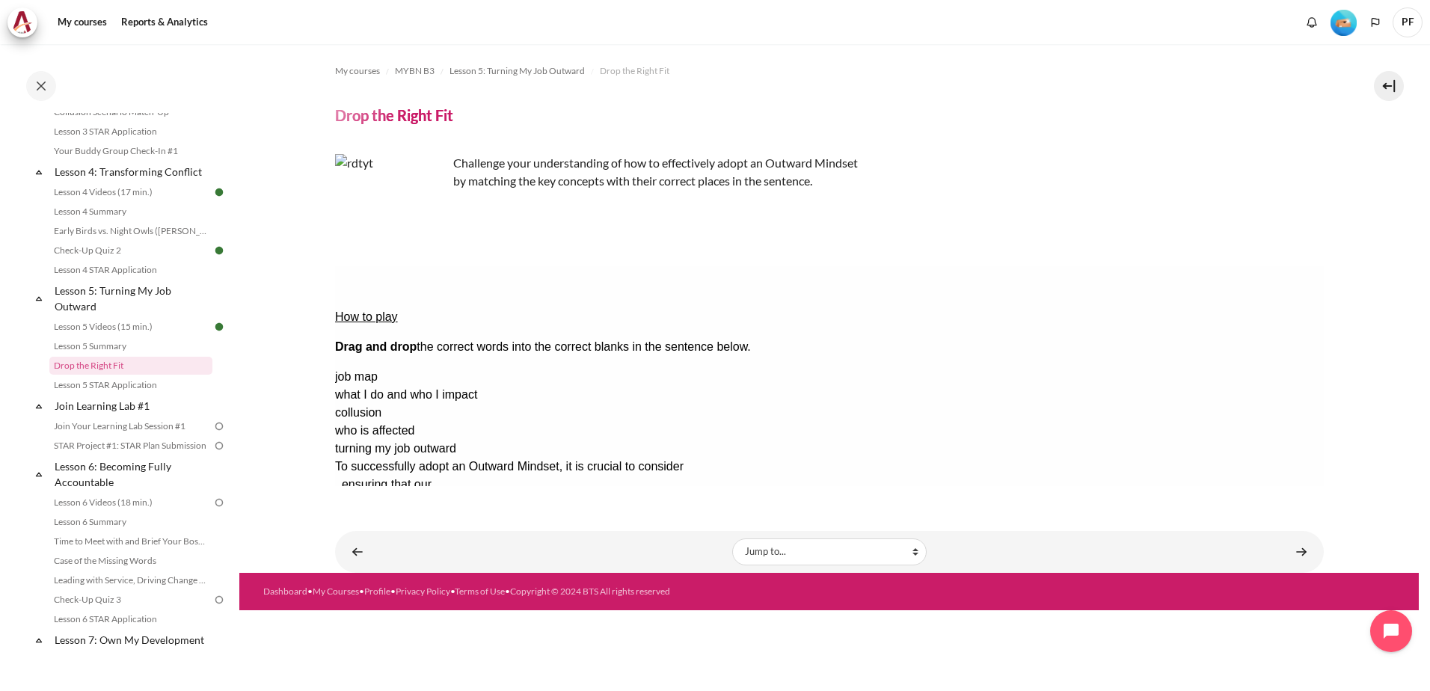
click at [1241, 368] on div "job map" at bounding box center [828, 377] width 989 height 18
drag, startPoint x: 1236, startPoint y: 330, endPoint x: 732, endPoint y: 297, distance: 504.4
drag, startPoint x: 1193, startPoint y: 333, endPoint x: 693, endPoint y: 271, distance: 503.3
drag, startPoint x: 1177, startPoint y: 335, endPoint x: 684, endPoint y: 288, distance: 495.8
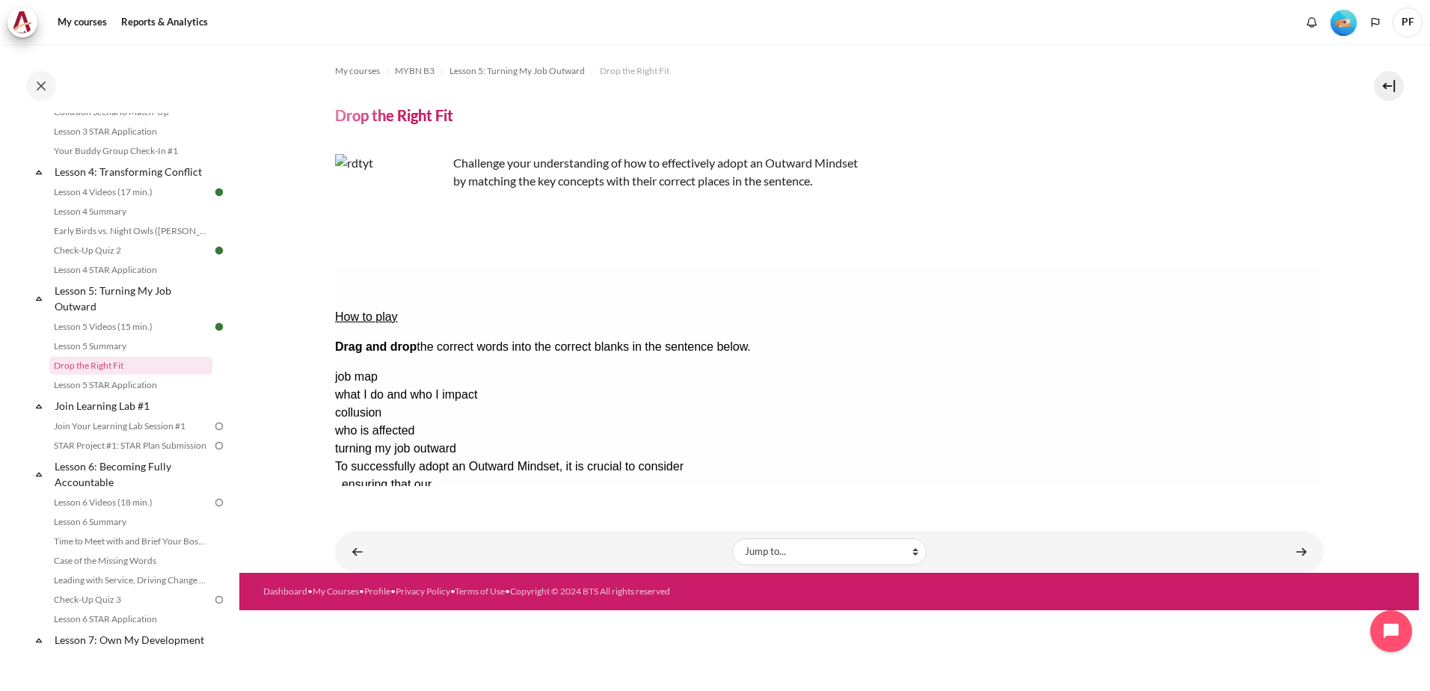
click at [1249, 368] on div "job map" at bounding box center [828, 377] width 989 height 18
drag, startPoint x: 955, startPoint y: 331, endPoint x: 722, endPoint y: 331, distance: 233.3
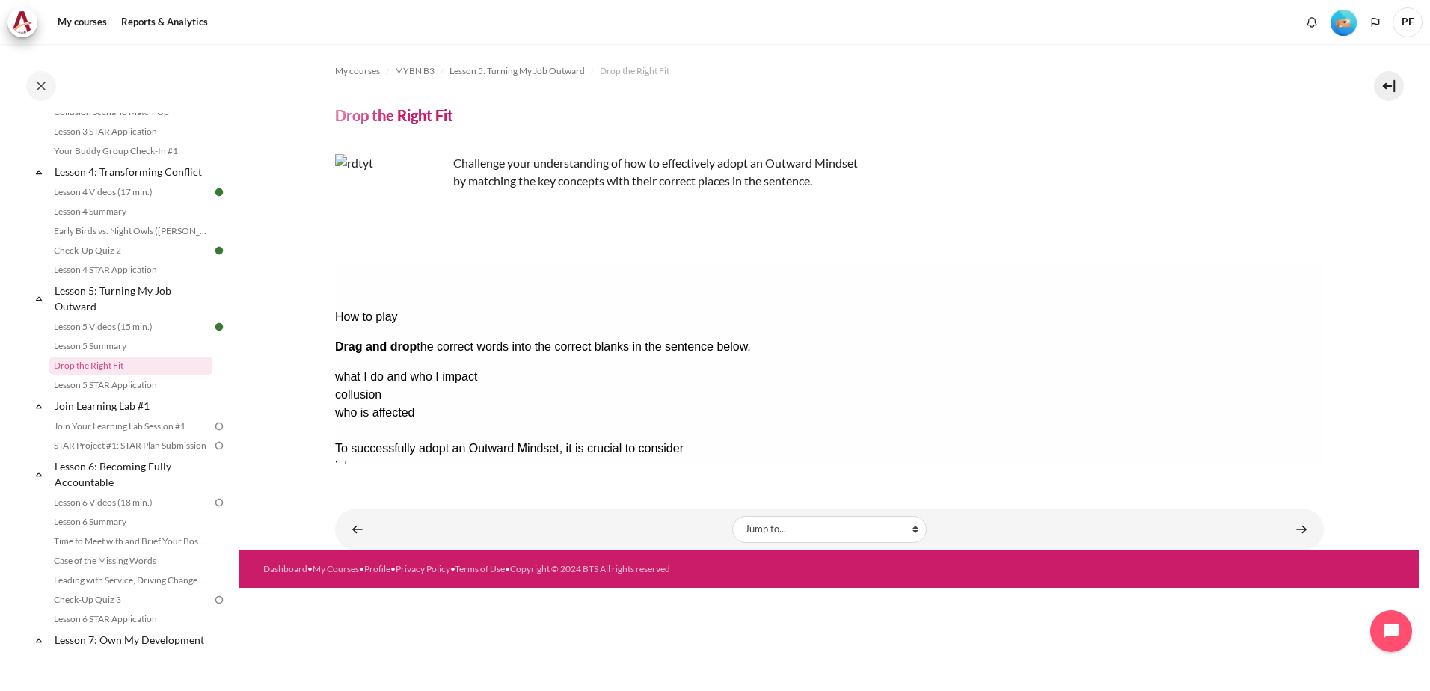
drag, startPoint x: 1240, startPoint y: 402, endPoint x: 1019, endPoint y: 291, distance: 247.5
click at [1210, 368] on div "turning my job outward" at bounding box center [828, 377] width 989 height 18
drag, startPoint x: 1210, startPoint y: 332, endPoint x: 969, endPoint y: 302, distance: 242.7
click at [1250, 368] on div "turning my job outward" at bounding box center [828, 377] width 989 height 18
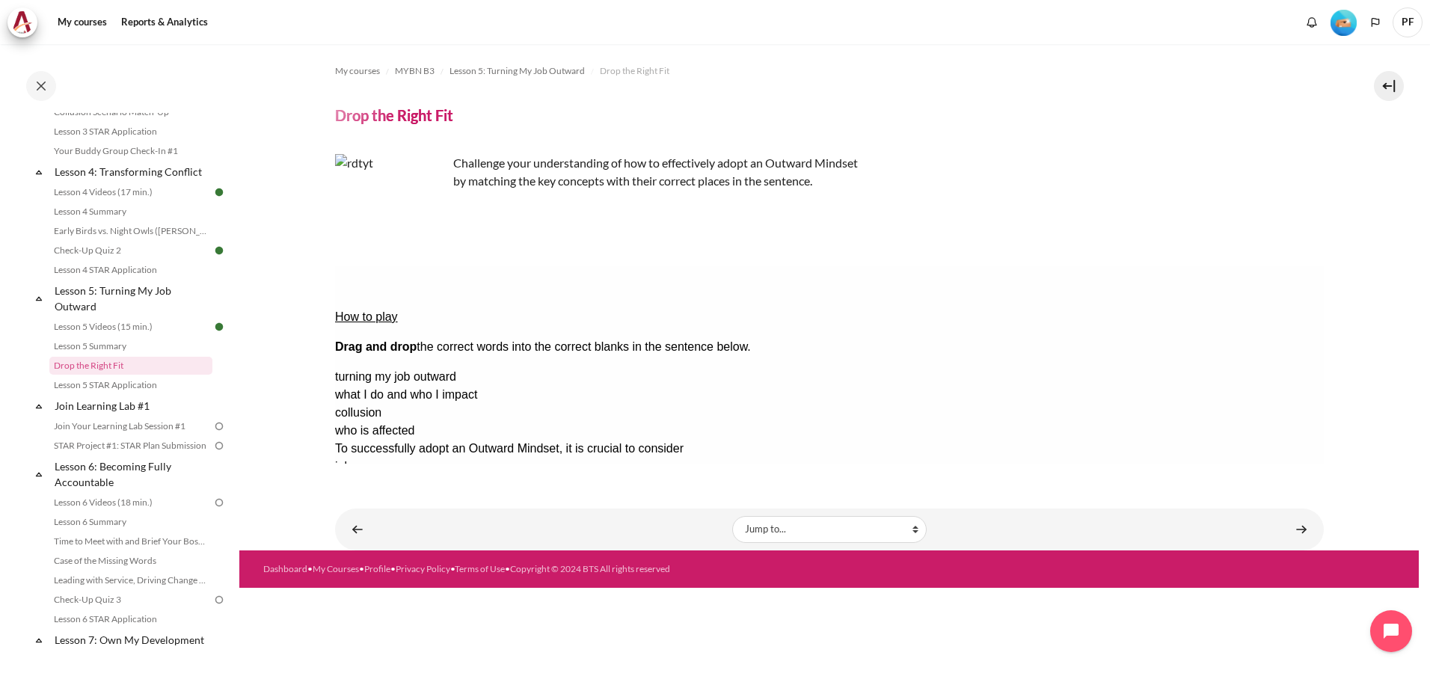
click at [1247, 368] on div "turning my job outward" at bounding box center [828, 377] width 989 height 18
drag, startPoint x: 1247, startPoint y: 329, endPoint x: 1099, endPoint y: 321, distance: 147.6
drag, startPoint x: 1099, startPoint y: 321, endPoint x: 1005, endPoint y: 307, distance: 95.3
click at [1005, 307] on div "How to play Drag and drop the correct words into the correct blanks in the sent…" at bounding box center [828, 415] width 989 height 299
drag, startPoint x: 1005, startPoint y: 307, endPoint x: 977, endPoint y: 295, distance: 30.8
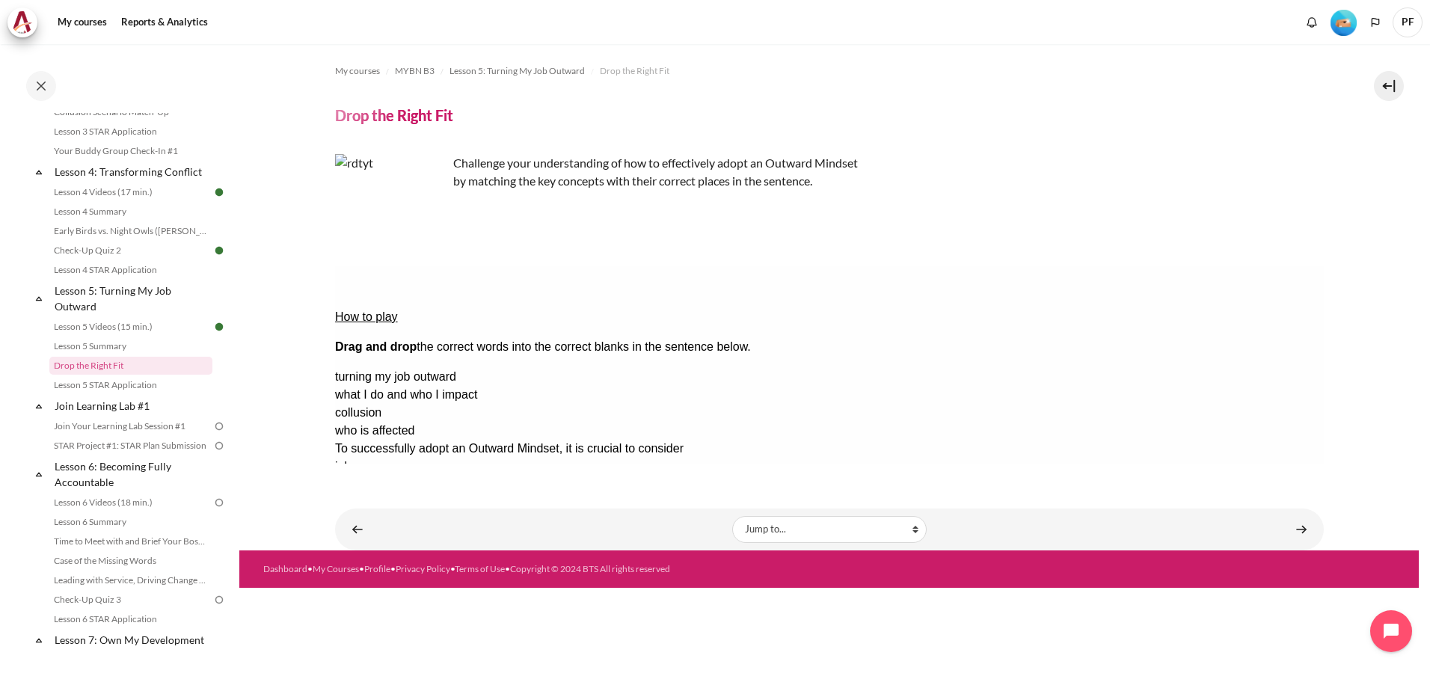
click at [959, 338] on p "Drag and drop the correct words into the correct blanks in the sentence below." at bounding box center [828, 347] width 989 height 18
drag, startPoint x: 1241, startPoint y: 333, endPoint x: 1010, endPoint y: 315, distance: 232.5
drag, startPoint x: 1176, startPoint y: 328, endPoint x: 910, endPoint y: 301, distance: 266.8
click at [1253, 368] on div "turning my job outward" at bounding box center [828, 377] width 989 height 18
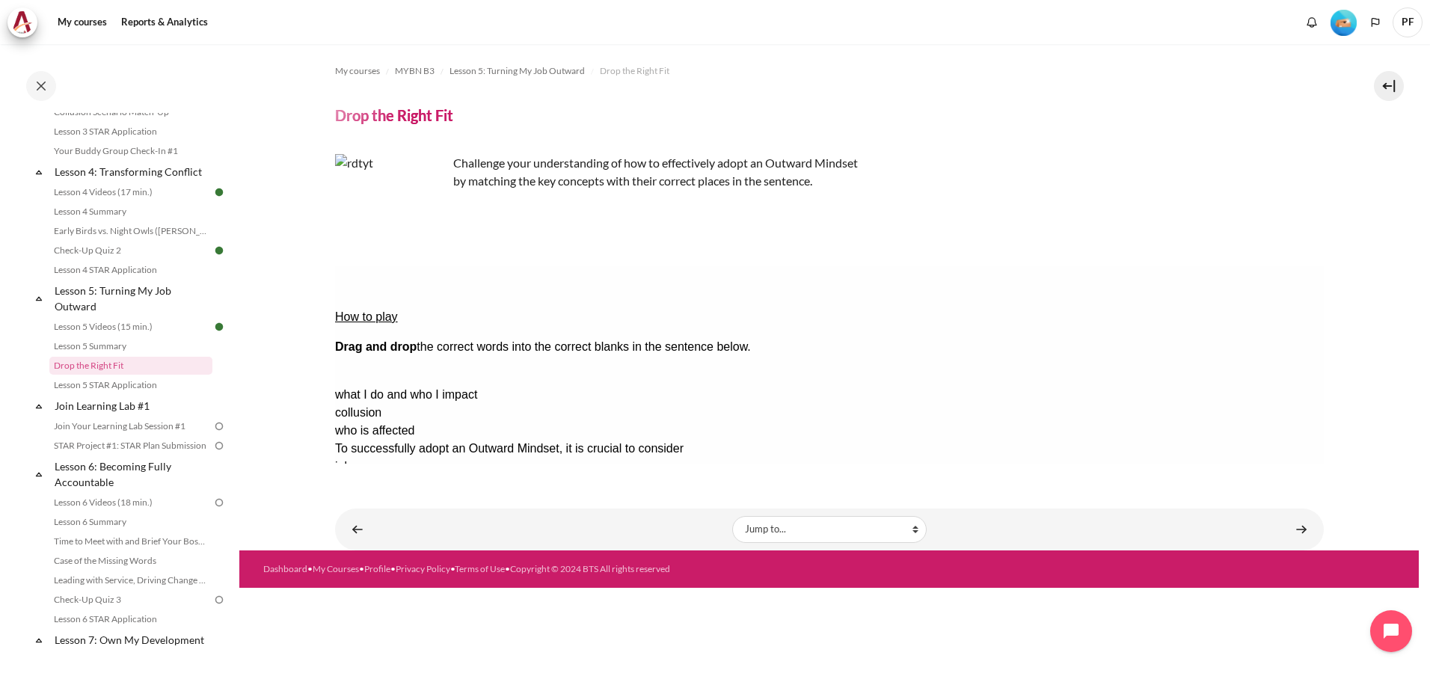
drag, startPoint x: 1239, startPoint y: 331, endPoint x: 977, endPoint y: 310, distance: 263.3
drag, startPoint x: 1182, startPoint y: 402, endPoint x: 908, endPoint y: 349, distance: 278.8
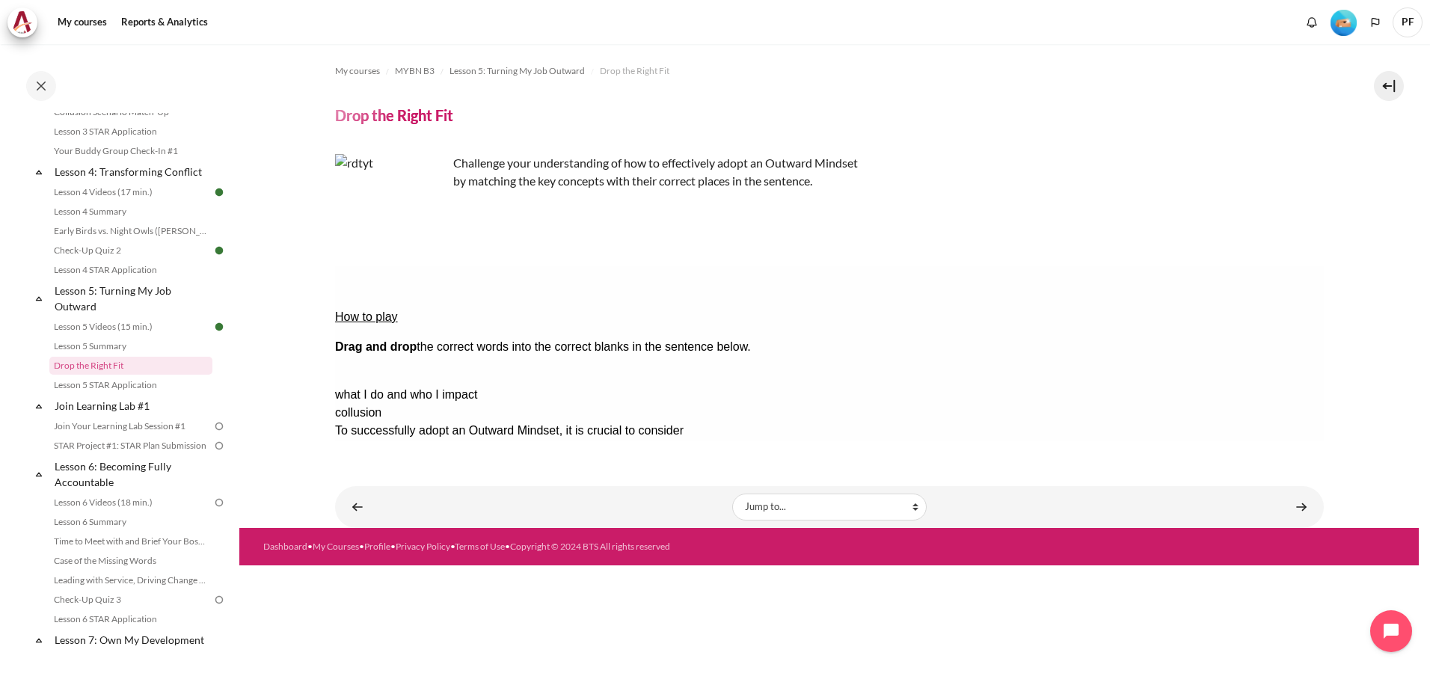
drag, startPoint x: 1228, startPoint y: 329, endPoint x: 658, endPoint y: 344, distance: 570.1
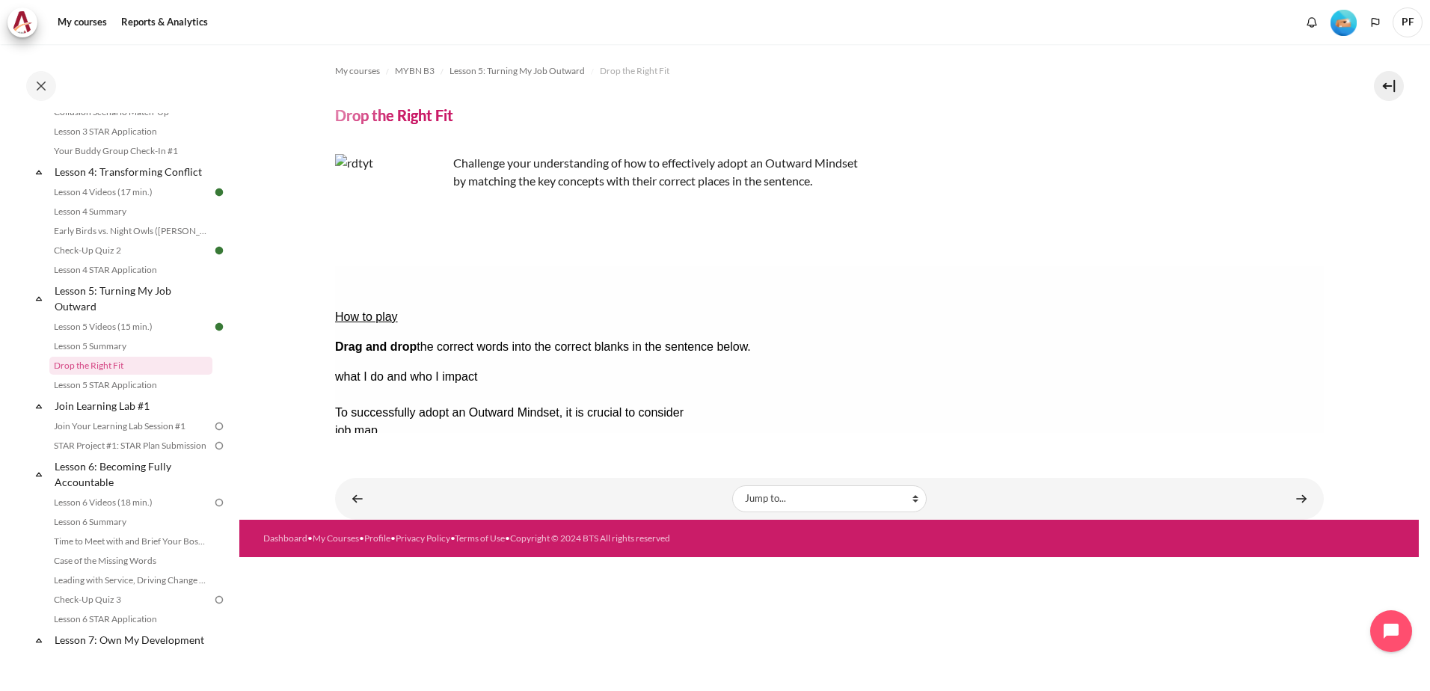
drag, startPoint x: 1195, startPoint y: 358, endPoint x: 932, endPoint y: 314, distance: 266.9
click at [1212, 368] on div "collusion" at bounding box center [828, 377] width 989 height 18
drag, startPoint x: 1212, startPoint y: 330, endPoint x: 917, endPoint y: 319, distance: 294.9
click at [1232, 368] on div "collusion" at bounding box center [828, 377] width 989 height 18
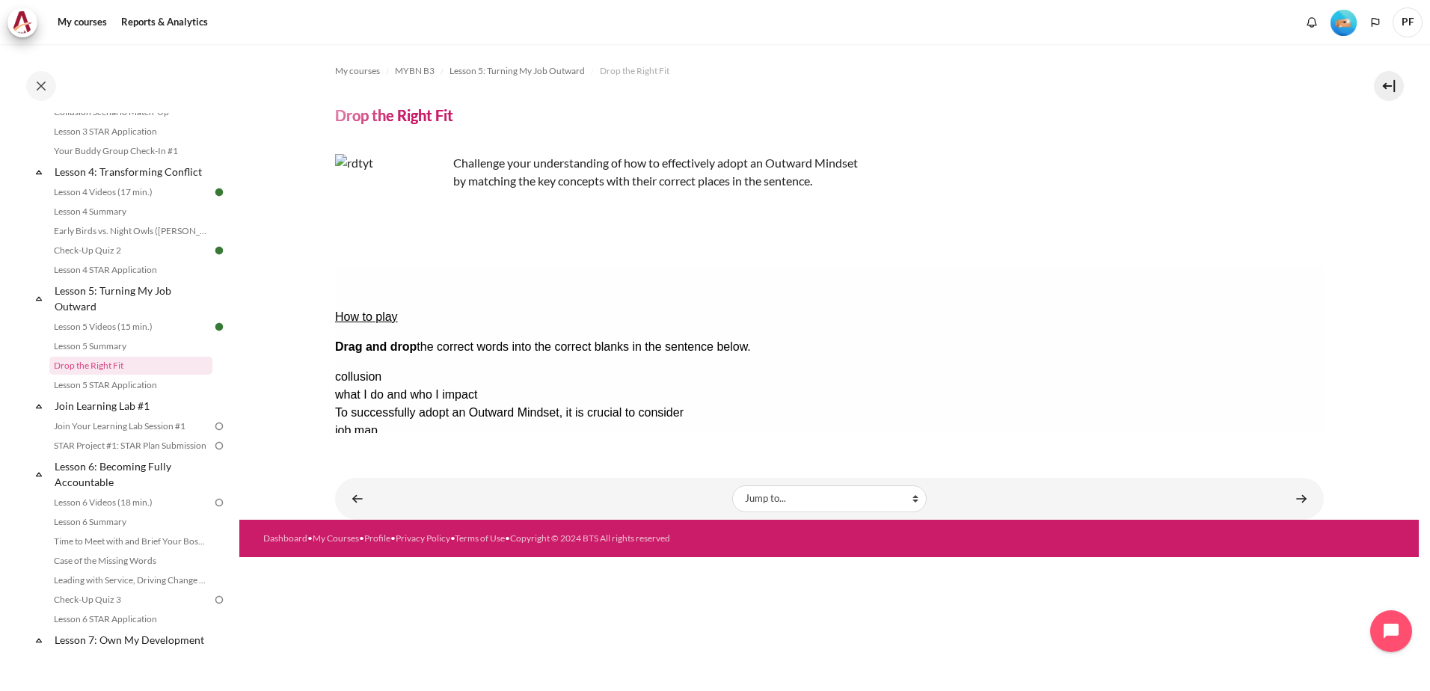
click at [1232, 368] on div "collusion" at bounding box center [828, 377] width 989 height 18
drag, startPoint x: 1232, startPoint y: 333, endPoint x: 966, endPoint y: 302, distance: 267.3
drag, startPoint x: 1203, startPoint y: 329, endPoint x: 955, endPoint y: 309, distance: 249.1
drag, startPoint x: 1184, startPoint y: 337, endPoint x: 918, endPoint y: 316, distance: 266.3
click at [1201, 368] on div "collusion" at bounding box center [828, 377] width 989 height 18
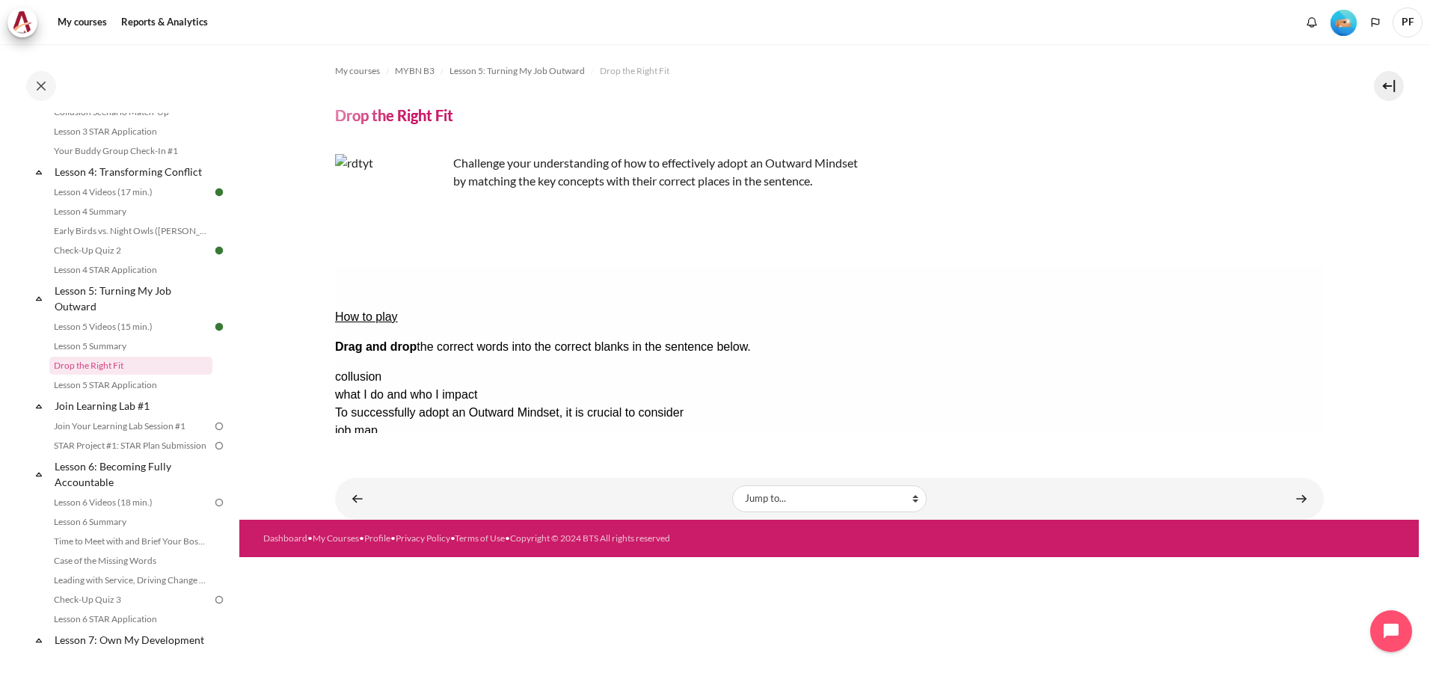
click at [1201, 368] on div "collusion" at bounding box center [828, 377] width 989 height 18
drag, startPoint x: 1218, startPoint y: 334, endPoint x: 966, endPoint y: 302, distance: 254.1
click at [453, 458] on div "Drop Zone 2 is empty." at bounding box center [393, 458] width 119 height 0
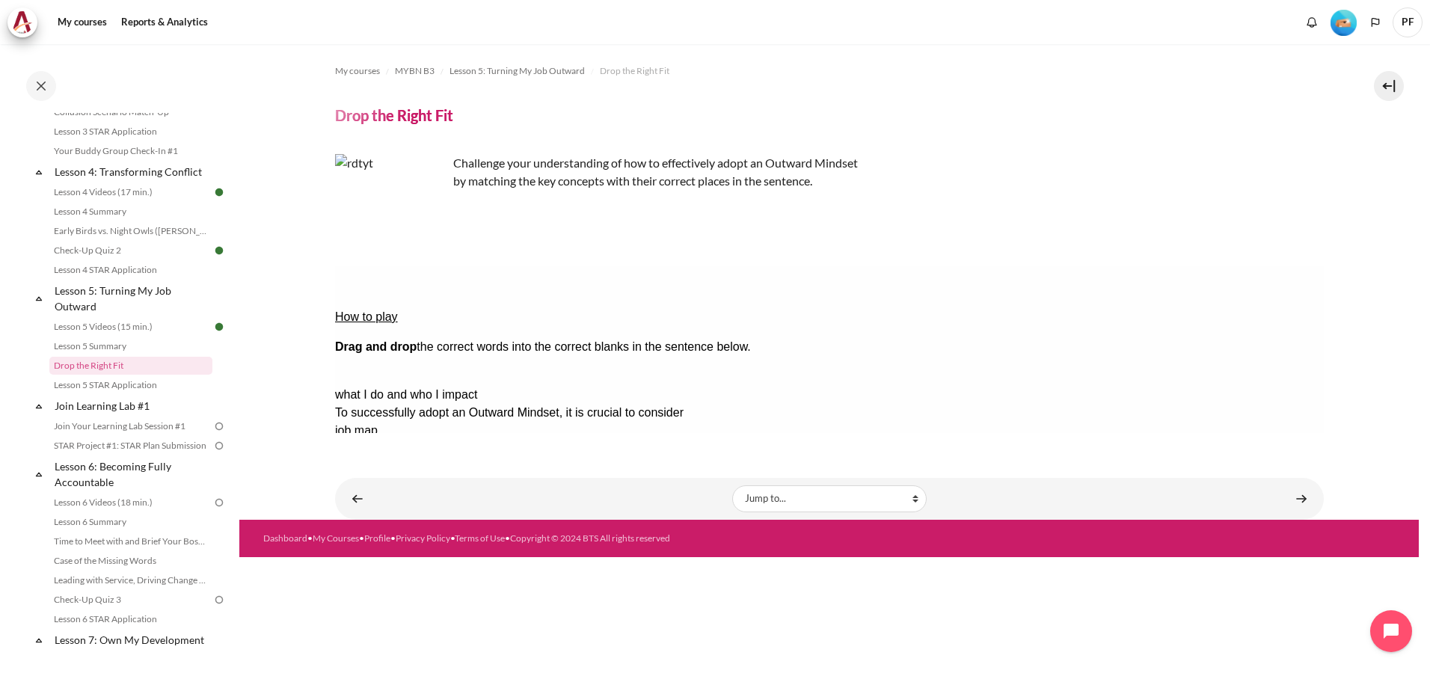
drag, startPoint x: 1199, startPoint y: 336, endPoint x: 972, endPoint y: 325, distance: 227.6
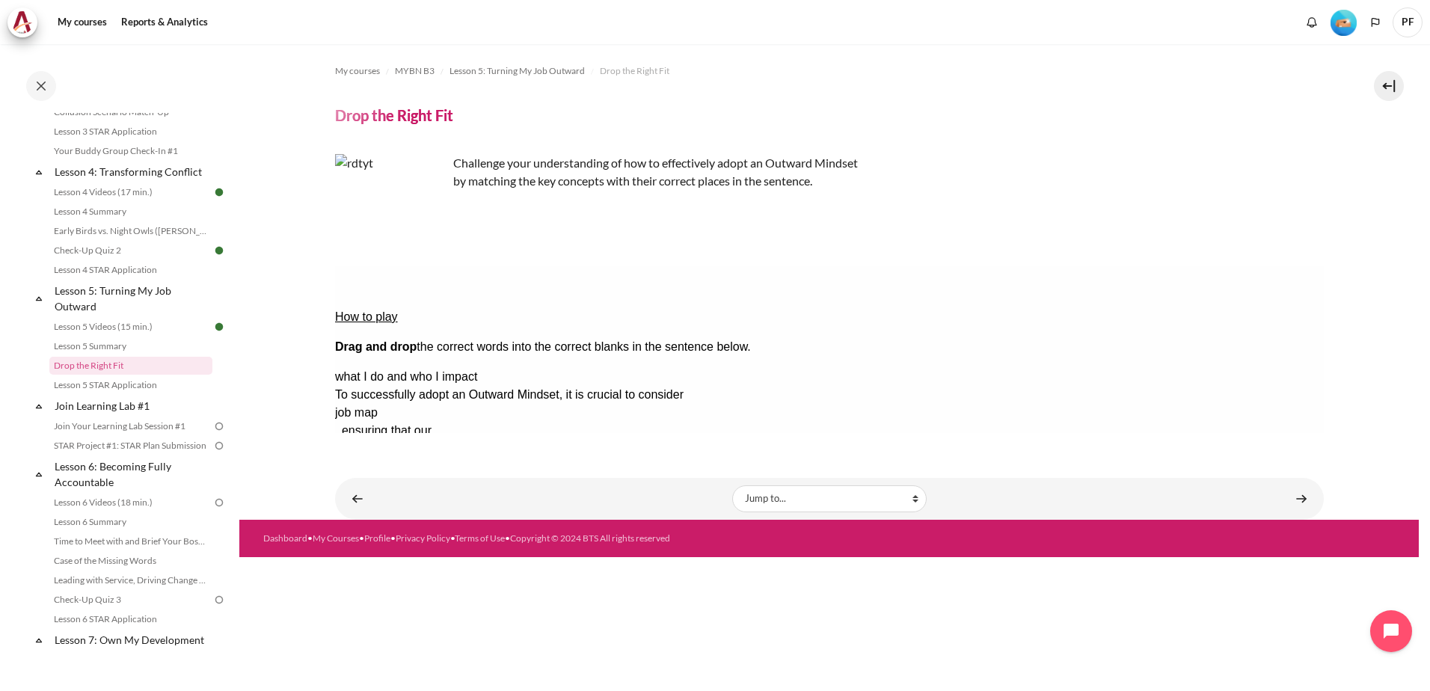
drag, startPoint x: 395, startPoint y: 408, endPoint x: 840, endPoint y: 705, distance: 535.0
click at [375, 549] on button "Check Check the answers. The responses will be marked as correct, incorrect, or…" at bounding box center [354, 557] width 40 height 16
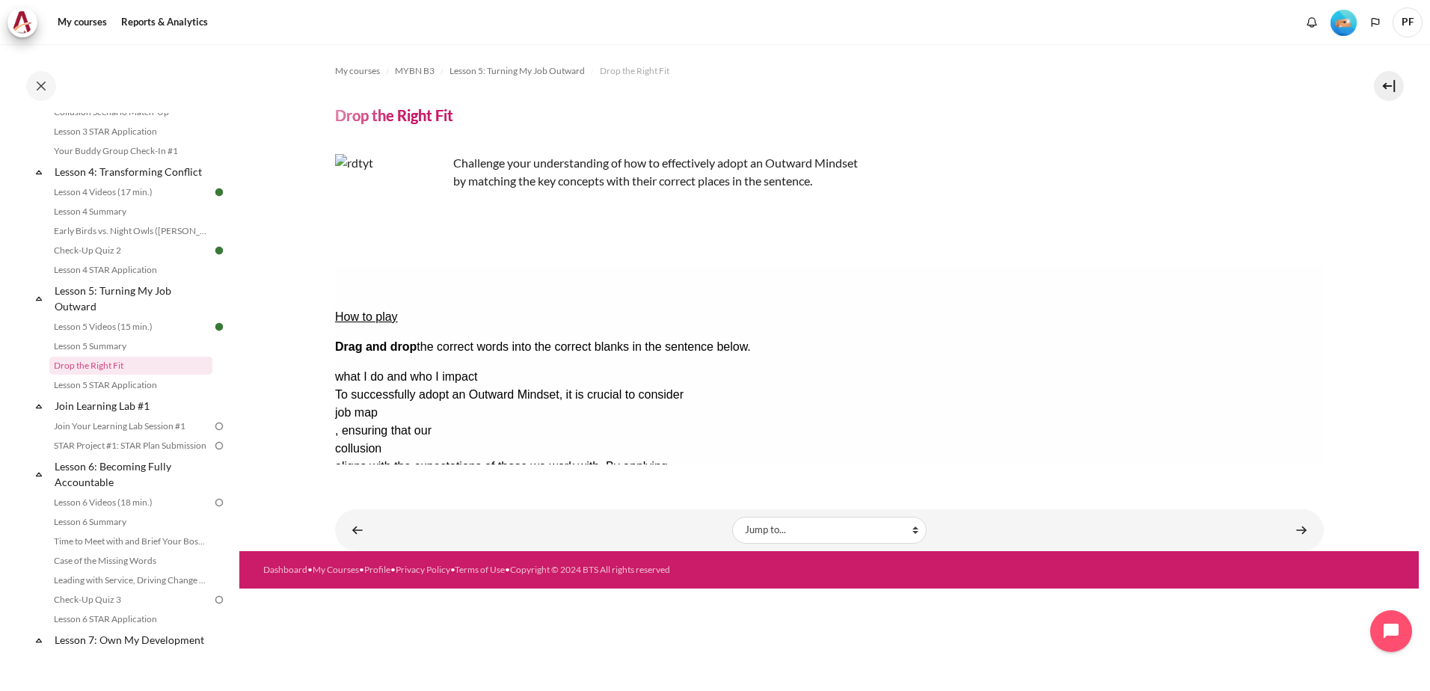
click at [444, 595] on button "Retry Retry the task. Reset all responses and start the task over again." at bounding box center [426, 603] width 36 height 16
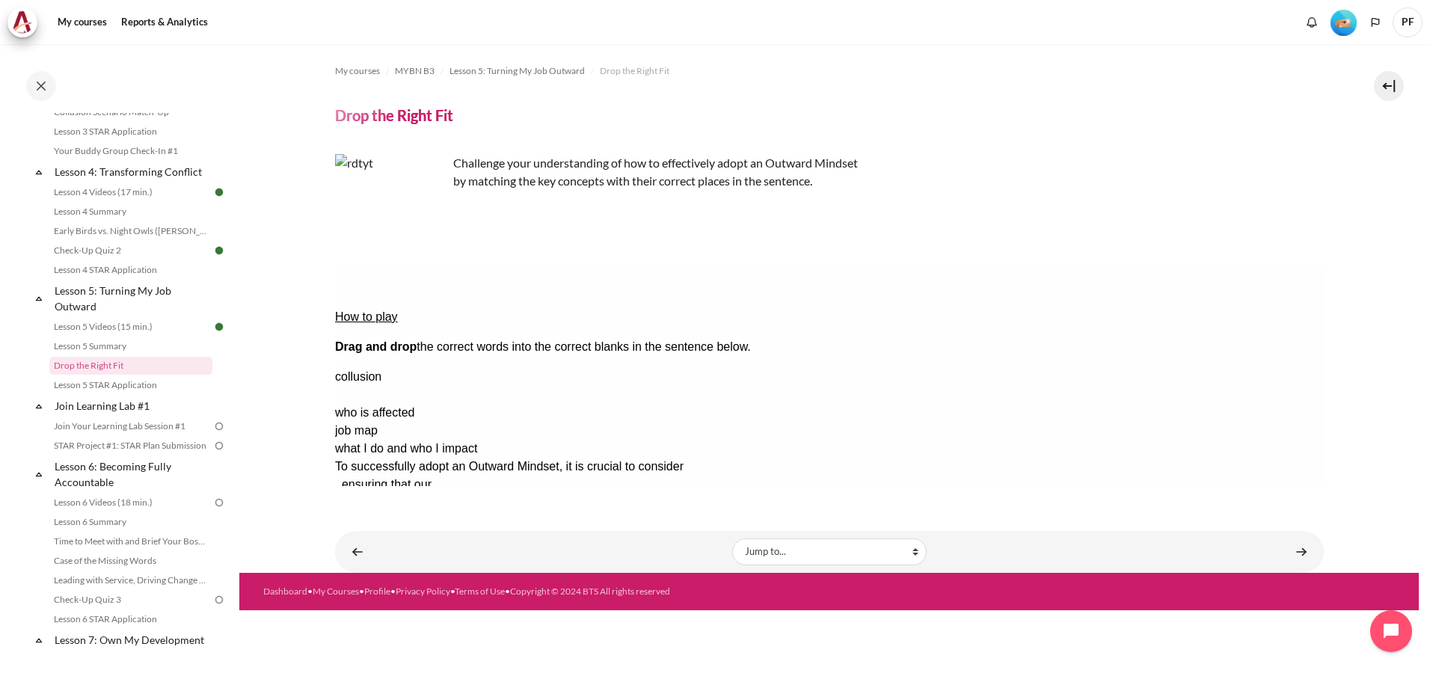
drag, startPoint x: 1173, startPoint y: 351, endPoint x: 576, endPoint y: 343, distance: 596.9
click at [453, 512] on div "Drop Zone 3 is empty." at bounding box center [393, 512] width 119 height 0
click at [1191, 368] on div "turning my job outward" at bounding box center [828, 377] width 989 height 18
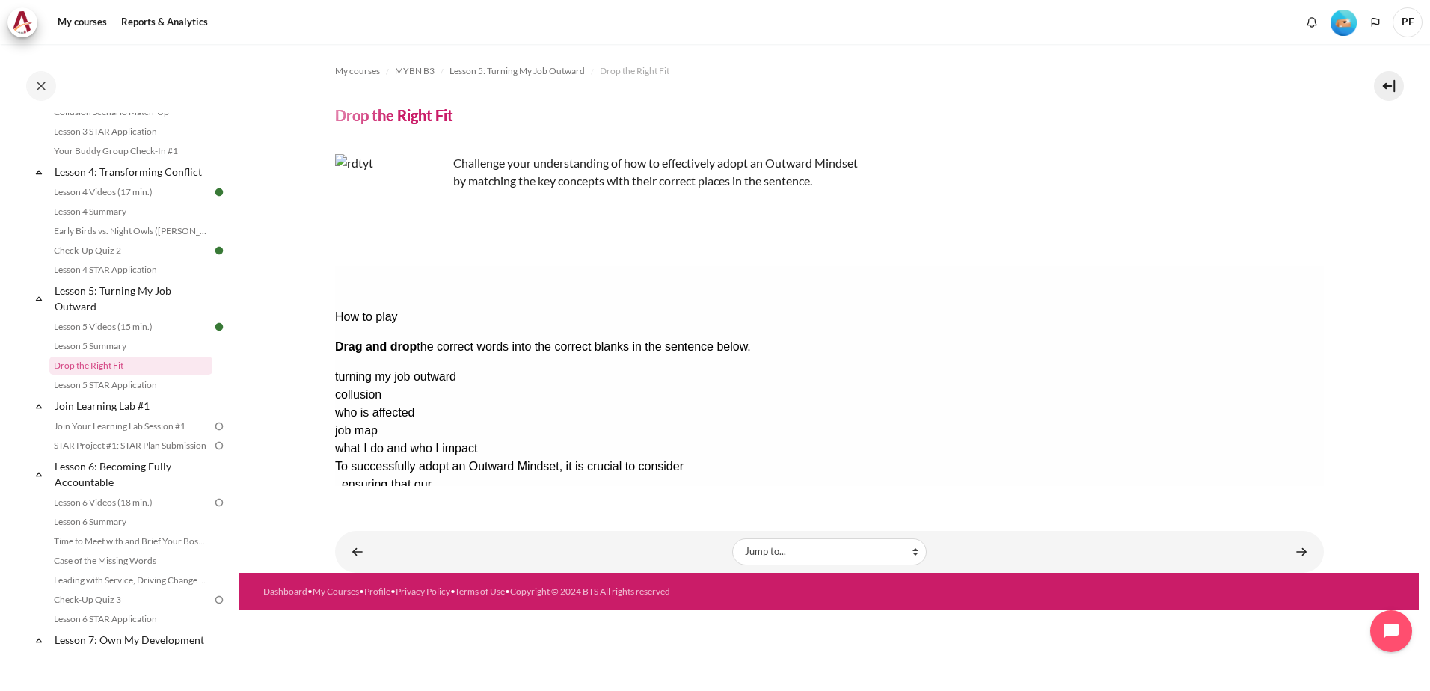
click at [1191, 368] on div "turning my job outward" at bounding box center [828, 377] width 989 height 18
drag, startPoint x: 1215, startPoint y: 334, endPoint x: 626, endPoint y: 352, distance: 588.9
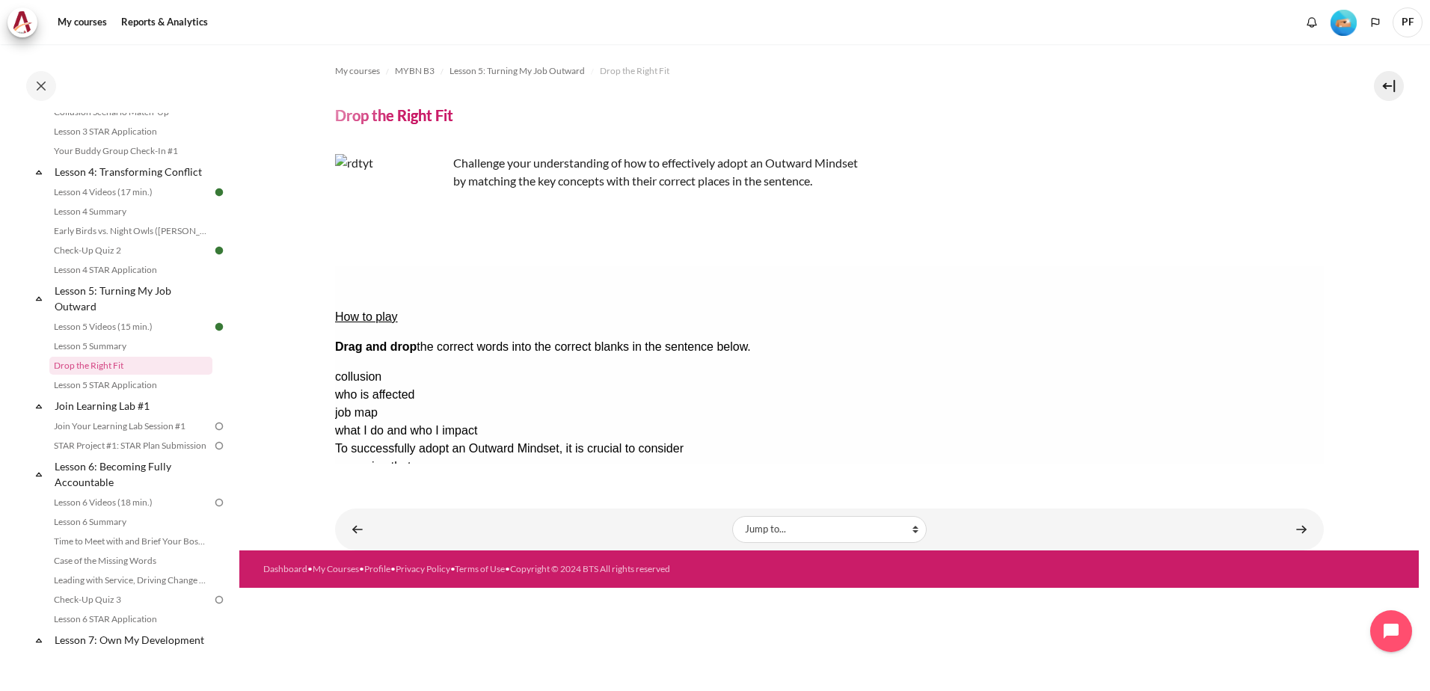
click at [1192, 386] on div "who is affected" at bounding box center [828, 395] width 989 height 18
drag, startPoint x: 1192, startPoint y: 352, endPoint x: 922, endPoint y: 352, distance: 270.0
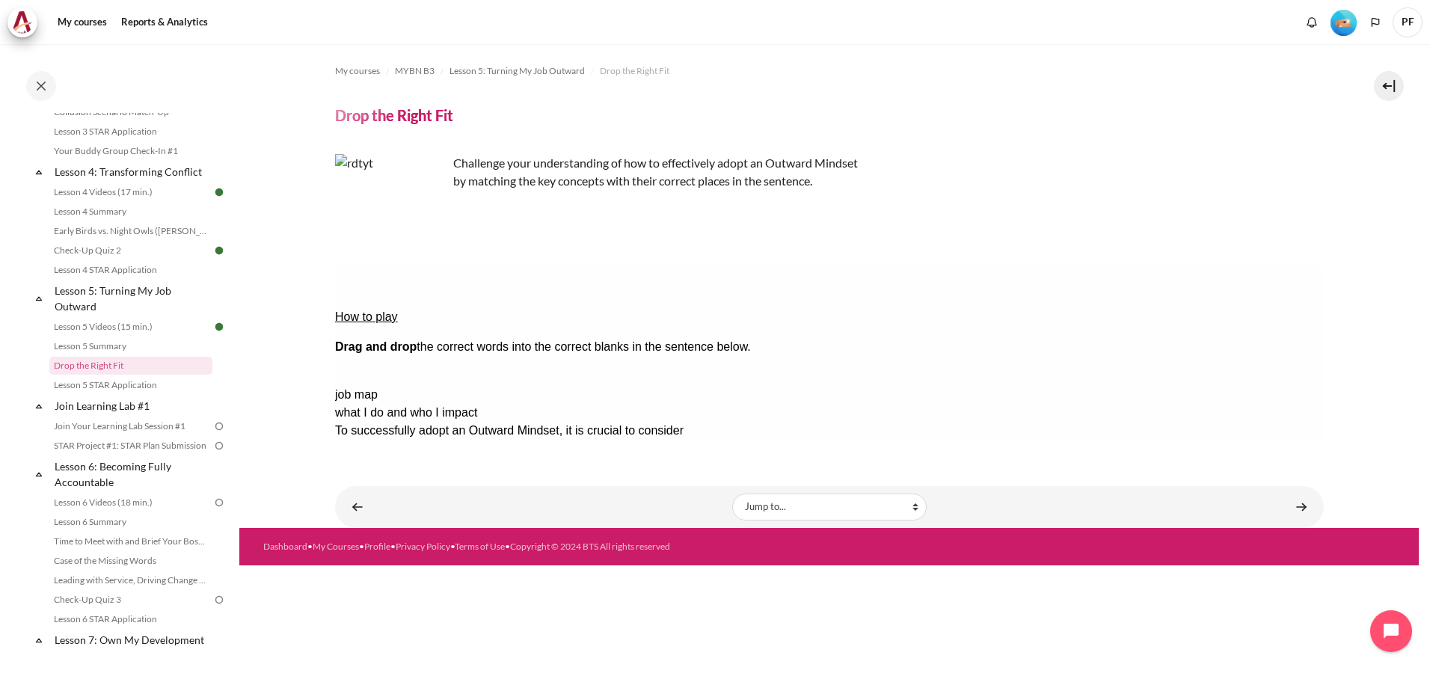
drag, startPoint x: 1189, startPoint y: 332, endPoint x: 713, endPoint y: 322, distance: 475.8
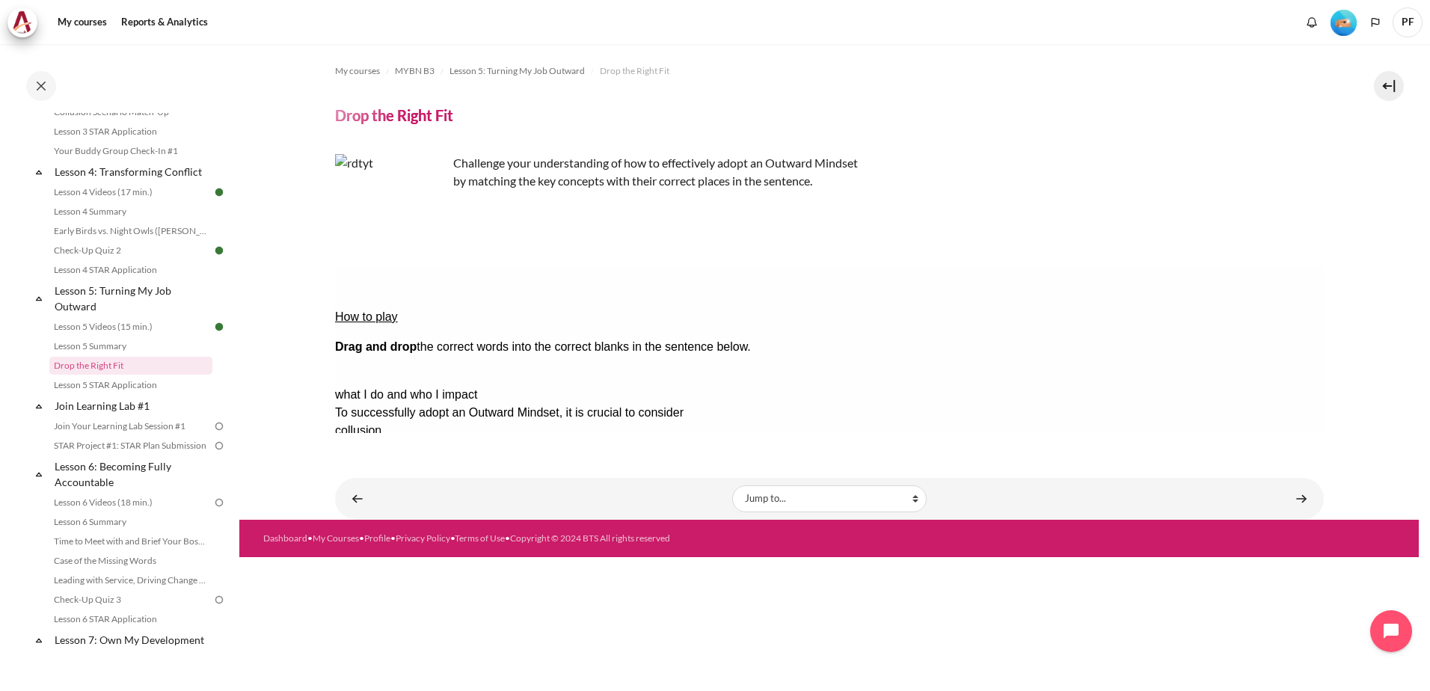
drag, startPoint x: 1227, startPoint y: 331, endPoint x: 960, endPoint y: 325, distance: 267.1
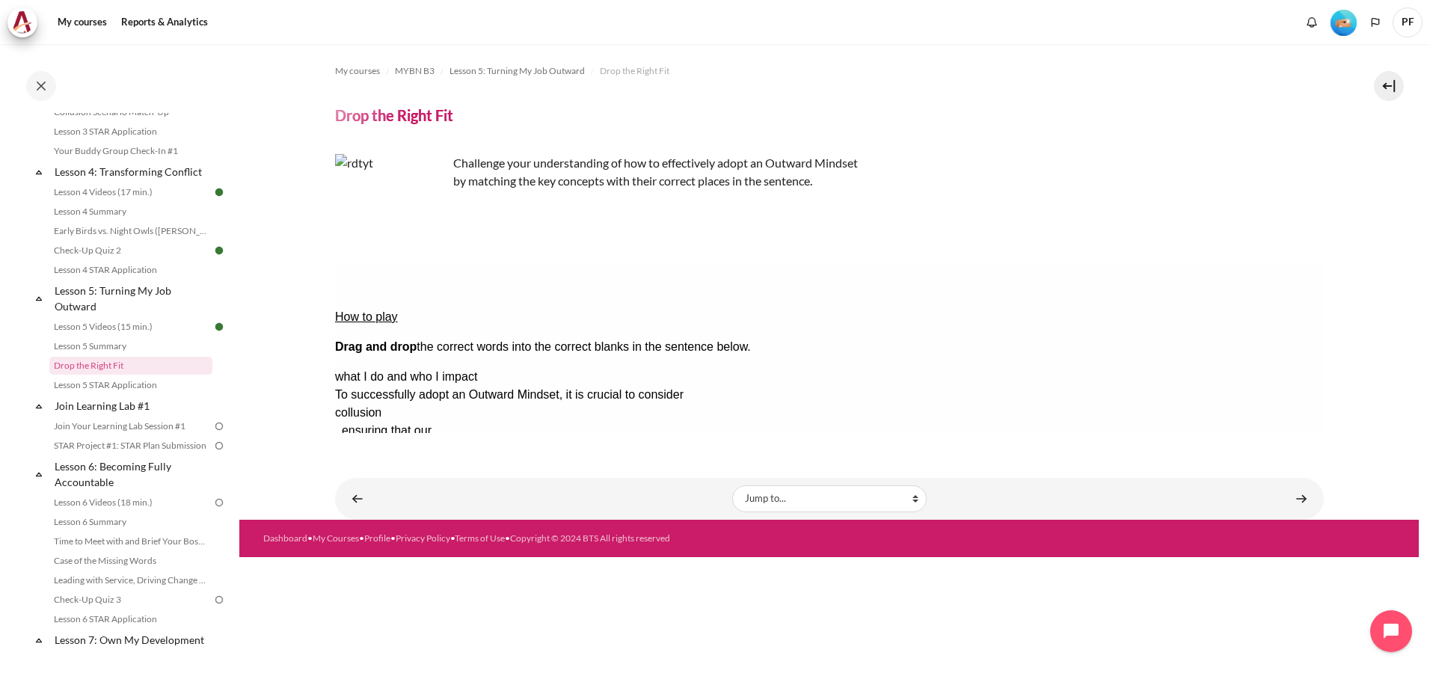
click at [375, 549] on button "Check Check the answers. The responses will be marked as correct, incorrect, or…" at bounding box center [354, 557] width 40 height 16
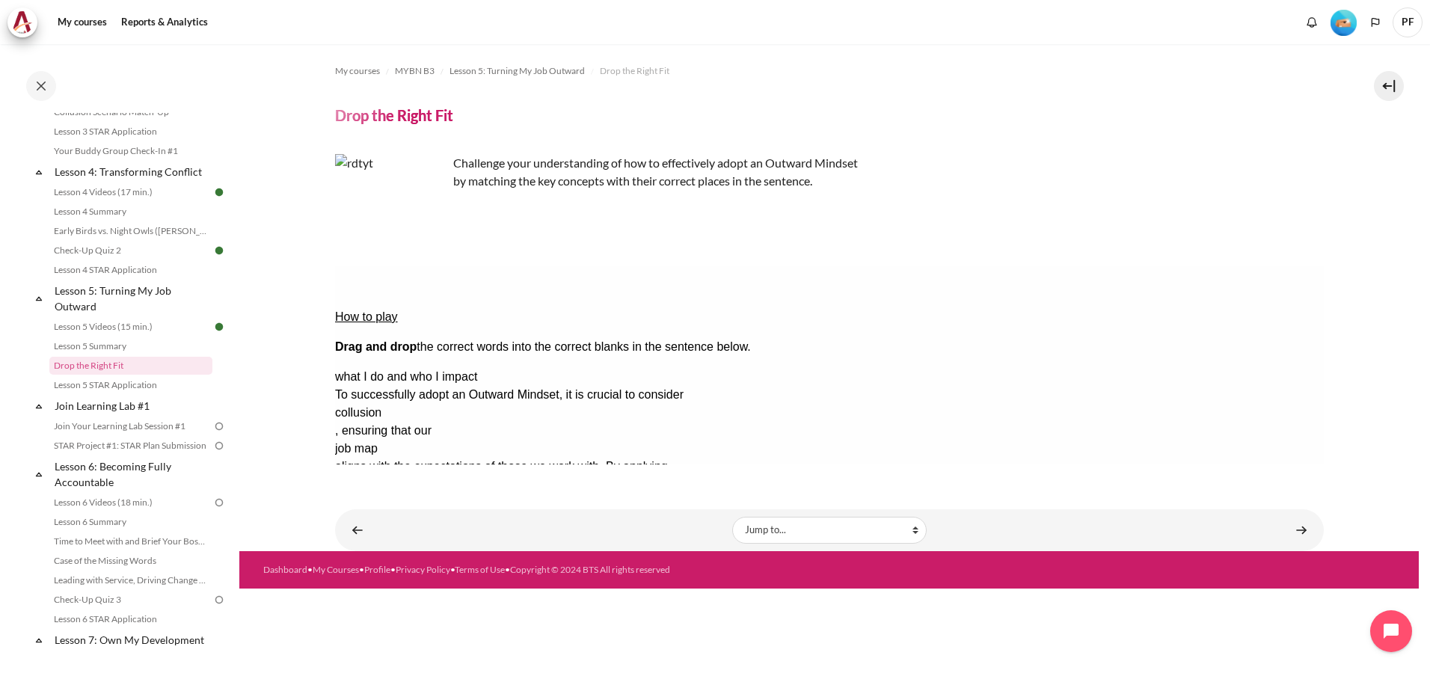
click at [444, 595] on button "Retry Retry the task. Reset all responses and start the task over again." at bounding box center [426, 603] width 36 height 16
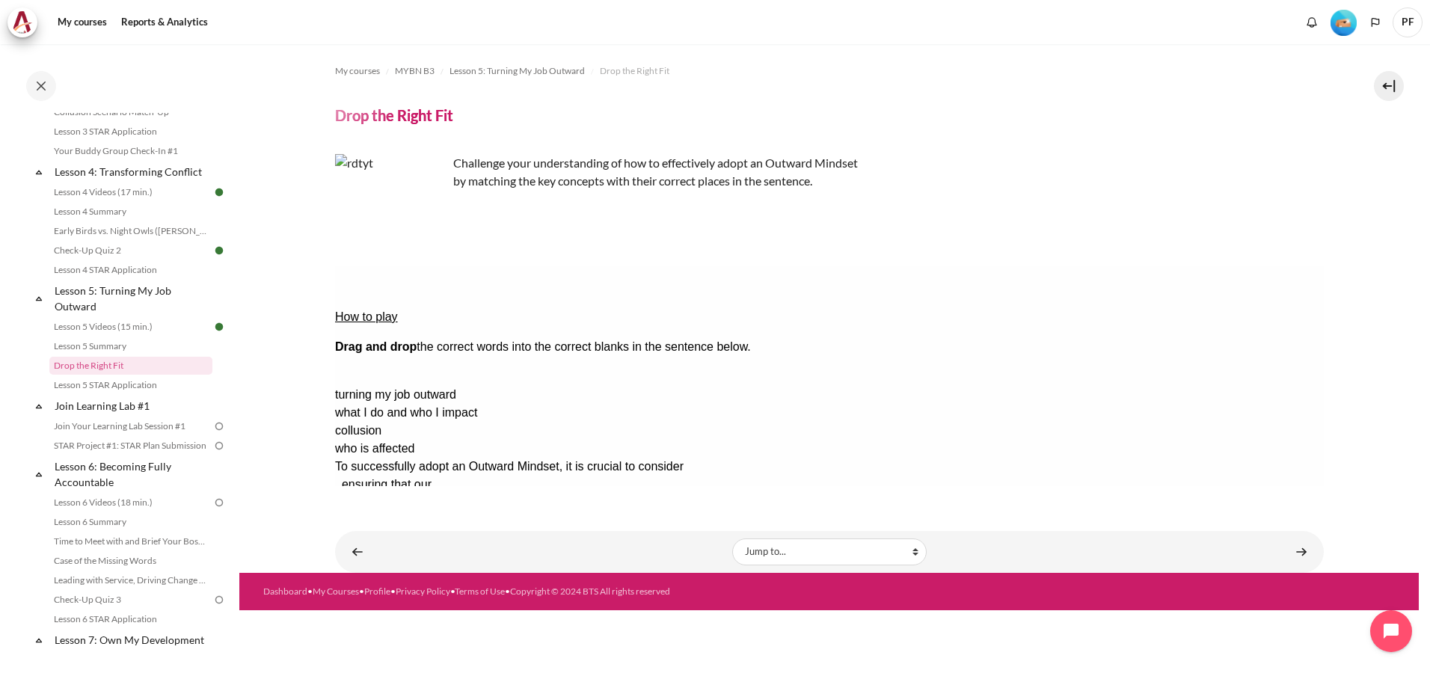
drag, startPoint x: 1189, startPoint y: 325, endPoint x: 942, endPoint y: 322, distance: 247.6
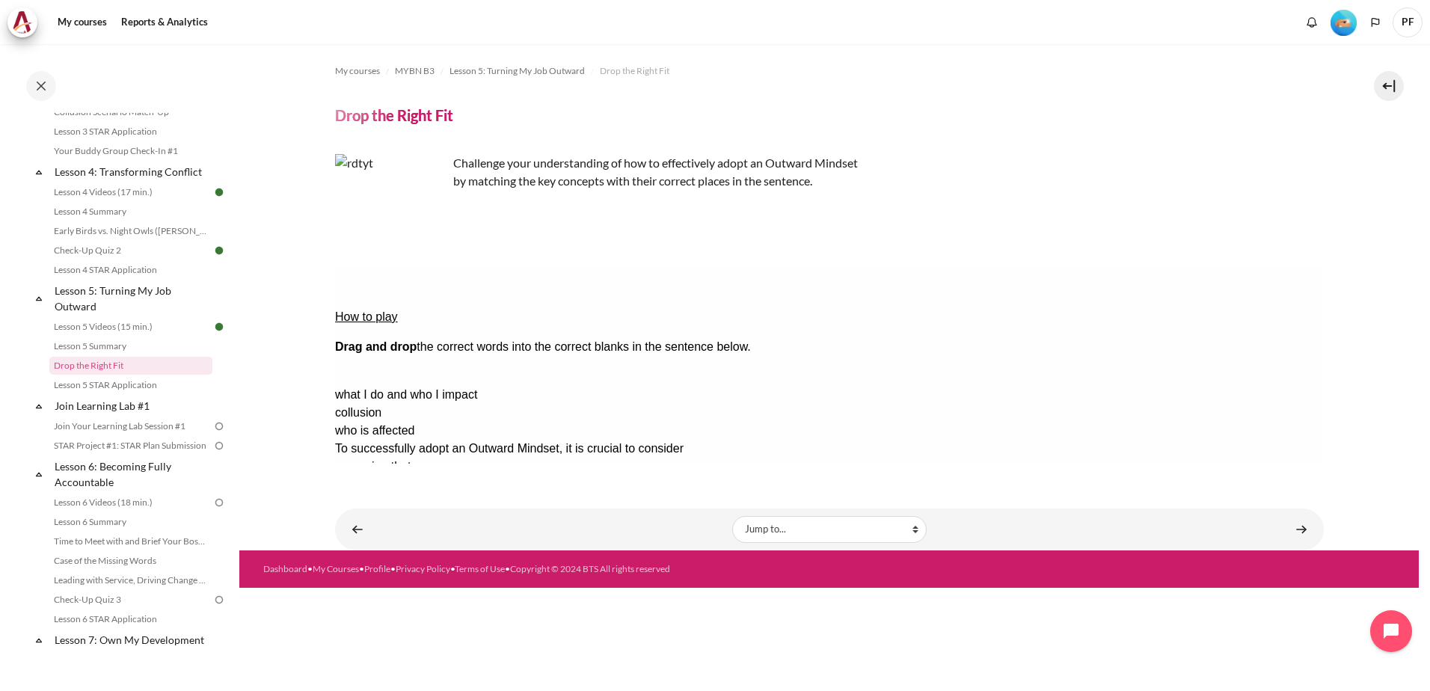
drag, startPoint x: 1217, startPoint y: 328, endPoint x: 647, endPoint y: 345, distance: 570.1
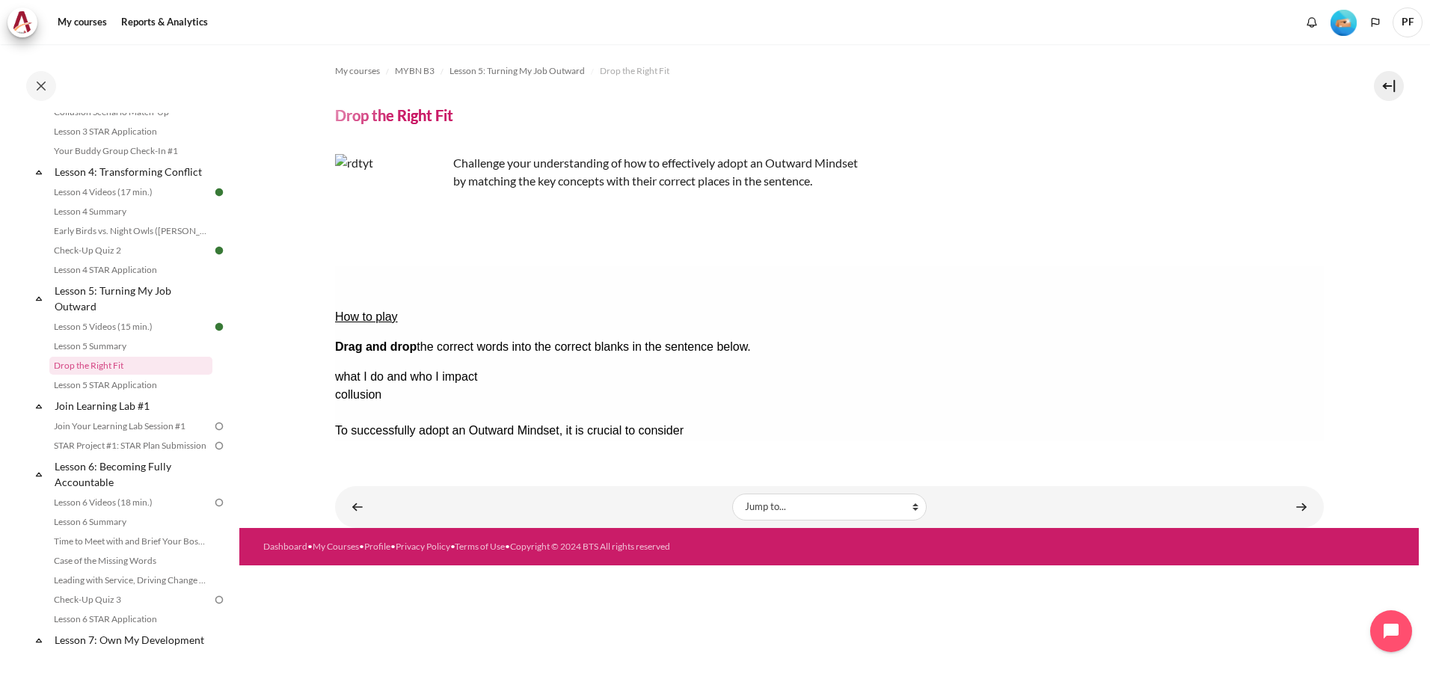
drag, startPoint x: 1209, startPoint y: 378, endPoint x: 889, endPoint y: 345, distance: 321.1
click at [453, 530] on div "Drop Zone 4 is empty." at bounding box center [393, 530] width 119 height 0
drag, startPoint x: 1098, startPoint y: 334, endPoint x: 945, endPoint y: 349, distance: 154.0
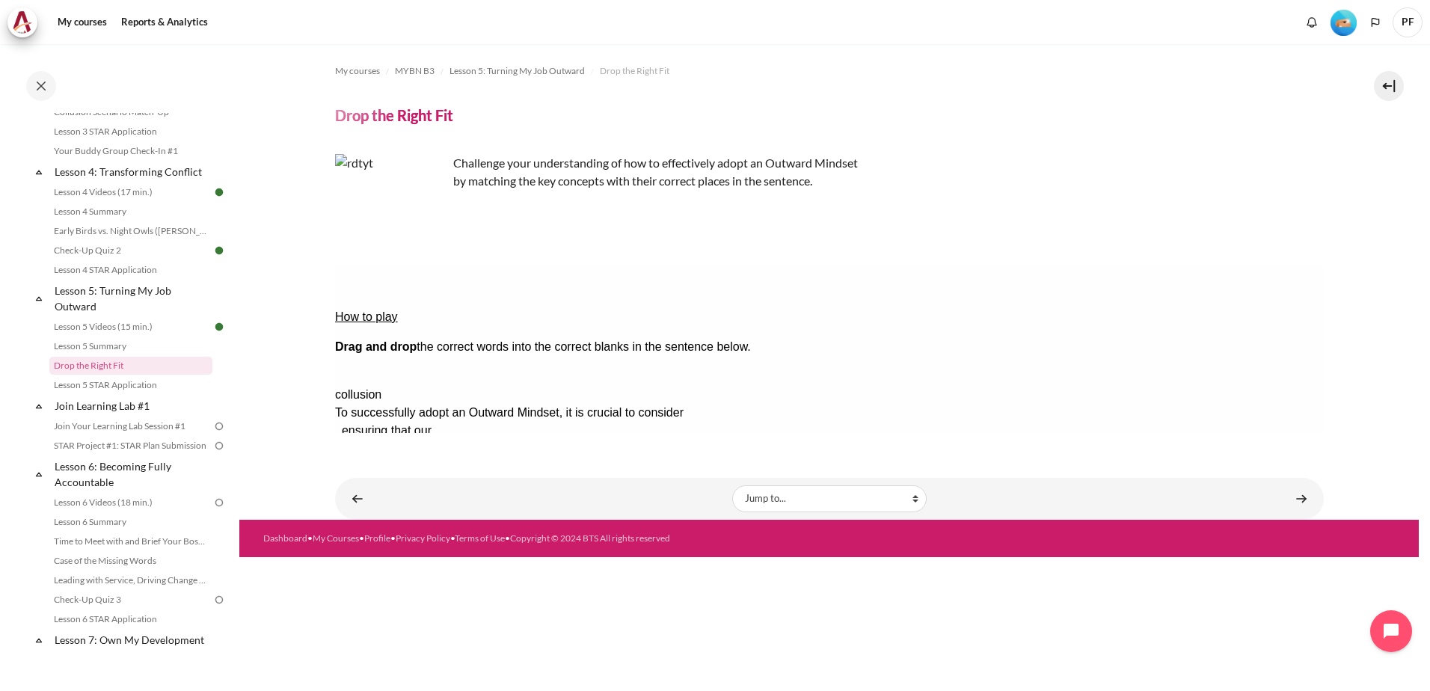
drag, startPoint x: 1204, startPoint y: 328, endPoint x: 740, endPoint y: 324, distance: 464.5
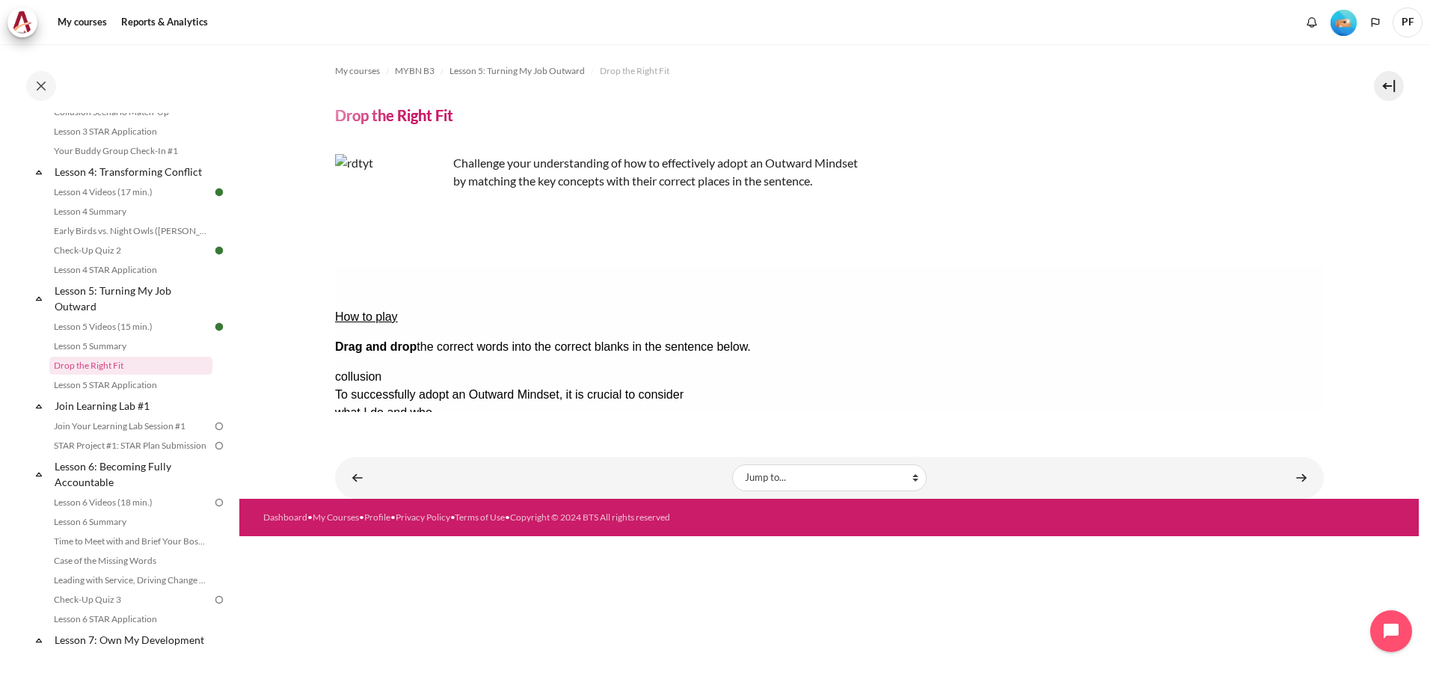
click at [375, 549] on button "Check Check the answers. The responses will be marked as correct, incorrect, or…" at bounding box center [354, 557] width 40 height 16
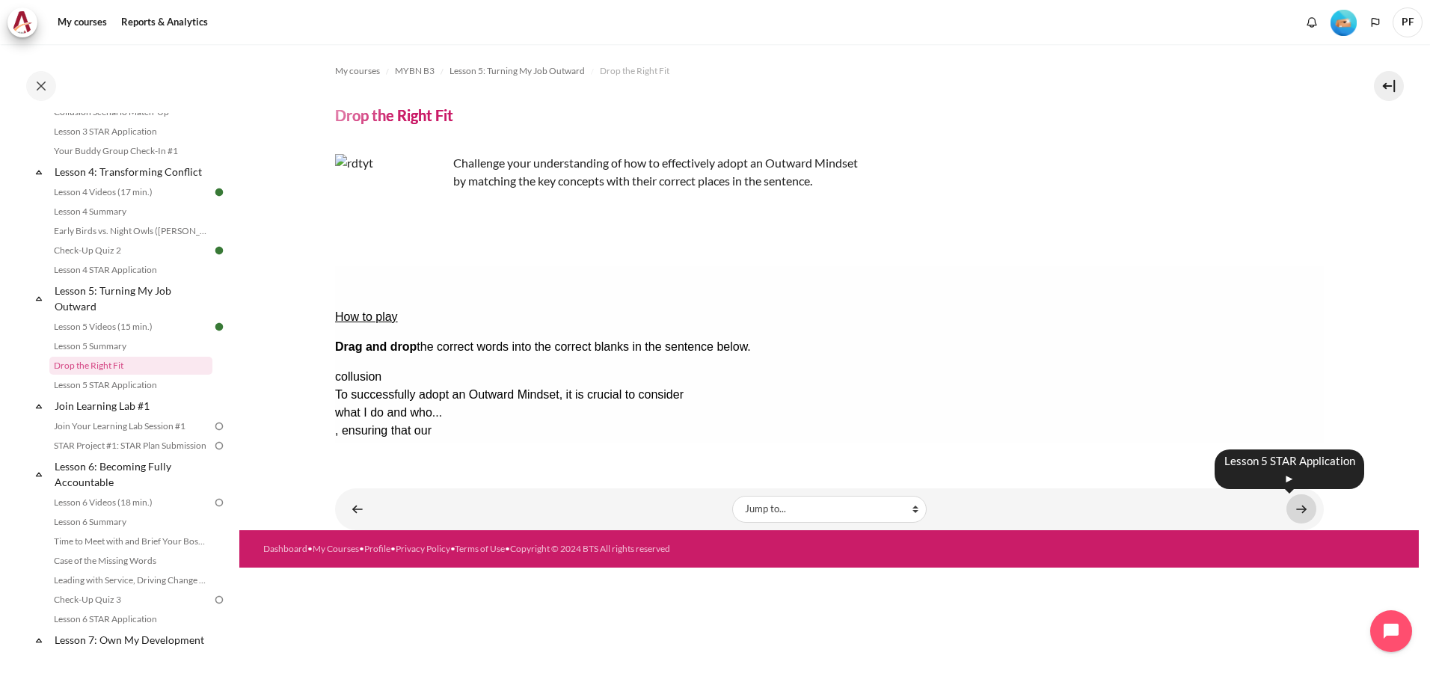
click at [1307, 505] on link "Content" at bounding box center [1301, 508] width 30 height 29
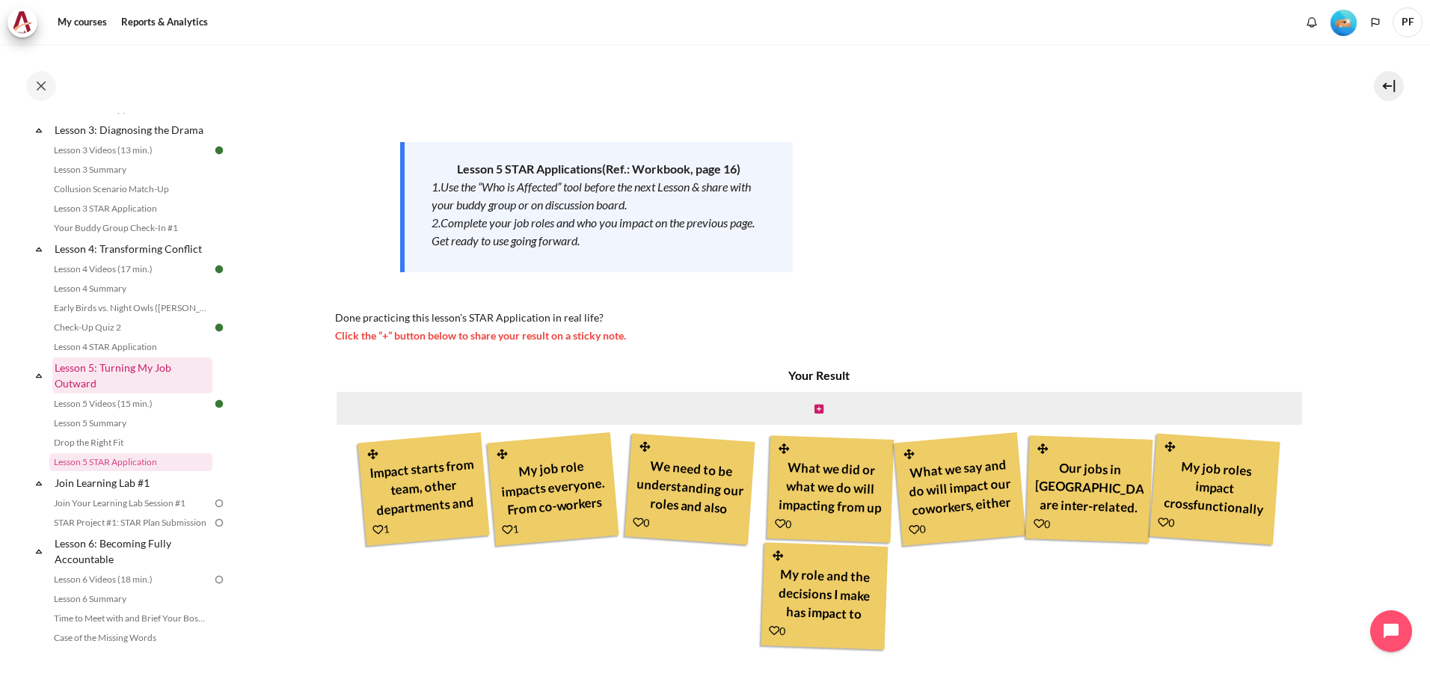
scroll to position [457, 0]
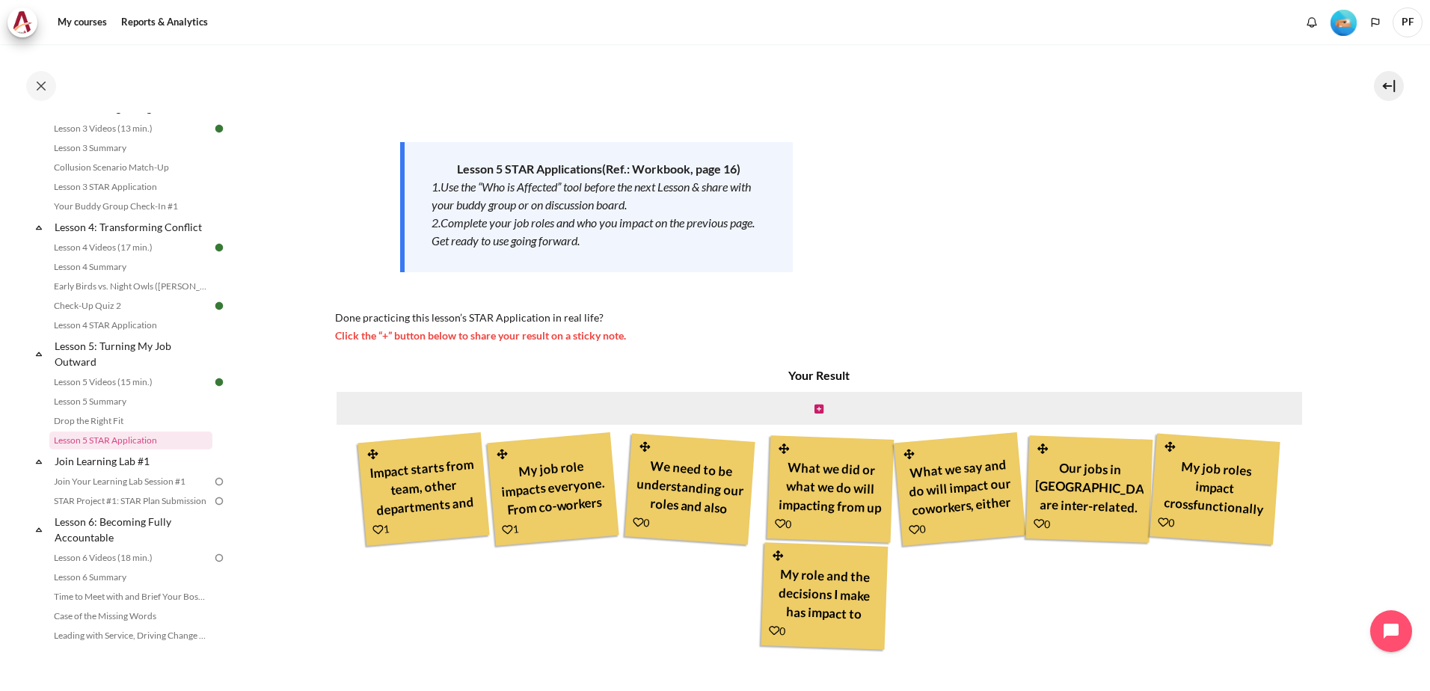
click at [582, 648] on div "Your Result Impact starts from team, other departments and as well customer and…" at bounding box center [819, 510] width 969 height 289
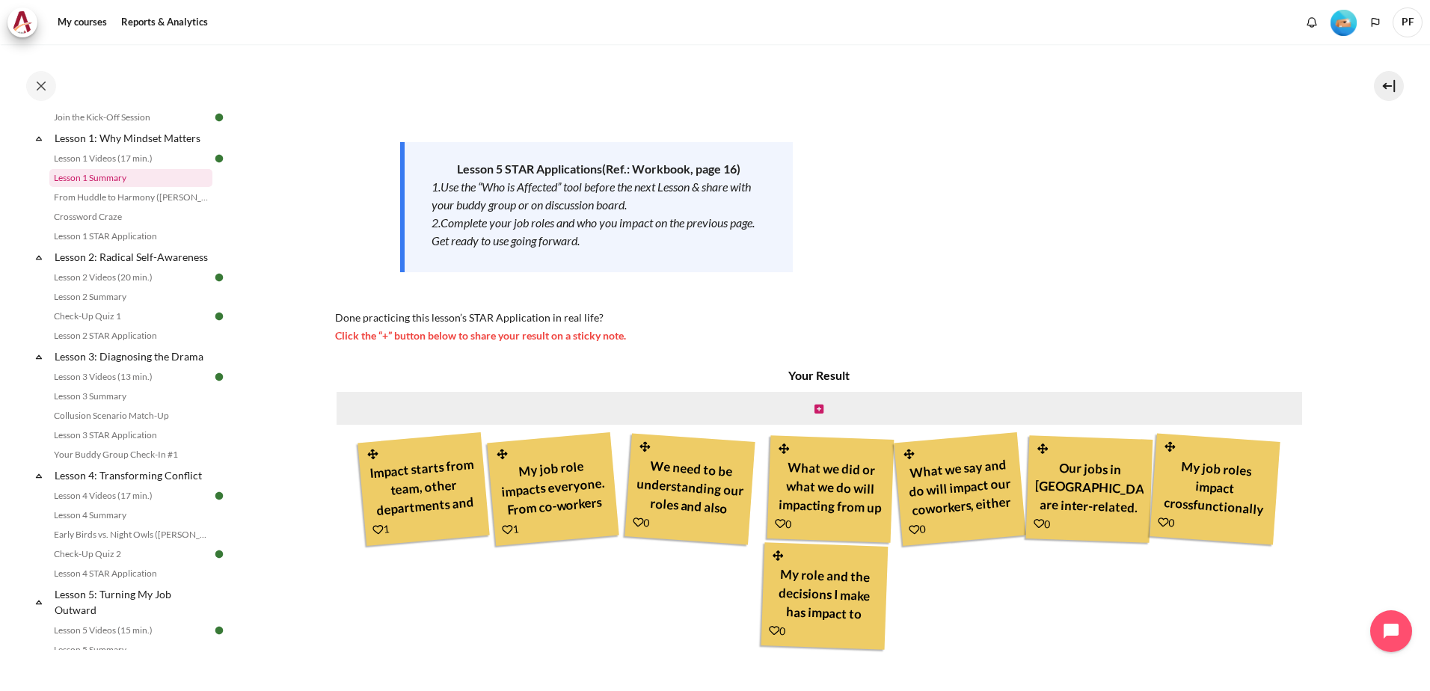
scroll to position [224, 0]
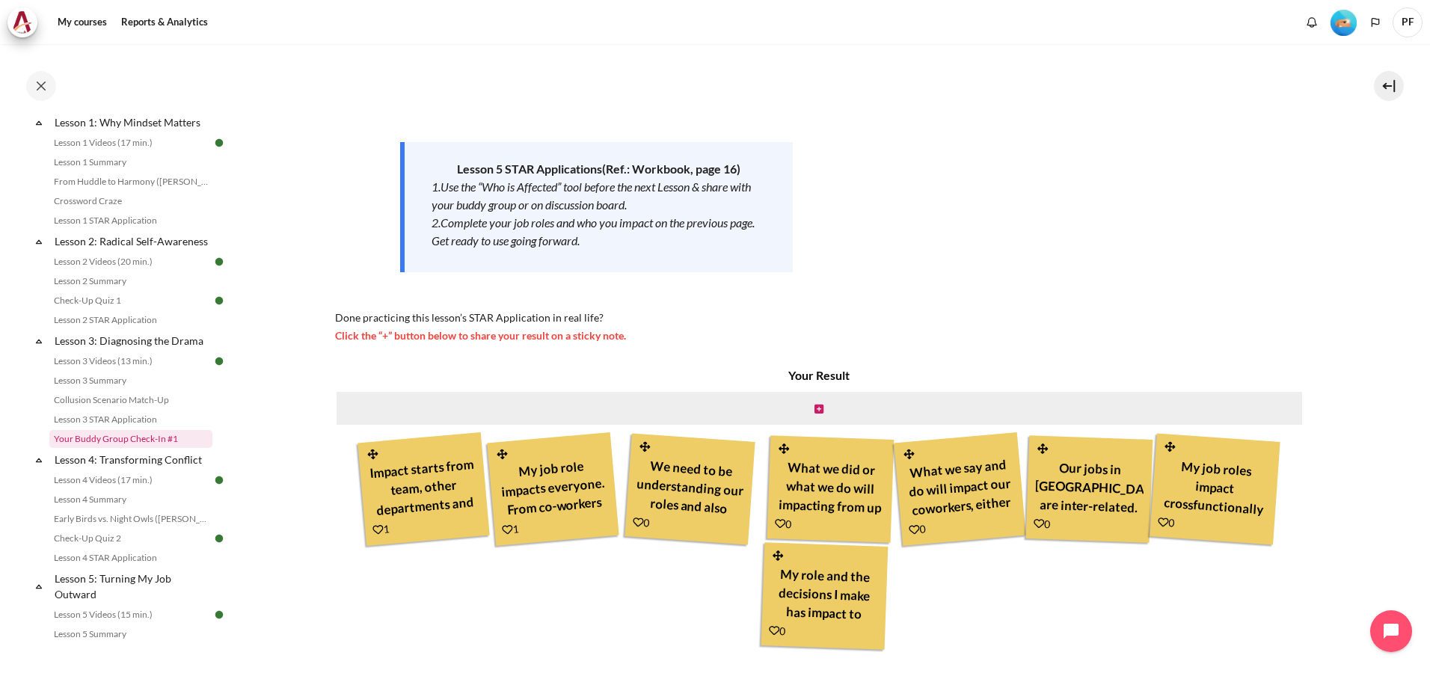
click at [138, 448] on link "Your Buddy Group Check-In #1" at bounding box center [130, 439] width 163 height 18
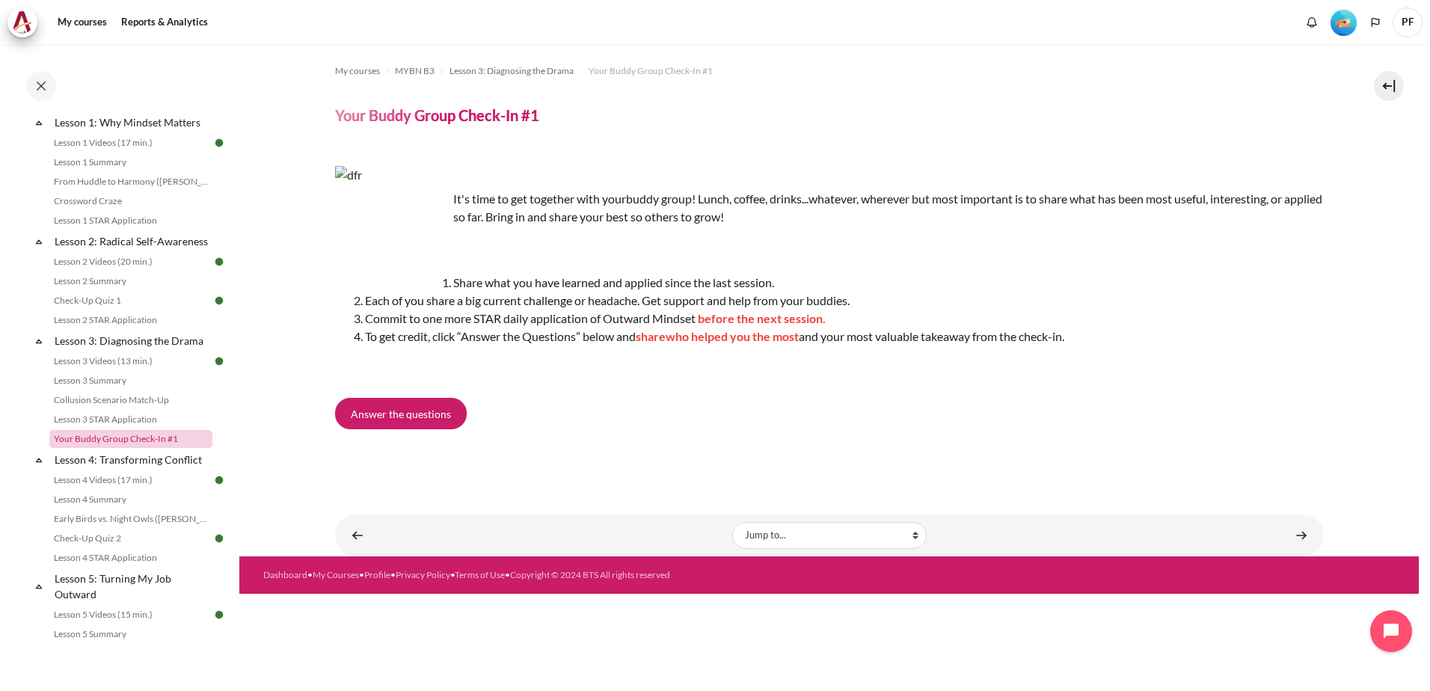
scroll to position [524, 0]
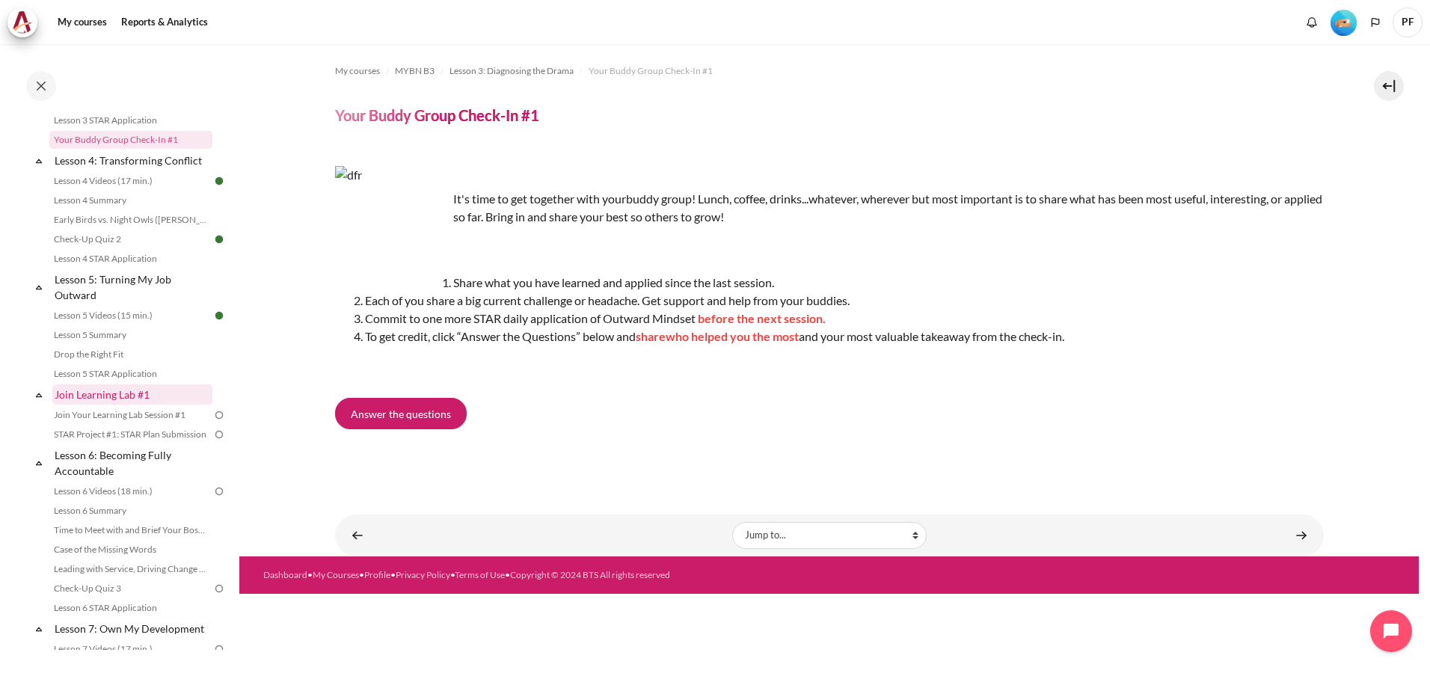
click at [149, 405] on link "Join Learning Lab #1" at bounding box center [132, 394] width 160 height 20
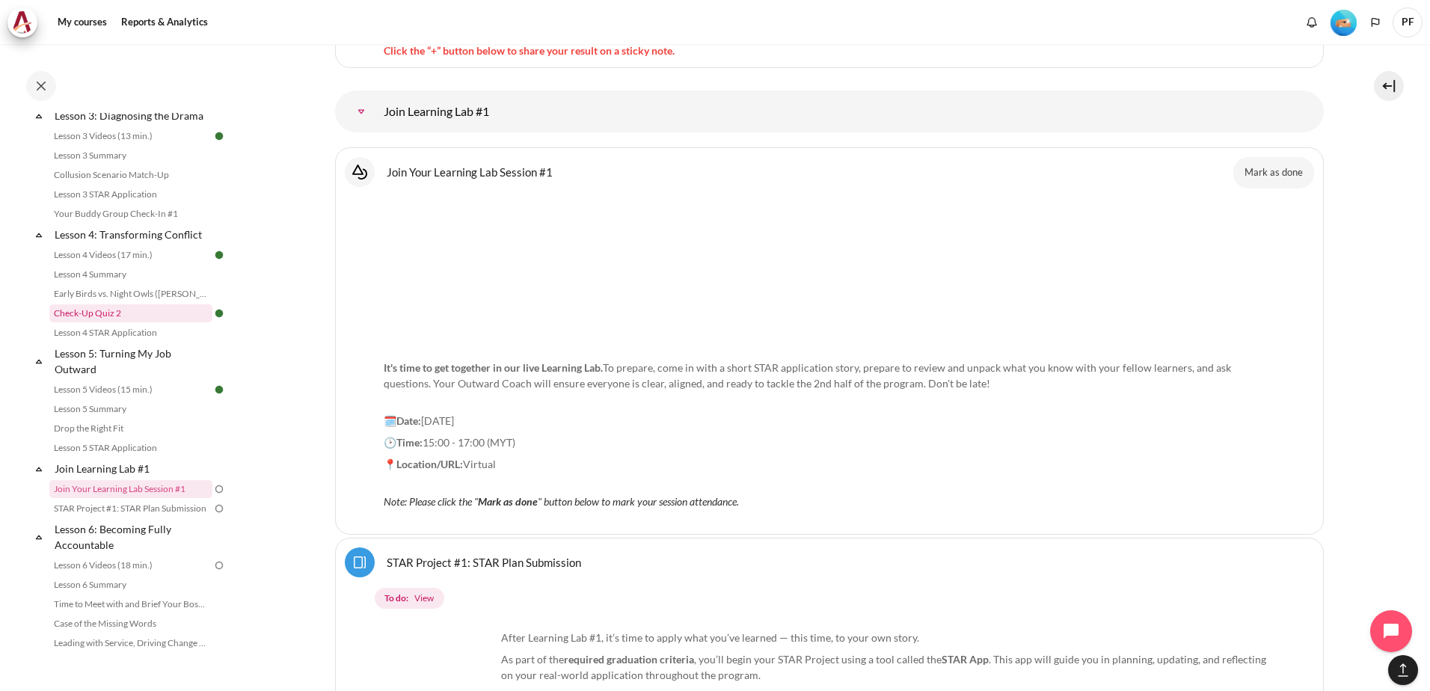
scroll to position [376, 0]
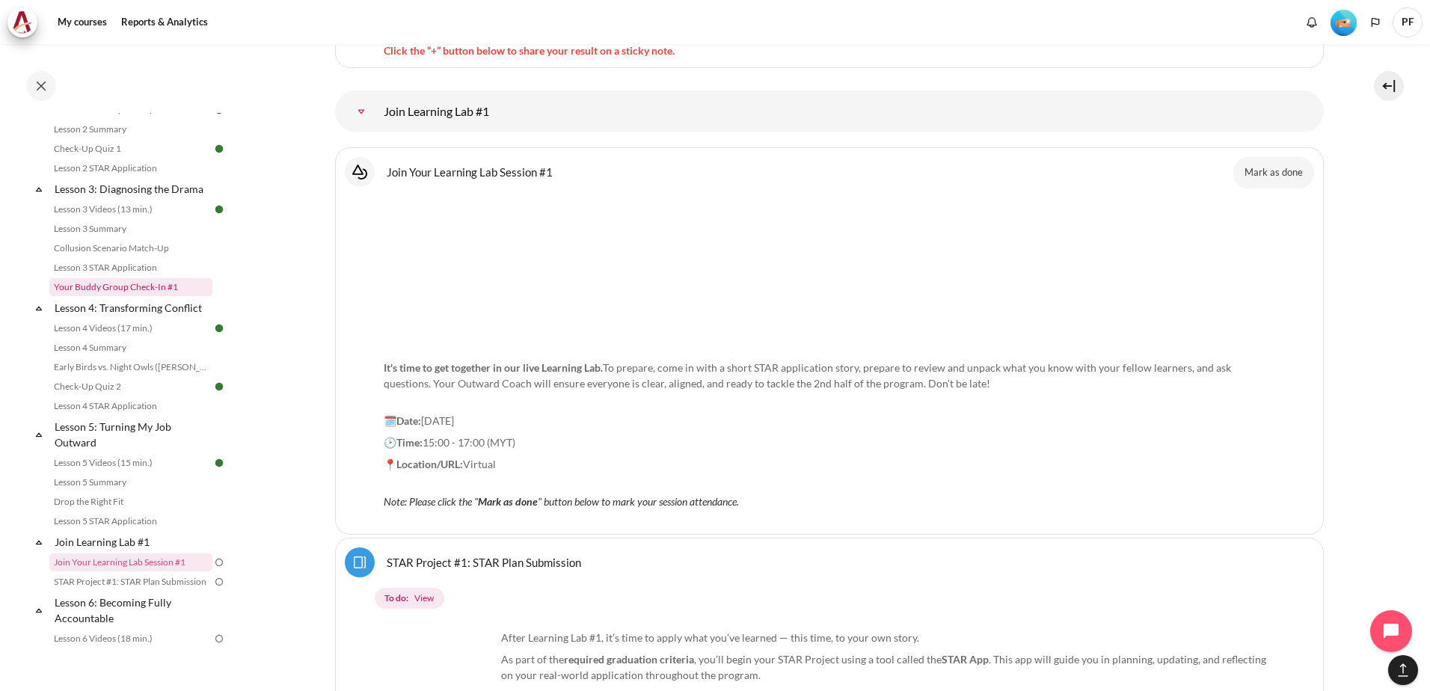
click at [150, 296] on link "Your Buddy Group Check-In #1" at bounding box center [130, 287] width 163 height 18
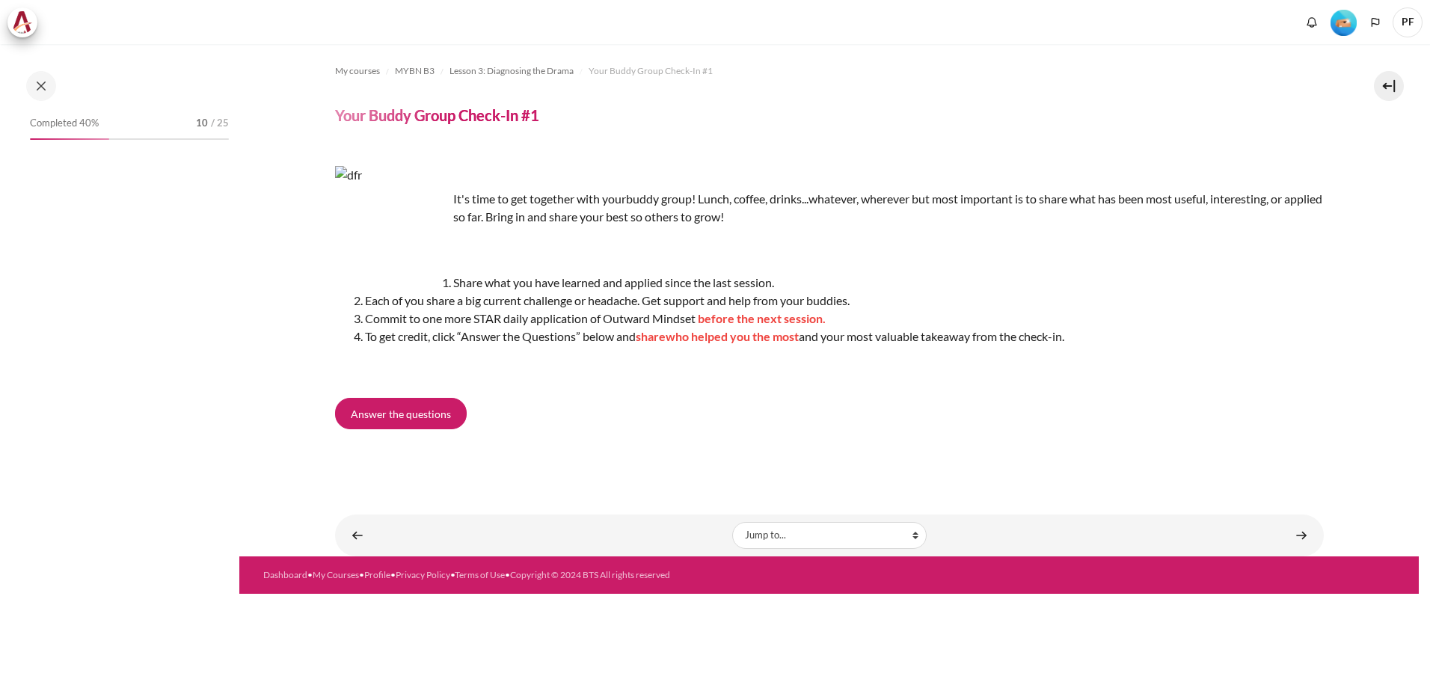
scroll to position [298, 0]
